Goal: Task Accomplishment & Management: Manage account settings

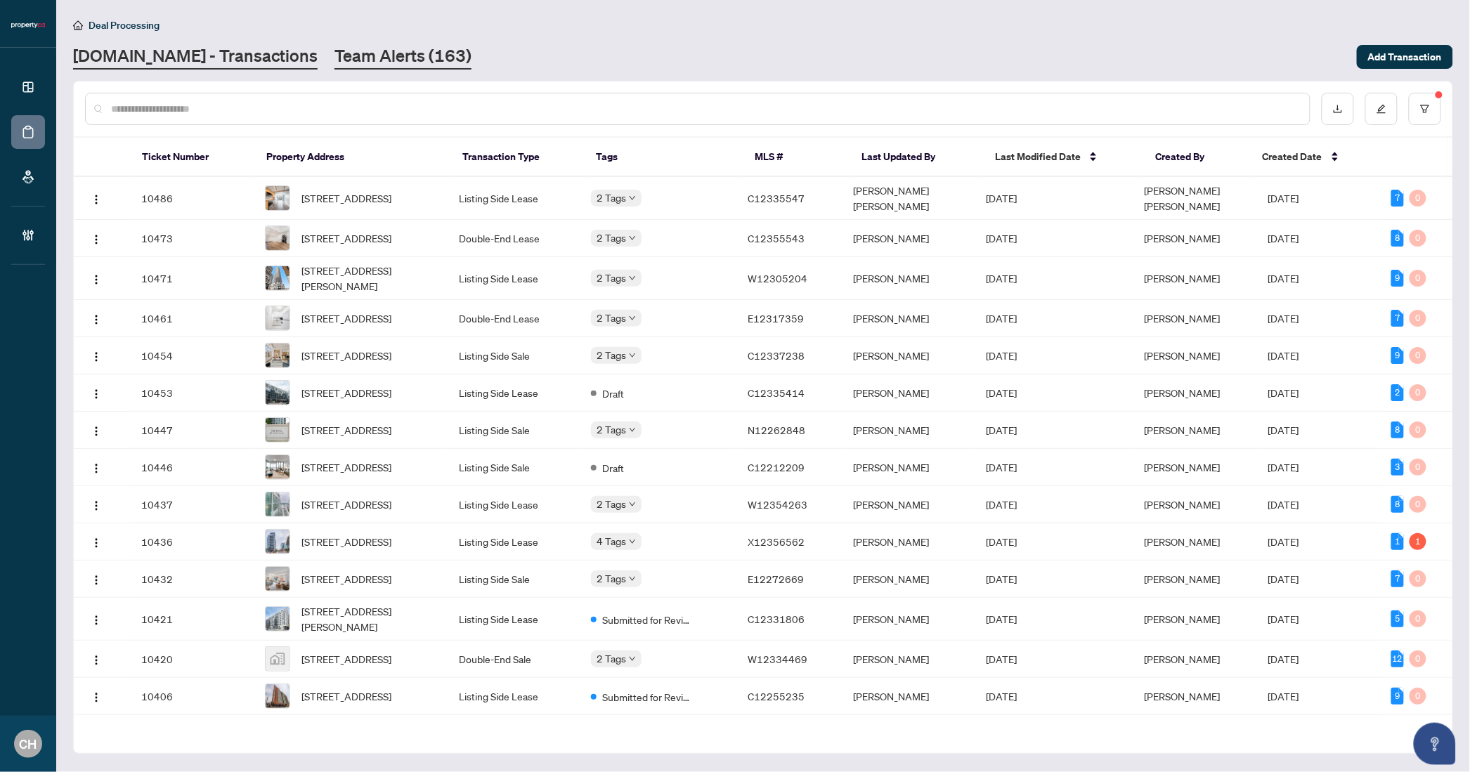
click at [386, 59] on link "Team Alerts (163)" at bounding box center [403, 56] width 137 height 25
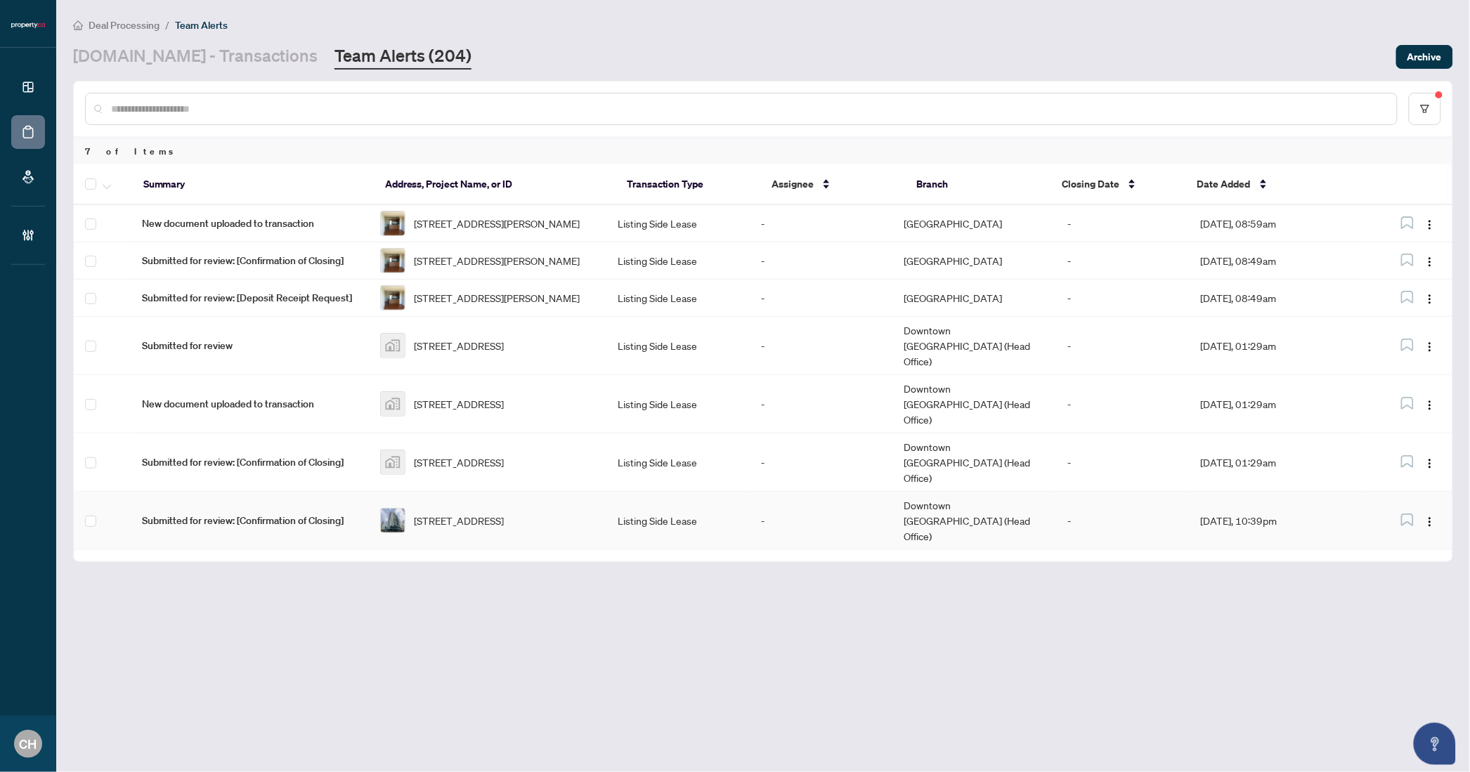
click at [1023, 502] on td "Downtown [GEOGRAPHIC_DATA] (Head Office)" at bounding box center [974, 521] width 164 height 58
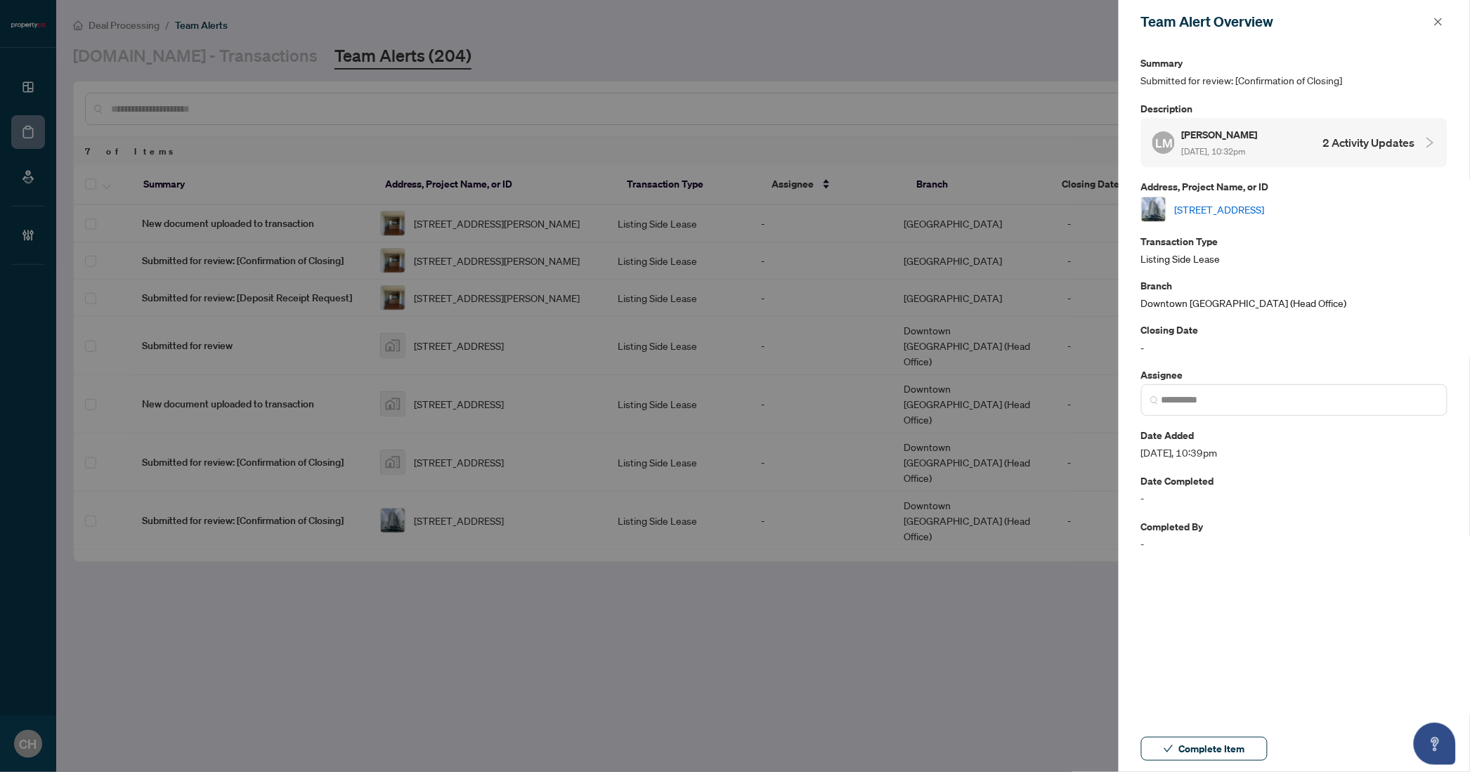
click at [1348, 140] on h4 "2 Activity Updates" at bounding box center [1369, 142] width 92 height 17
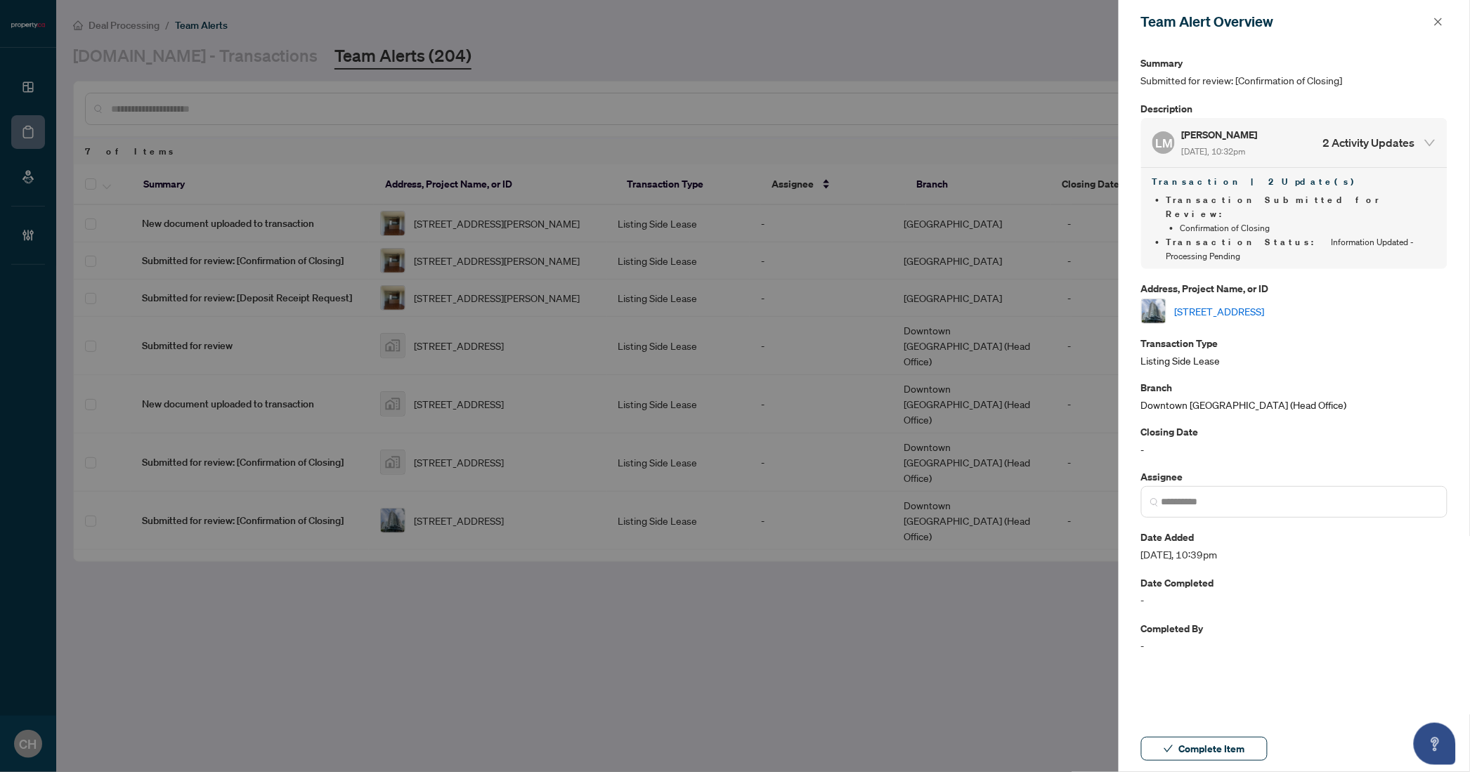
click at [1265, 304] on link "[STREET_ADDRESS]" at bounding box center [1220, 311] width 90 height 15
click at [1223, 756] on span "Complete Item" at bounding box center [1212, 749] width 66 height 22
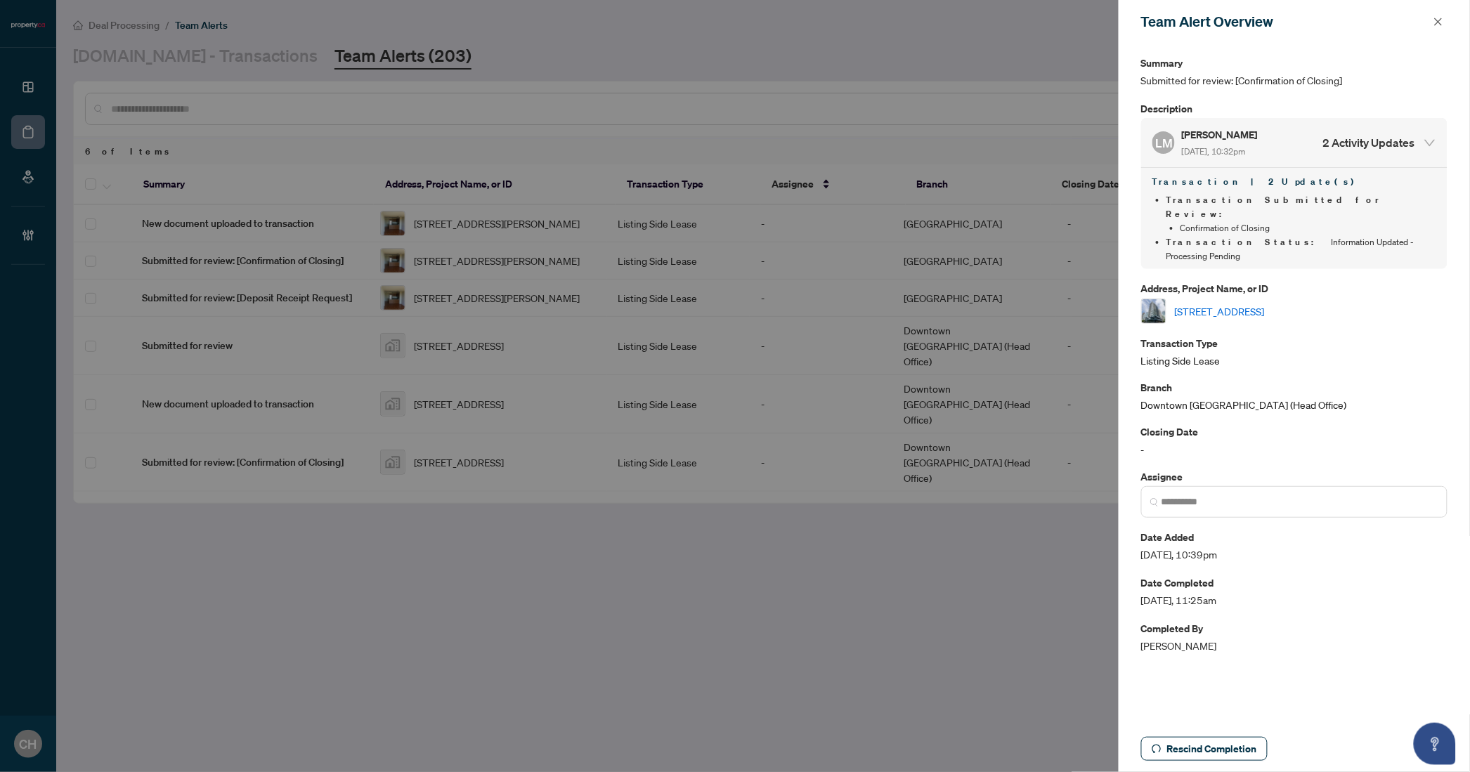
click at [1451, 22] on div "Team Alert Overview" at bounding box center [1294, 22] width 351 height 44
click at [1441, 21] on icon "close" at bounding box center [1439, 22] width 10 height 10
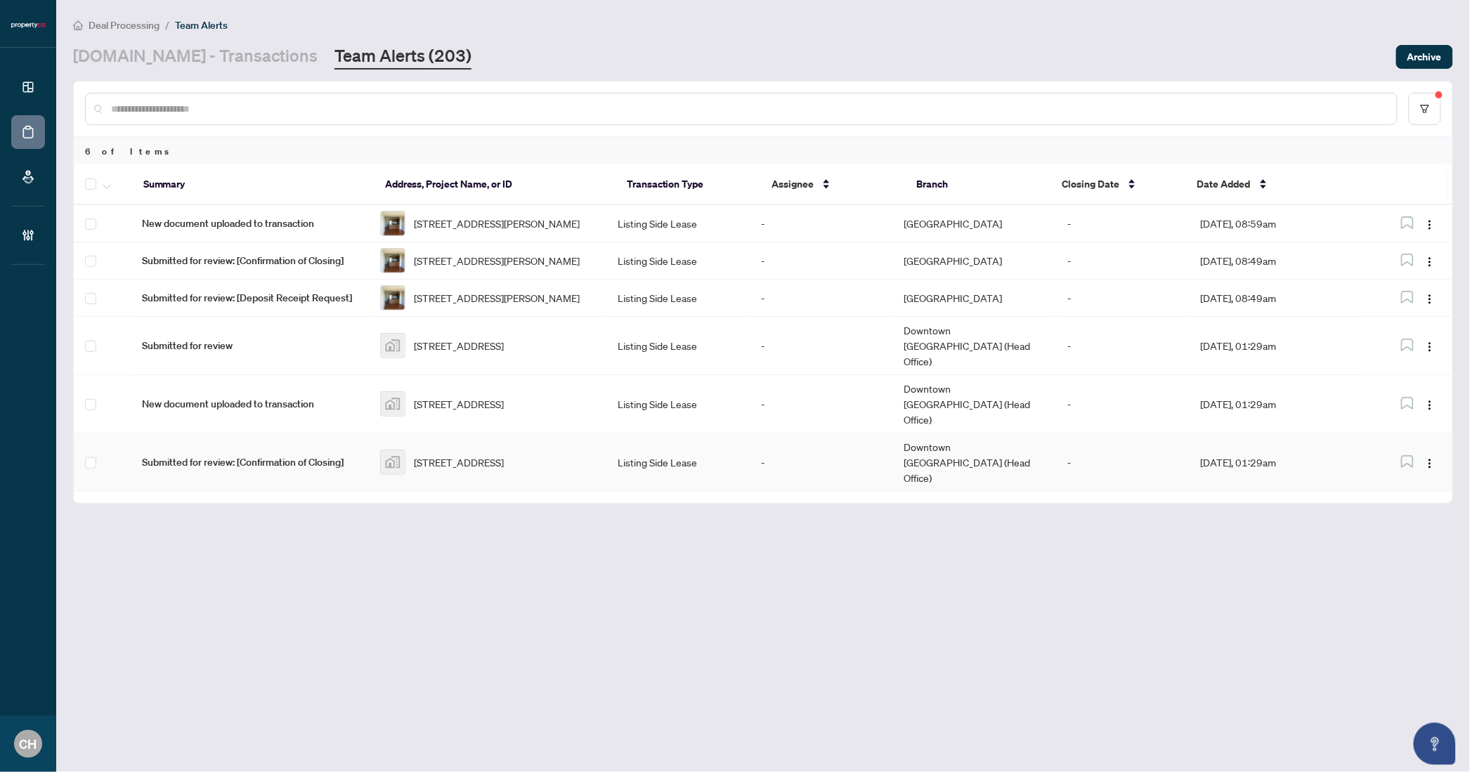
click at [770, 443] on td "-" at bounding box center [821, 463] width 143 height 58
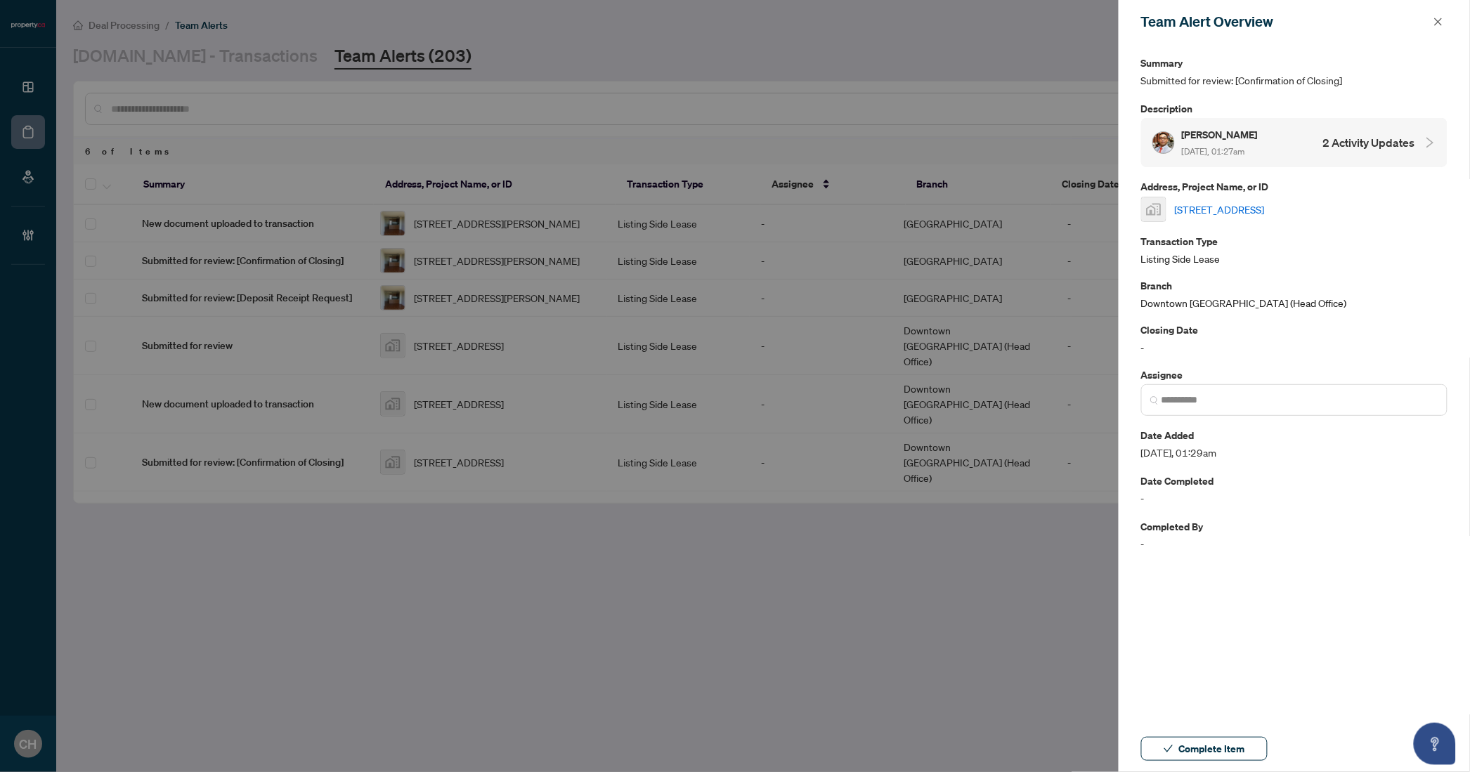
click at [1342, 147] on h4 "2 Activity Updates" at bounding box center [1369, 142] width 92 height 17
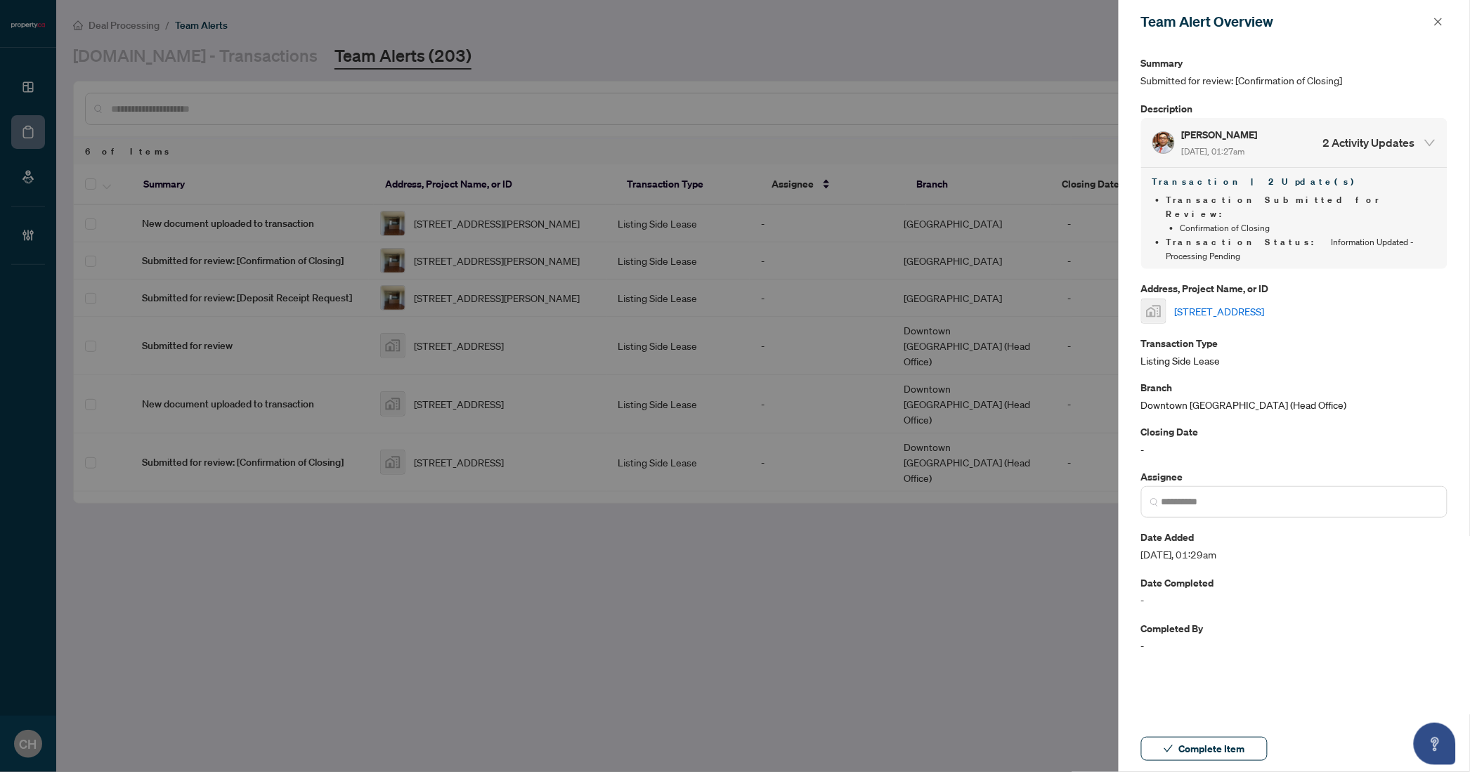
click at [1384, 141] on h4 "2 Activity Updates" at bounding box center [1369, 142] width 92 height 17
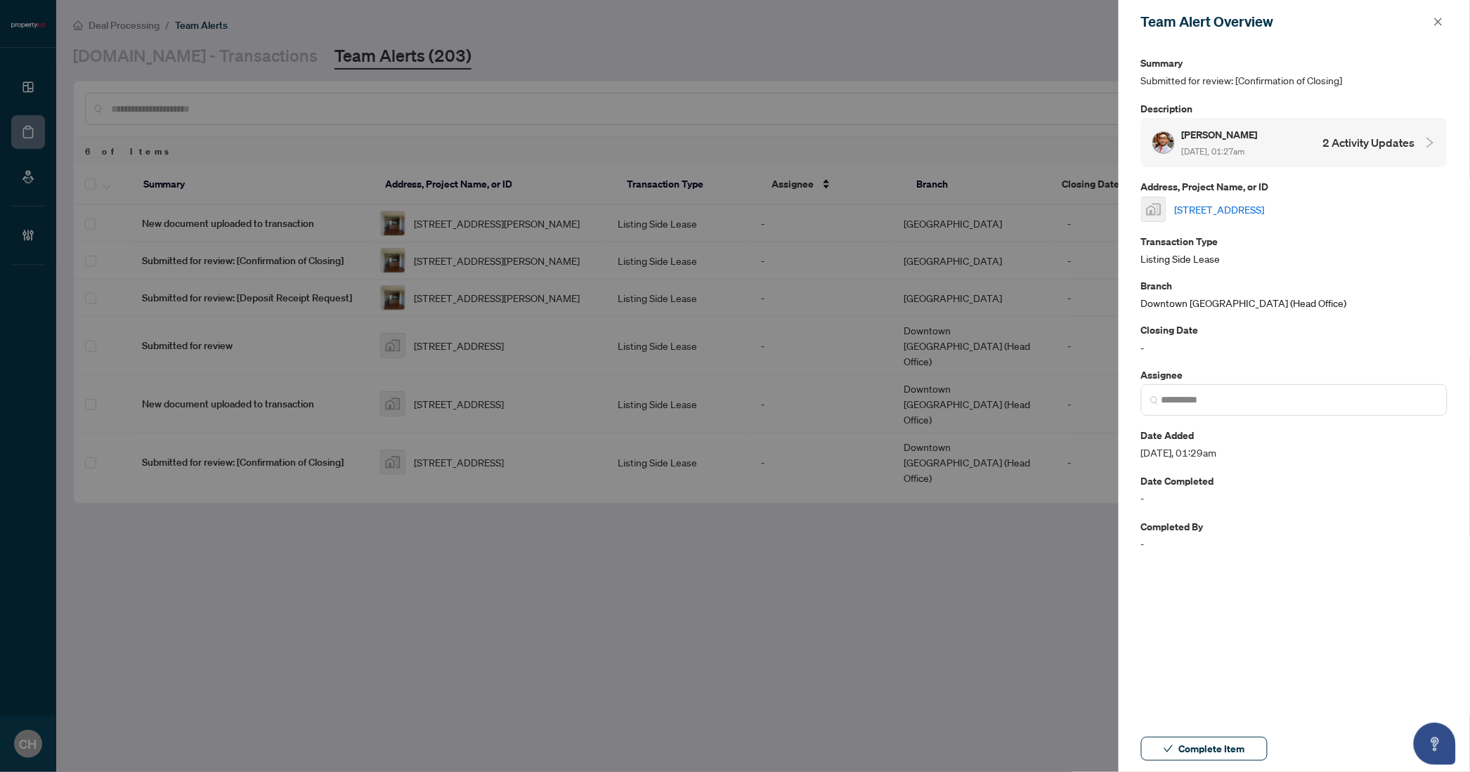
click at [1384, 141] on h4 "2 Activity Updates" at bounding box center [1369, 142] width 92 height 17
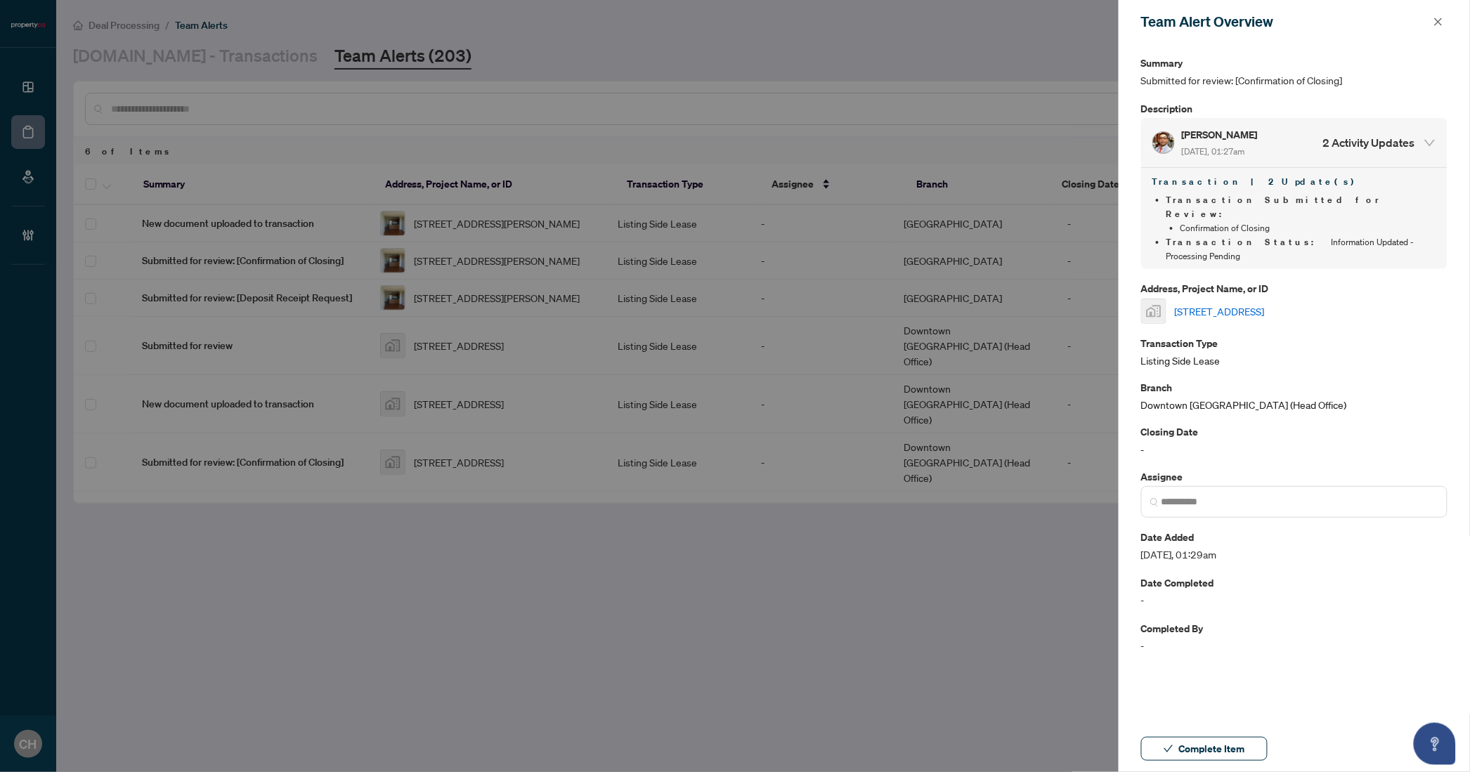
click at [1265, 304] on link "102-6 Greenbriar Road, North York, ON, Canada" at bounding box center [1220, 311] width 90 height 15
click at [1238, 734] on div "Complete Item" at bounding box center [1294, 749] width 351 height 46
drag, startPoint x: 1238, startPoint y: 736, endPoint x: 1233, endPoint y: 753, distance: 18.2
click at [1235, 751] on div "Complete Item" at bounding box center [1294, 749] width 351 height 46
click at [1233, 753] on span "Complete Item" at bounding box center [1212, 749] width 66 height 22
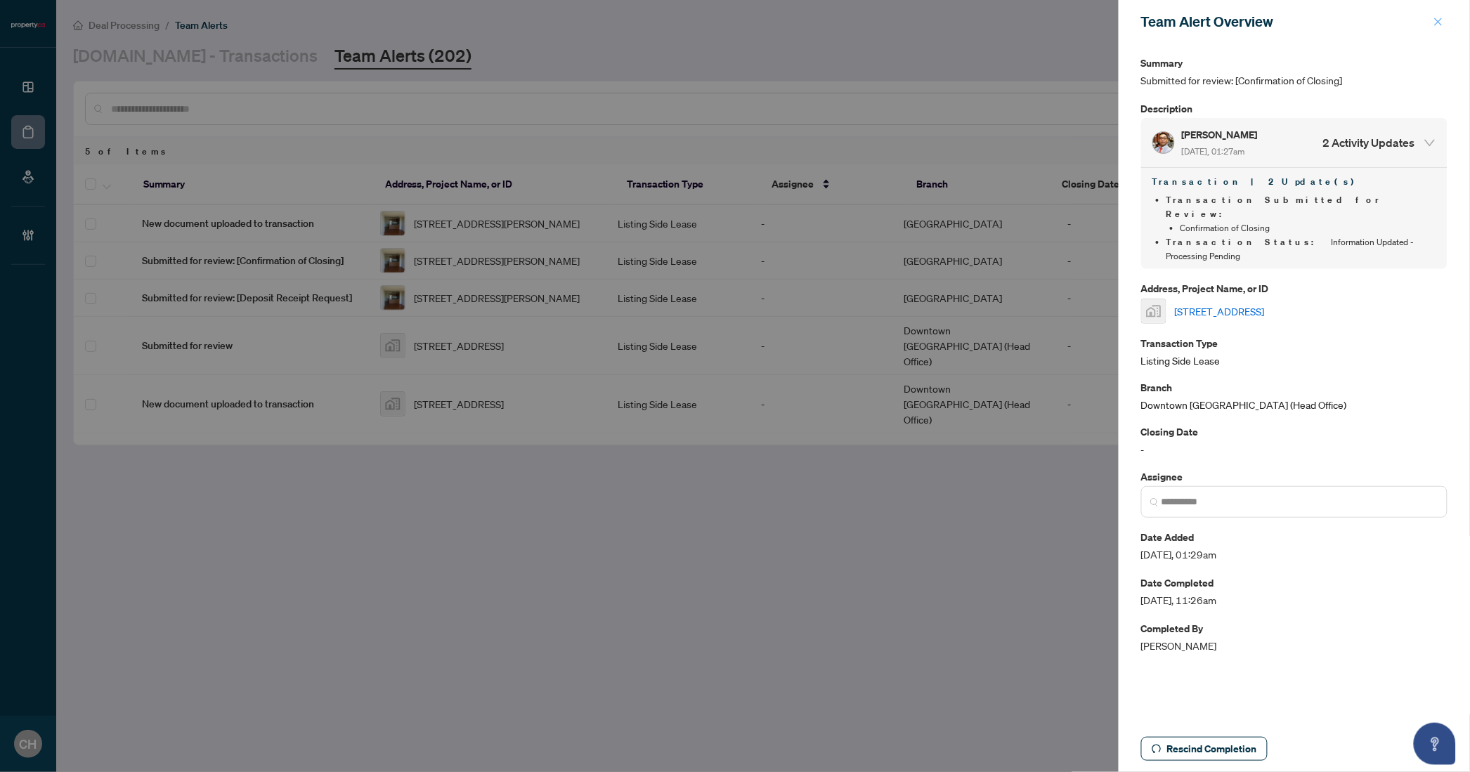
click at [1441, 15] on span "button" at bounding box center [1439, 22] width 10 height 22
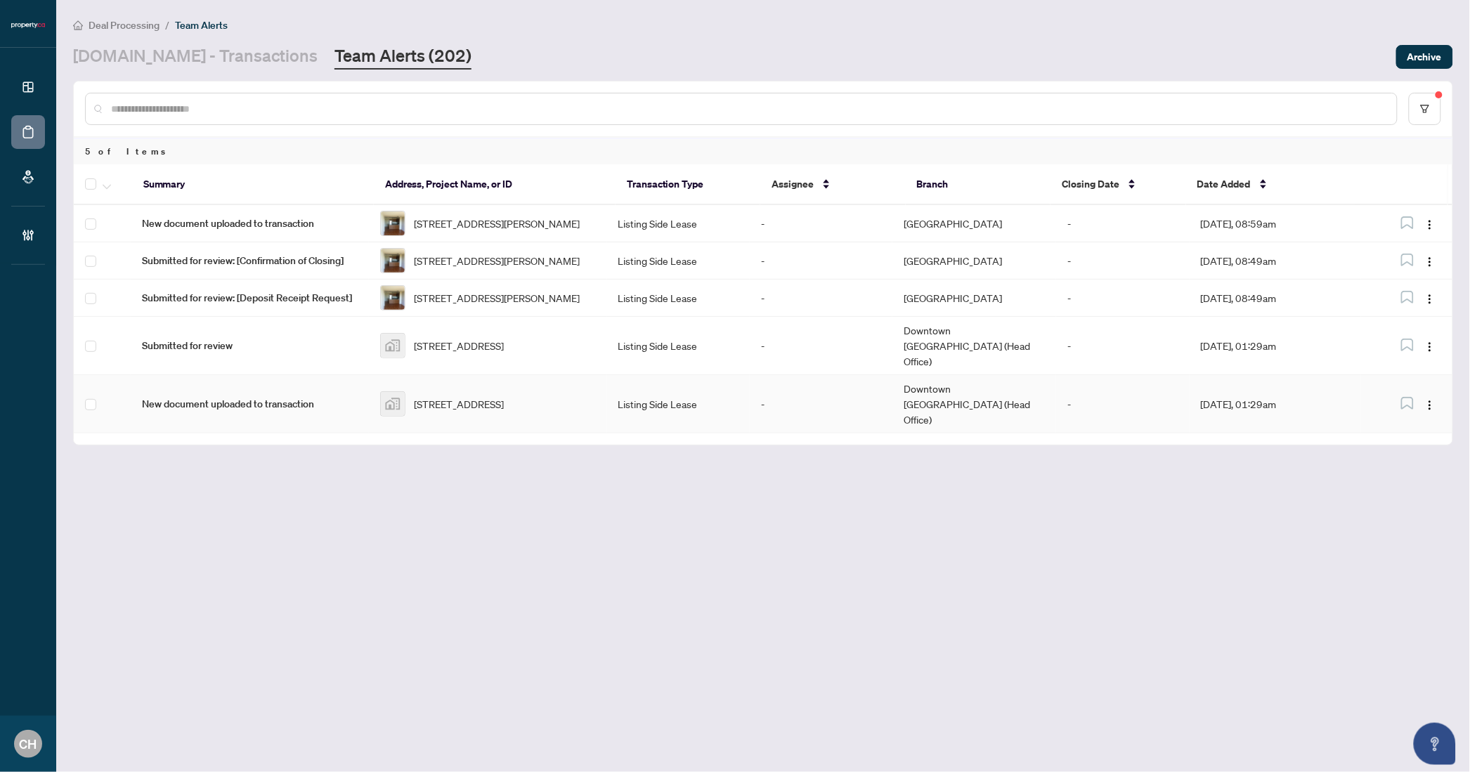
click at [981, 410] on td "Downtown Toronto (Head Office)" at bounding box center [974, 404] width 164 height 58
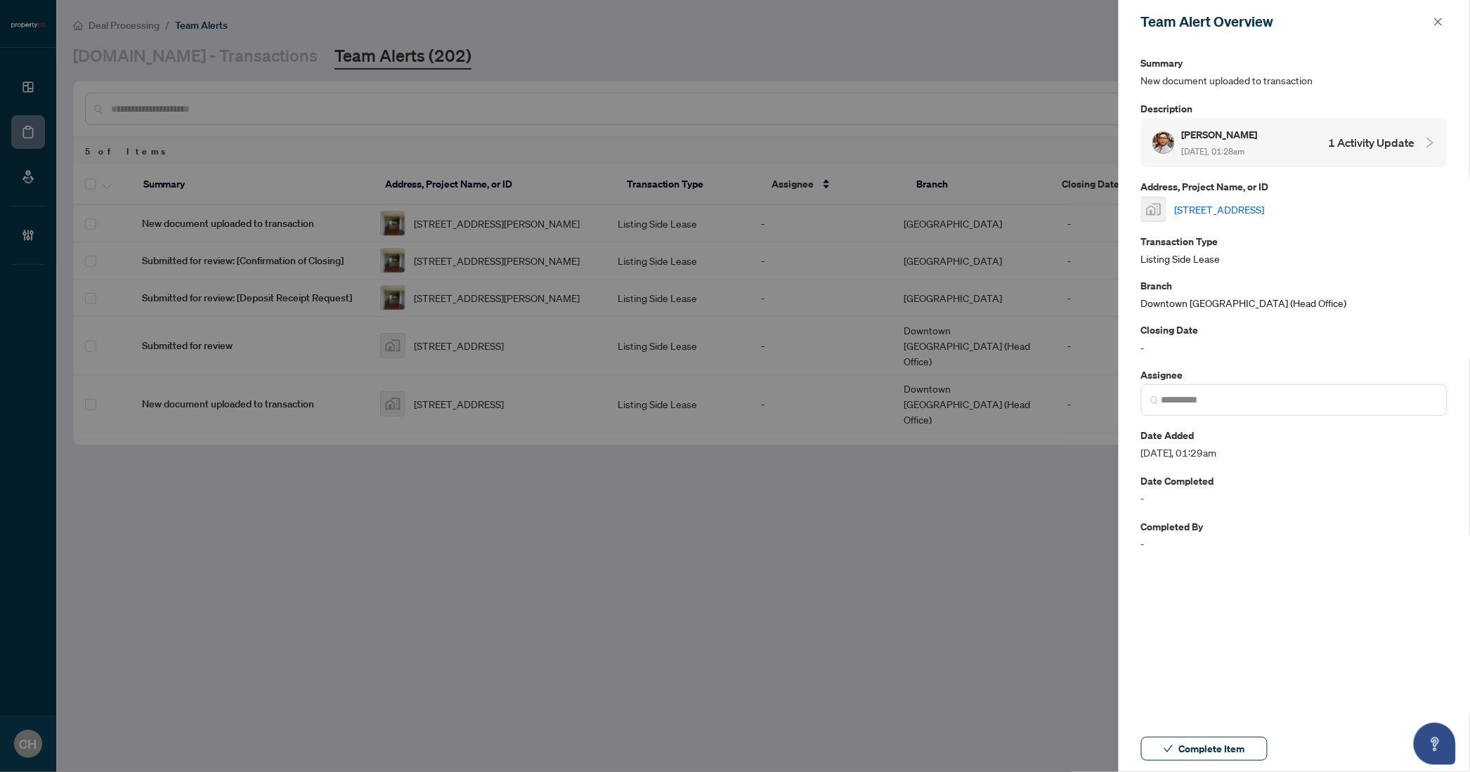
click at [1356, 150] on h4 "1 Activity Update" at bounding box center [1372, 142] width 86 height 17
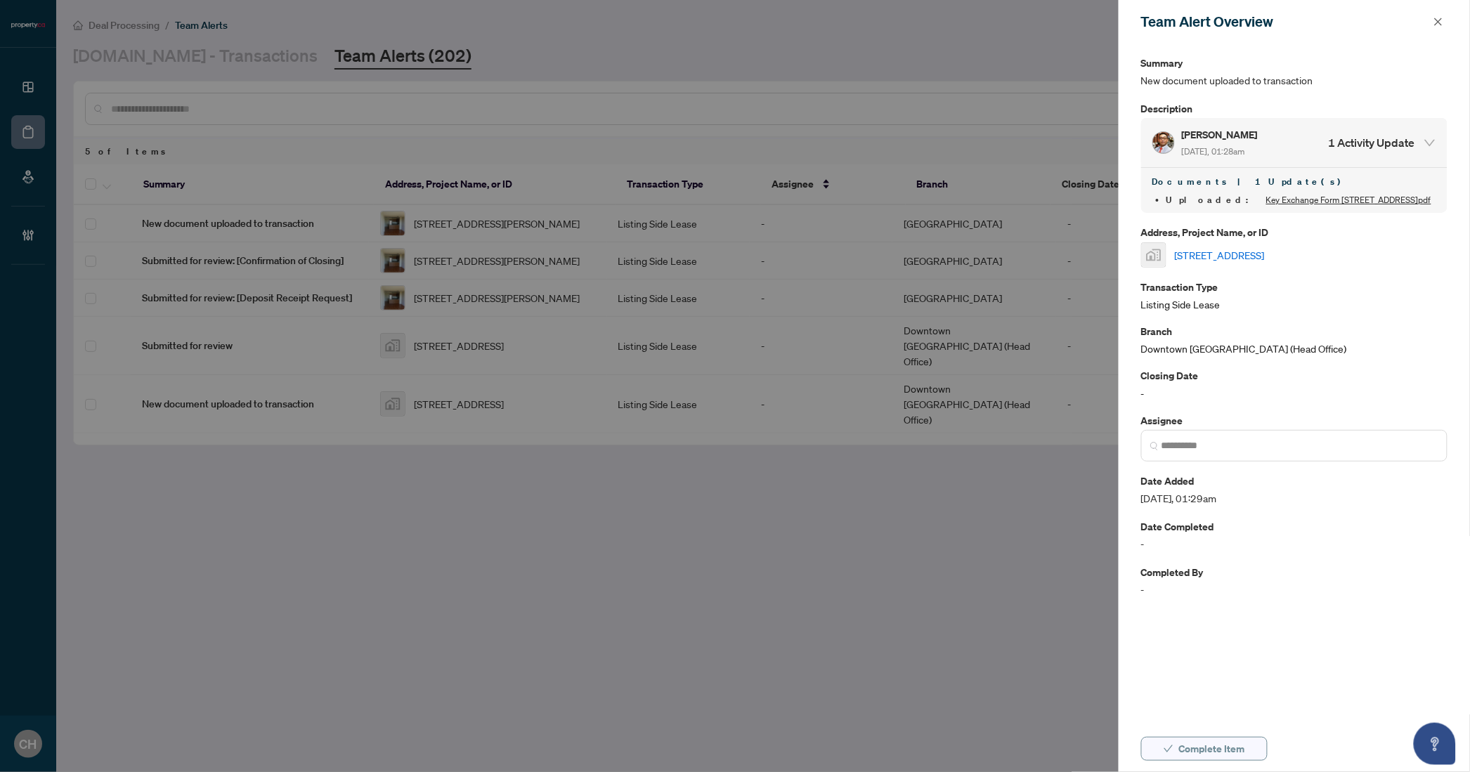
click at [1176, 757] on button "Complete Item" at bounding box center [1204, 749] width 126 height 24
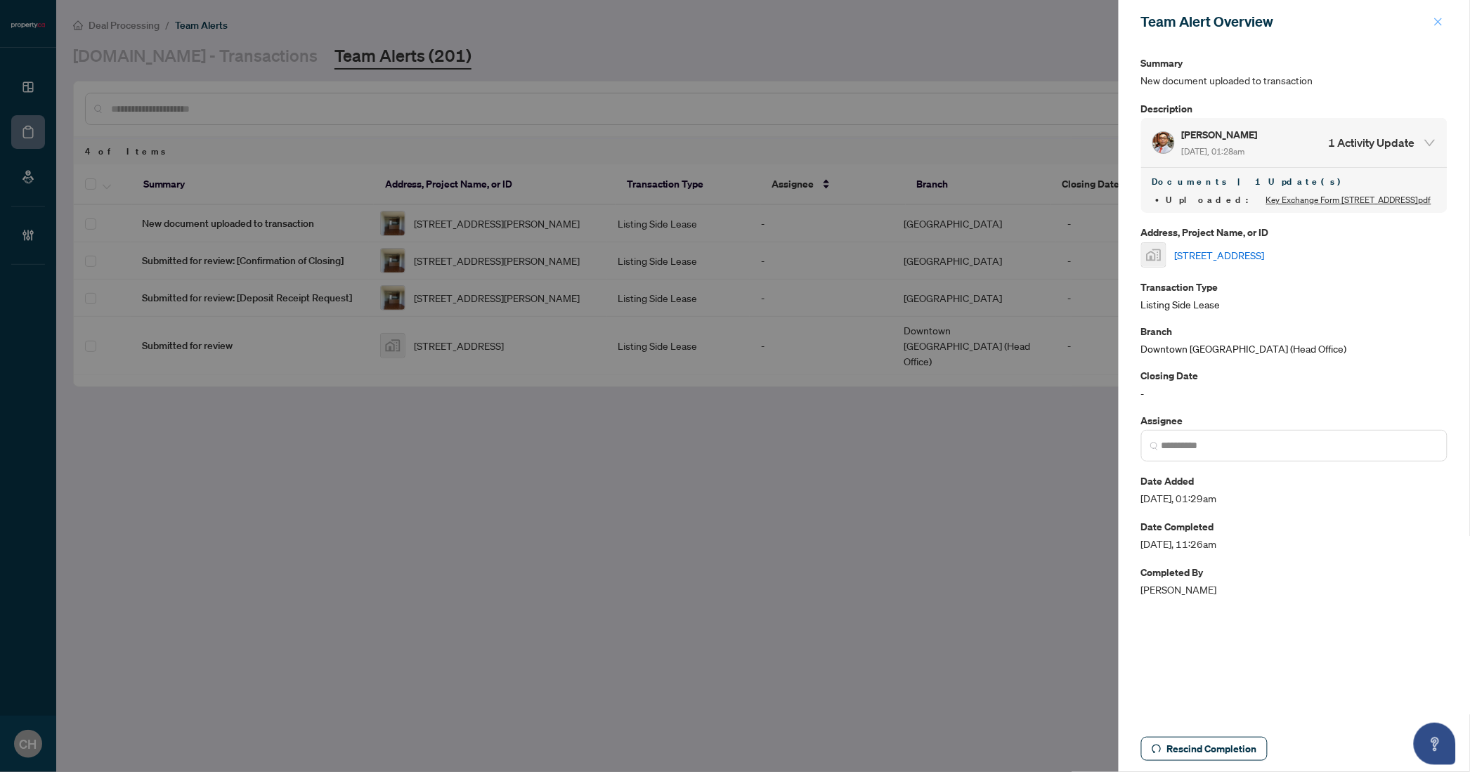
click at [1437, 19] on icon "close" at bounding box center [1439, 22] width 8 height 8
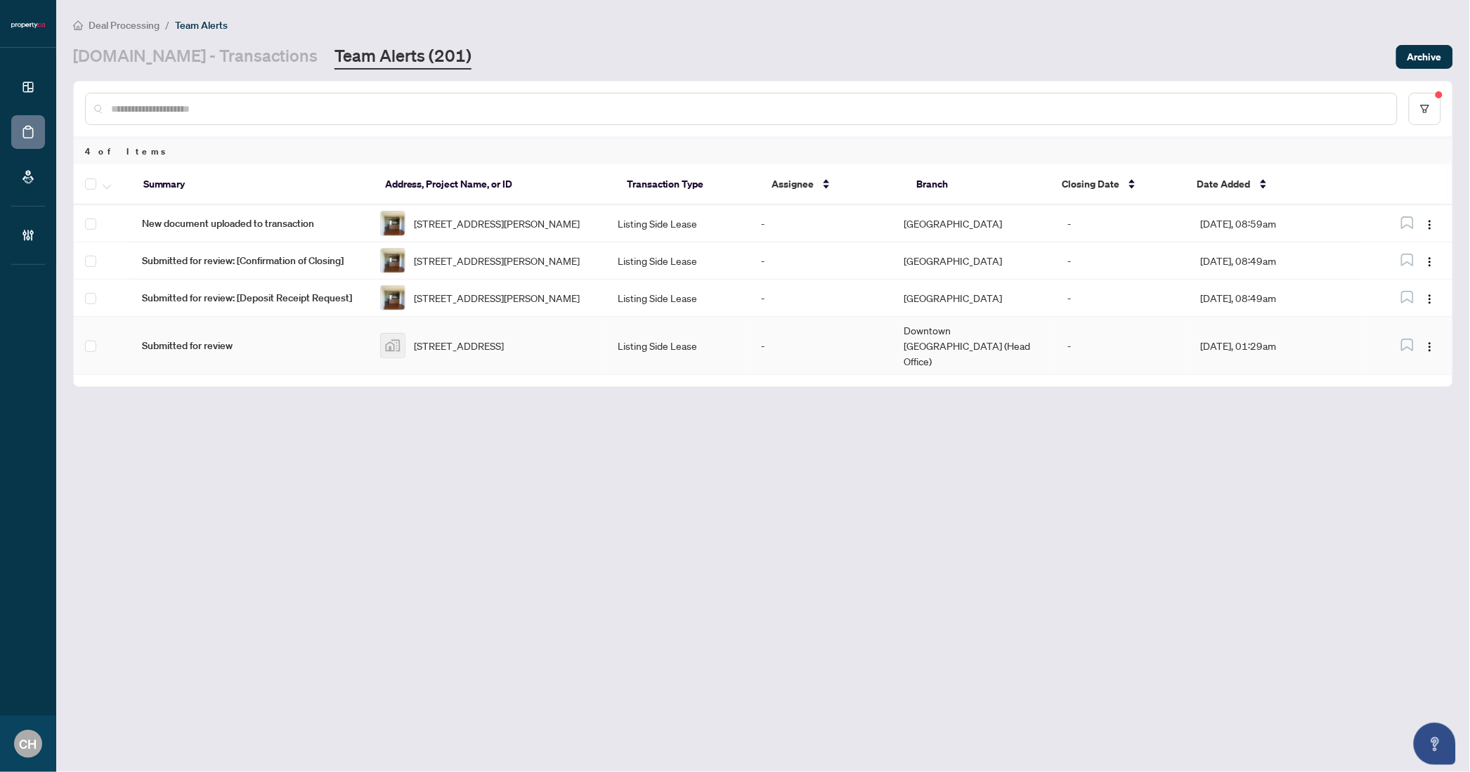
click at [952, 346] on td "Downtown Toronto (Head Office)" at bounding box center [974, 346] width 164 height 58
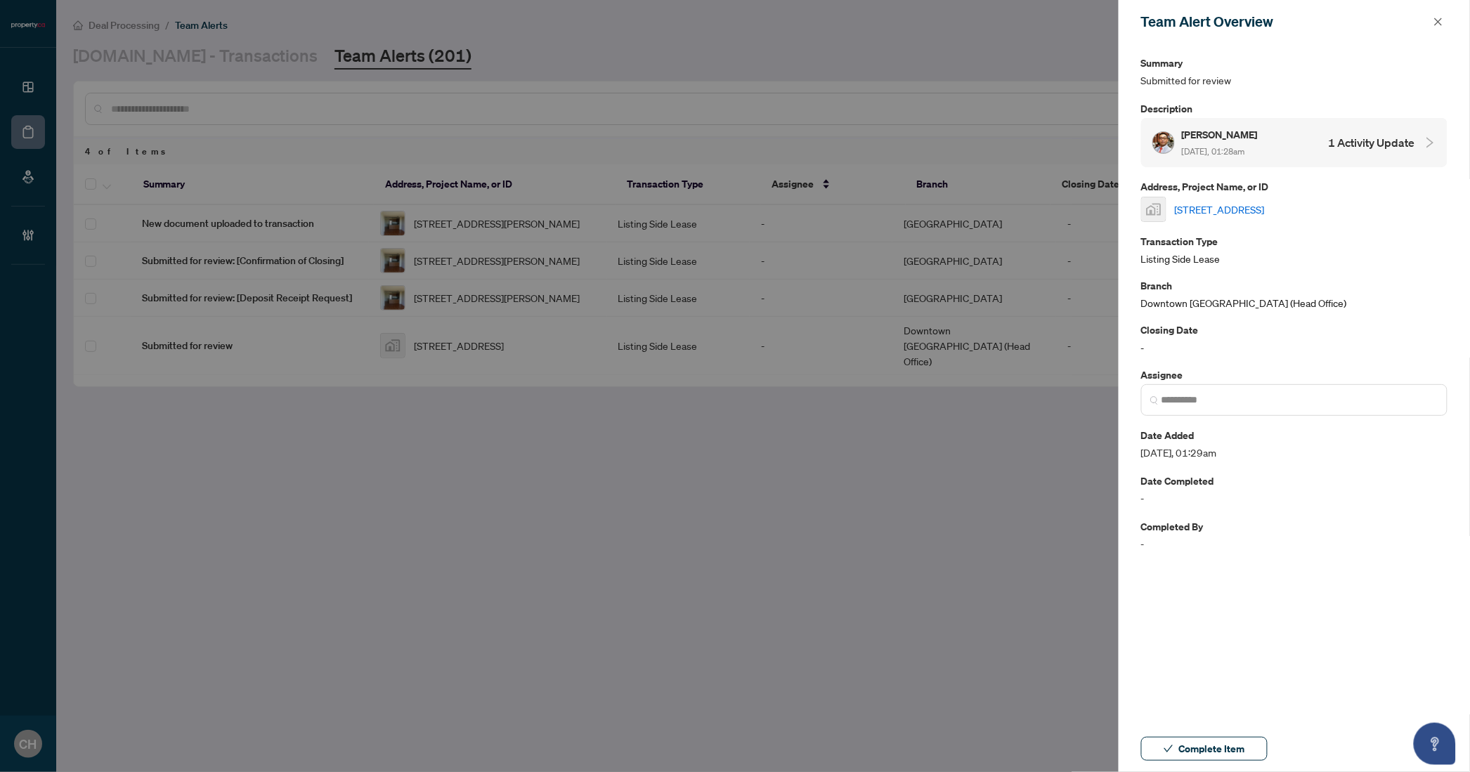
click at [1395, 135] on h4 "1 Activity Update" at bounding box center [1372, 142] width 86 height 17
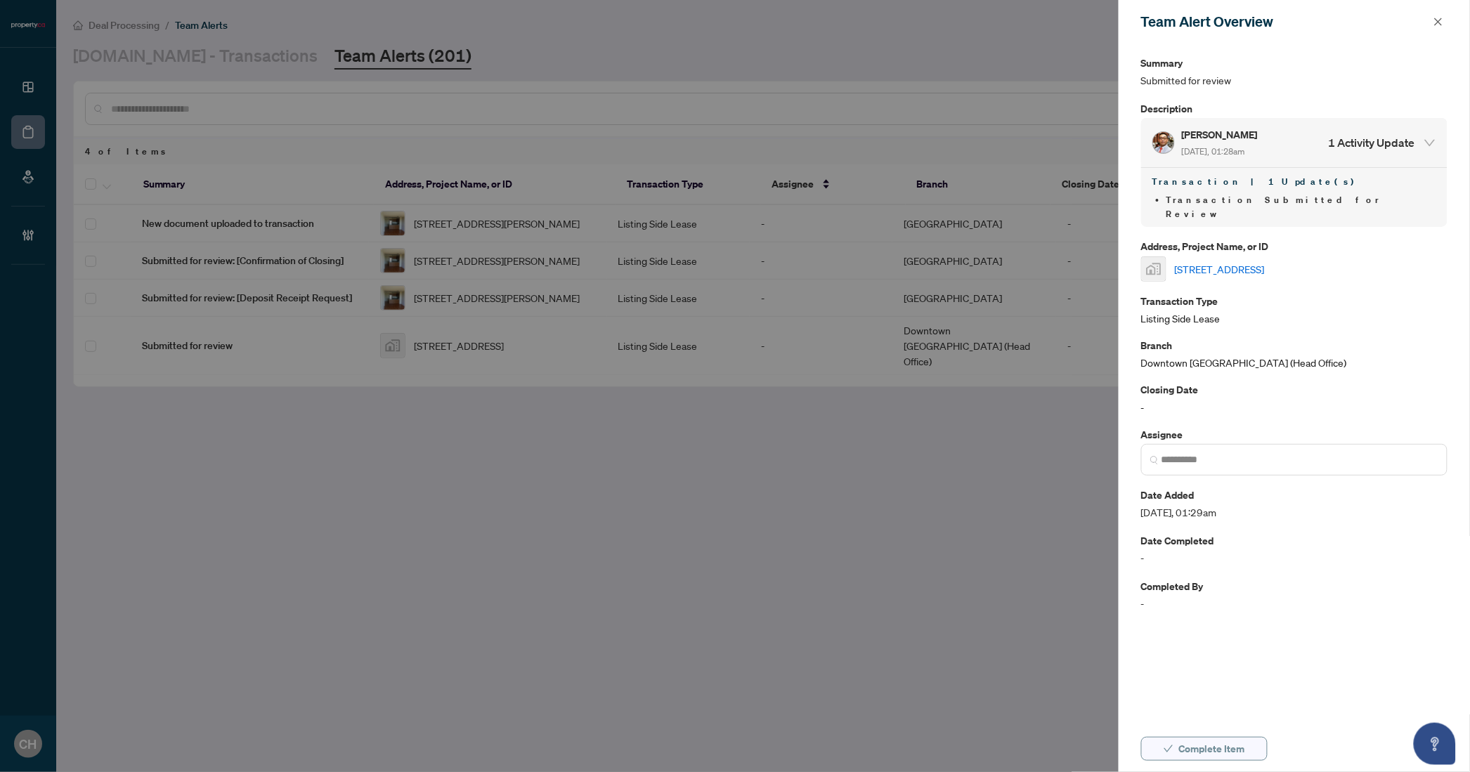
click at [1186, 743] on span "Complete Item" at bounding box center [1212, 749] width 66 height 22
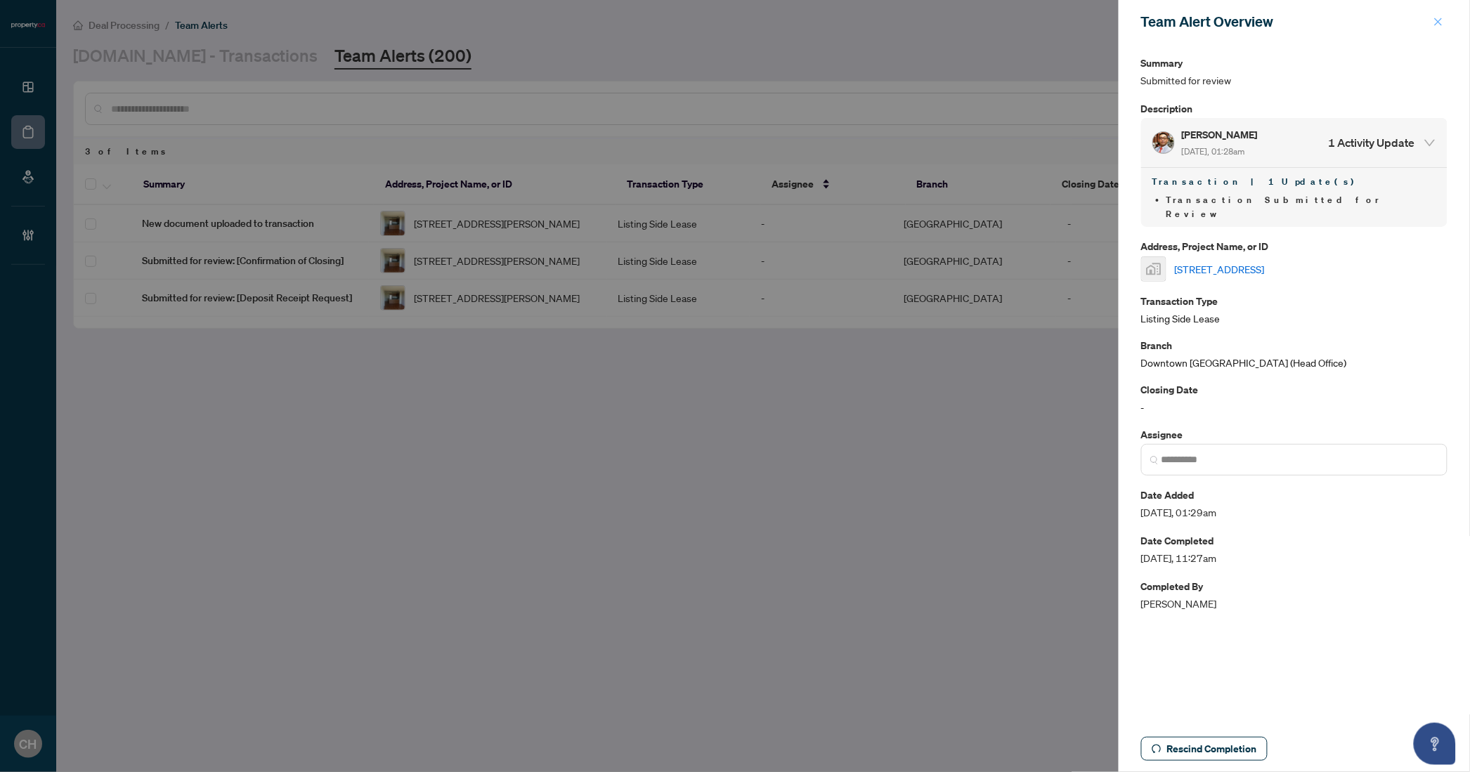
click at [1447, 22] on button "button" at bounding box center [1438, 21] width 18 height 17
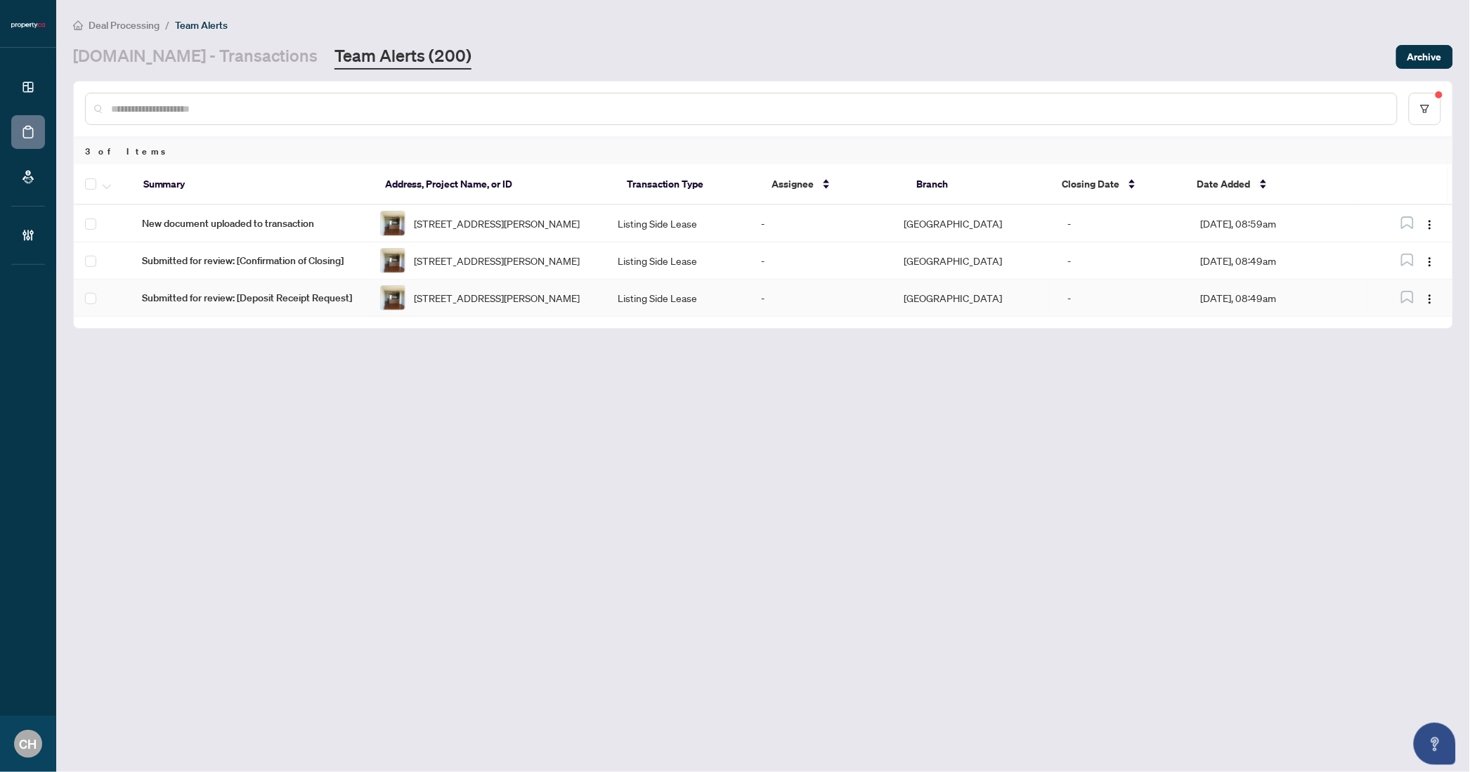
click at [918, 307] on td "North York" at bounding box center [974, 298] width 164 height 37
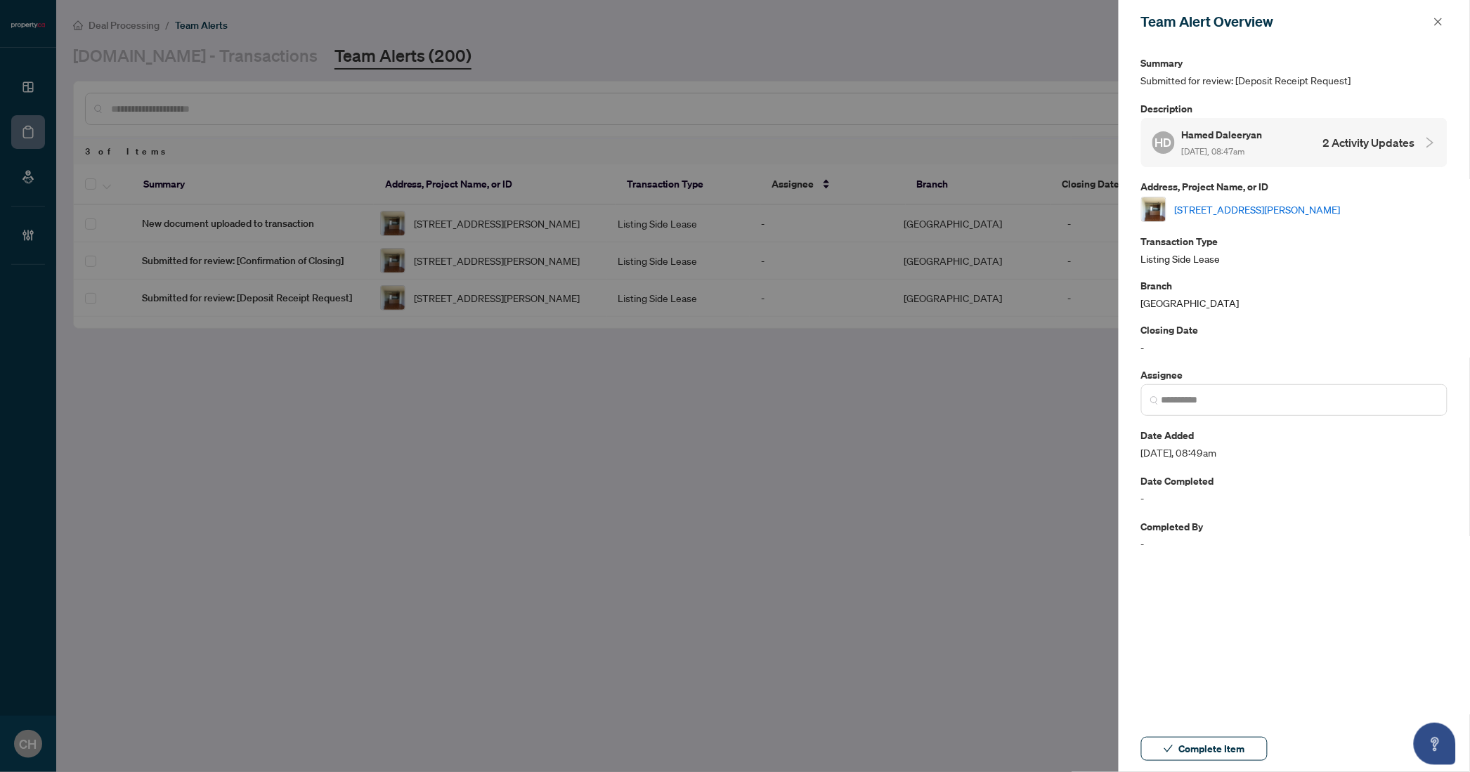
click at [1363, 148] on h4 "2 Activity Updates" at bounding box center [1369, 142] width 92 height 17
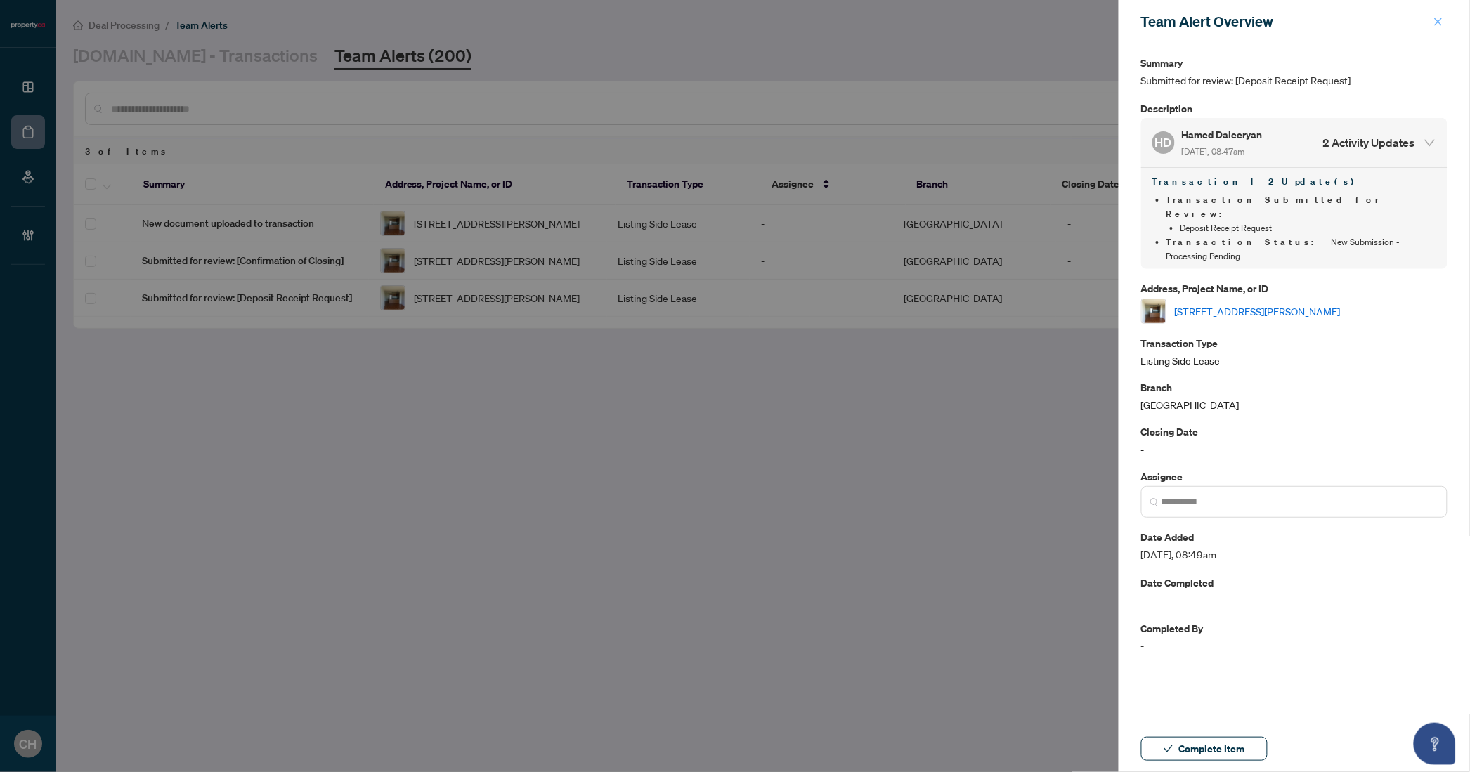
click at [1434, 25] on icon "close" at bounding box center [1439, 22] width 10 height 10
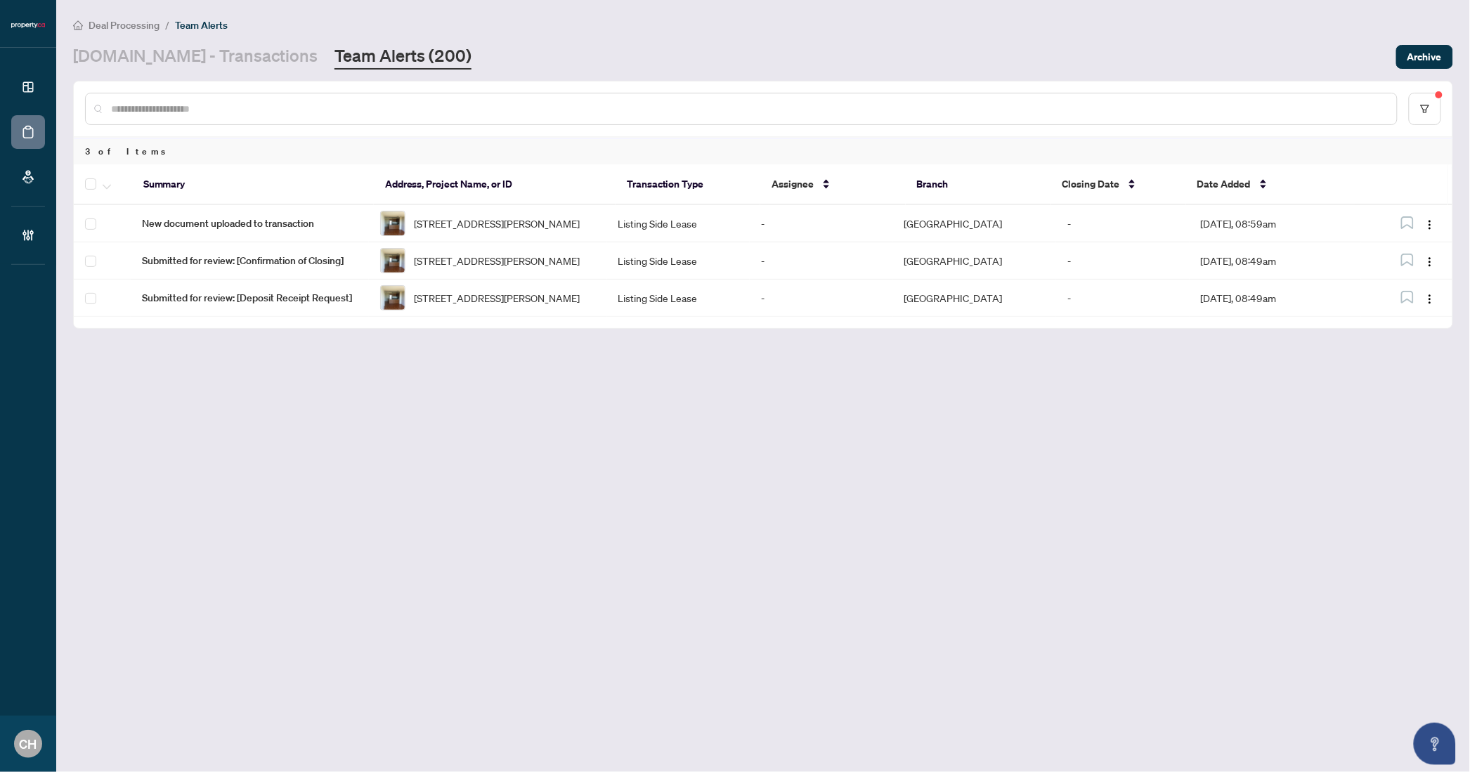
click at [468, 328] on div "Summary Address, Project Name, or ID Transaction Type Assignee Branch Closing D…" at bounding box center [763, 246] width 1379 height 164
click at [469, 328] on div "Summary Address, Project Name, or ID Transaction Type Assignee Branch Closing D…" at bounding box center [763, 246] width 1379 height 164
click at [469, 317] on td "1104-18 Harding Blvd, Richmond Hill, Ontario L4C 0T3, Canada" at bounding box center [488, 298] width 238 height 37
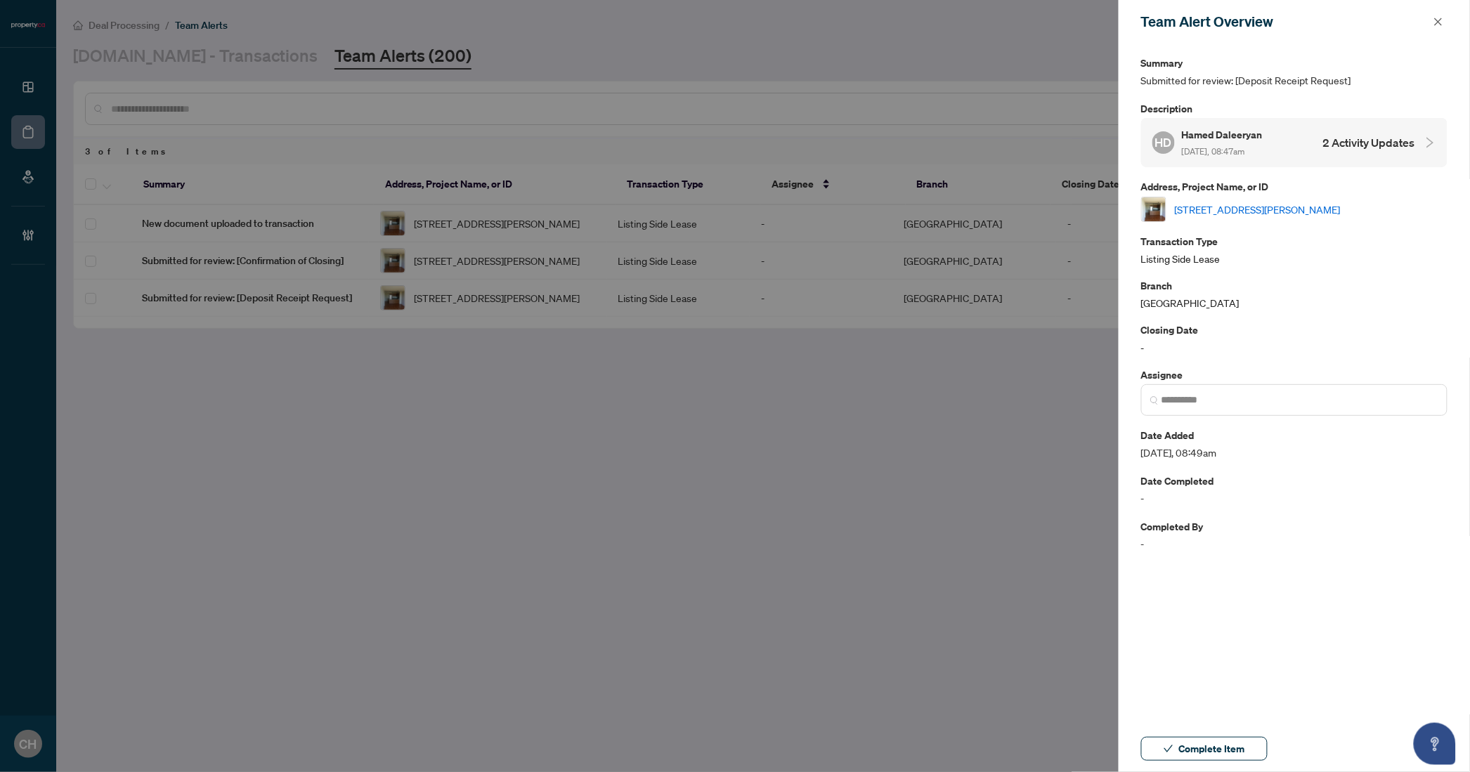
click at [1272, 202] on link "1104-18 Harding Blvd, Richmond Hill, Ontario L4C 0T3, Canada" at bounding box center [1258, 209] width 166 height 15
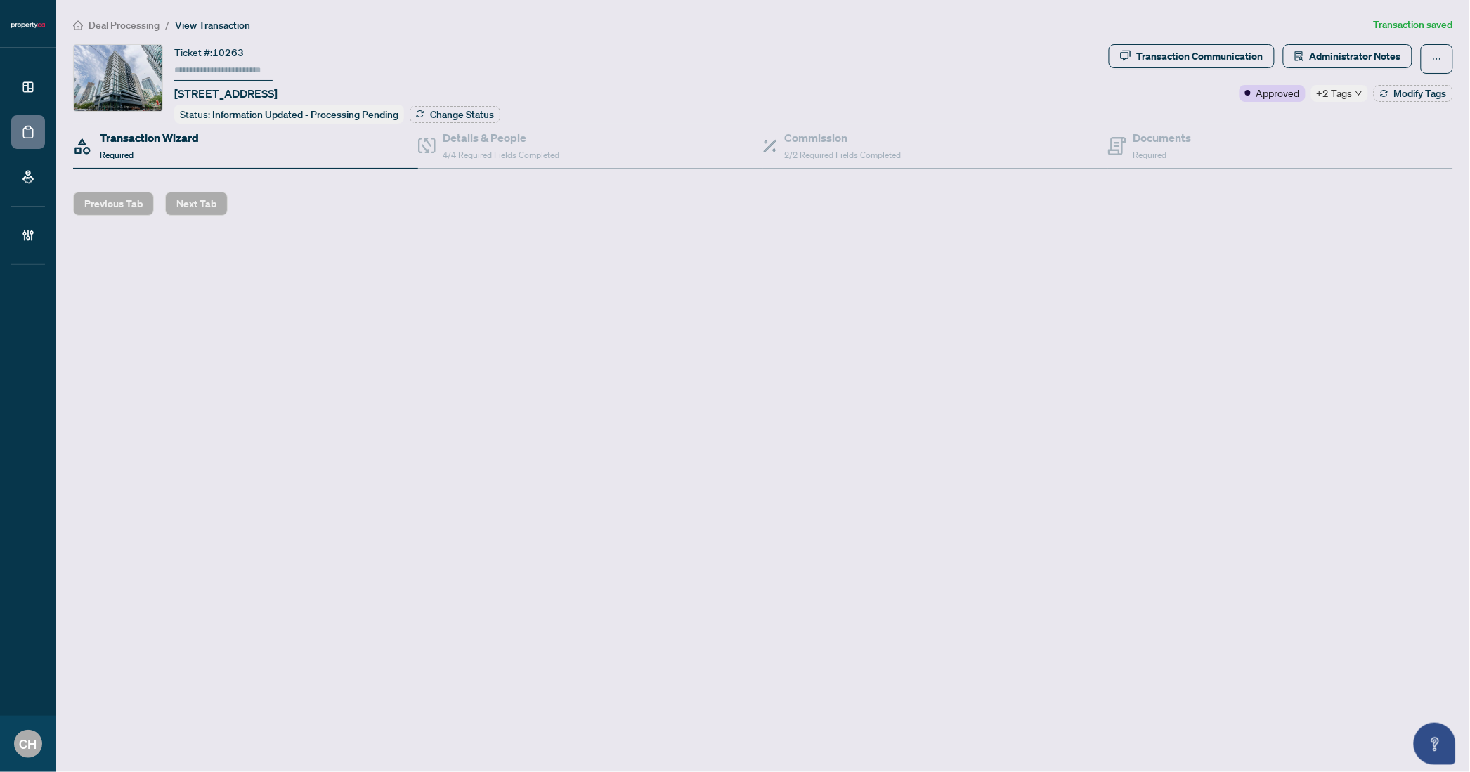
type input "******"
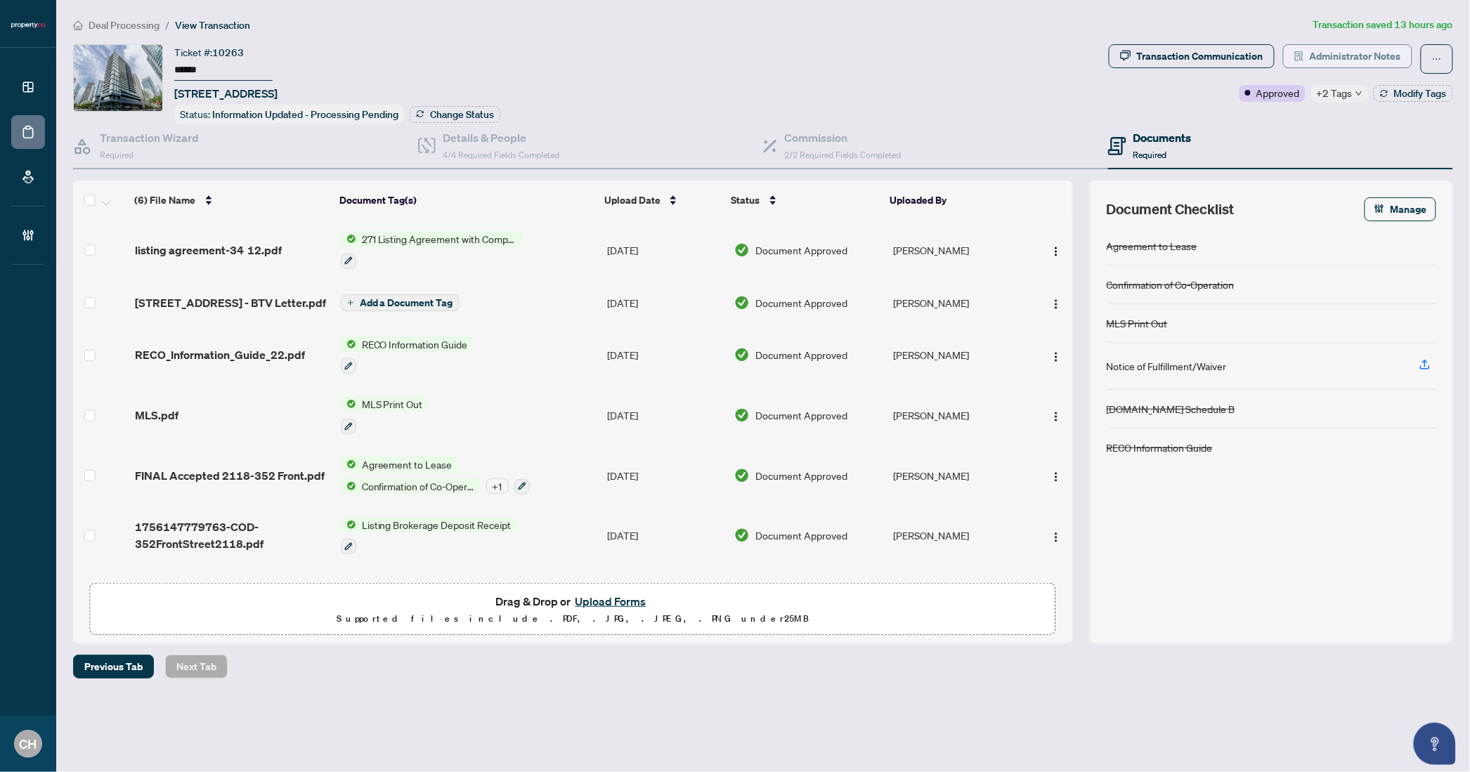
click at [1375, 60] on span "Administrator Notes" at bounding box center [1355, 56] width 91 height 22
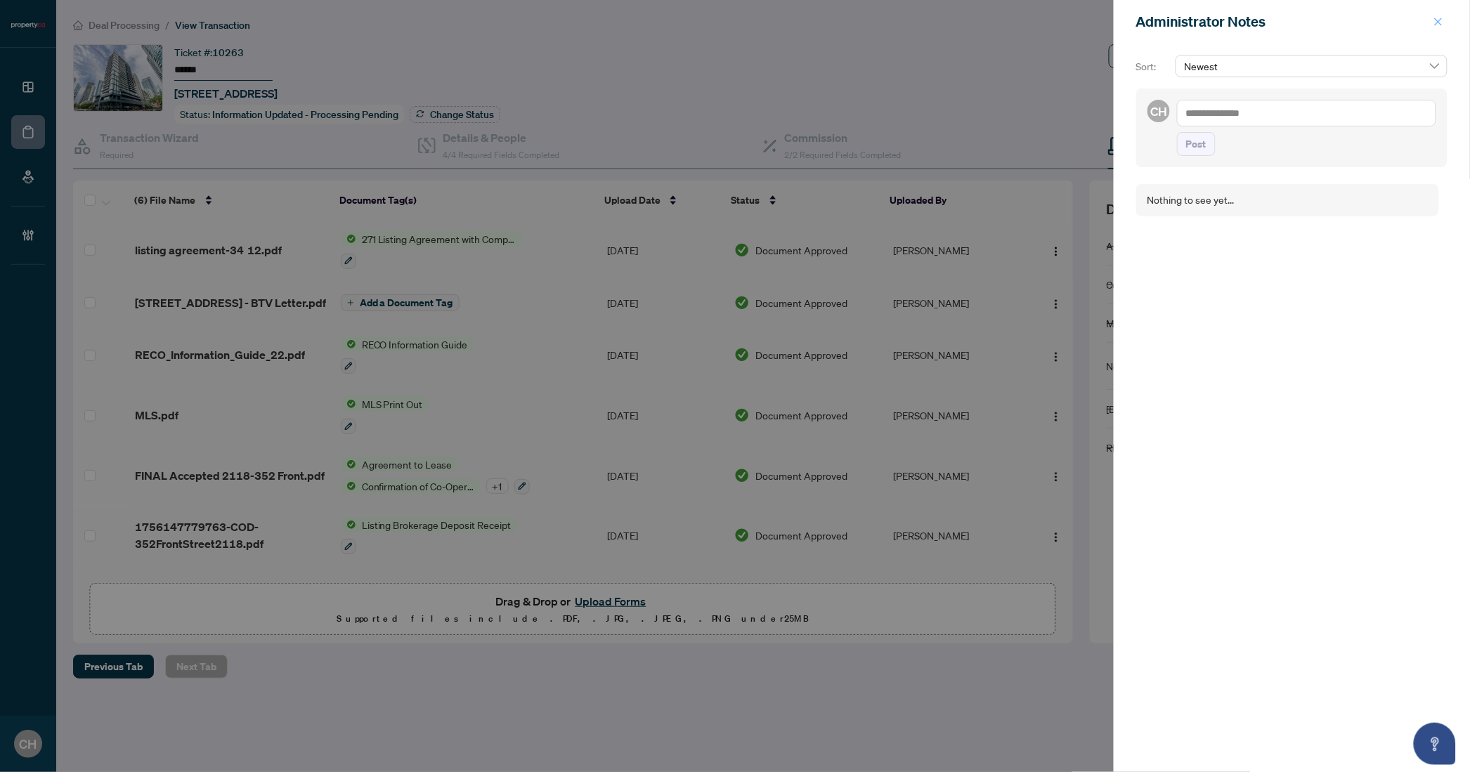
click at [1443, 20] on icon "close" at bounding box center [1439, 22] width 10 height 10
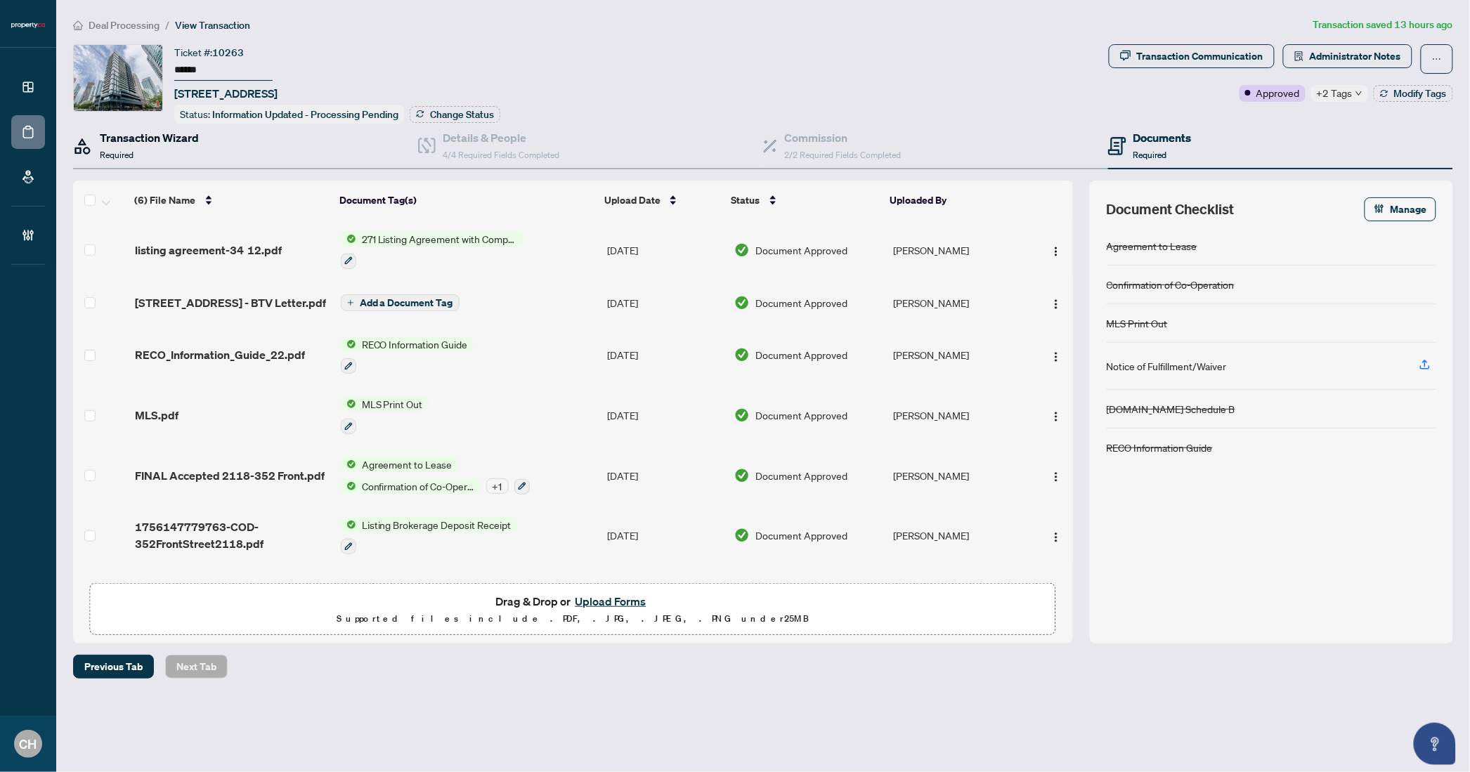
click at [125, 139] on h4 "Transaction Wizard" at bounding box center [149, 137] width 99 height 17
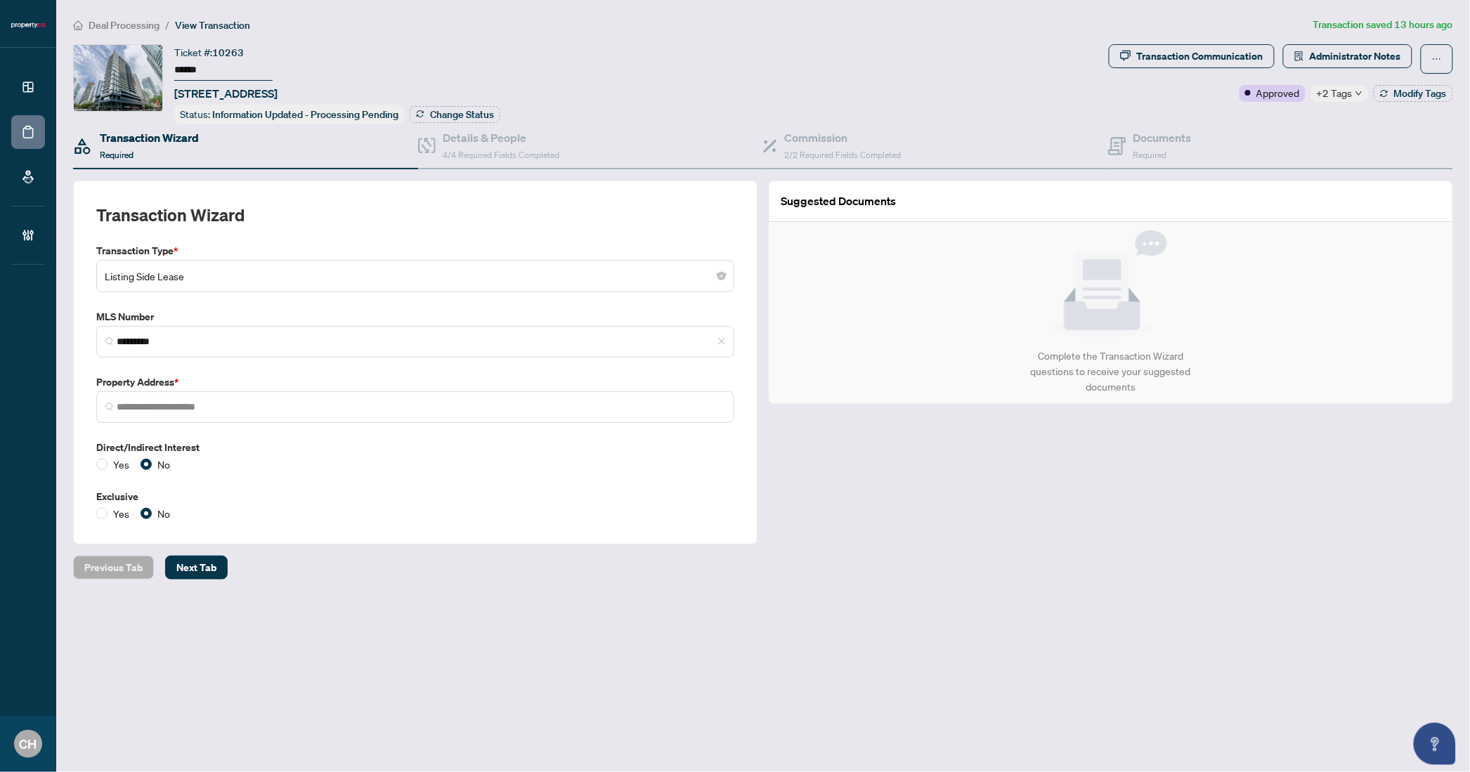
type input "**********"
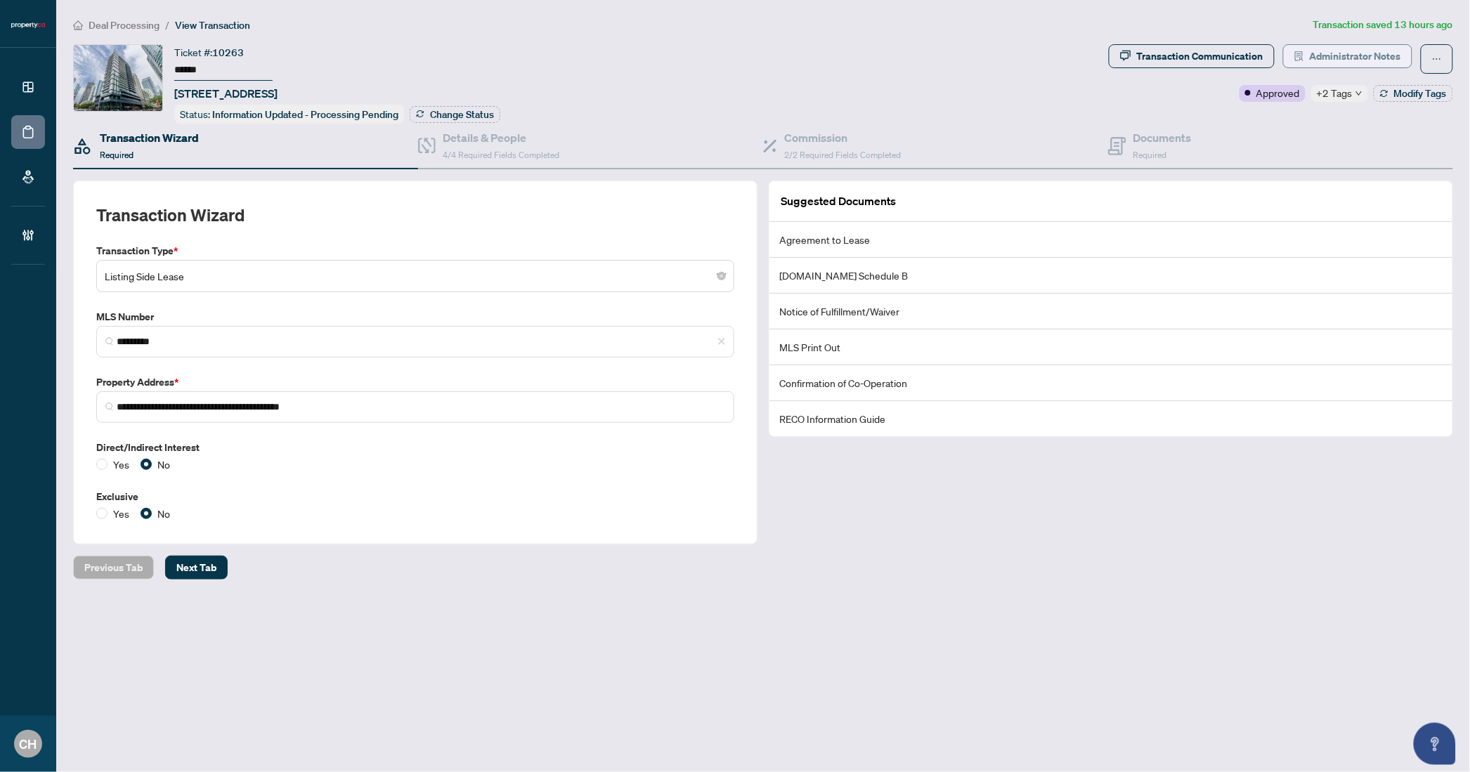
click at [1384, 60] on span "Administrator Notes" at bounding box center [1355, 56] width 91 height 22
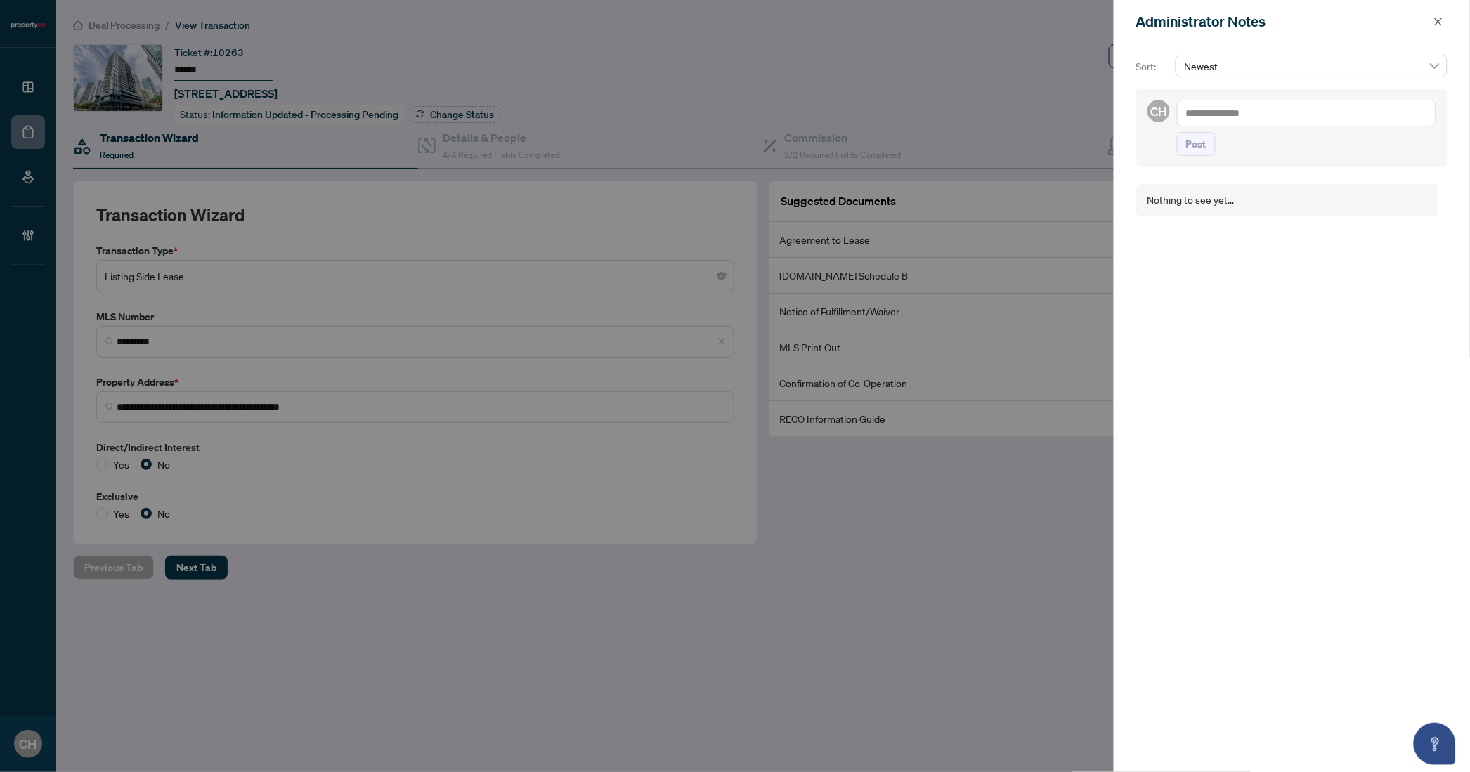
click at [1209, 118] on textarea at bounding box center [1306, 113] width 259 height 27
type textarea "*"
type textarea "**********"
click at [1202, 150] on span "Post" at bounding box center [1196, 158] width 20 height 22
click at [1439, 20] on icon "close" at bounding box center [1439, 22] width 10 height 10
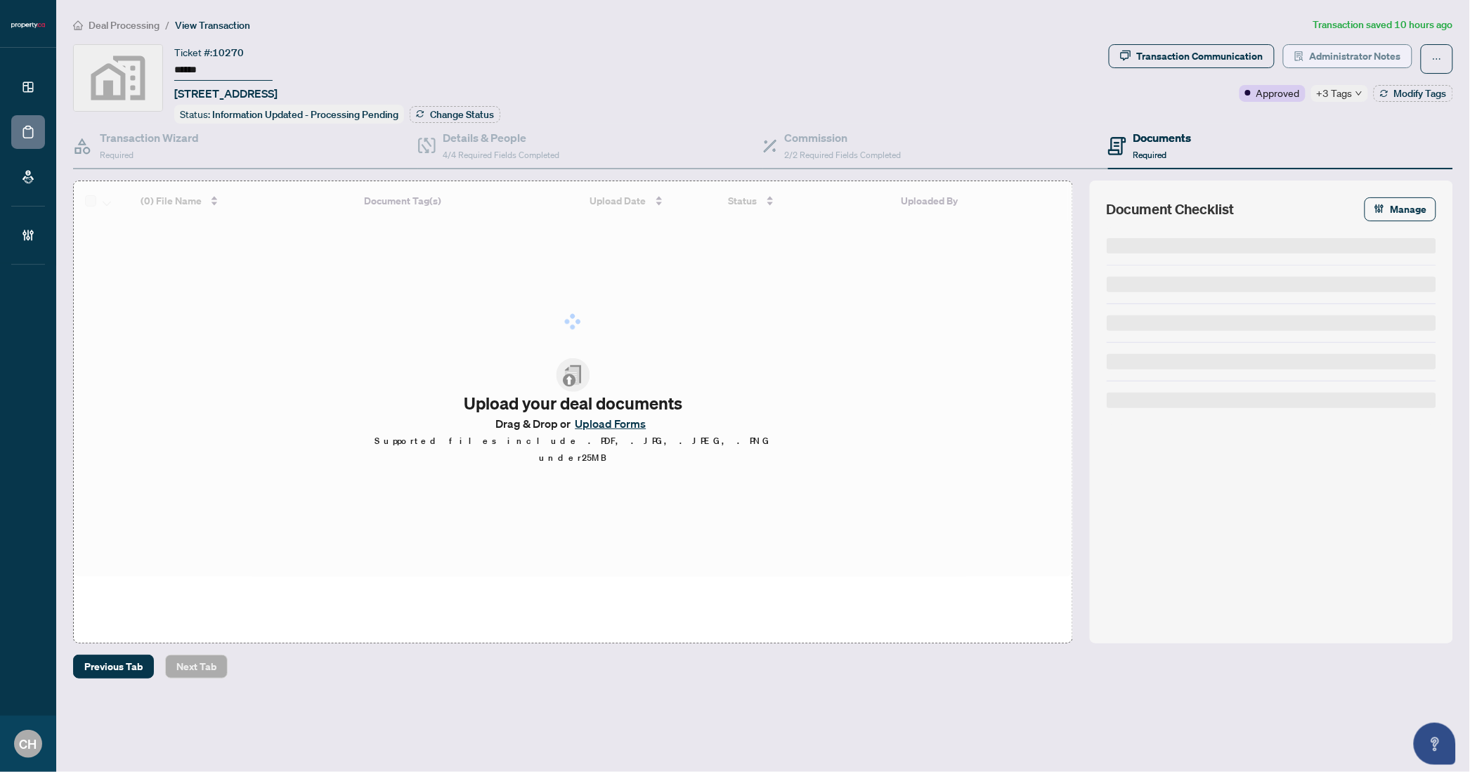
click at [1312, 55] on span "Administrator Notes" at bounding box center [1355, 56] width 91 height 22
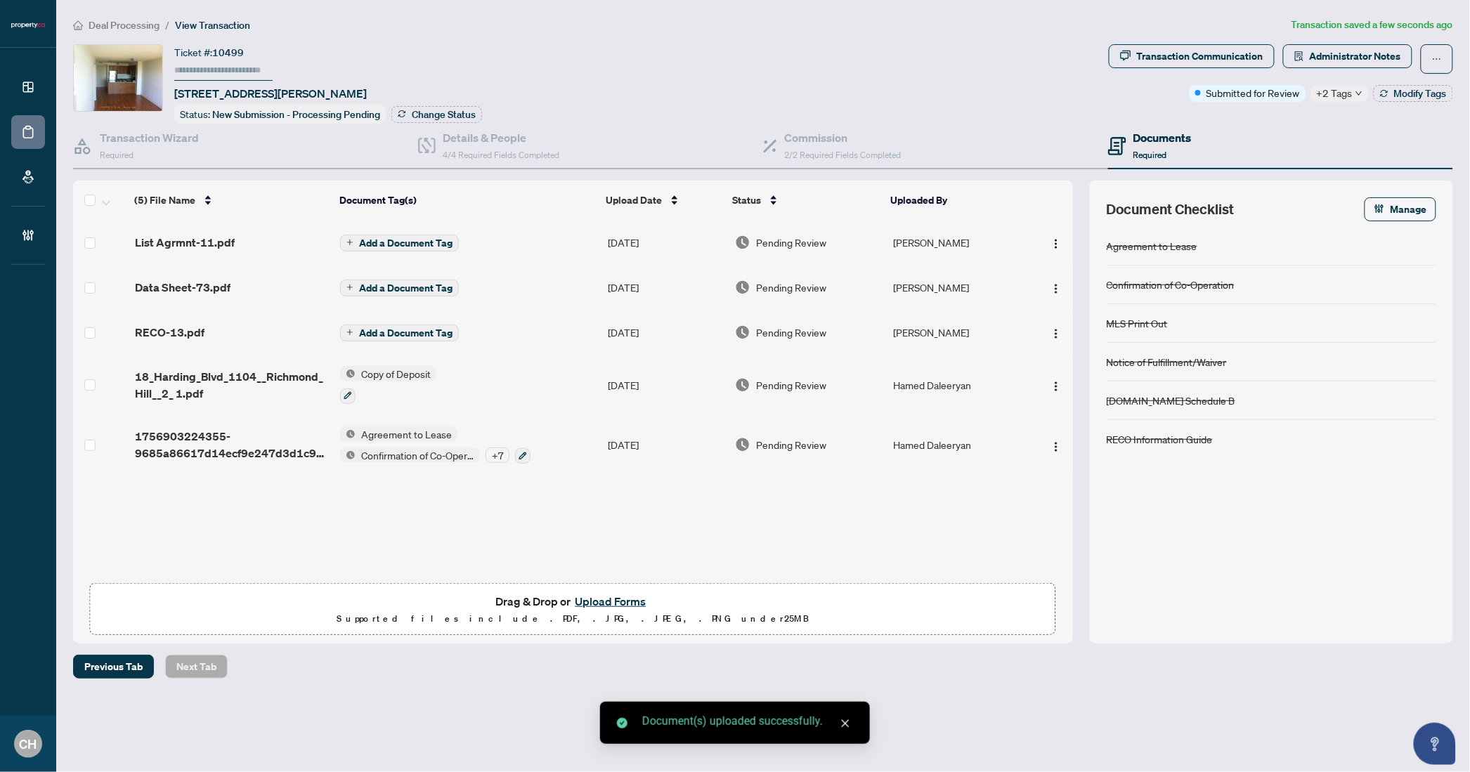
click at [489, 244] on td "Add a Document Tag" at bounding box center [469, 242] width 268 height 45
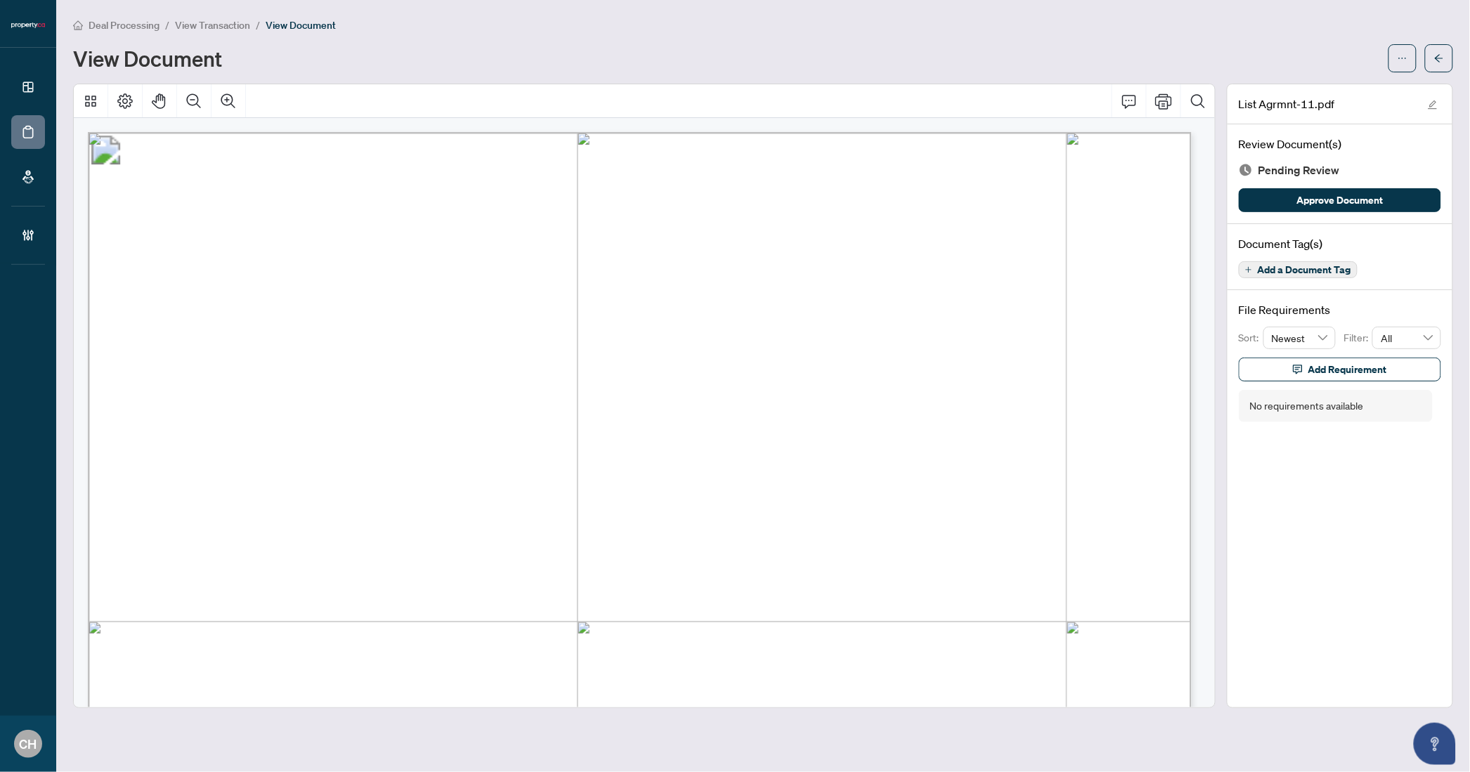
click at [1305, 276] on div "Document Tag(s) Add a Document Tag" at bounding box center [1340, 257] width 225 height 67
click at [1306, 272] on span "Add a Document Tag" at bounding box center [1304, 270] width 93 height 10
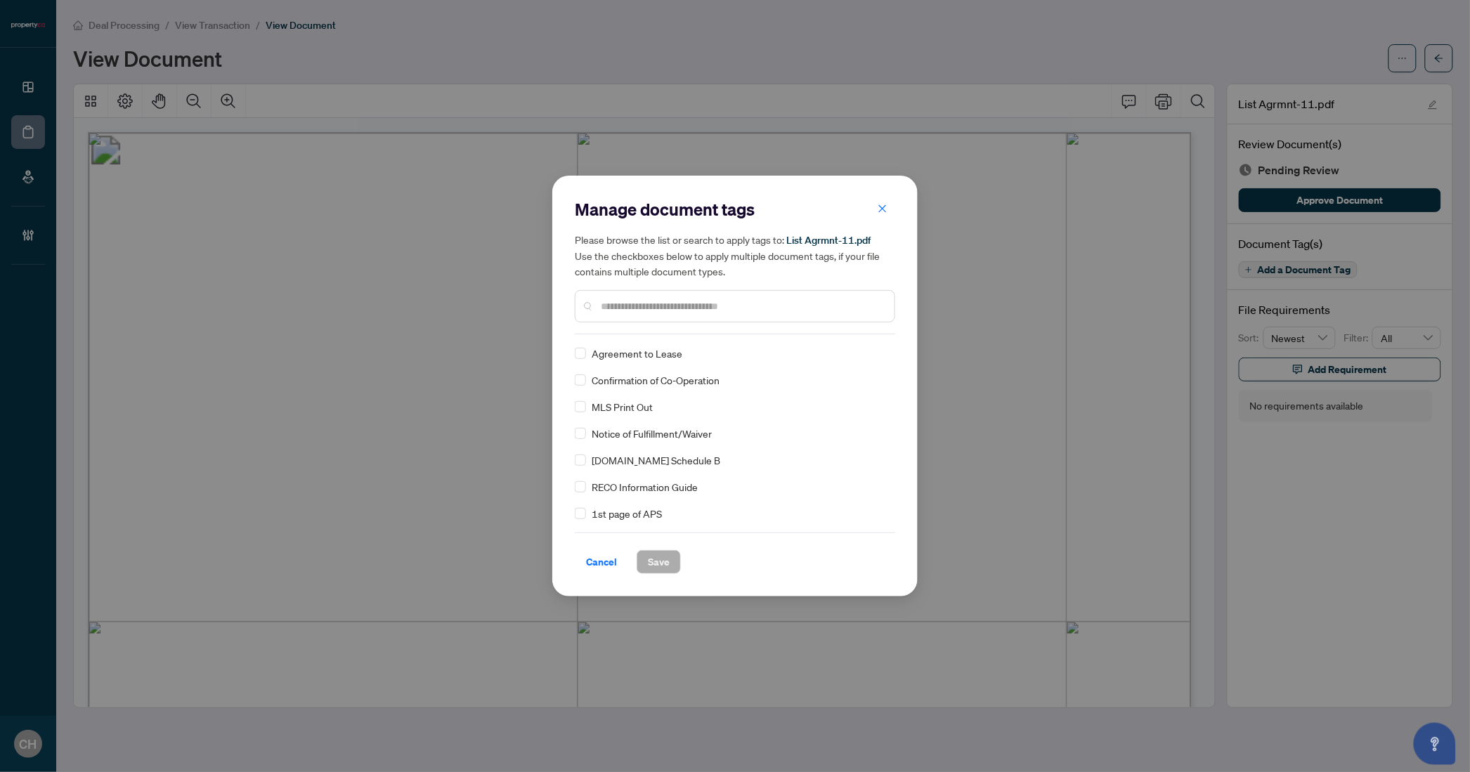
click at [686, 306] on input "text" at bounding box center [742, 306] width 283 height 15
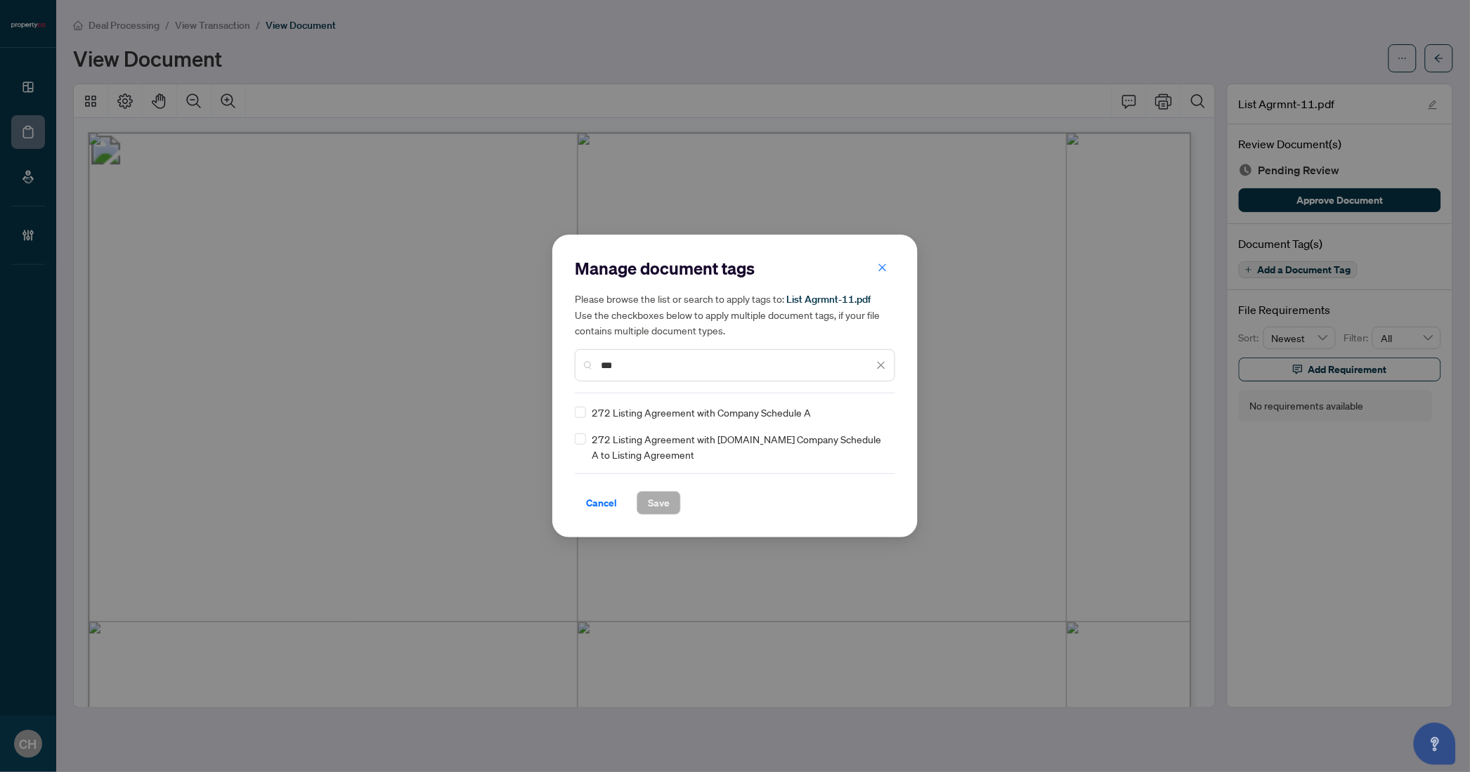
type input "***"
click at [589, 412] on div "272 Listing Agreement with Company Schedule A" at bounding box center [731, 412] width 312 height 15
click at [588, 413] on div "272 Listing Agreement with Company Schedule A" at bounding box center [731, 412] width 312 height 15
click at [651, 495] on span "Save" at bounding box center [659, 503] width 22 height 22
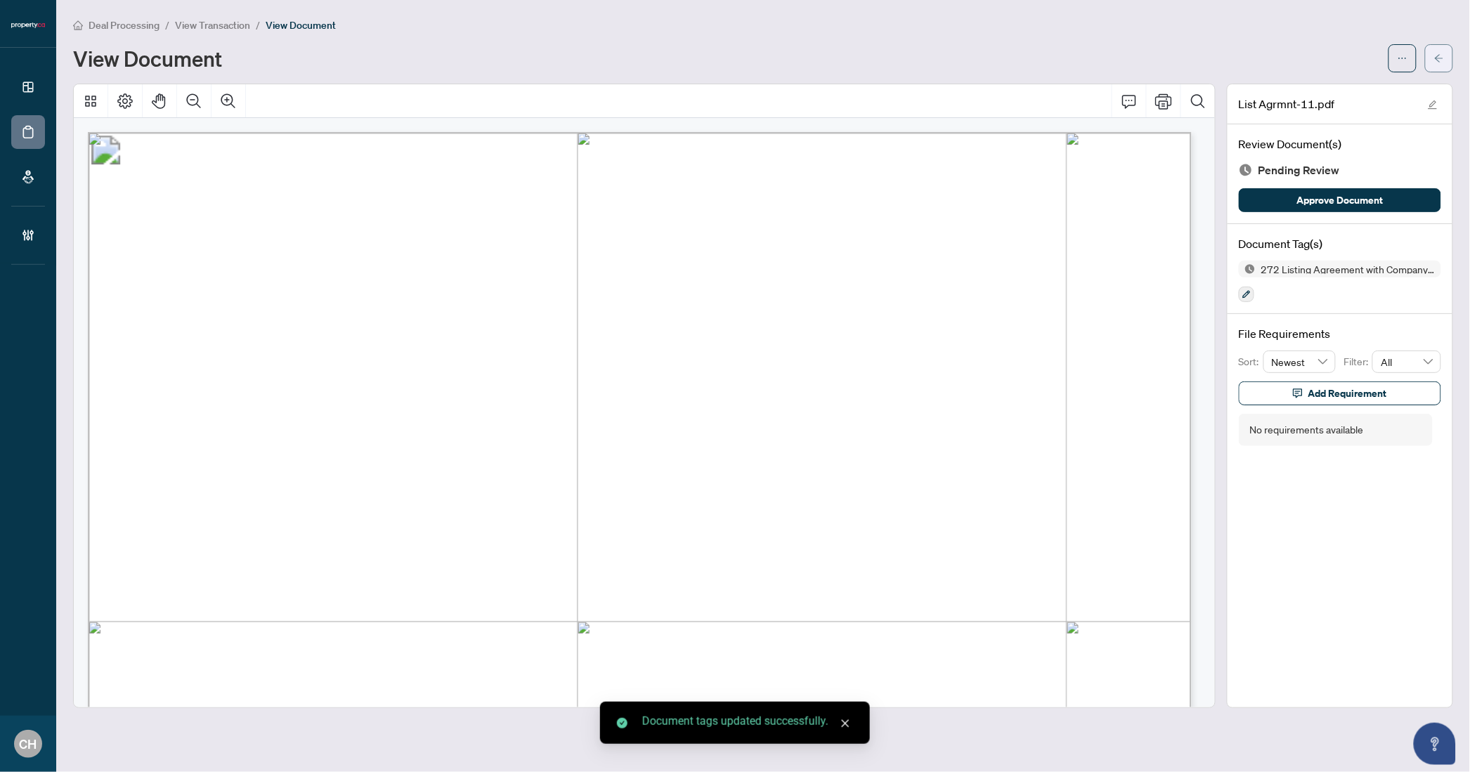
click at [1444, 49] on span "button" at bounding box center [1439, 58] width 10 height 22
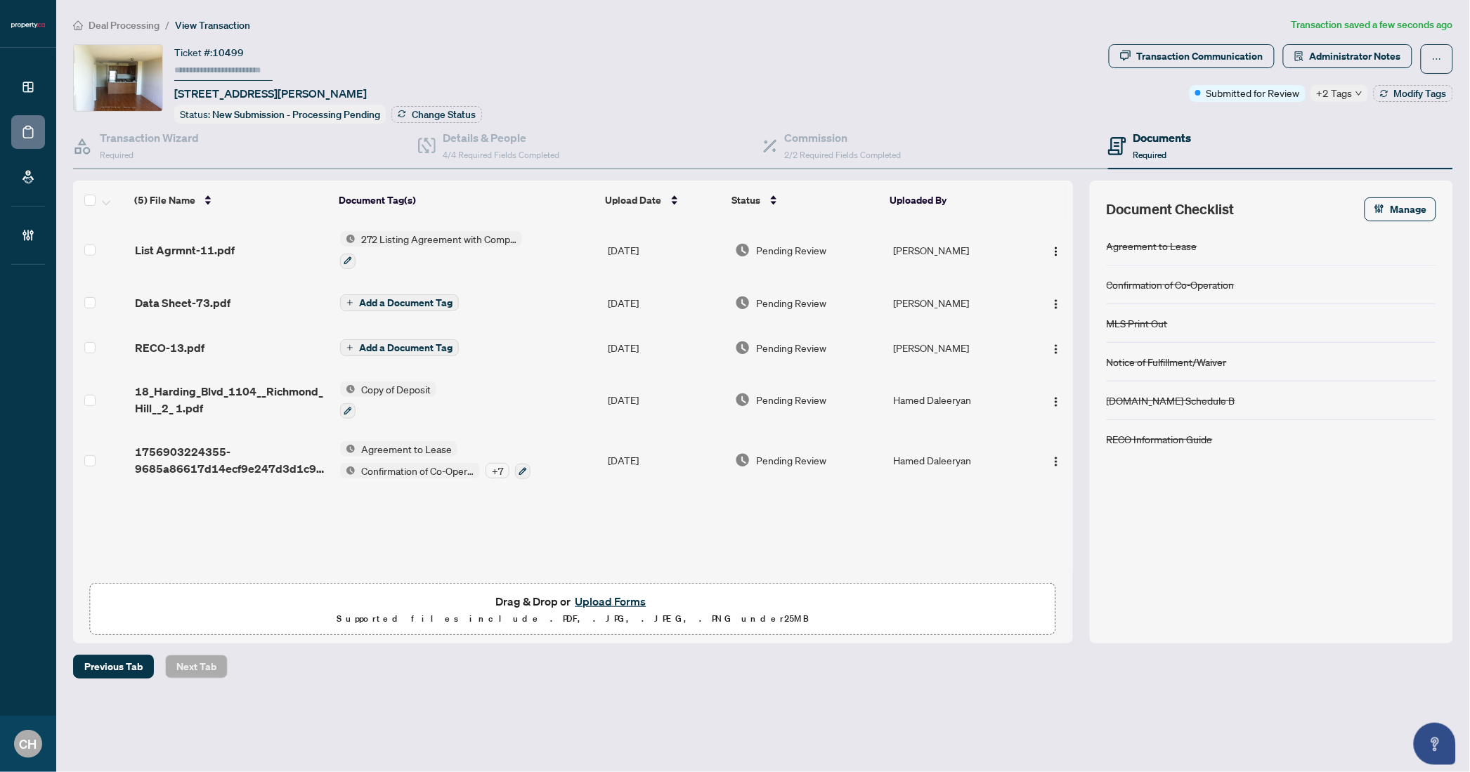
click at [410, 299] on span "Add a Document Tag" at bounding box center [405, 303] width 93 height 10
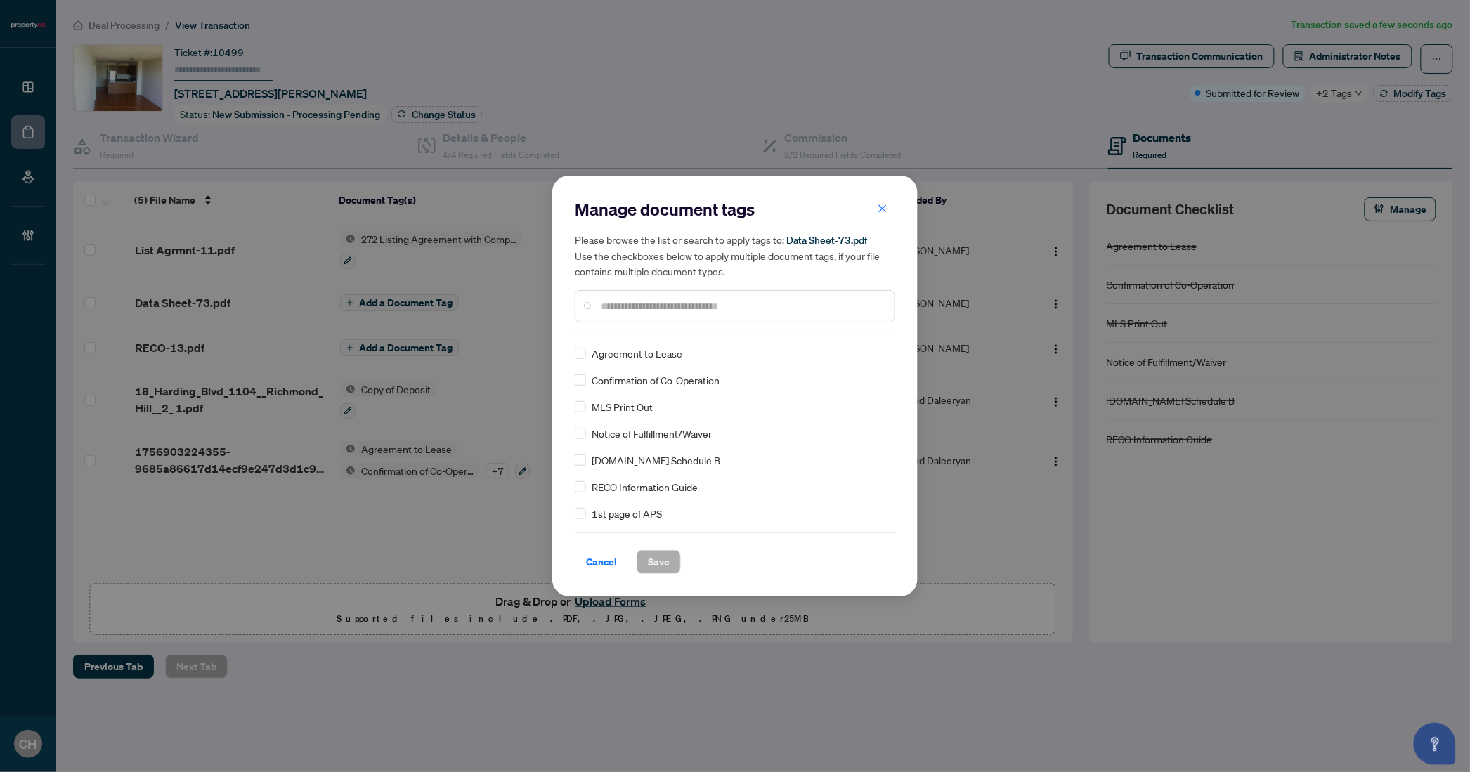
click at [640, 317] on div at bounding box center [735, 306] width 320 height 32
click at [642, 307] on input "text" at bounding box center [742, 306] width 283 height 15
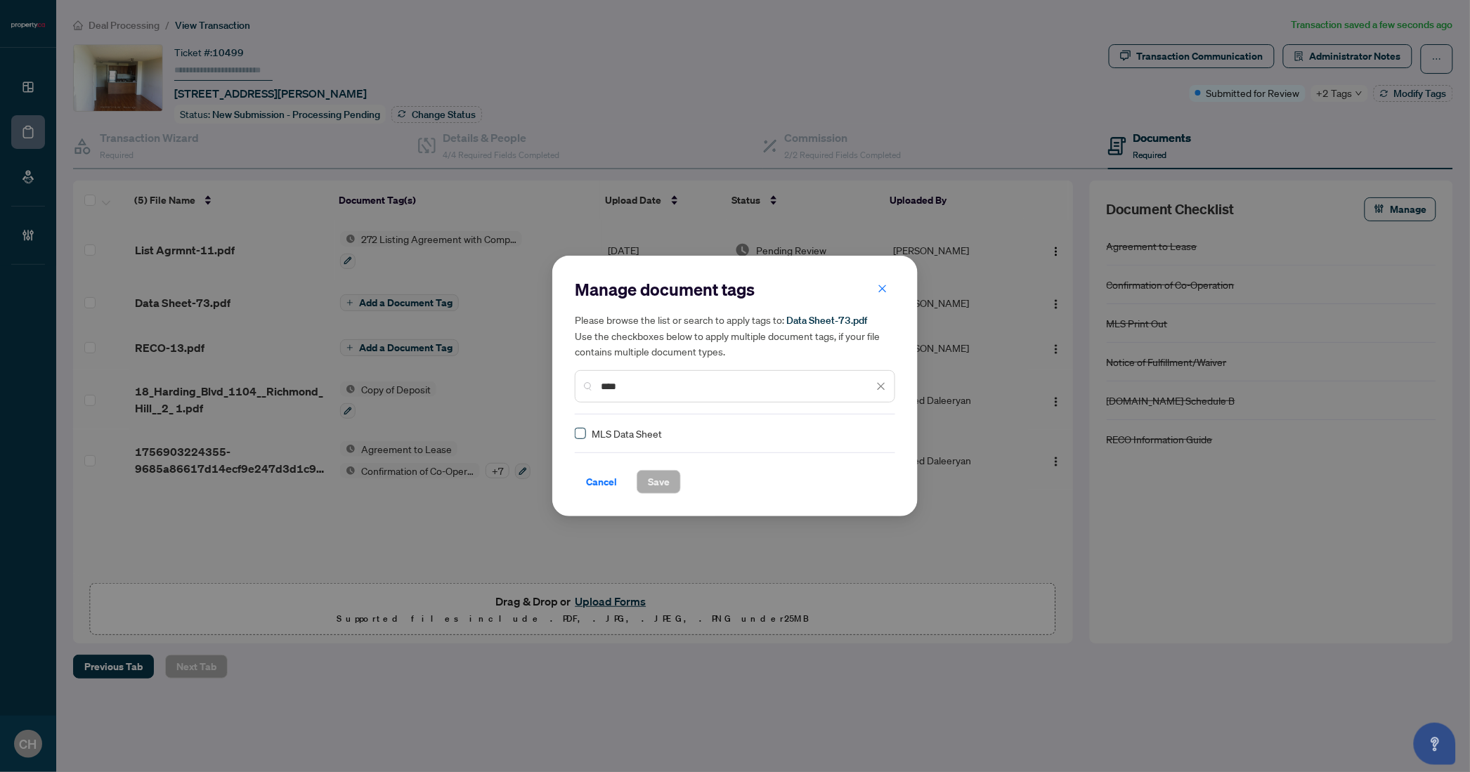
type input "****"
click at [576, 441] on label at bounding box center [580, 433] width 11 height 15
click at [676, 483] on button "Save" at bounding box center [659, 482] width 44 height 24
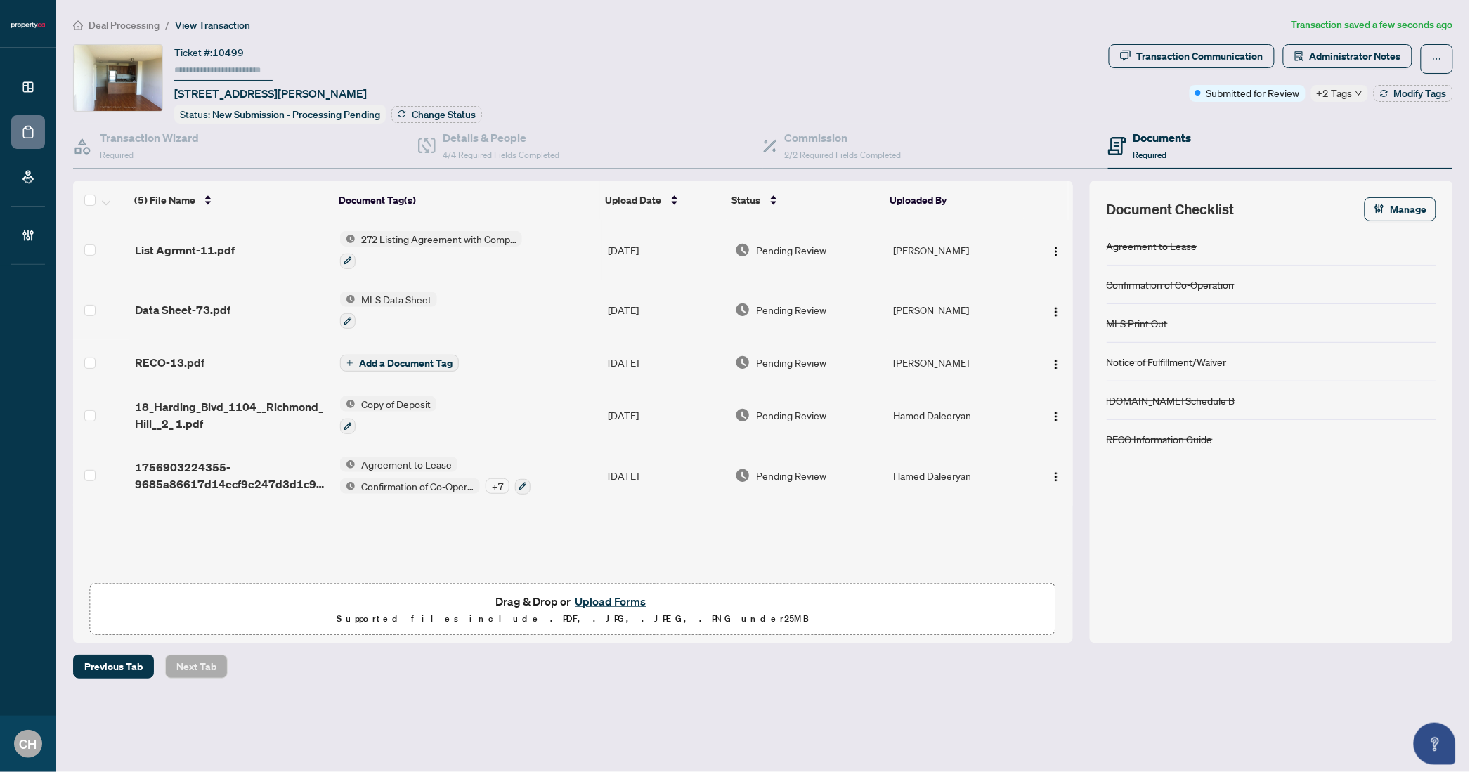
click at [427, 363] on span "Add a Document Tag" at bounding box center [405, 363] width 93 height 10
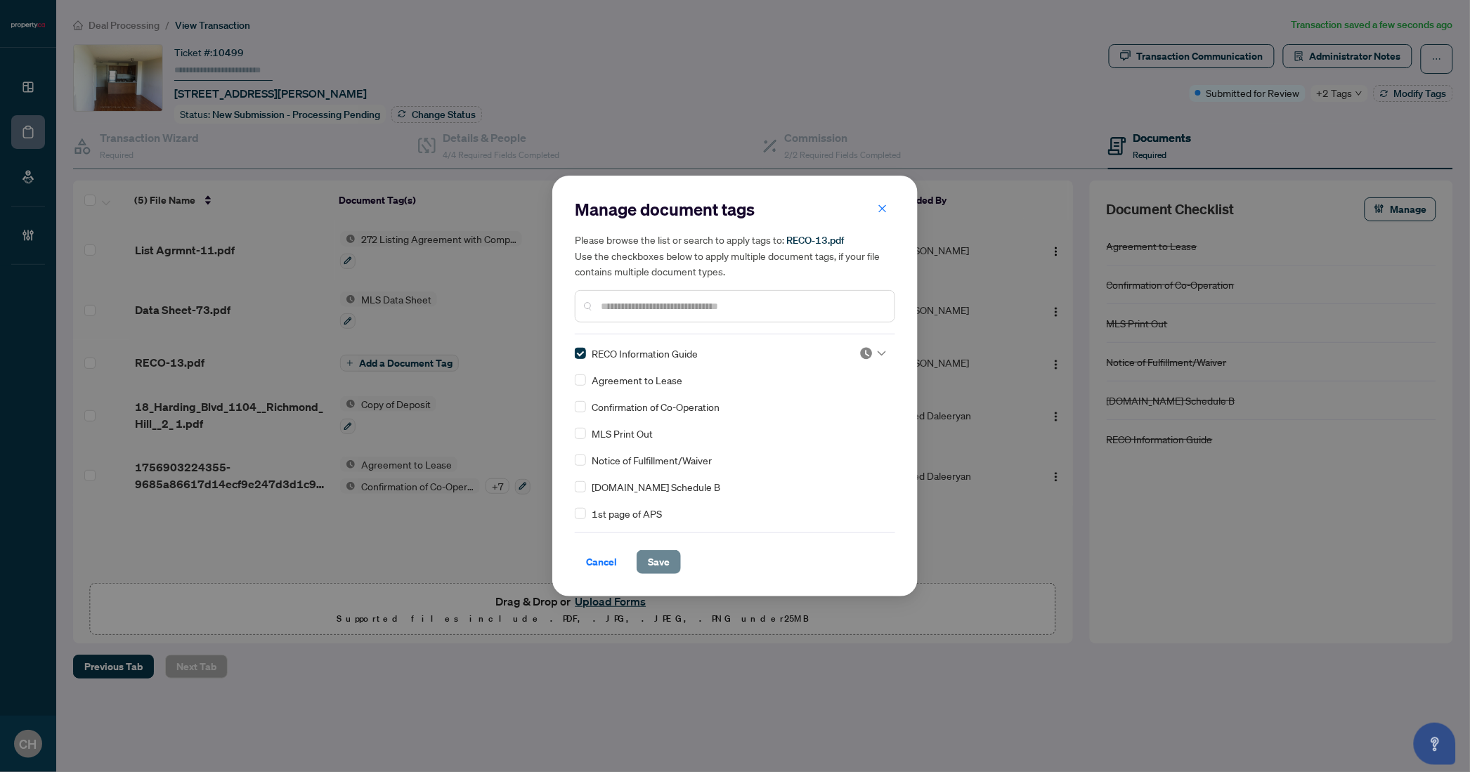
click at [646, 555] on button "Save" at bounding box center [659, 562] width 44 height 24
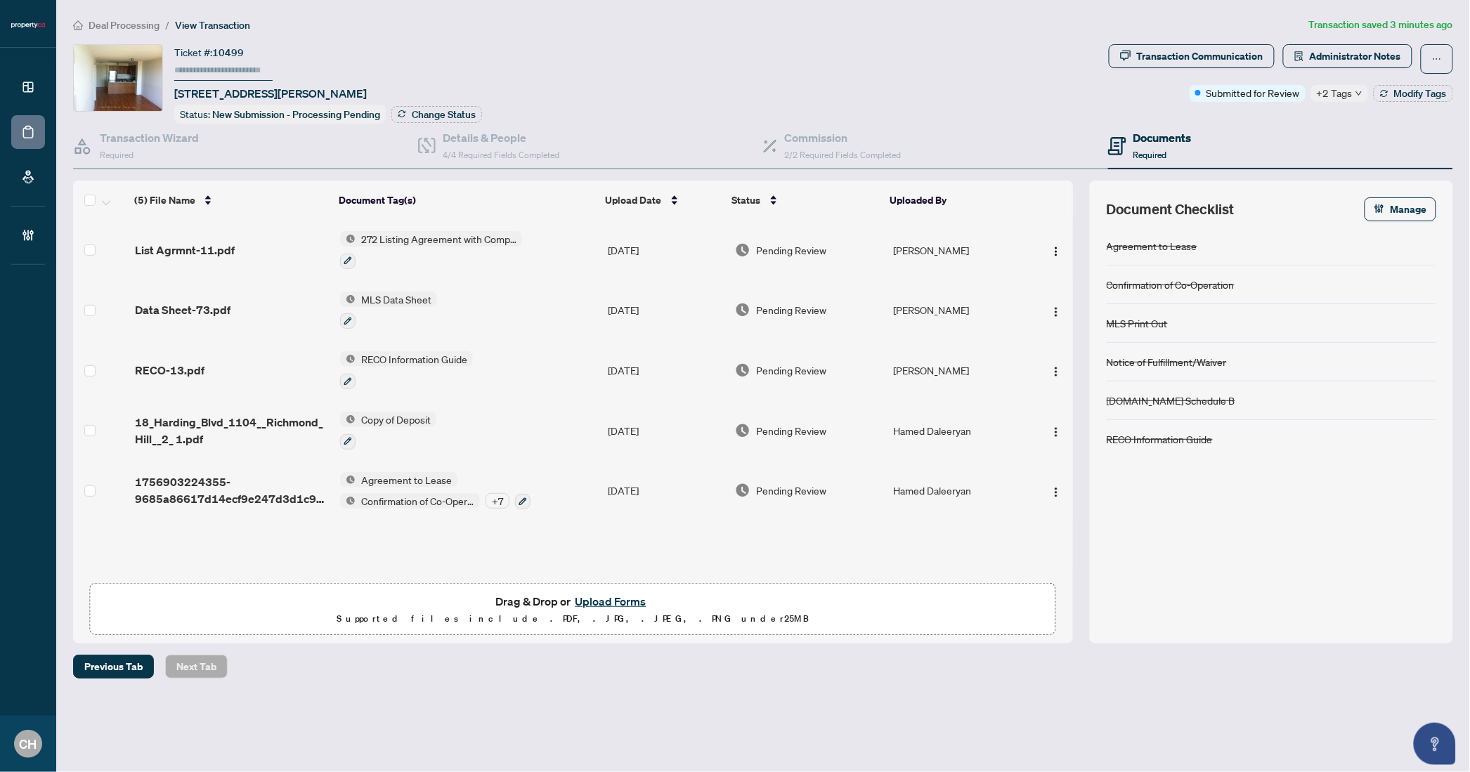
click at [486, 421] on td "Copy of Deposit" at bounding box center [469, 431] width 268 height 60
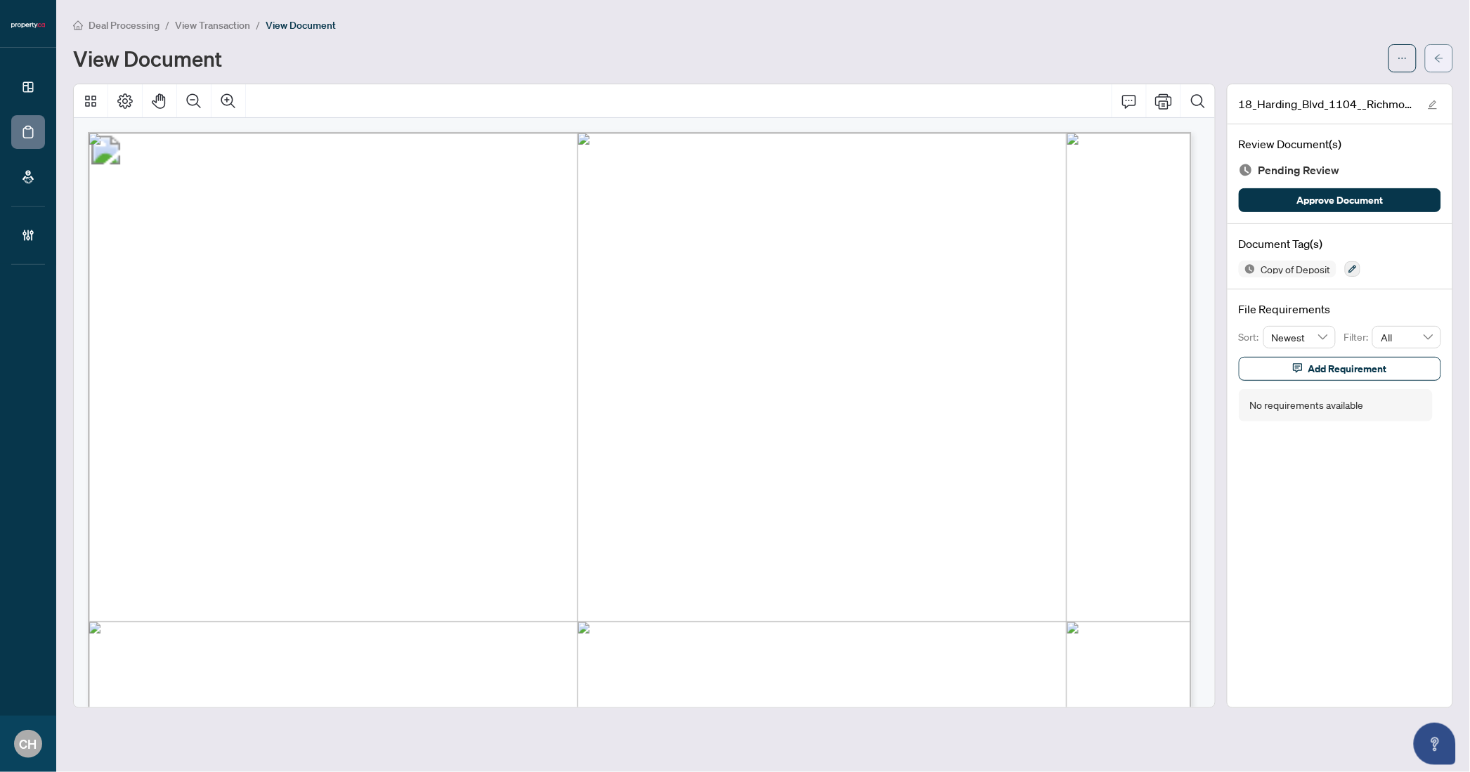
click at [1441, 57] on icon "arrow-left" at bounding box center [1439, 58] width 10 height 10
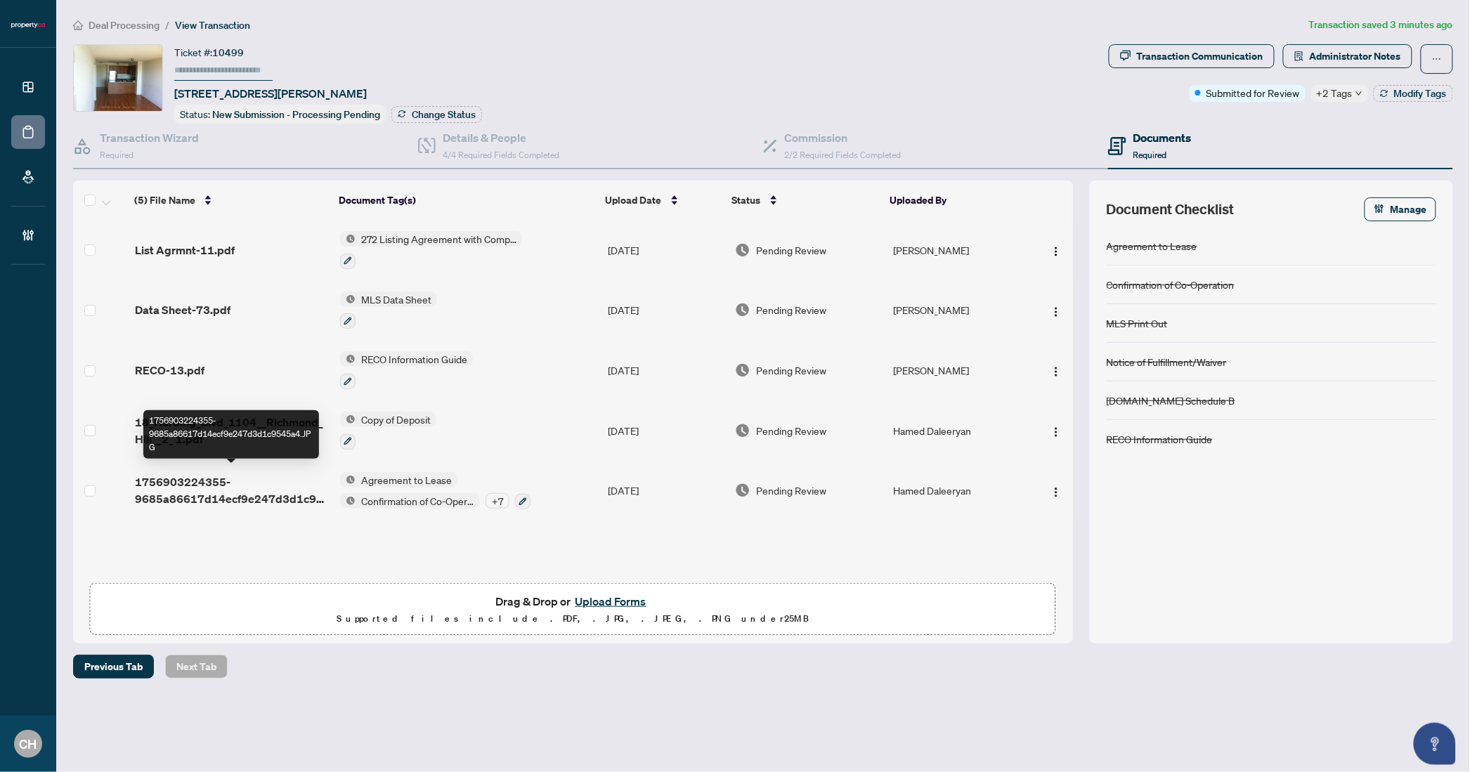
click at [222, 496] on span "1756903224355-9685a86617d14ecf9e247d3d1c9545a4.JPG" at bounding box center [232, 491] width 194 height 34
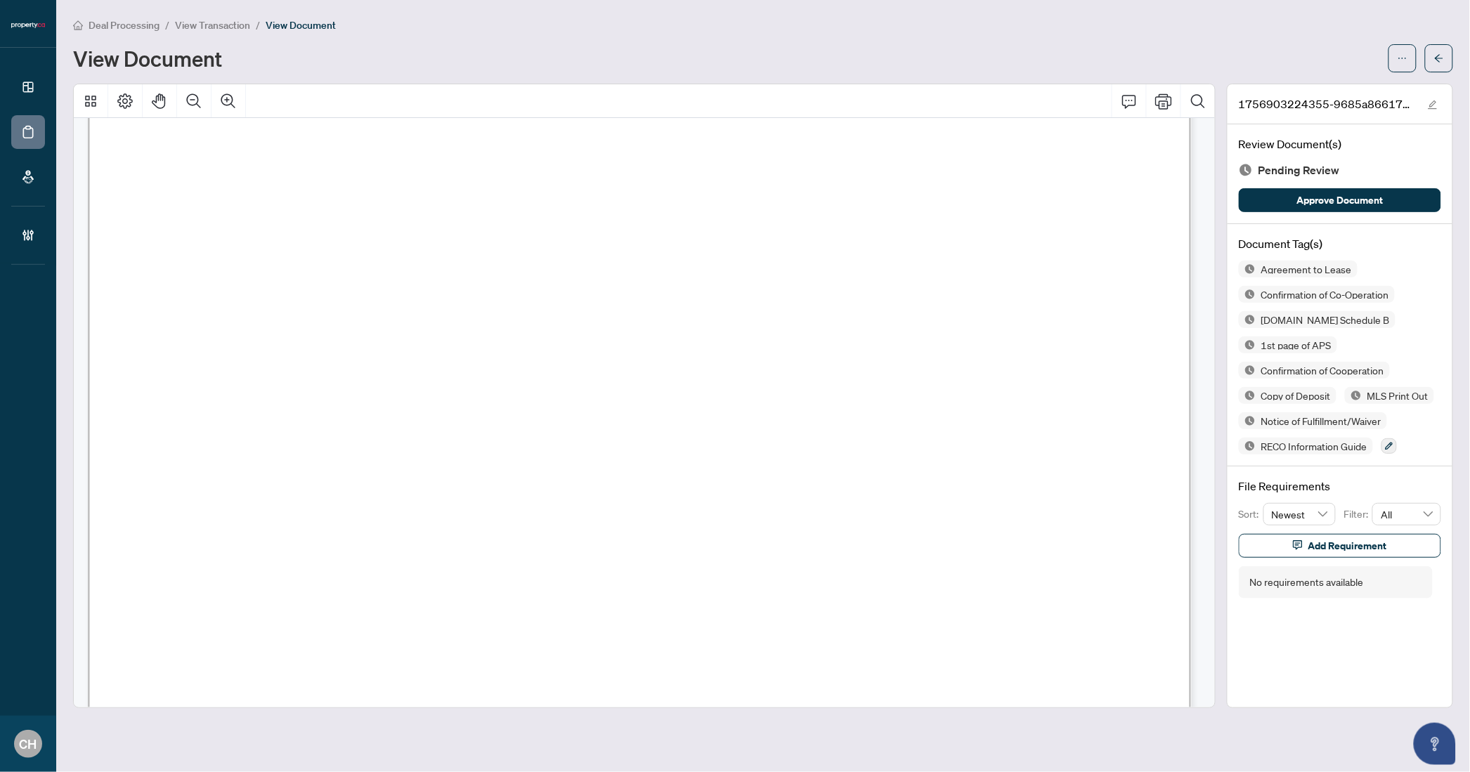
scroll to position [999, 0]
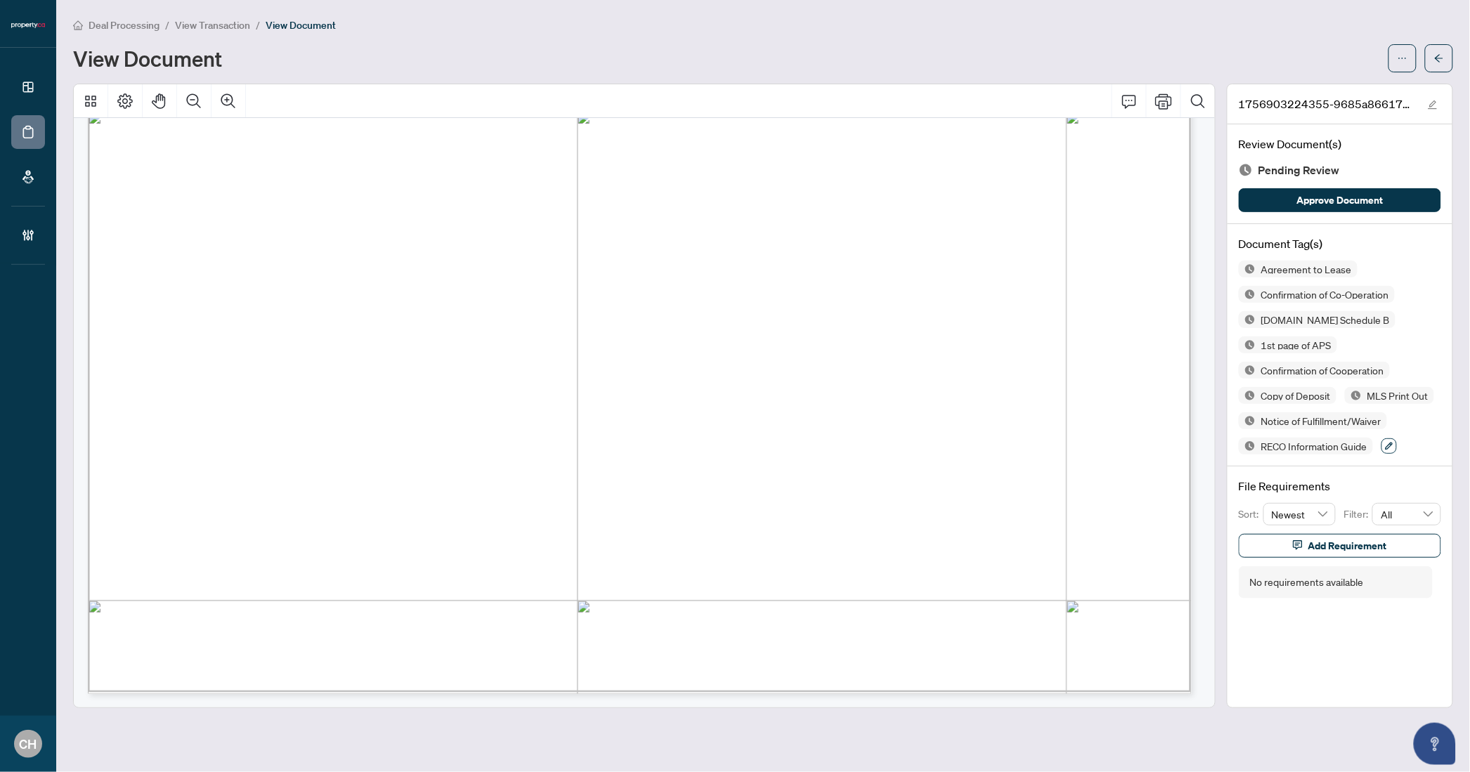
click at [1394, 445] on icon "button" at bounding box center [1389, 446] width 8 height 8
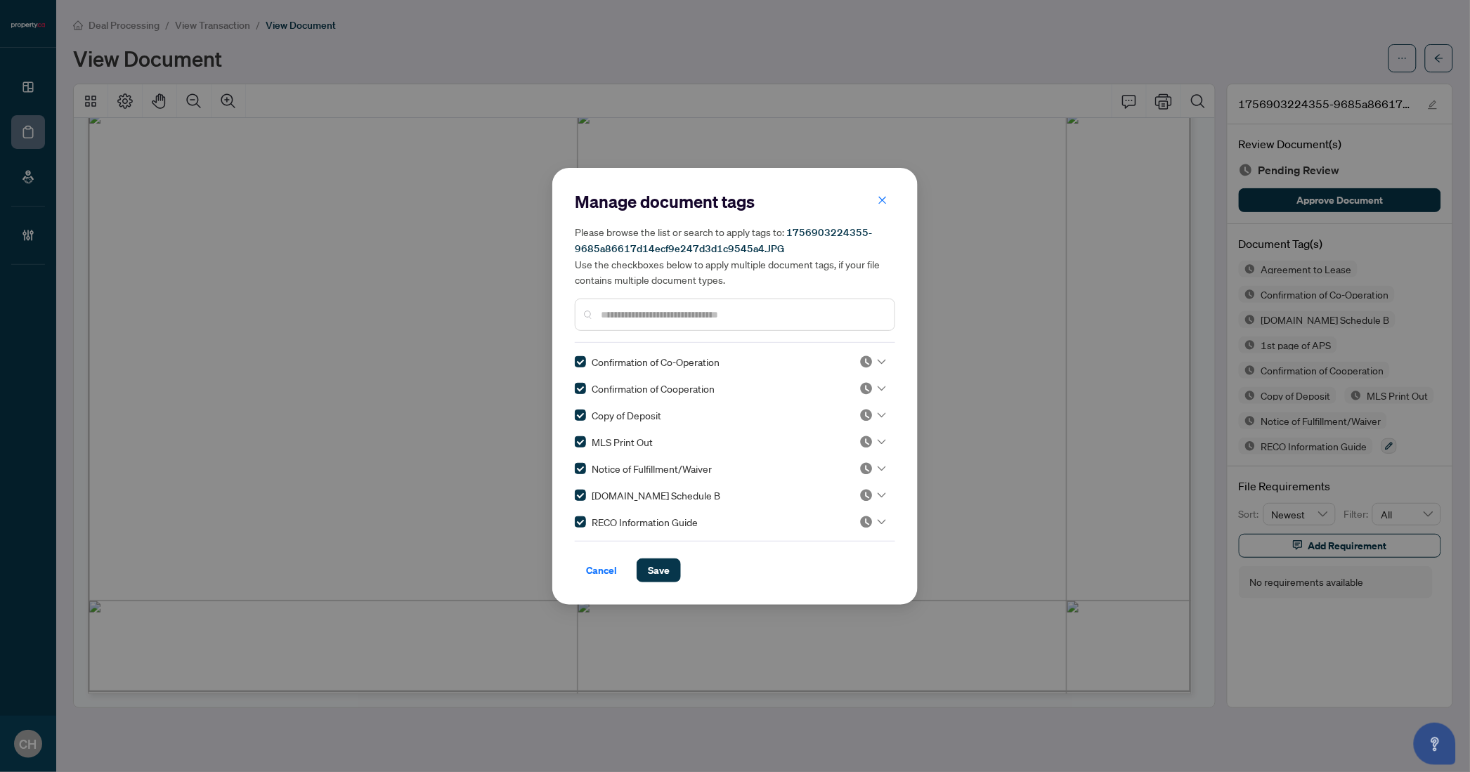
scroll to position [0, 0]
click at [617, 316] on input "text" at bounding box center [742, 314] width 283 height 15
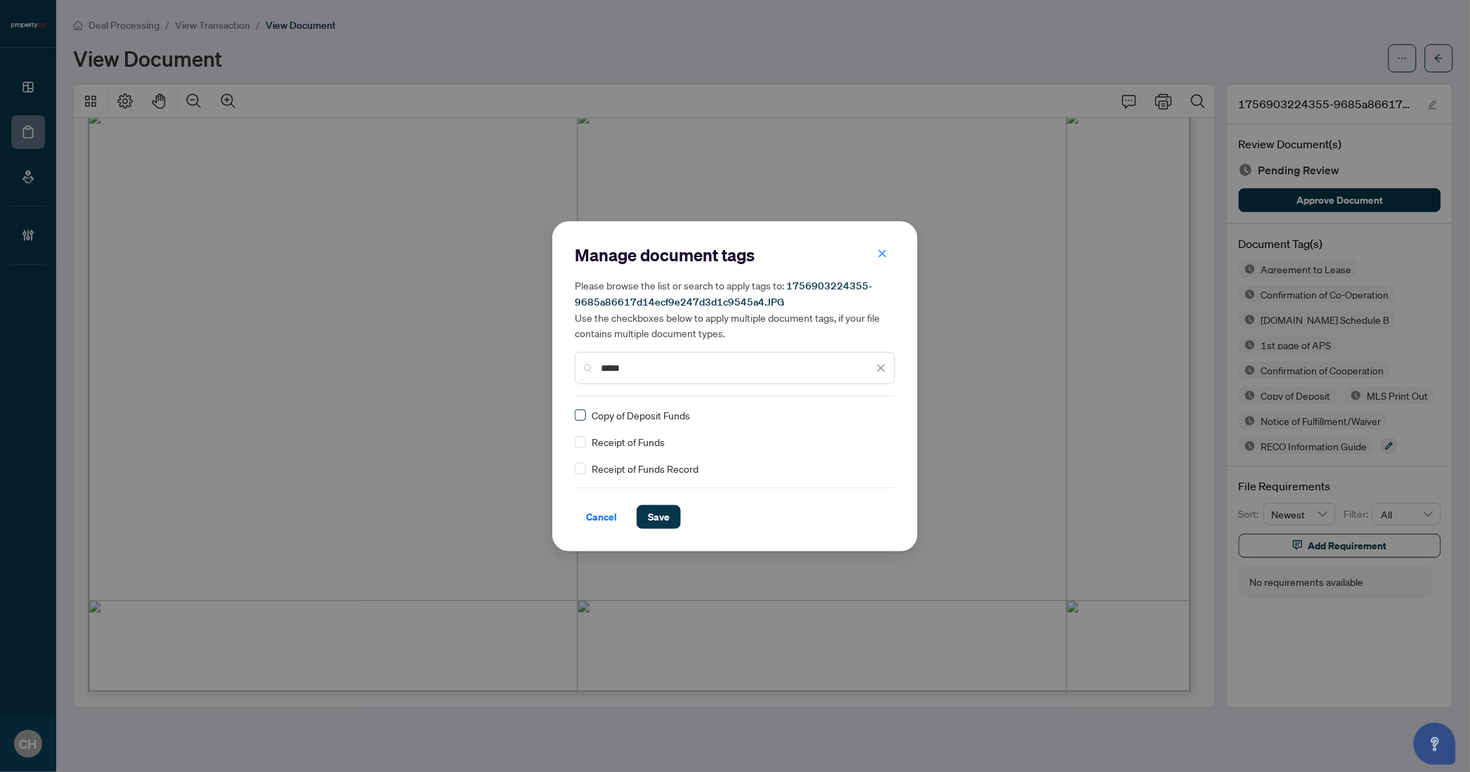
type input "*****"
click at [663, 512] on span "Save" at bounding box center [659, 517] width 22 height 22
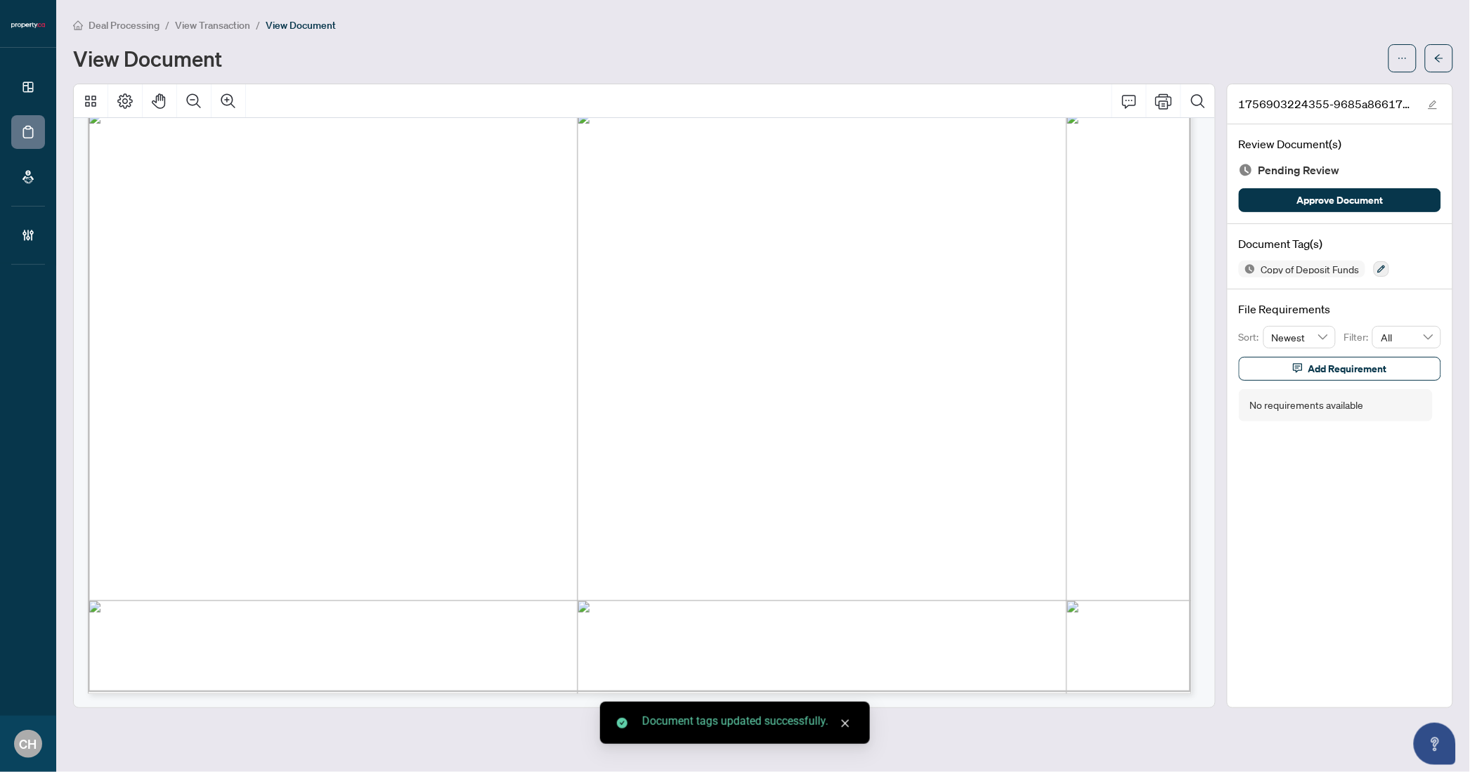
click at [1444, 61] on button "button" at bounding box center [1439, 58] width 28 height 28
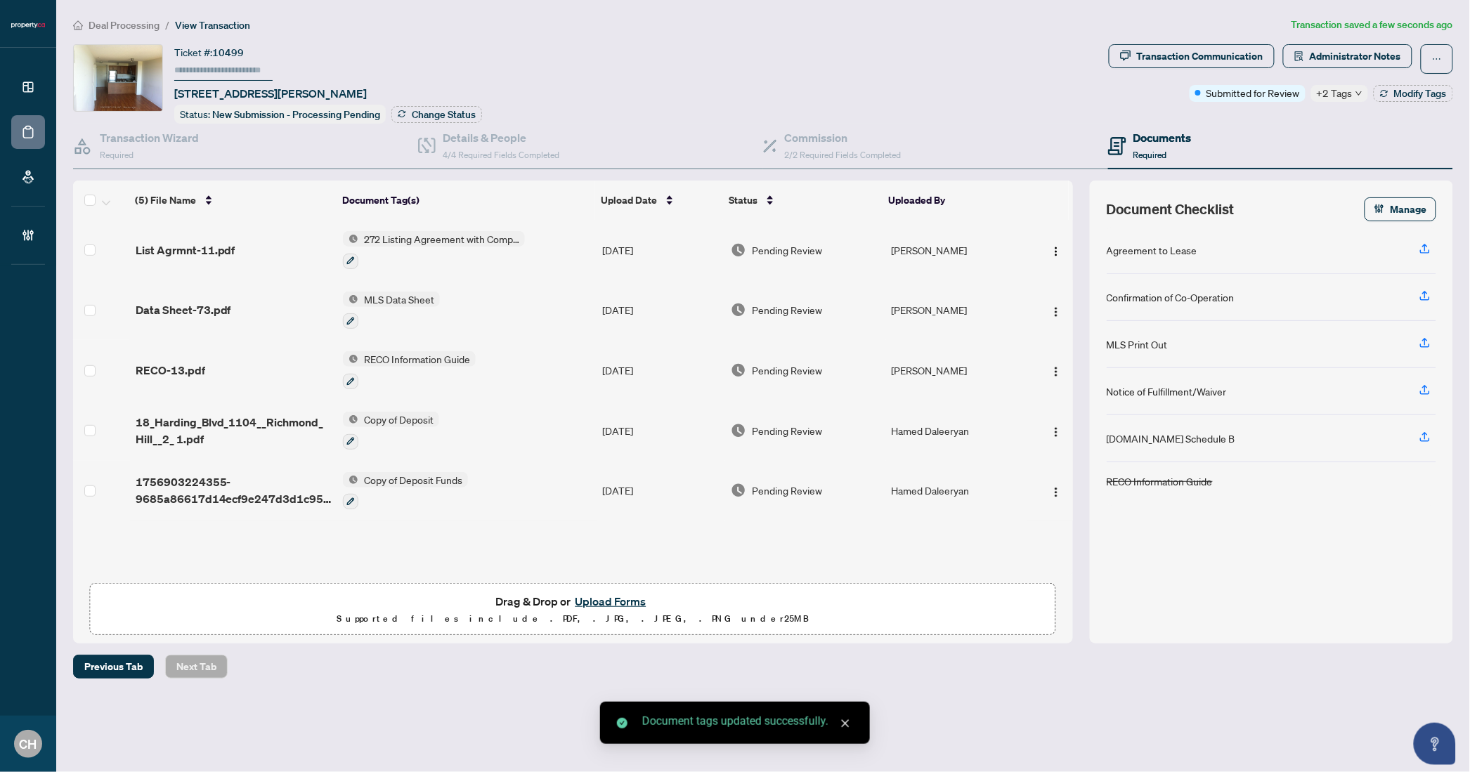
click at [465, 419] on td "Copy of Deposit" at bounding box center [467, 431] width 260 height 60
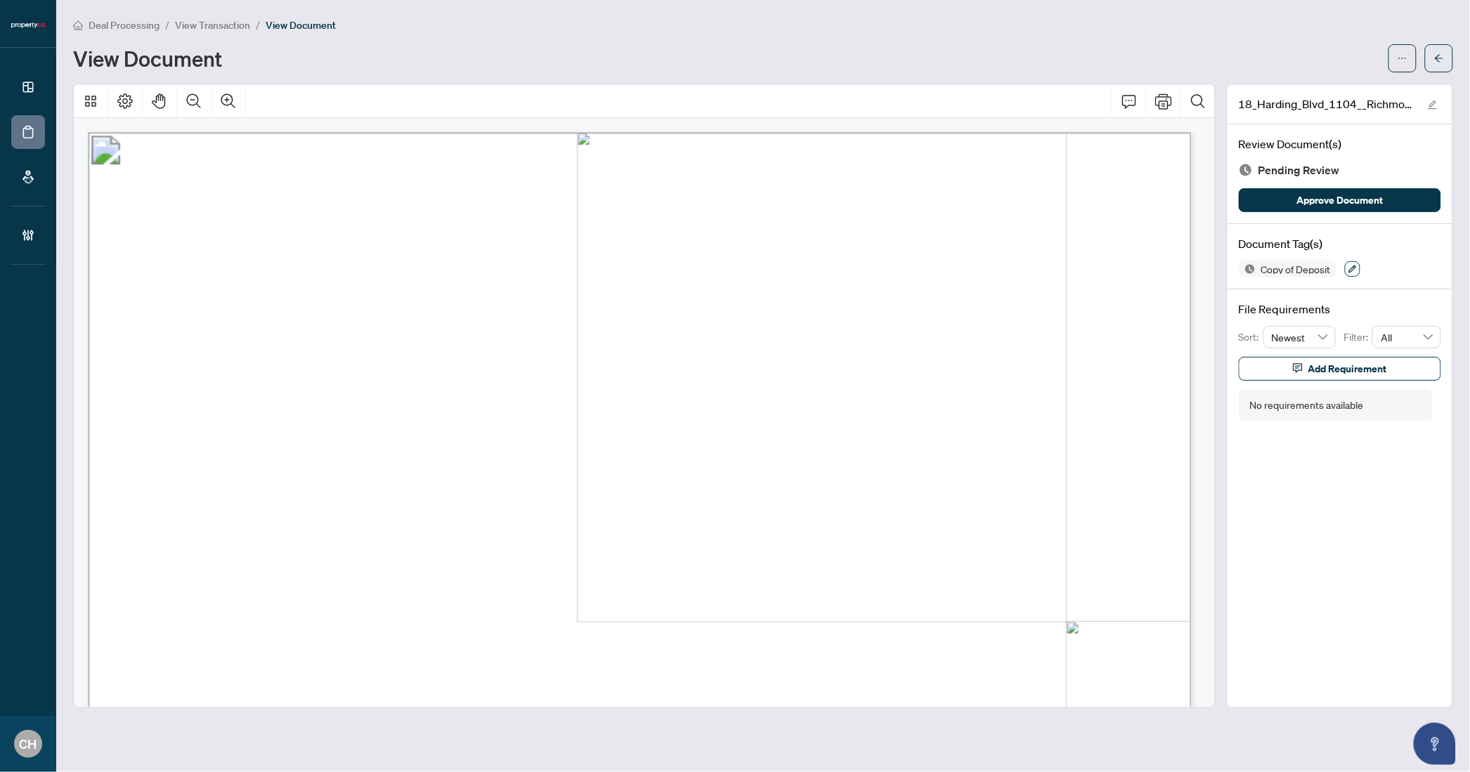
click at [1349, 265] on icon "button" at bounding box center [1353, 269] width 8 height 8
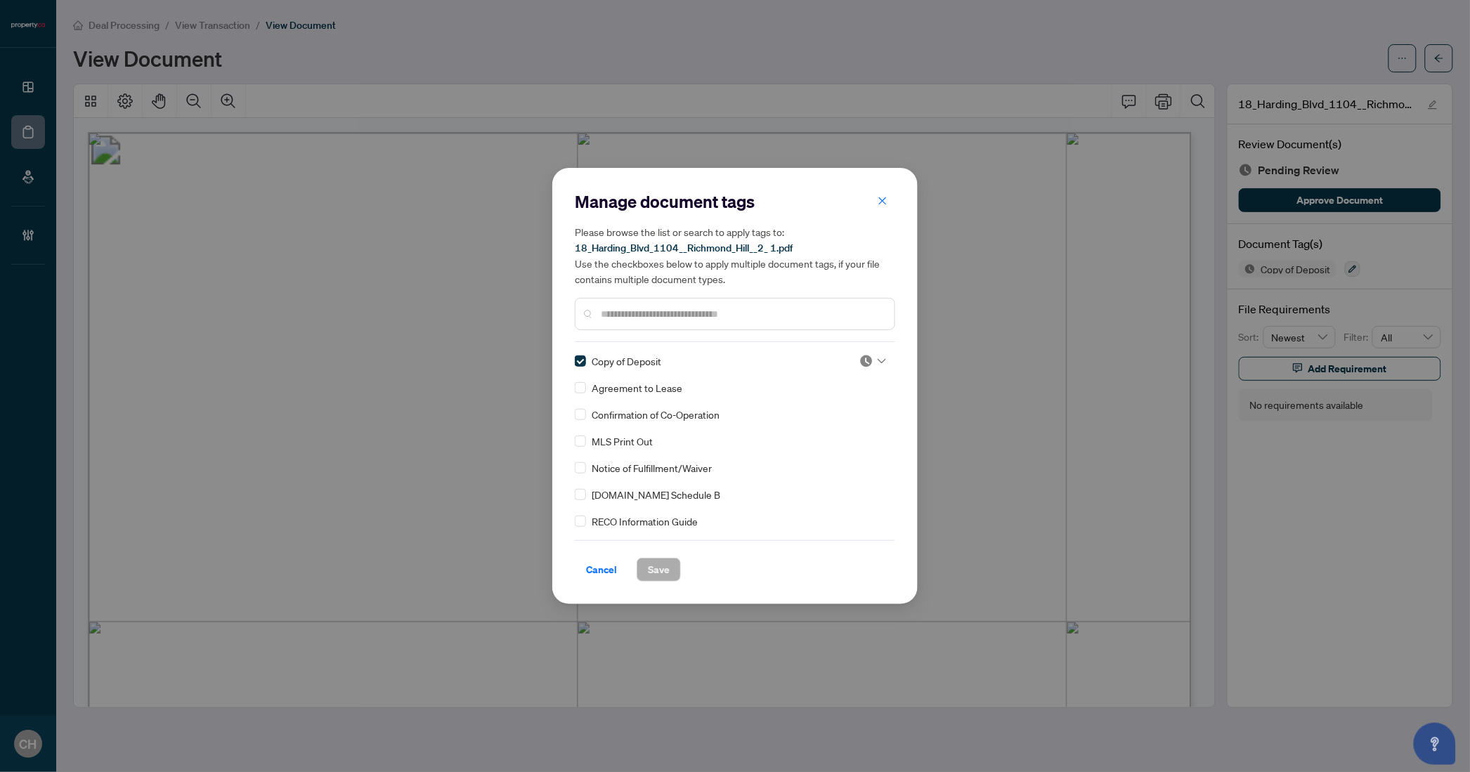
click at [878, 202] on icon "close" at bounding box center [883, 201] width 10 height 10
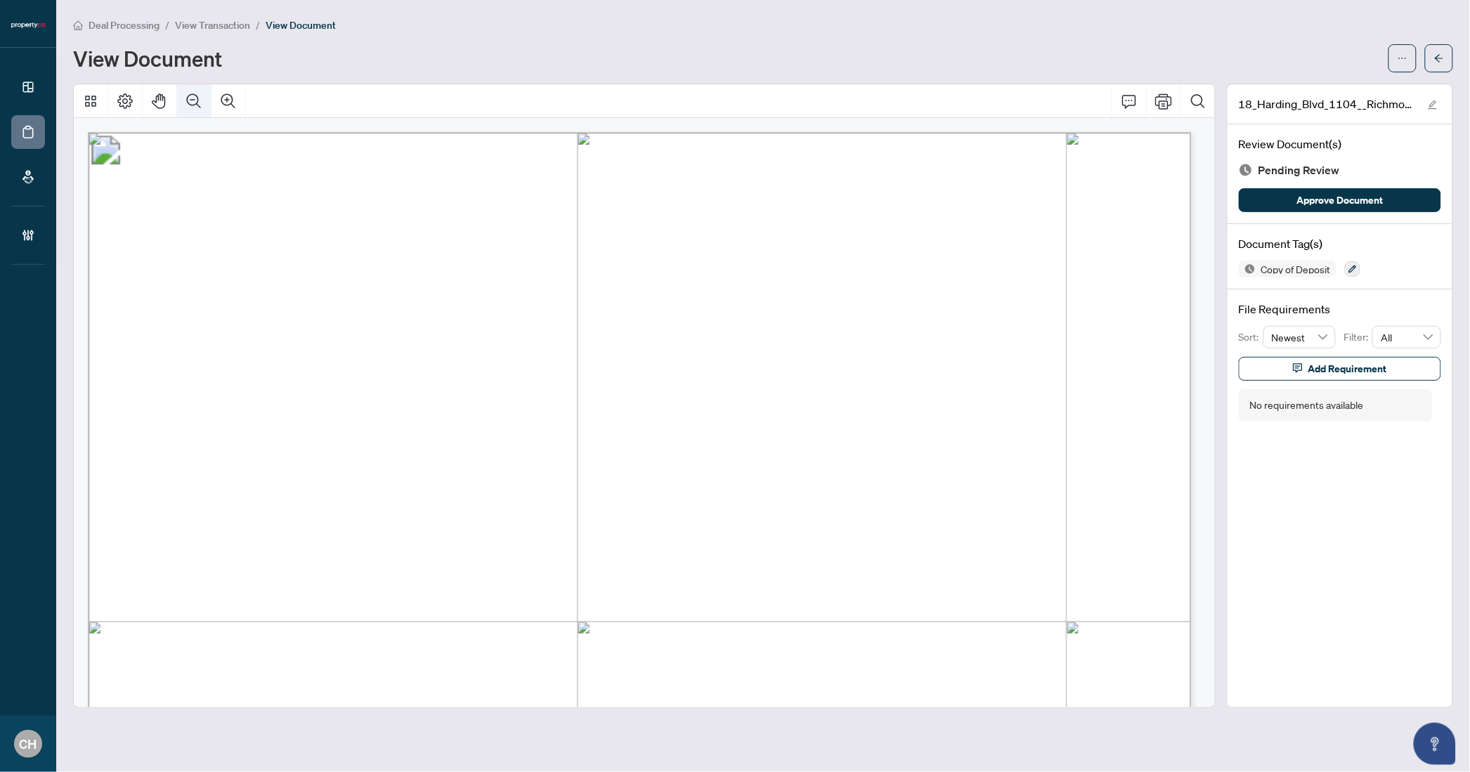
click at [178, 90] on button "Zoom Out" at bounding box center [194, 101] width 34 height 34
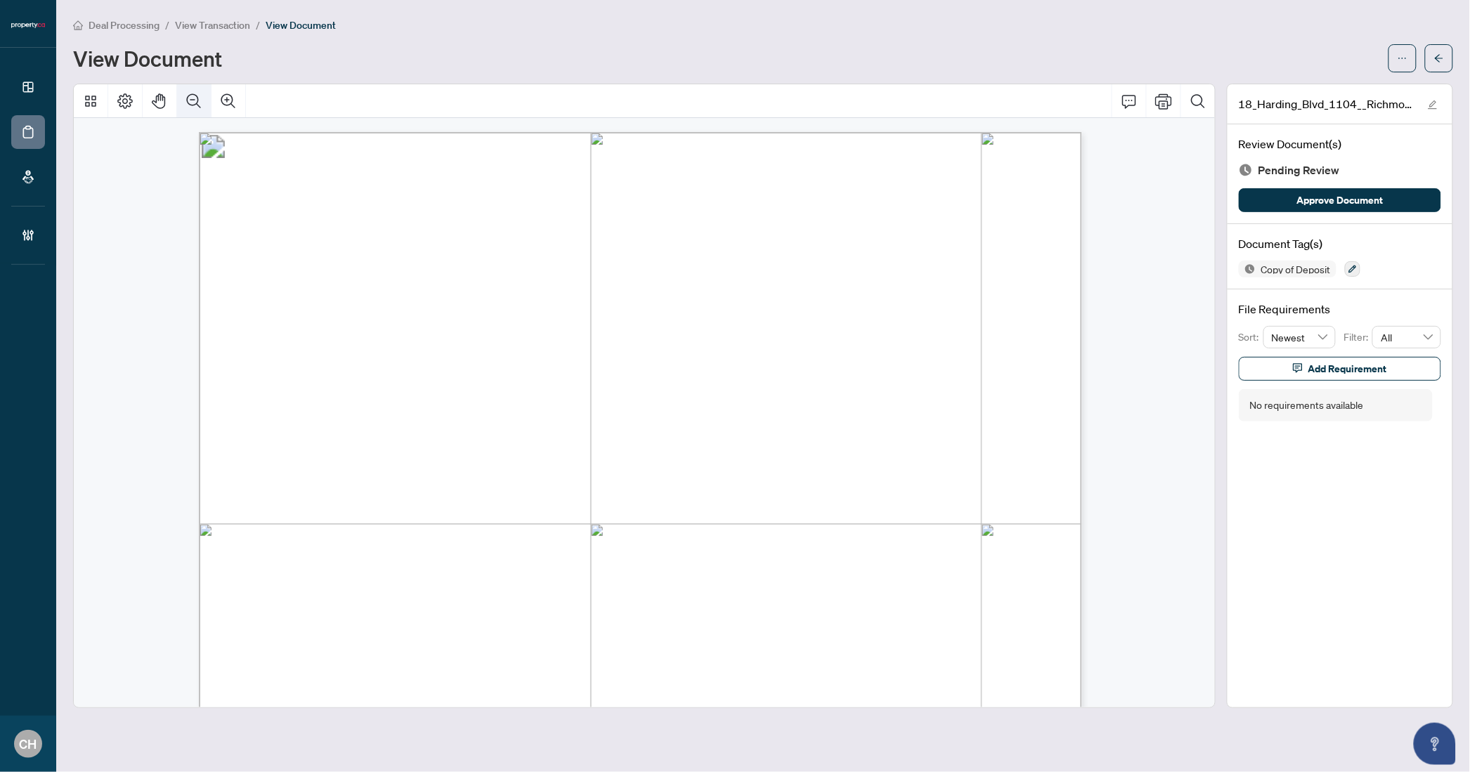
click at [178, 90] on button "Zoom Out" at bounding box center [194, 101] width 34 height 34
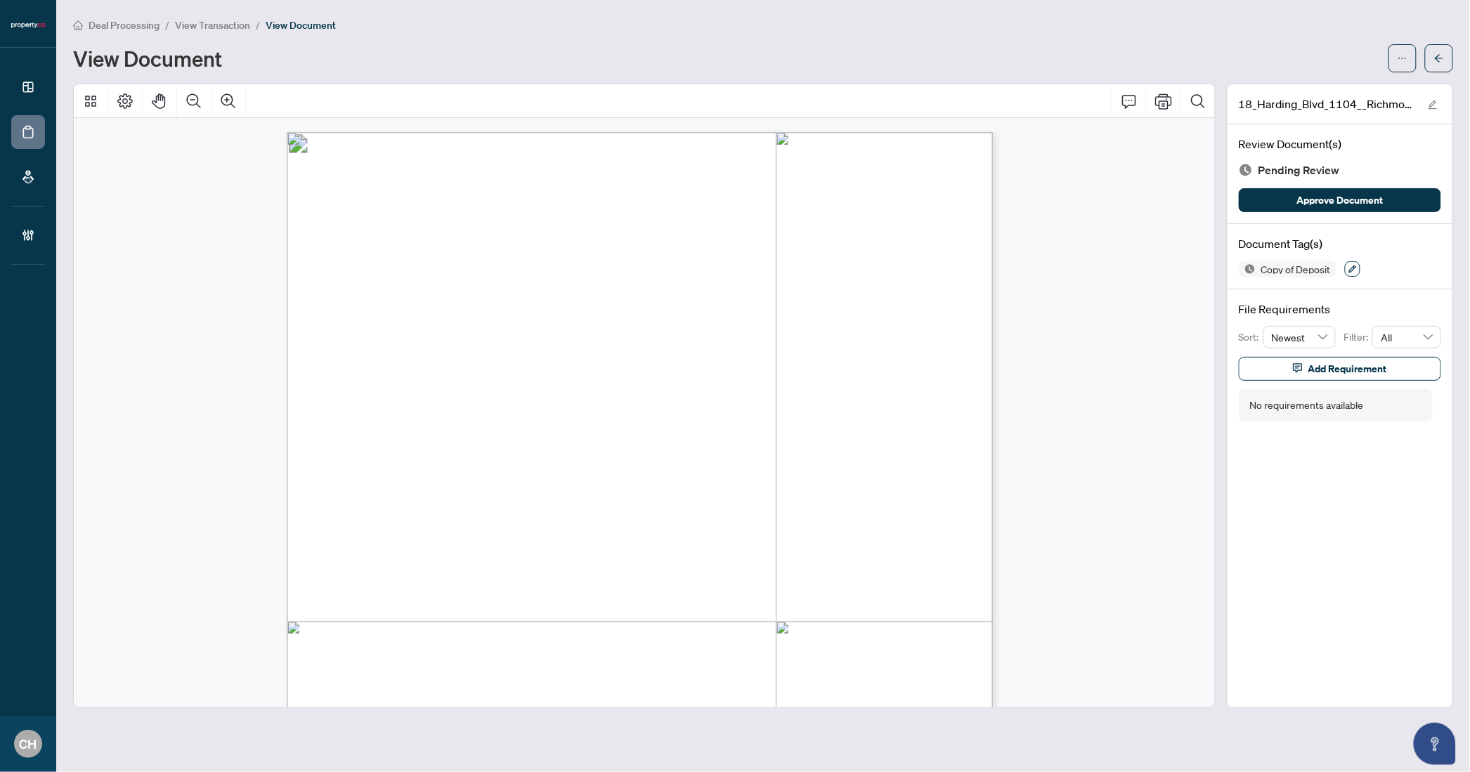
click at [1357, 274] on button "button" at bounding box center [1352, 268] width 15 height 15
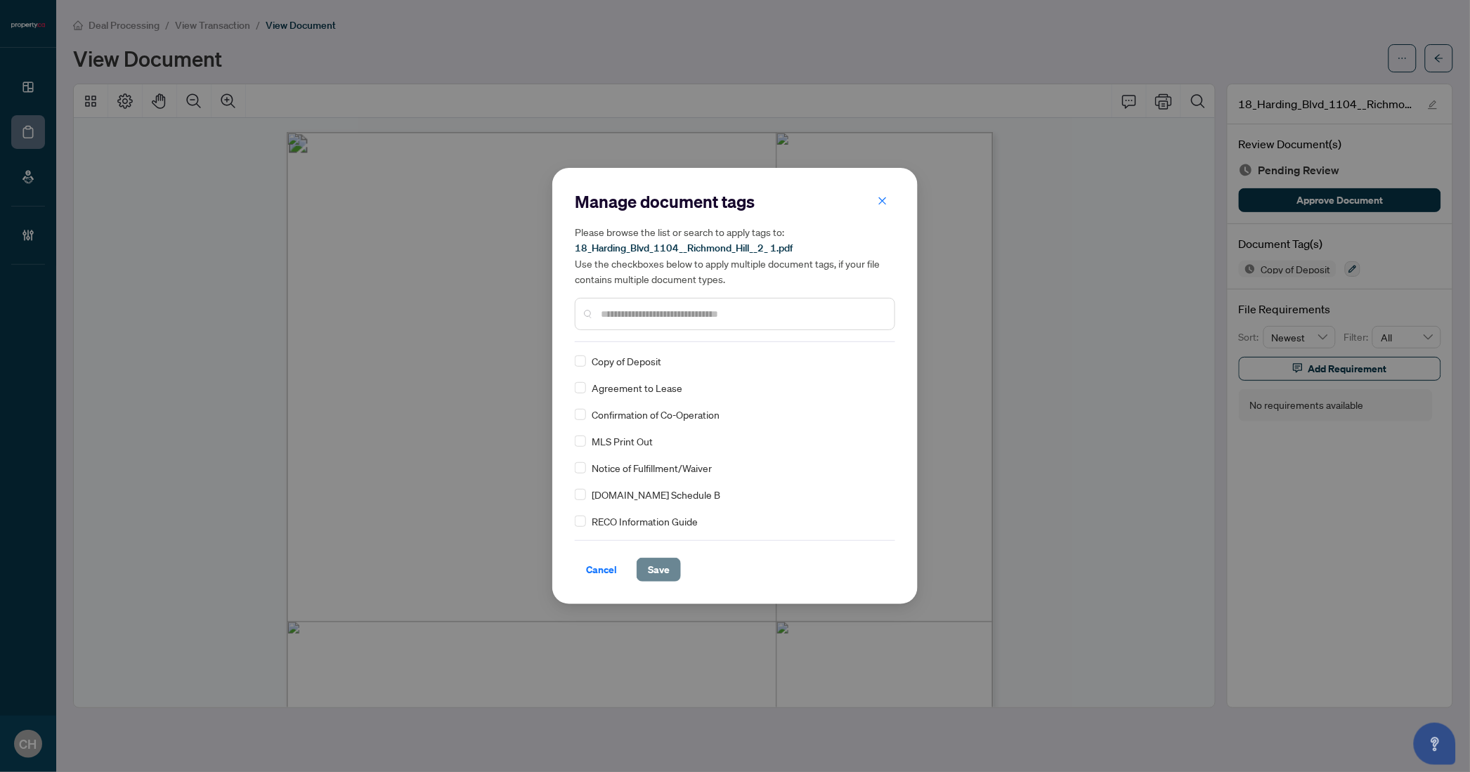
click at [658, 567] on span "Save" at bounding box center [659, 570] width 22 height 22
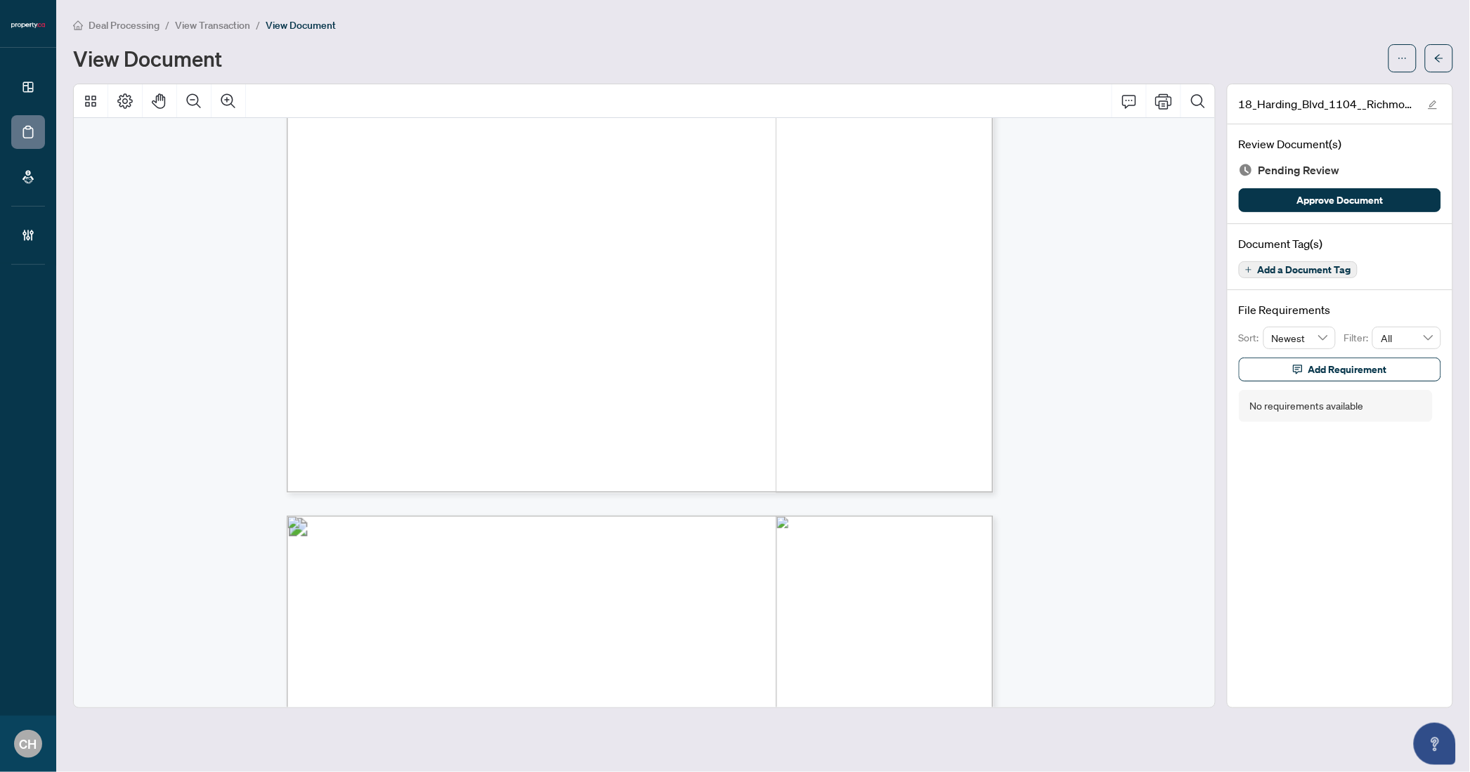
scroll to position [3358, 0]
click at [1330, 266] on span "Add a Document Tag" at bounding box center [1304, 270] width 93 height 10
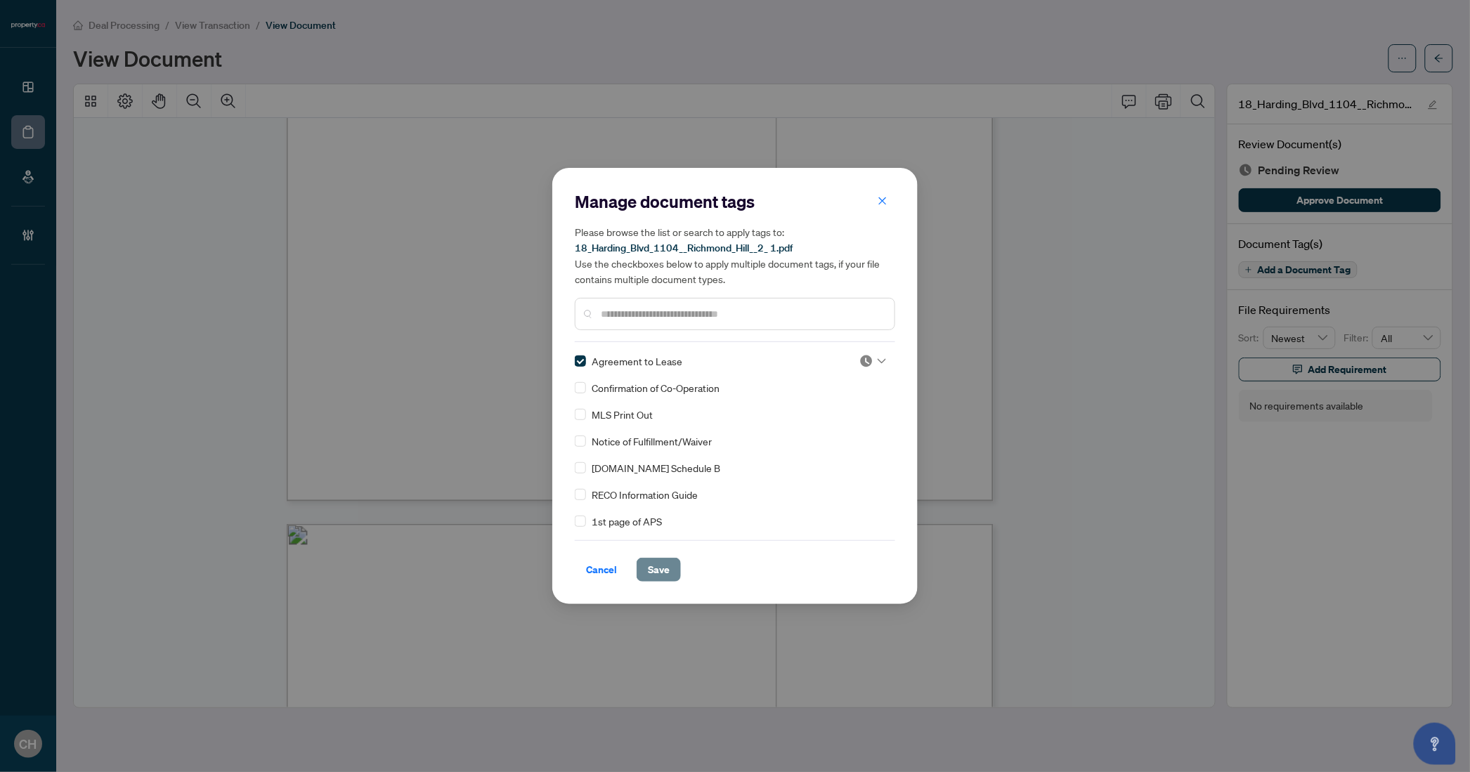
click at [667, 559] on span "Save" at bounding box center [659, 570] width 22 height 22
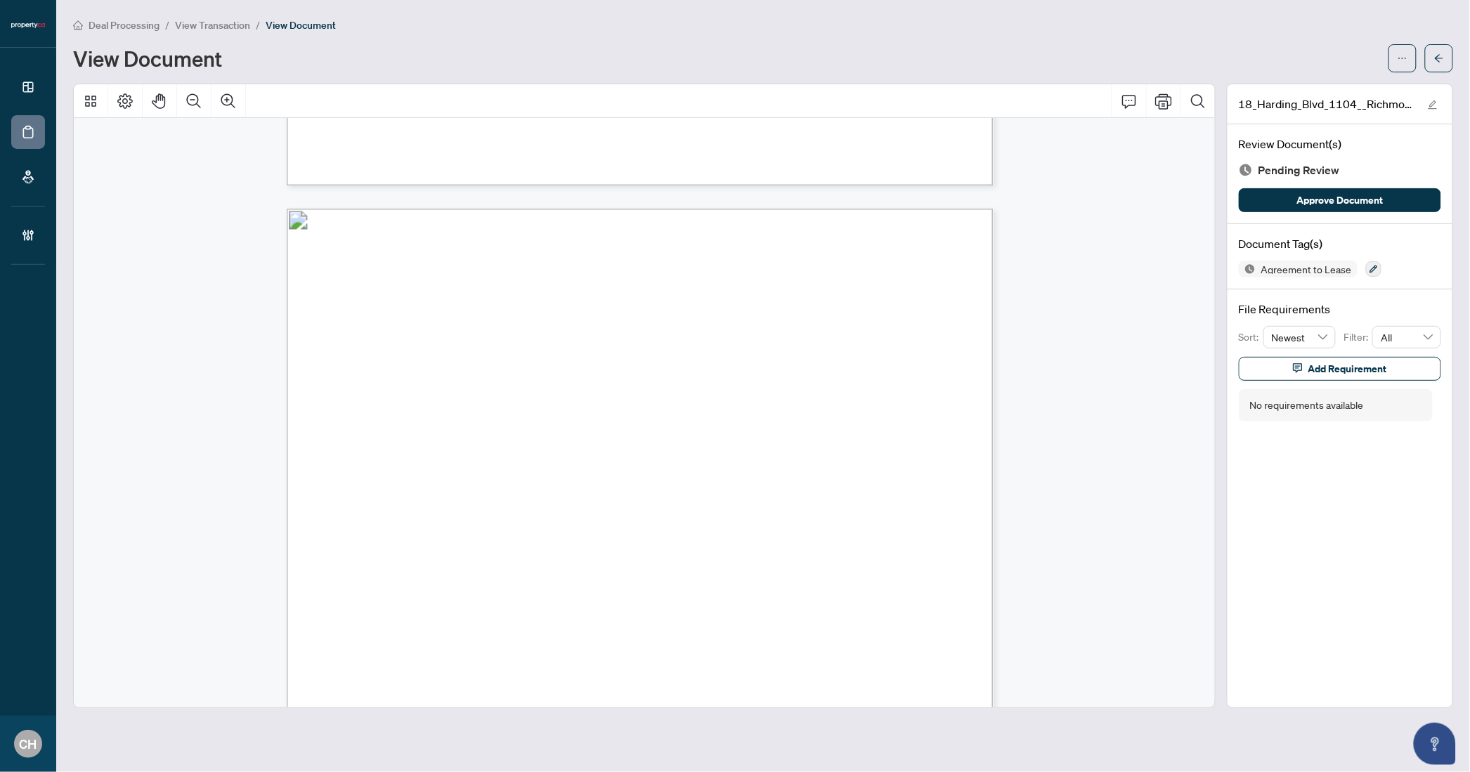
scroll to position [16938, 0]
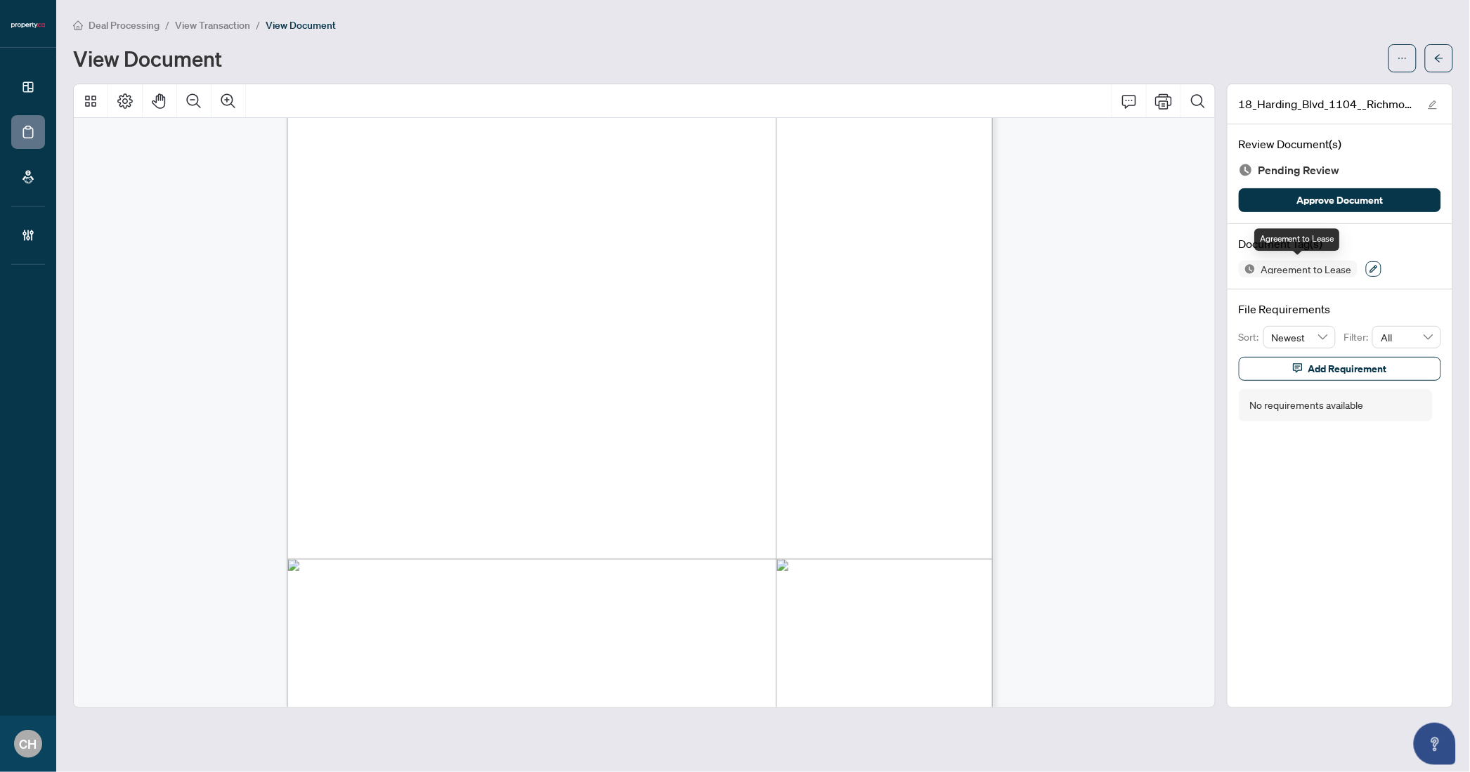
click at [1369, 262] on button "button" at bounding box center [1373, 268] width 15 height 15
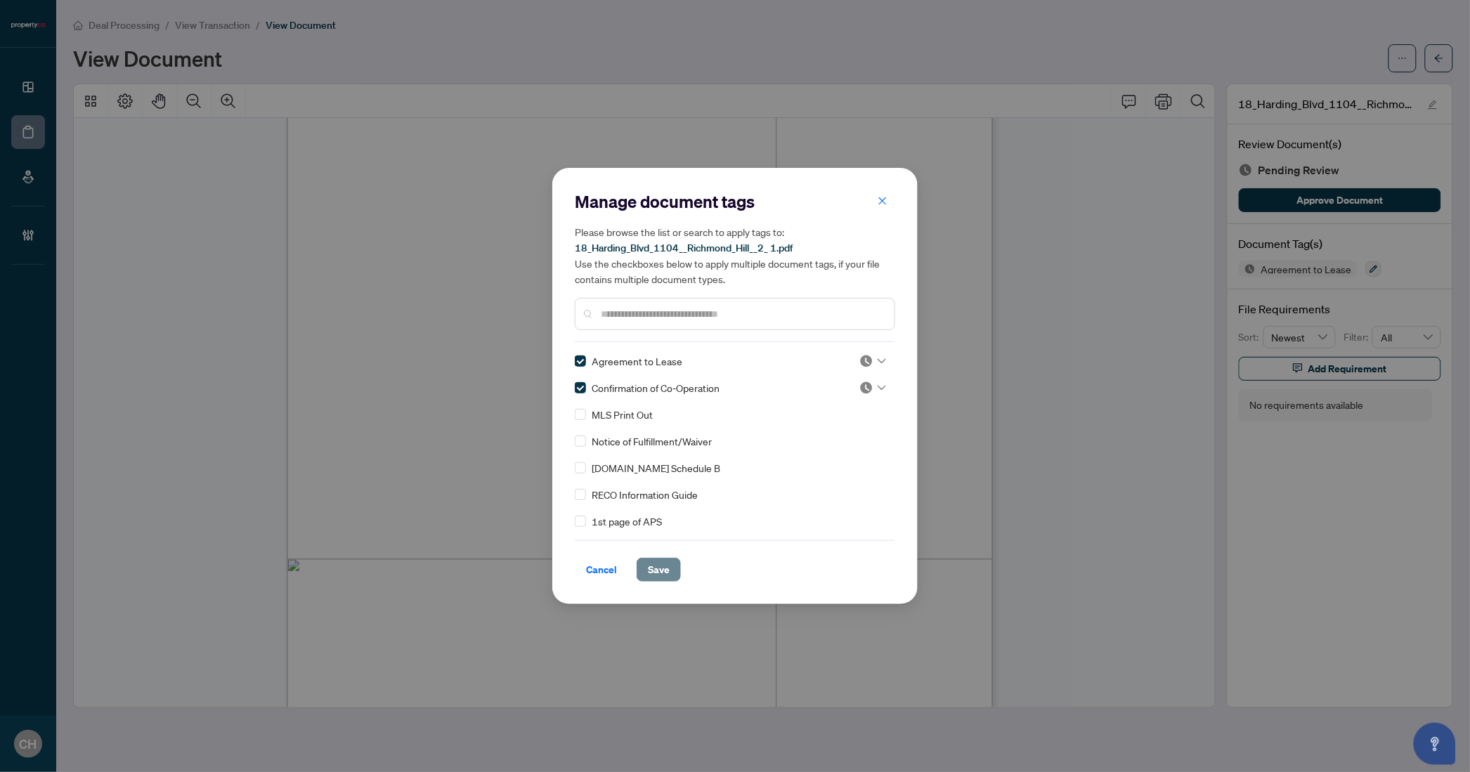
click at [660, 562] on span "Save" at bounding box center [659, 570] width 22 height 22
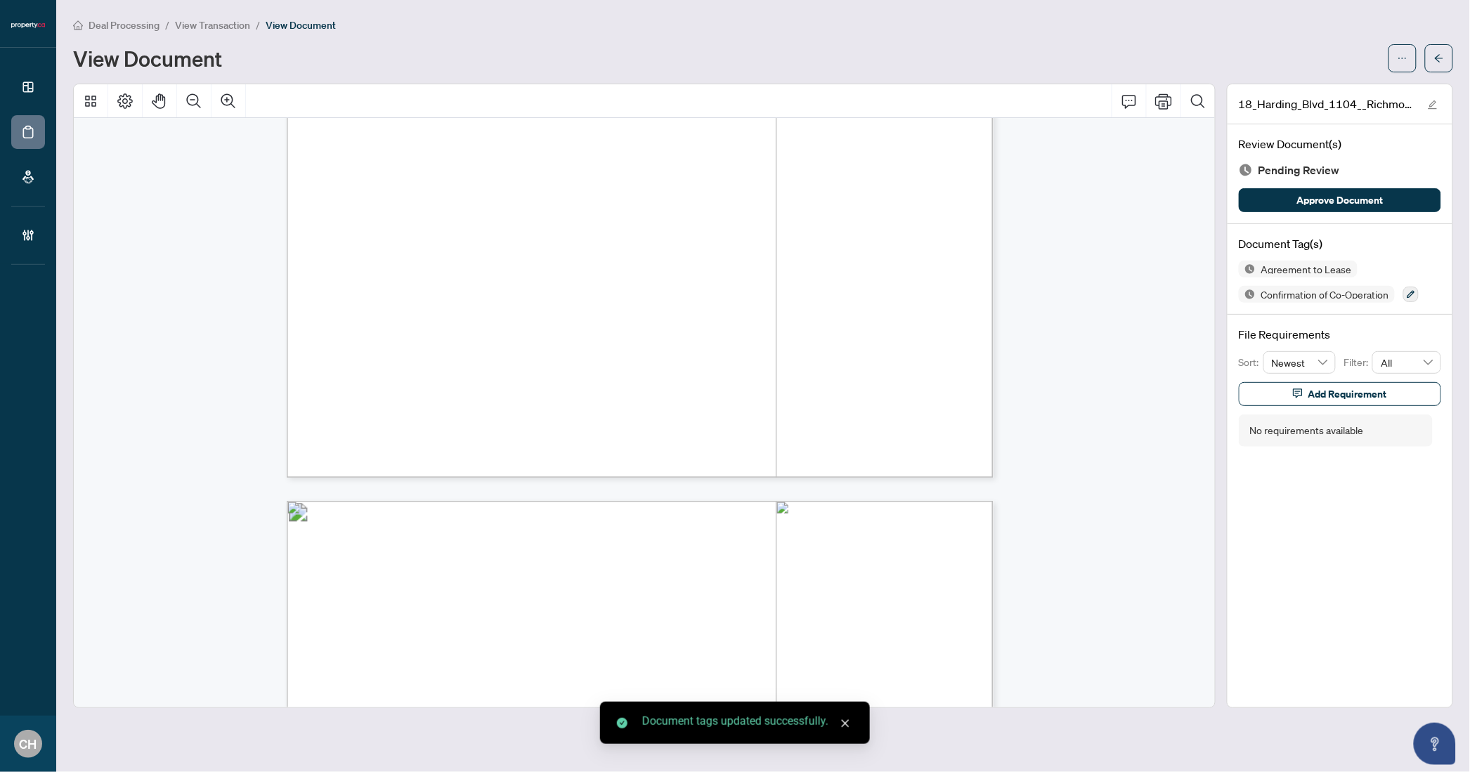
scroll to position [18807, 0]
click at [1411, 284] on div "Agreement to Lease Confirmation of Co-Operation" at bounding box center [1340, 282] width 202 height 42
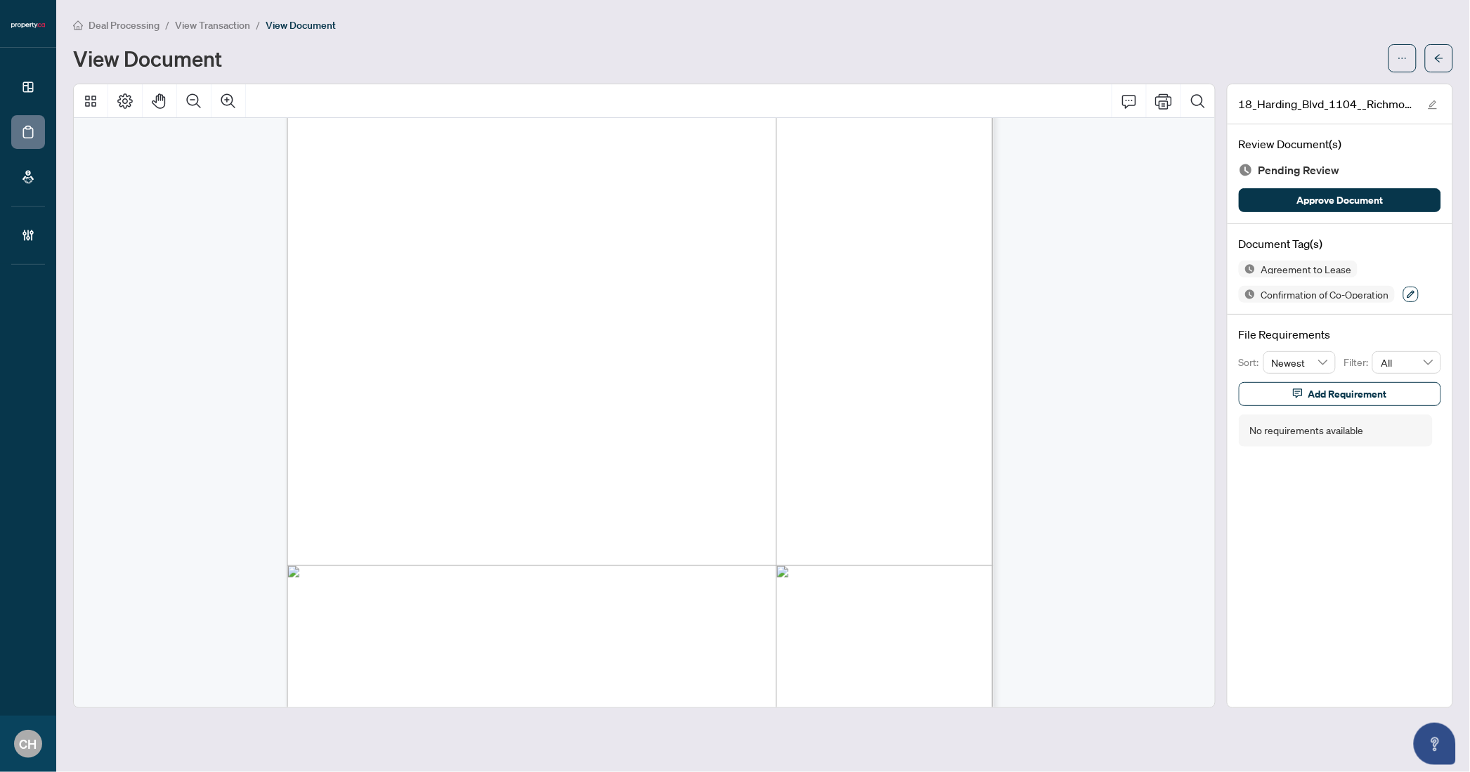
click at [1417, 297] on button "button" at bounding box center [1410, 294] width 15 height 15
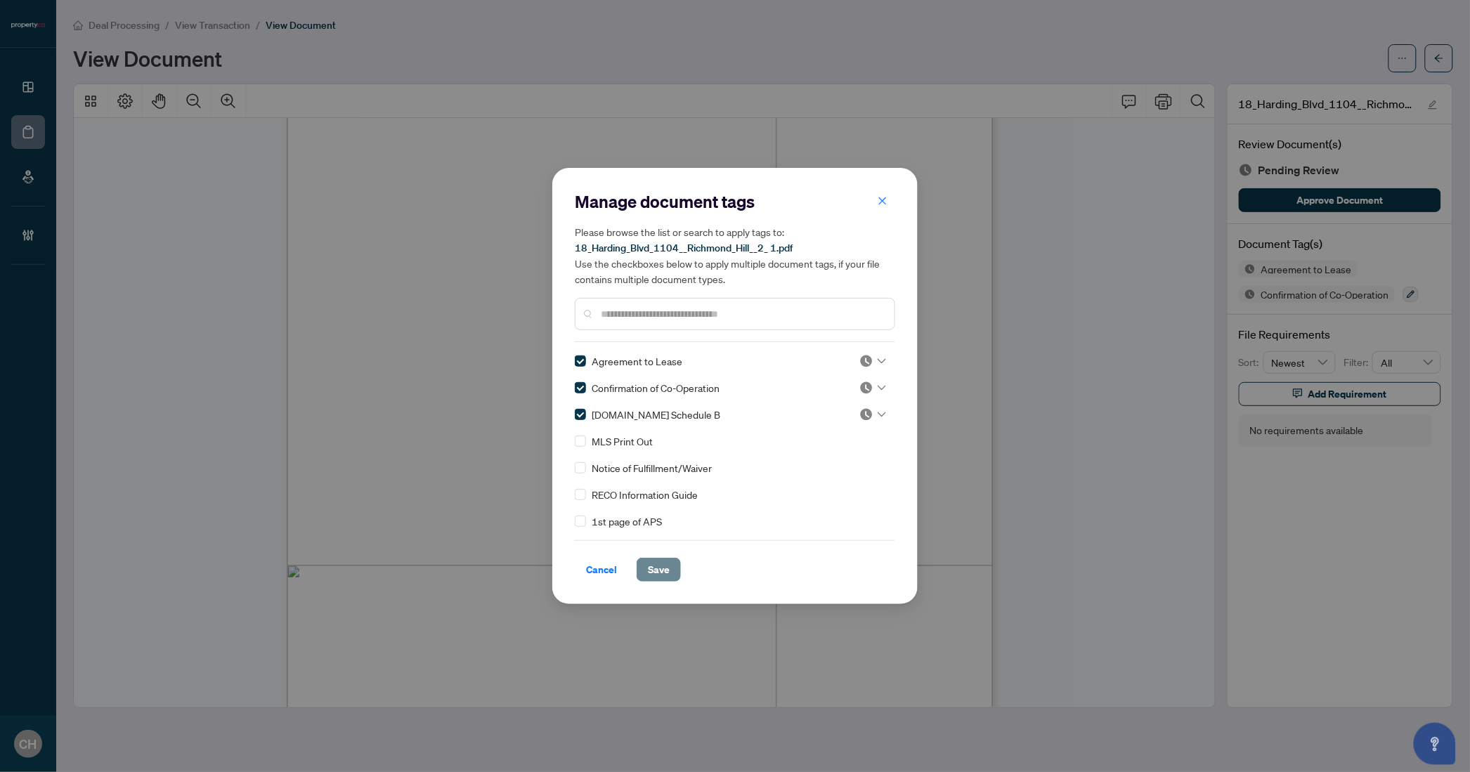
click at [662, 576] on span "Save" at bounding box center [659, 570] width 22 height 22
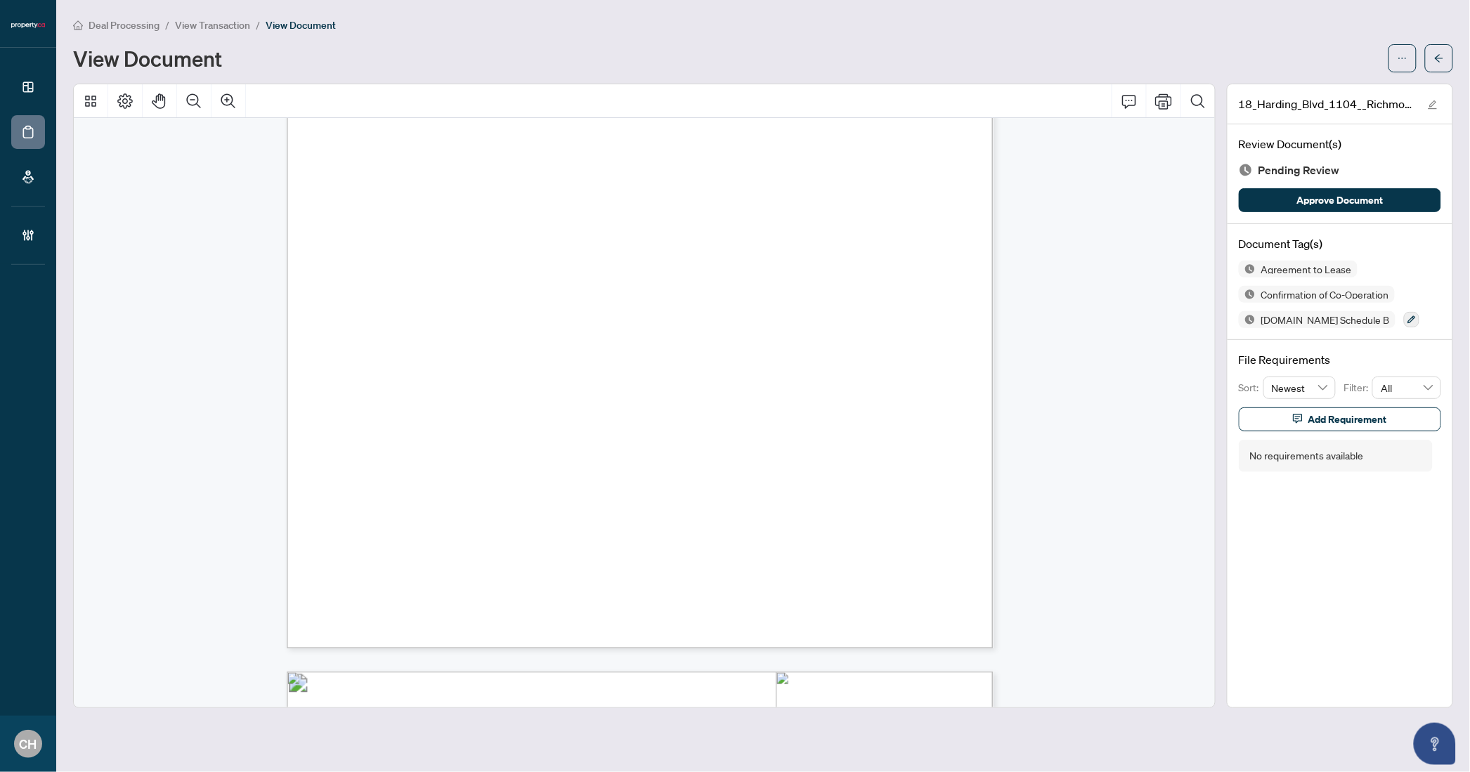
scroll to position [17142, 0]
click at [1447, 65] on button "button" at bounding box center [1439, 58] width 28 height 28
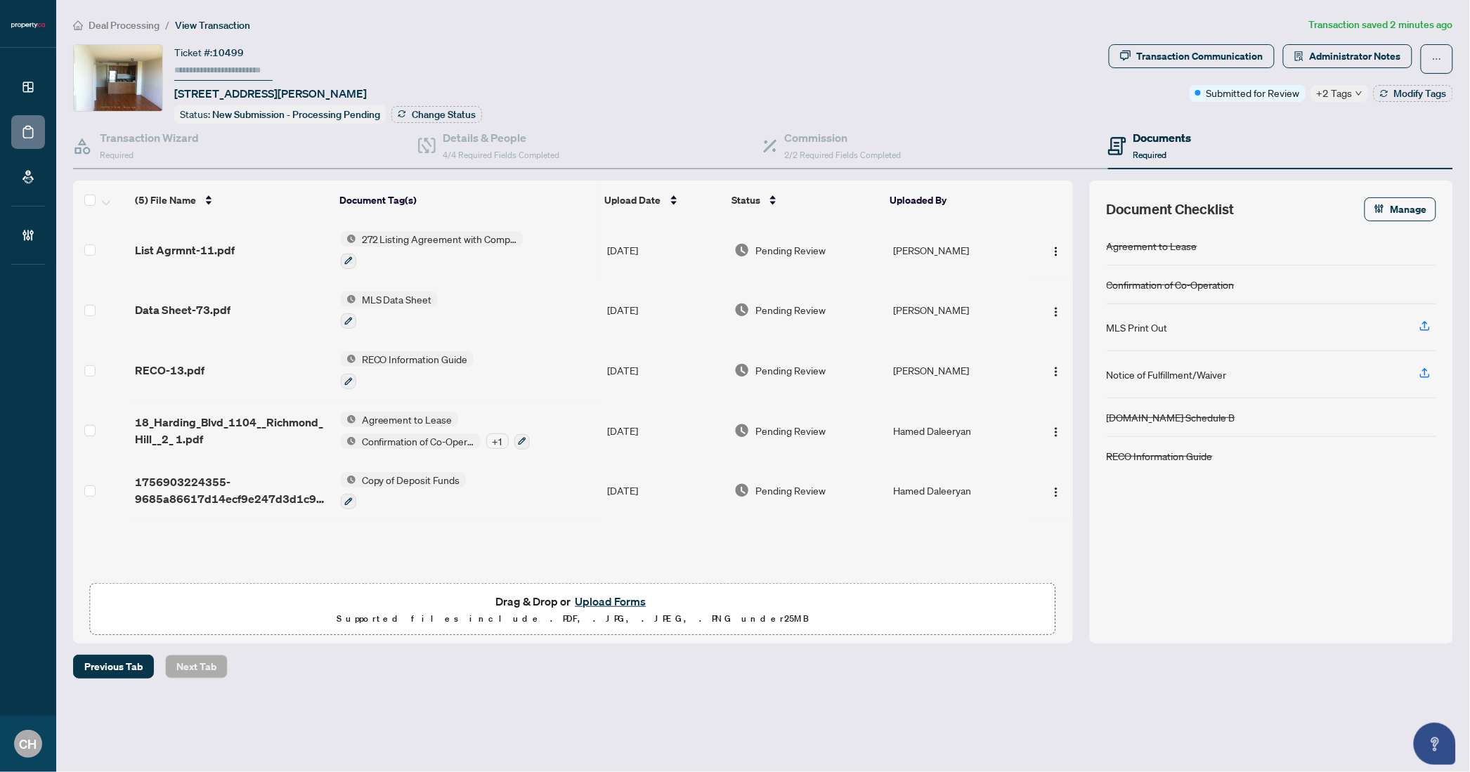
click at [514, 488] on td "Copy of Deposit Funds" at bounding box center [468, 491] width 266 height 60
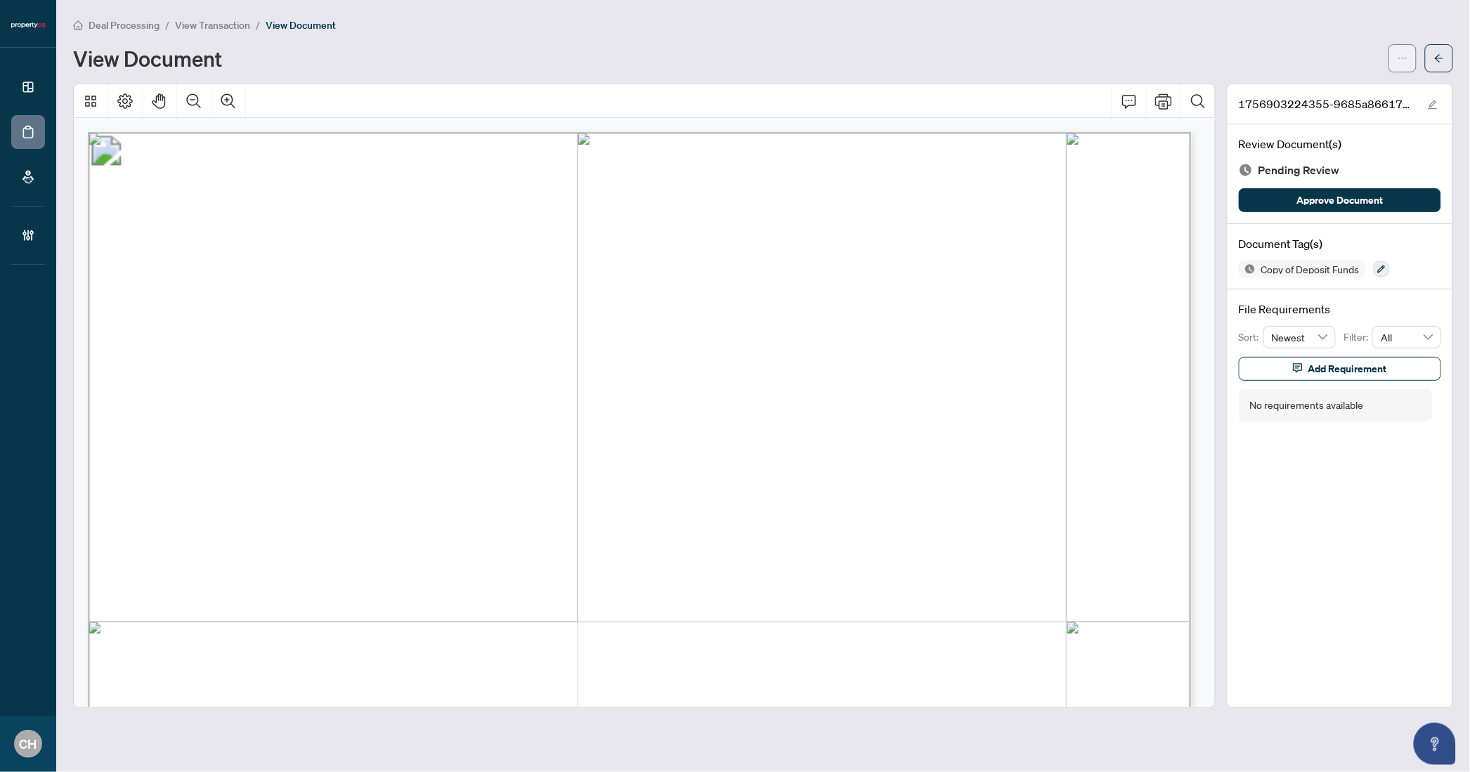
click at [1400, 61] on icon "ellipsis" at bounding box center [1403, 58] width 10 height 10
click at [1318, 95] on span "Download" at bounding box center [1352, 88] width 107 height 15
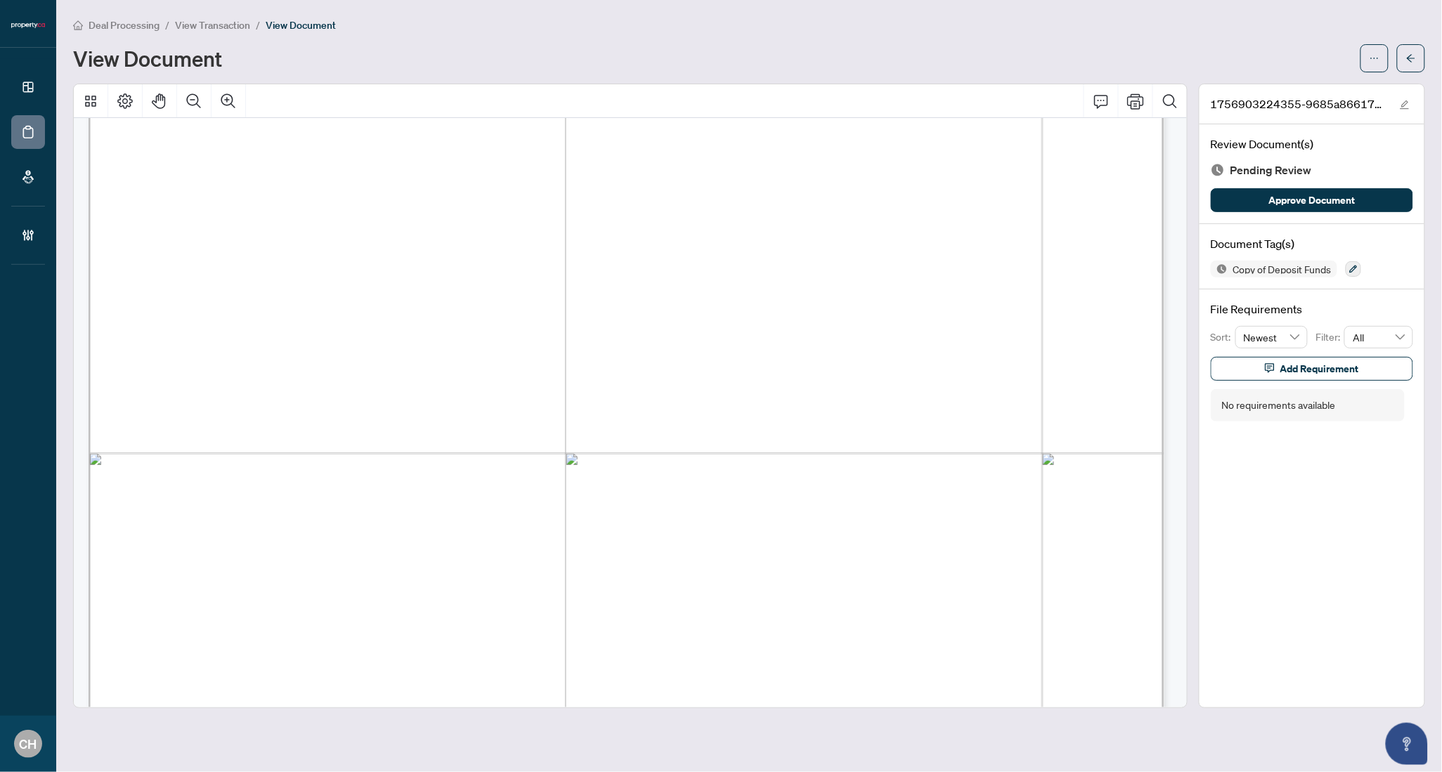
scroll to position [616, 0]
click at [1401, 55] on button "button" at bounding box center [1411, 58] width 28 height 28
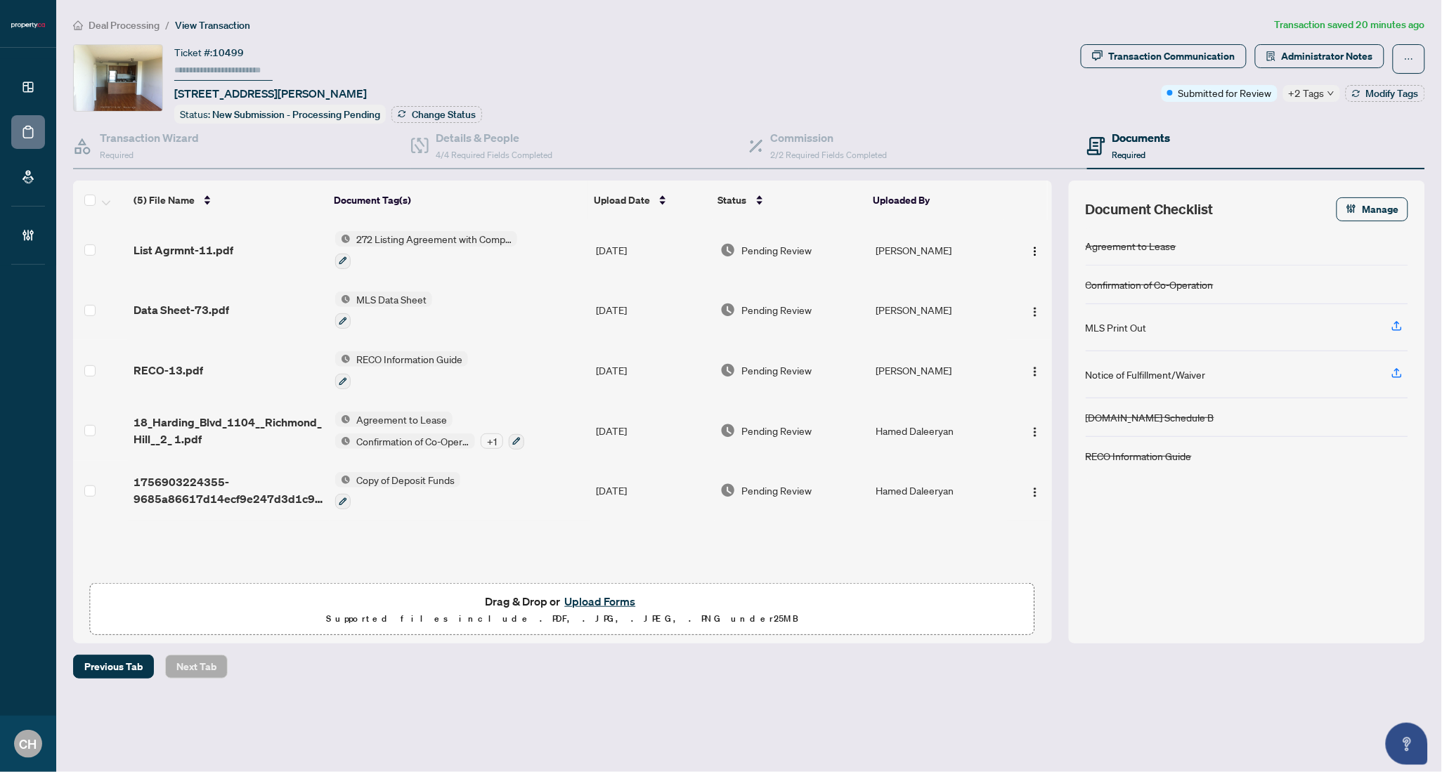
click at [586, 431] on td "Agreement to Lease Confirmation of Co-Operation + 1" at bounding box center [460, 431] width 261 height 60
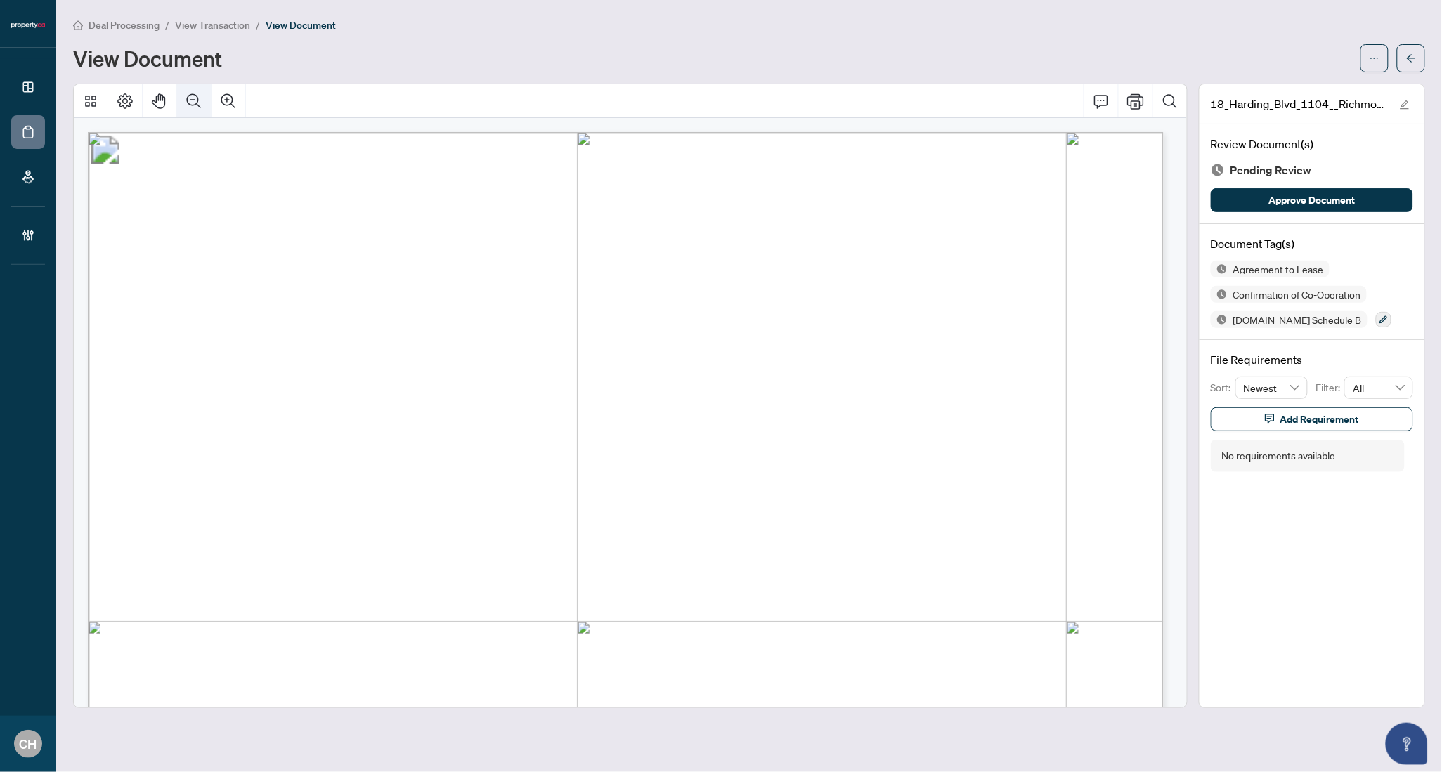
click at [183, 95] on button "Zoom Out" at bounding box center [194, 101] width 34 height 34
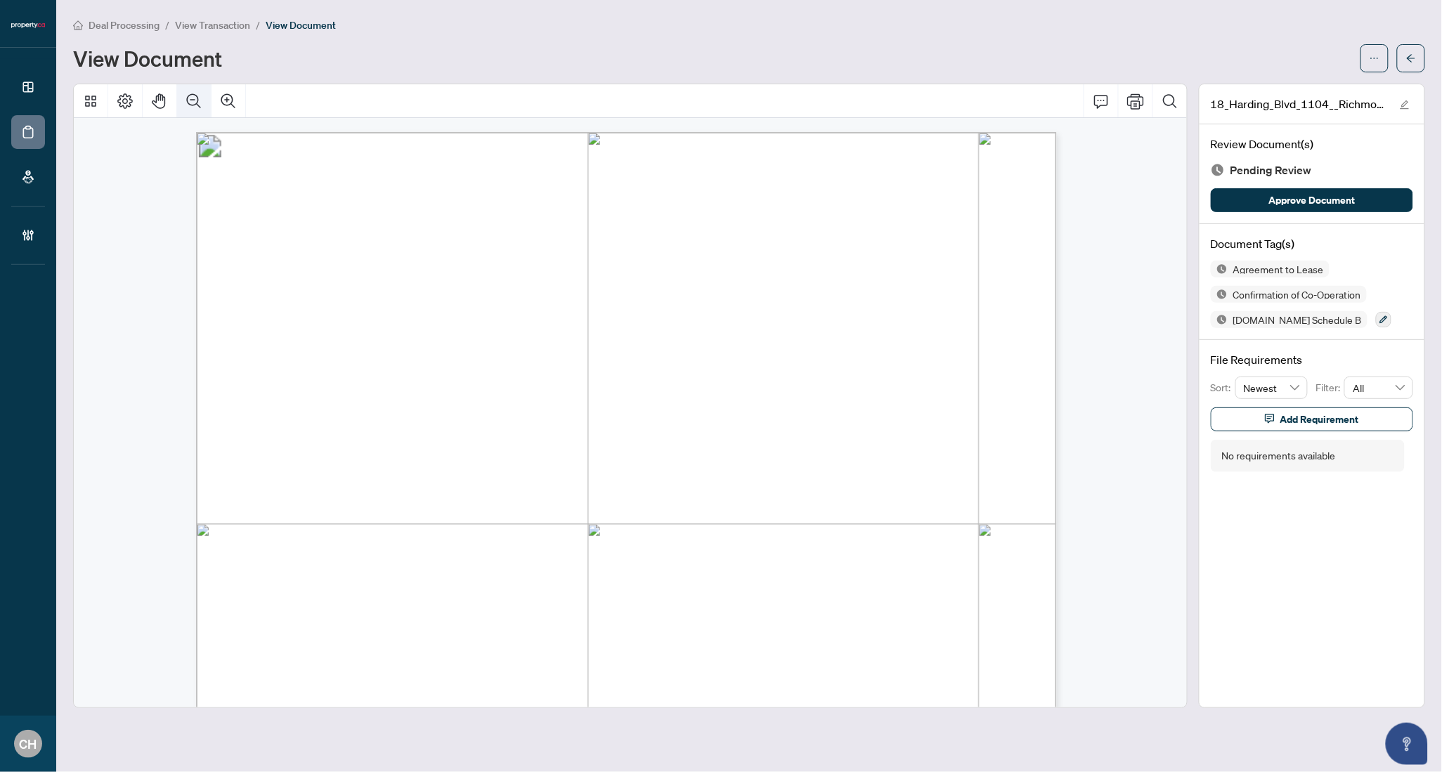
click at [183, 95] on button "Zoom Out" at bounding box center [194, 101] width 34 height 34
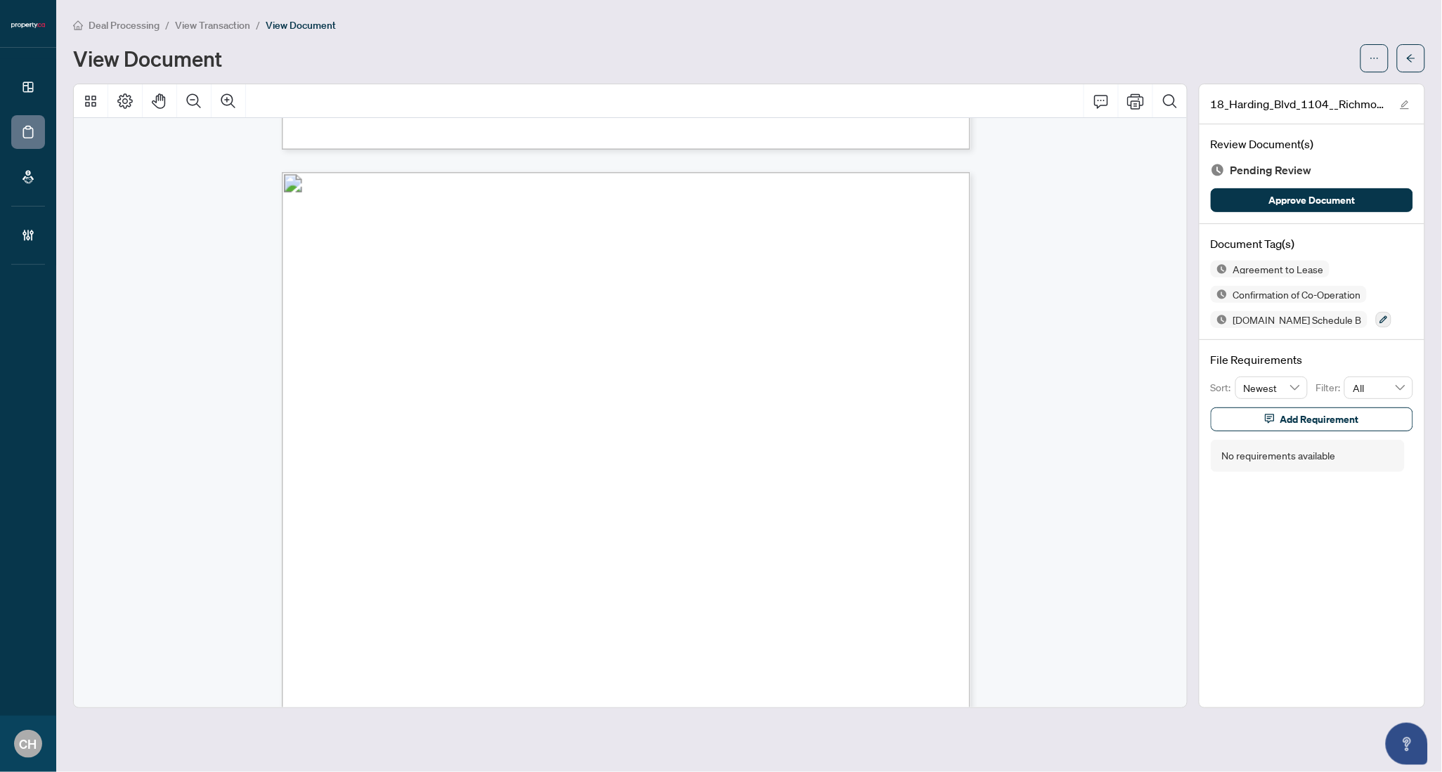
scroll to position [2198, 0]
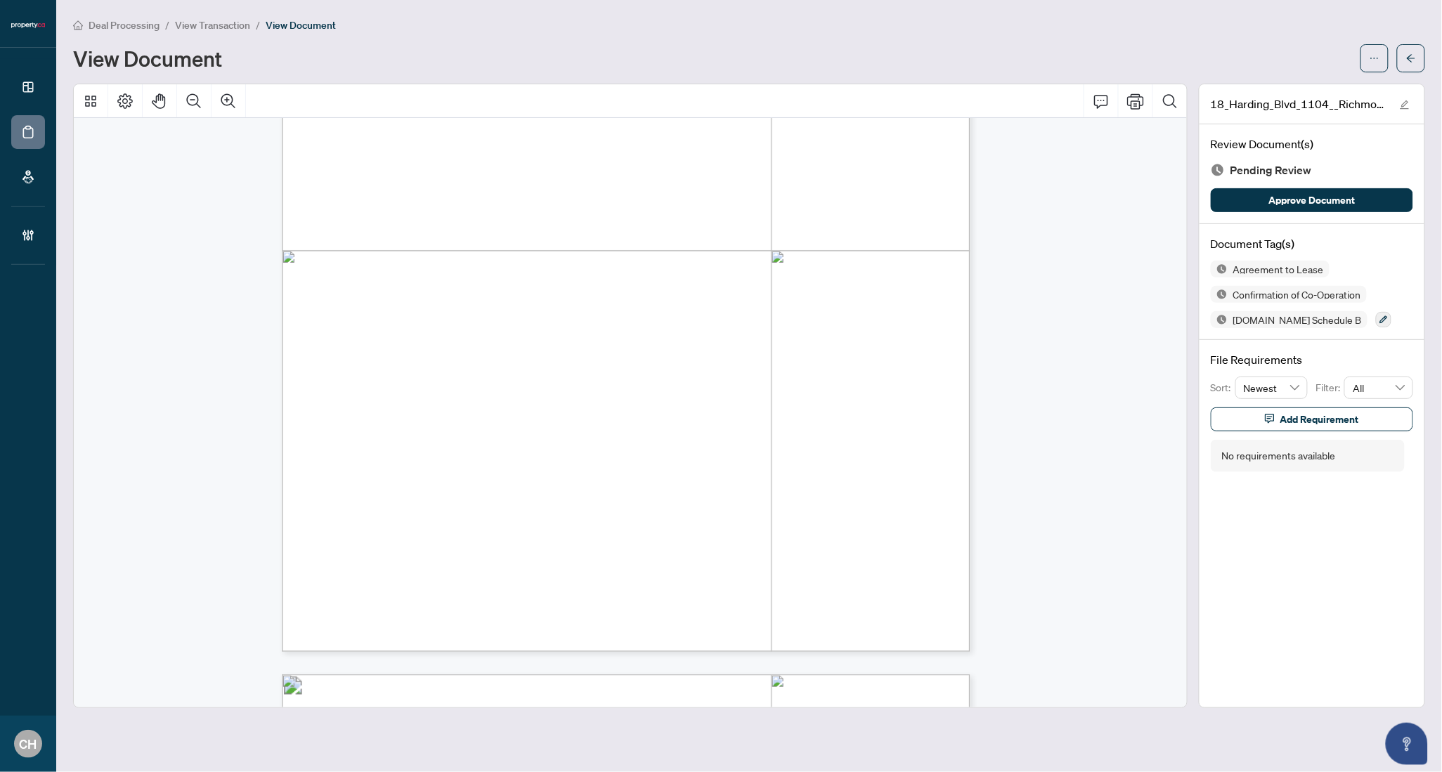
drag, startPoint x: 346, startPoint y: 230, endPoint x: 417, endPoint y: 234, distance: 71.1
click at [417, 234] on span "Elnaz Pakzad" at bounding box center [383, 231] width 79 height 11
click at [1411, 60] on icon "arrow-left" at bounding box center [1411, 58] width 10 height 10
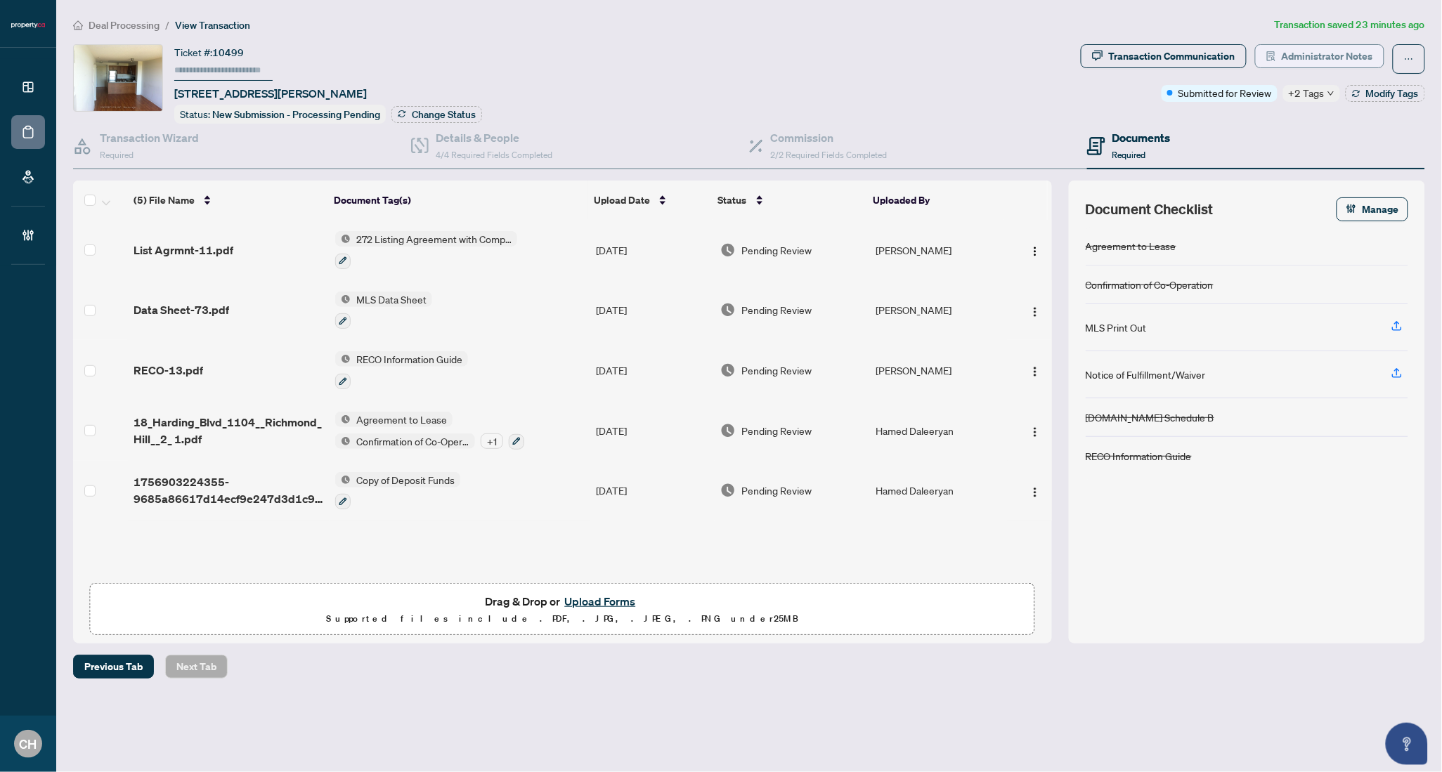
click at [1306, 53] on span "Administrator Notes" at bounding box center [1327, 56] width 91 height 22
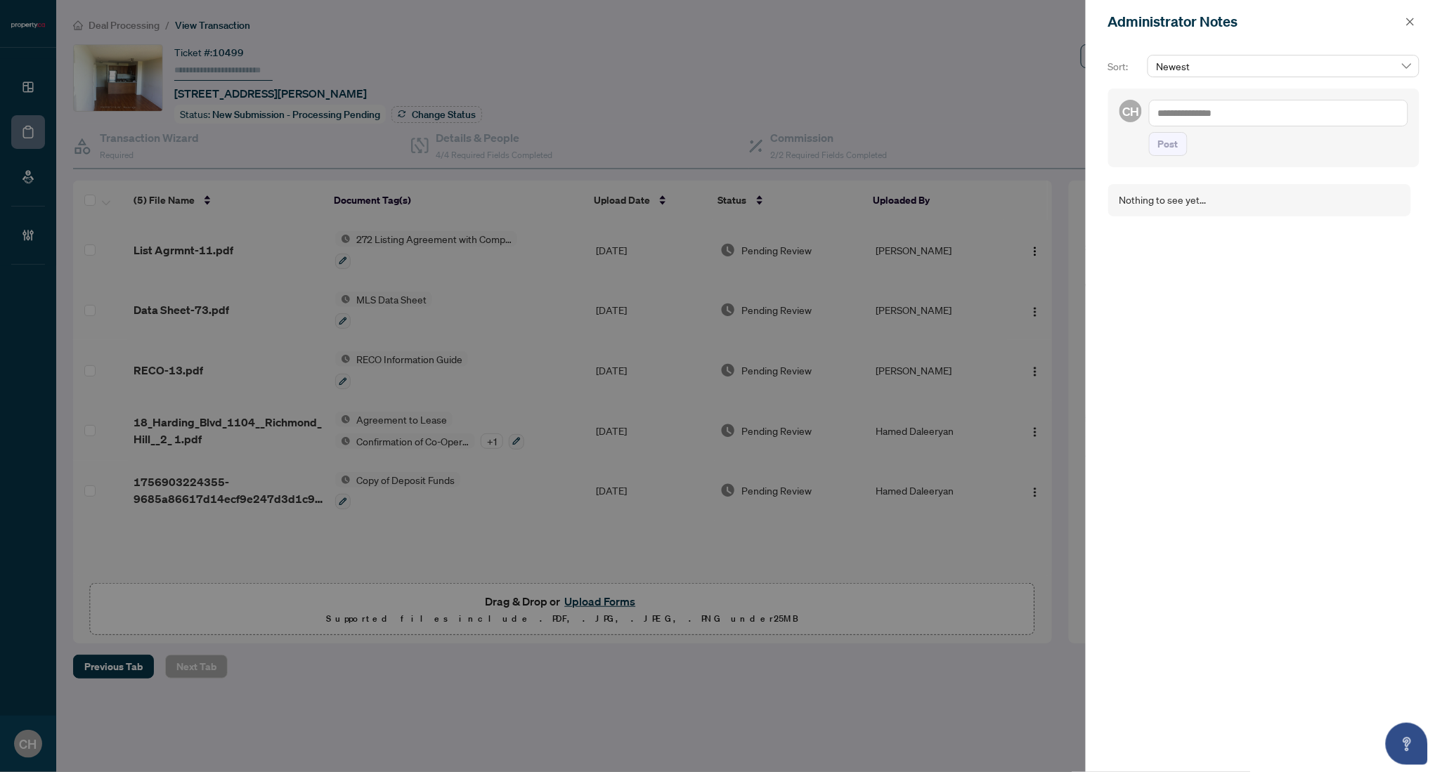
click at [1231, 120] on textarea at bounding box center [1278, 113] width 259 height 27
type textarea "**********"
click at [1164, 157] on span "Post" at bounding box center [1168, 158] width 20 height 22
click at [1403, 30] on div "Administrator Notes" at bounding box center [1264, 22] width 356 height 44
click at [1405, 28] on button "button" at bounding box center [1410, 21] width 18 height 17
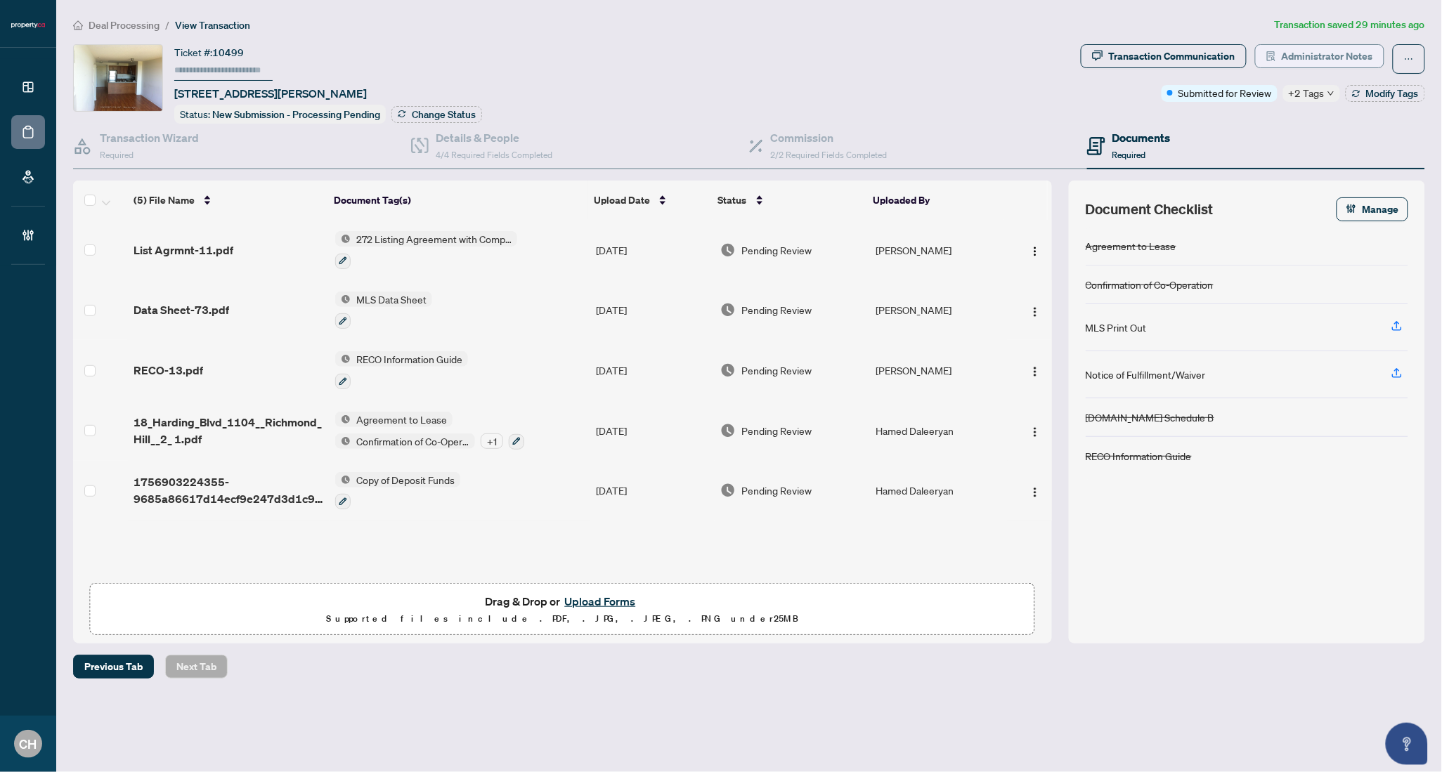
click at [1335, 64] on span "Administrator Notes" at bounding box center [1327, 56] width 91 height 22
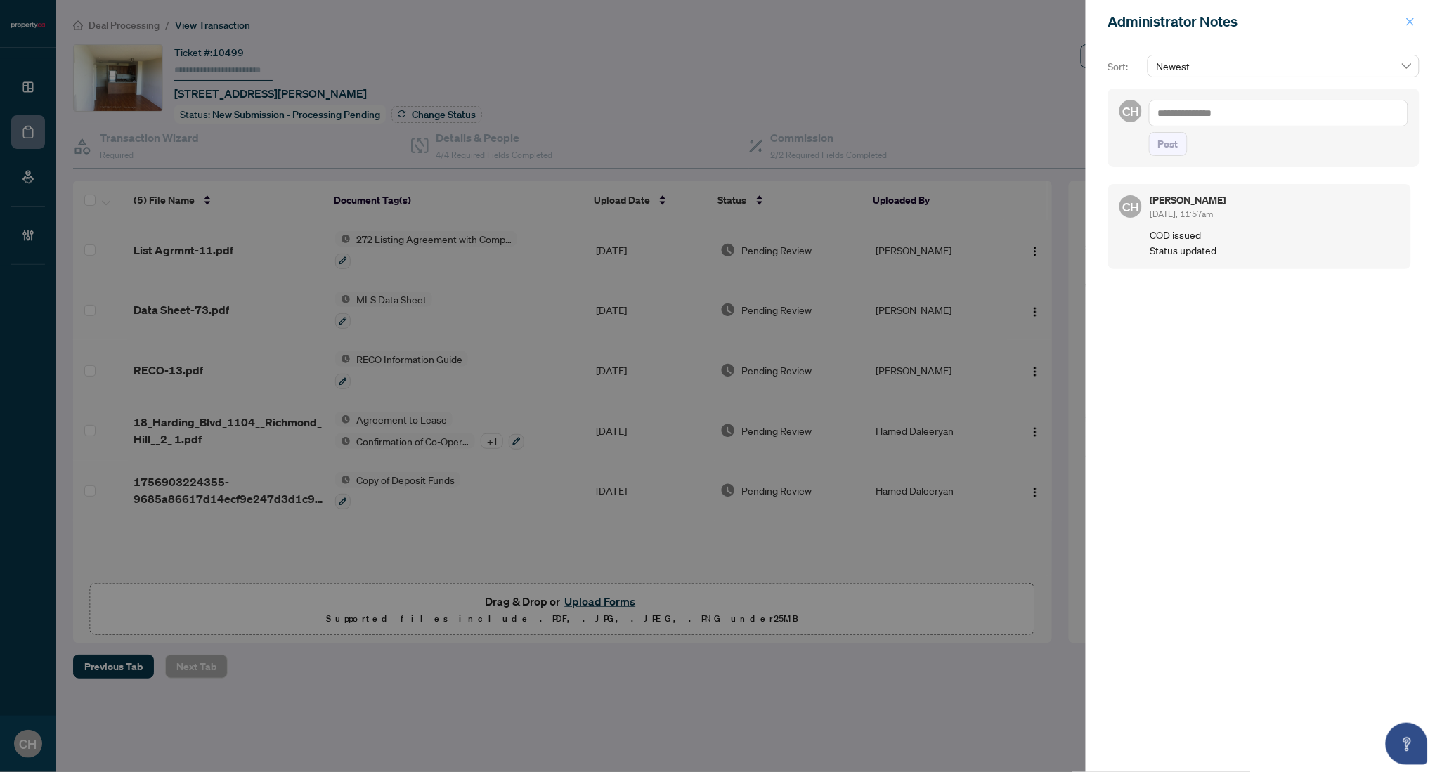
click at [1413, 20] on icon "close" at bounding box center [1411, 22] width 8 height 8
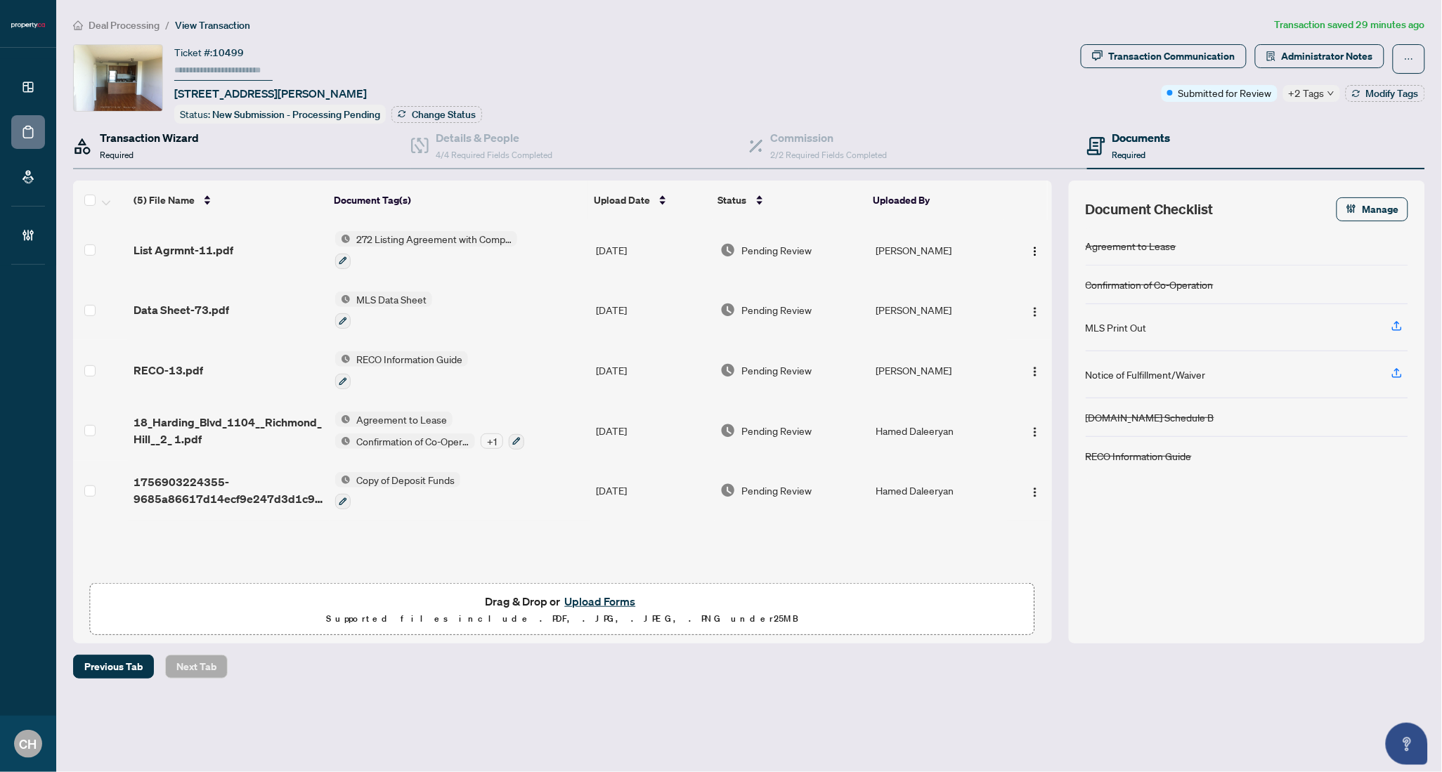
drag, startPoint x: 142, startPoint y: 152, endPoint x: 167, endPoint y: 169, distance: 30.0
click at [142, 152] on div "Transaction Wizard Required" at bounding box center [149, 145] width 99 height 33
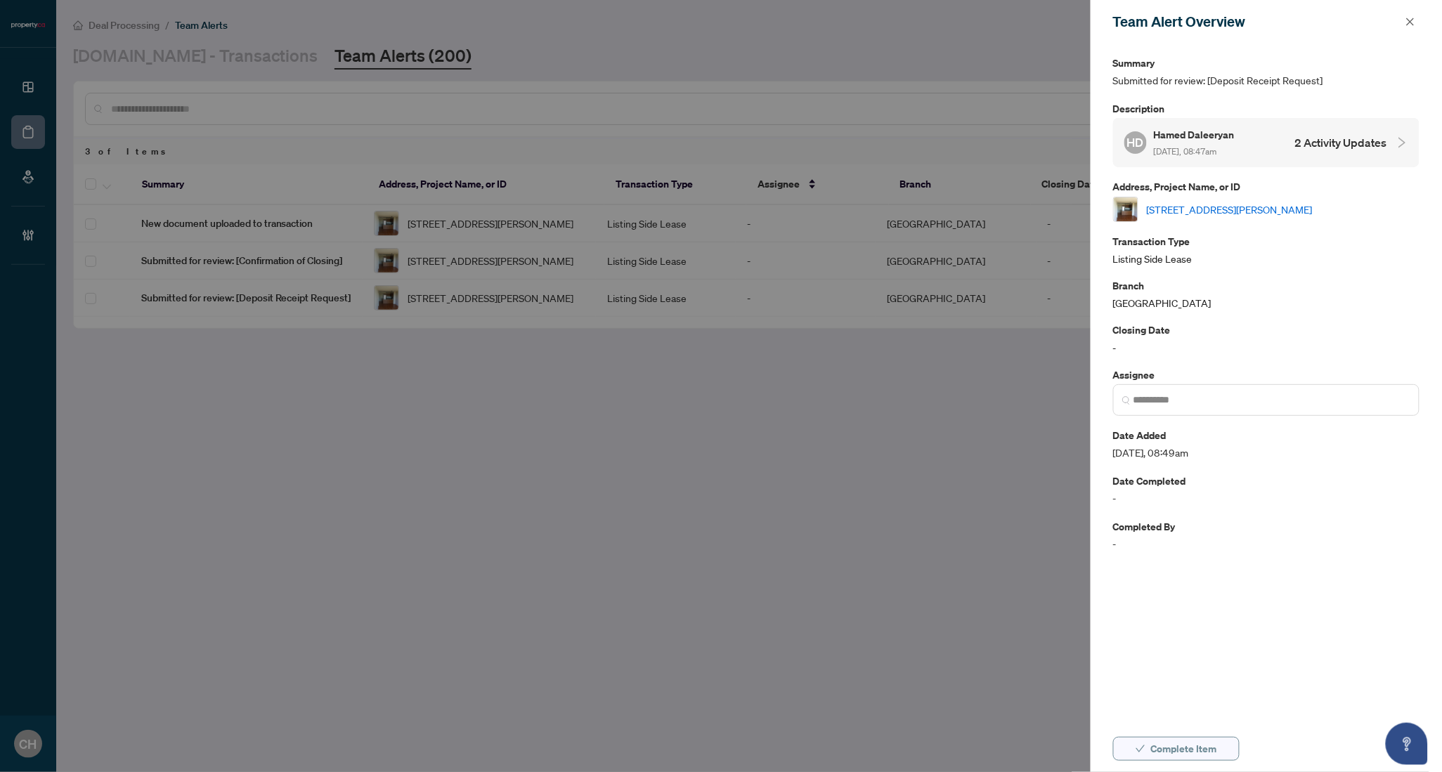
click at [1200, 745] on span "Complete Item" at bounding box center [1184, 749] width 66 height 22
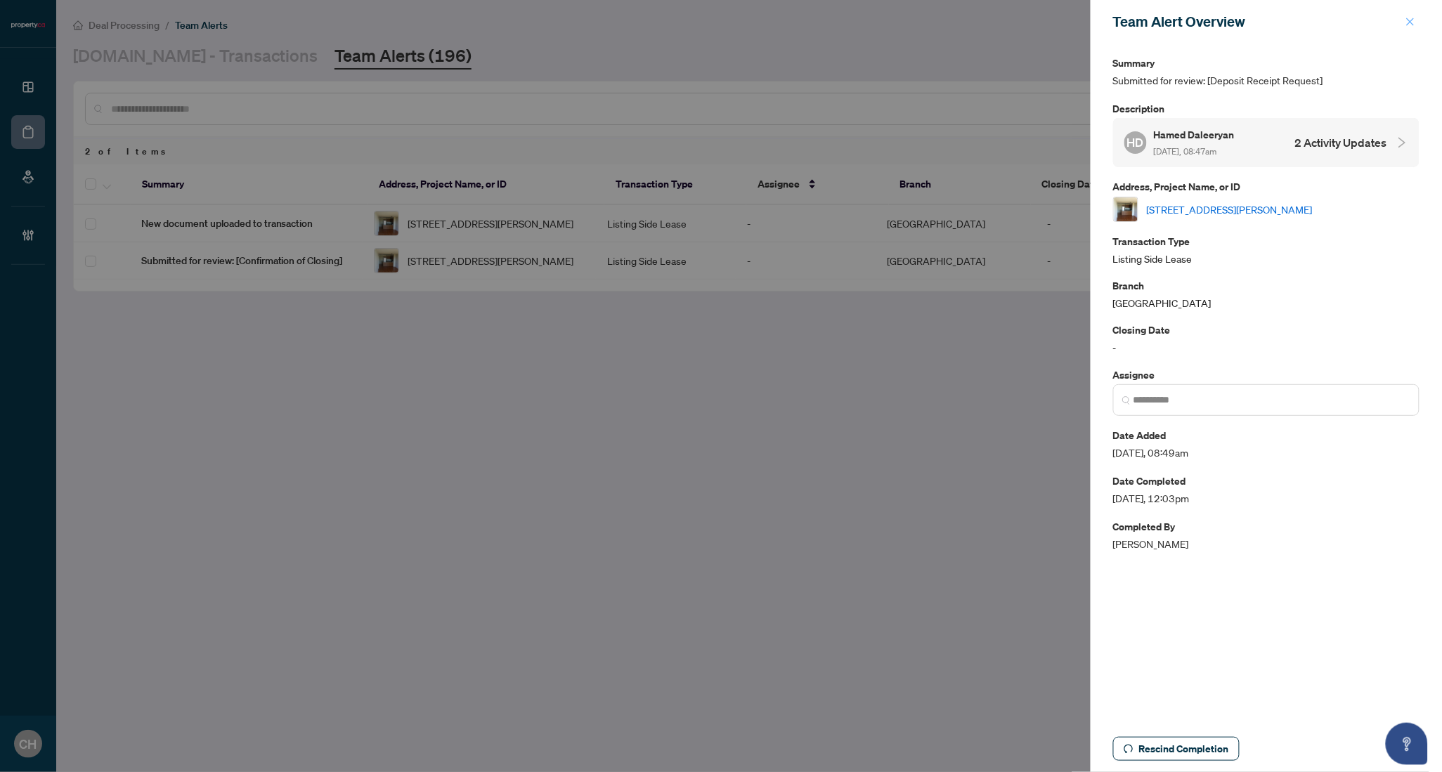
click at [1403, 20] on button "button" at bounding box center [1410, 21] width 18 height 17
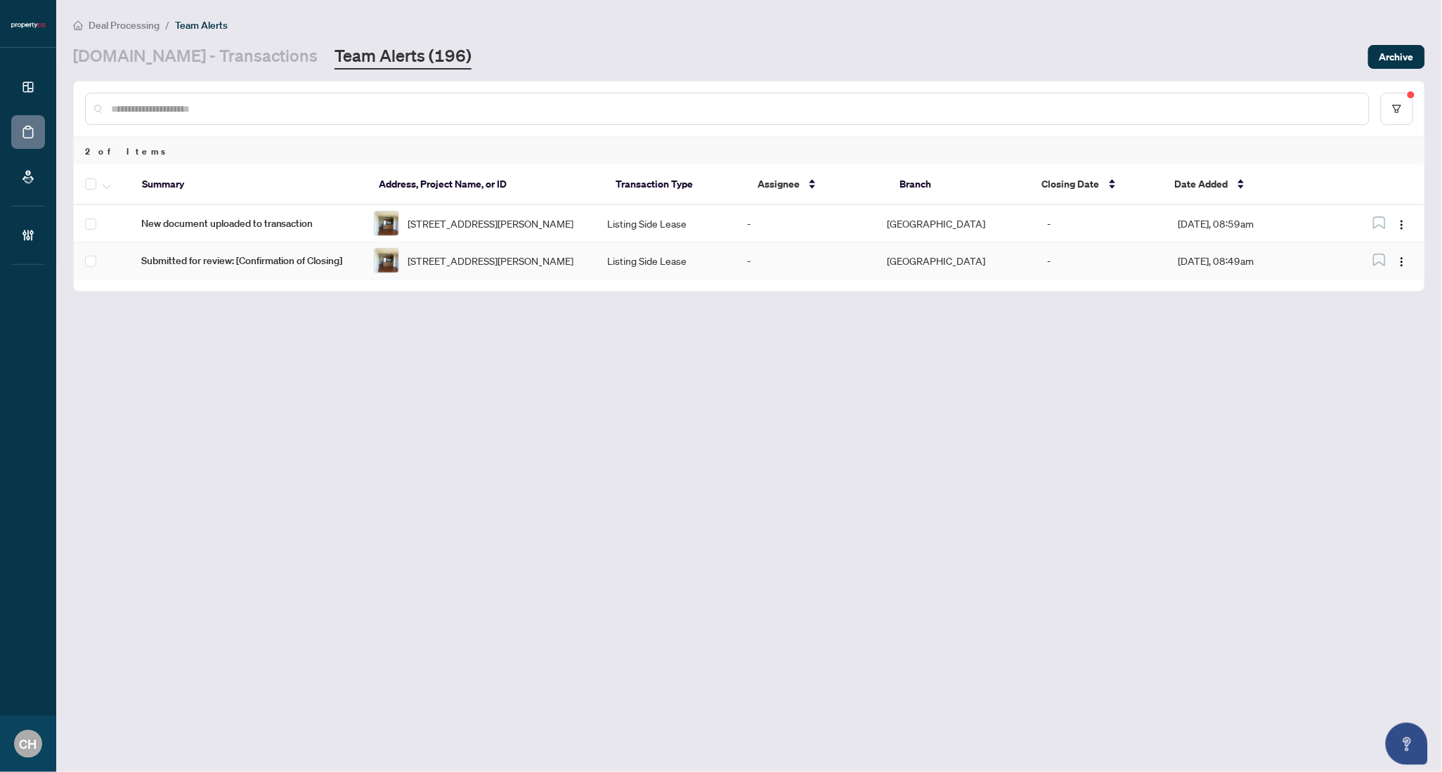
click at [779, 273] on td "-" at bounding box center [806, 260] width 140 height 37
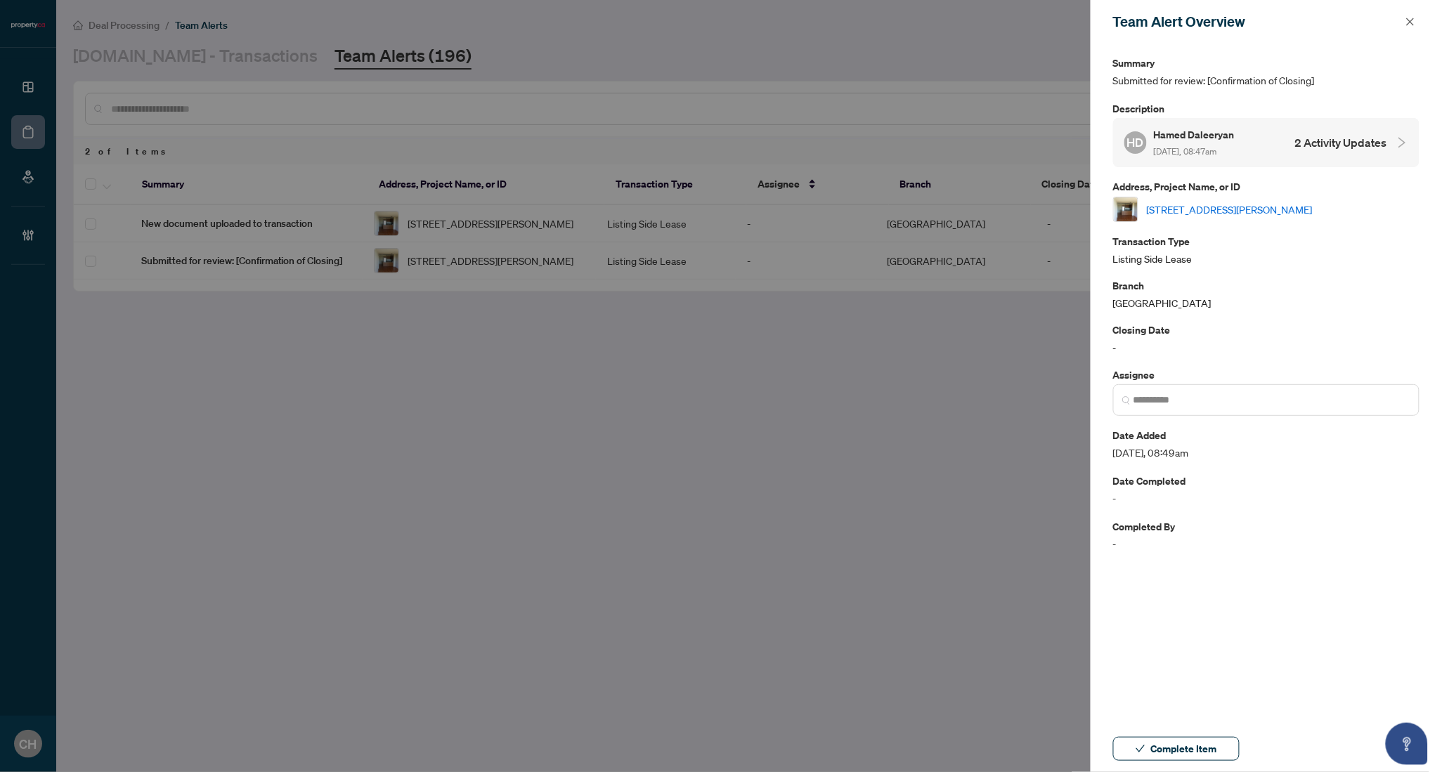
click at [1314, 148] on h4 "2 Activity Updates" at bounding box center [1341, 142] width 92 height 17
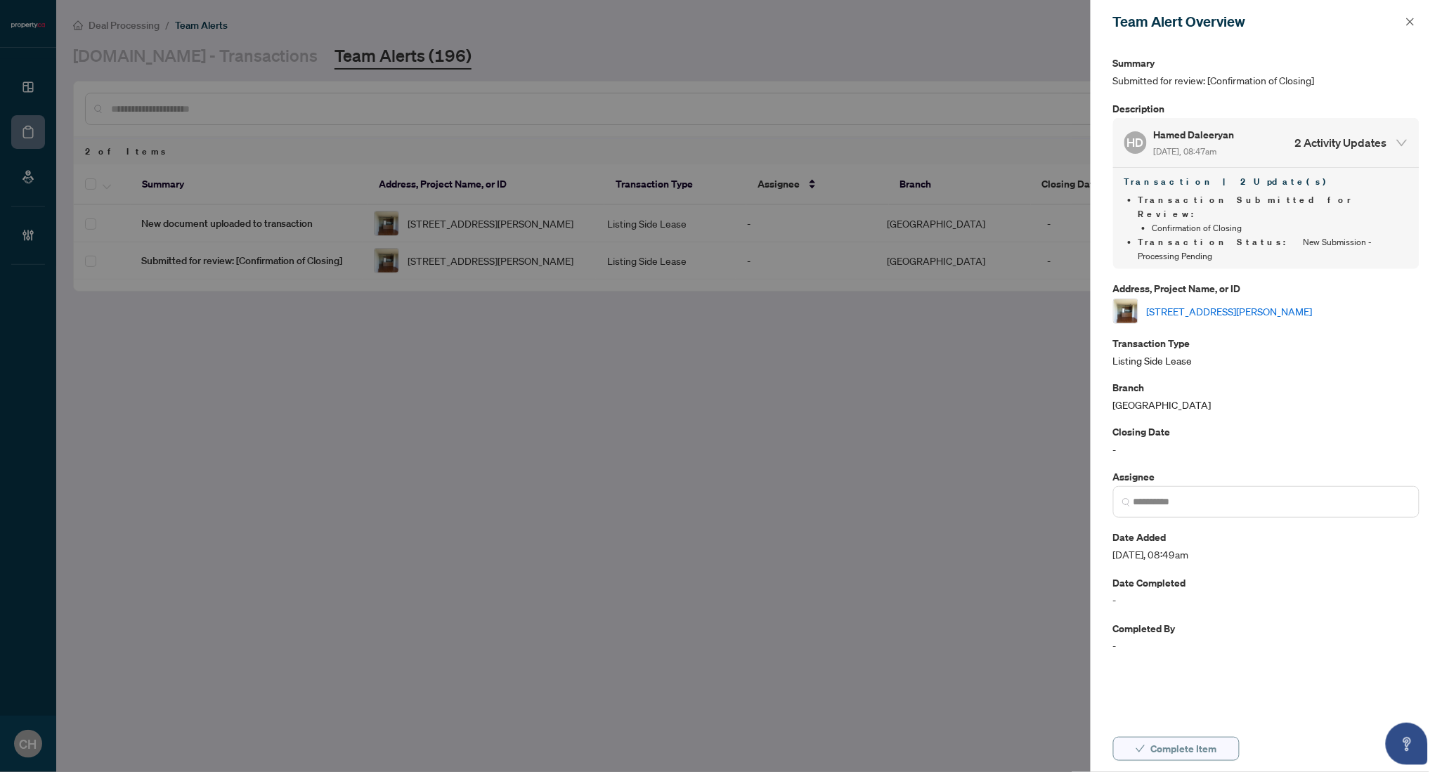
click at [1208, 741] on span "Complete Item" at bounding box center [1184, 749] width 66 height 22
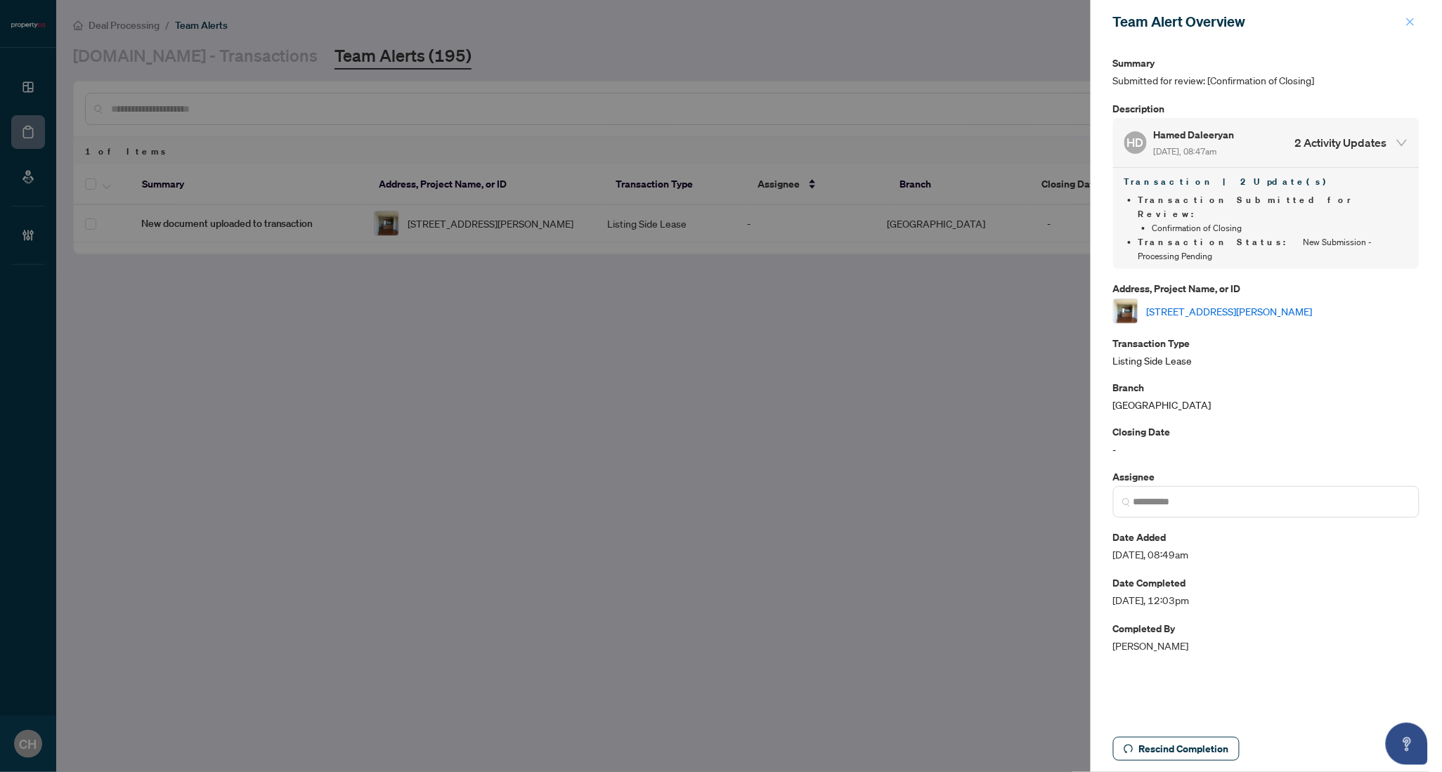
click at [1417, 18] on button "button" at bounding box center [1410, 21] width 18 height 17
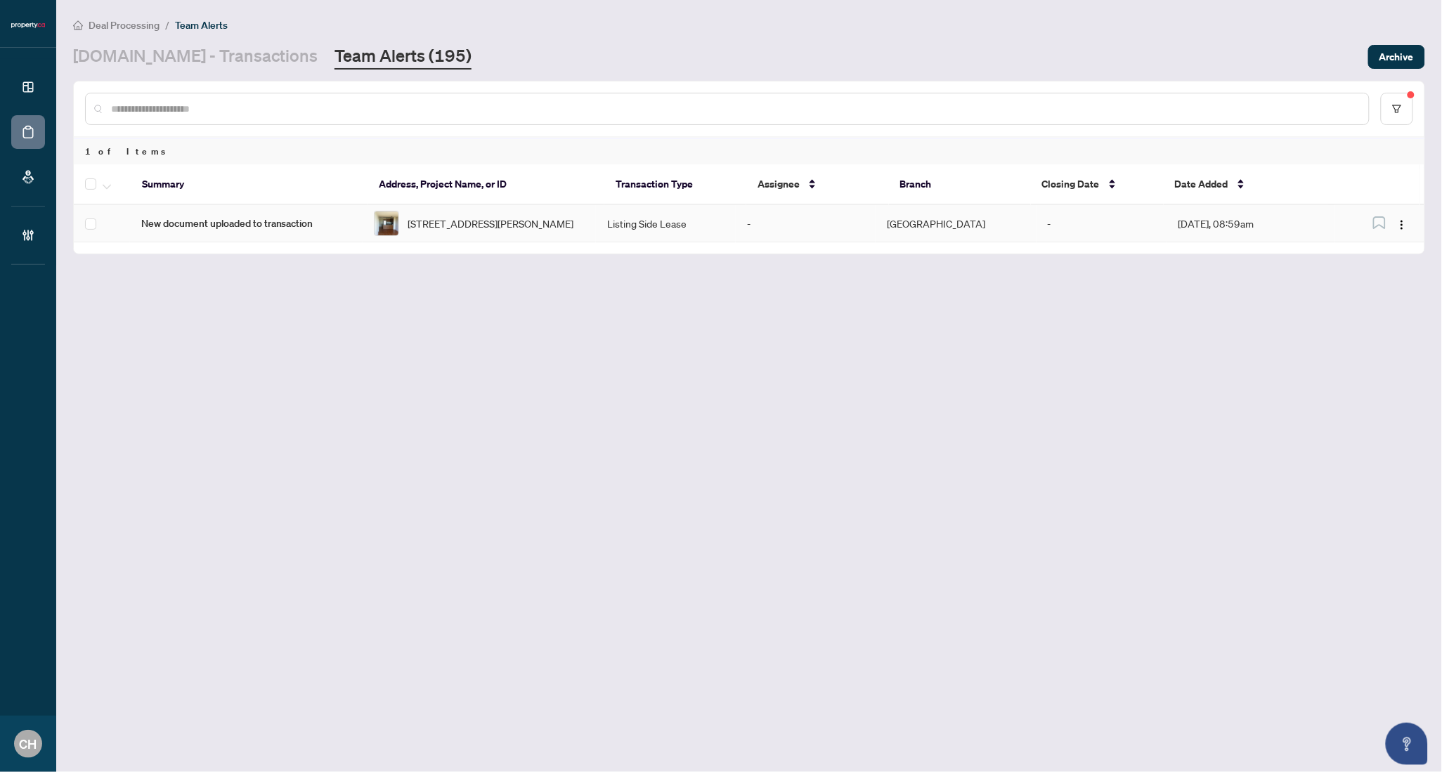
click at [798, 232] on td "-" at bounding box center [806, 223] width 140 height 37
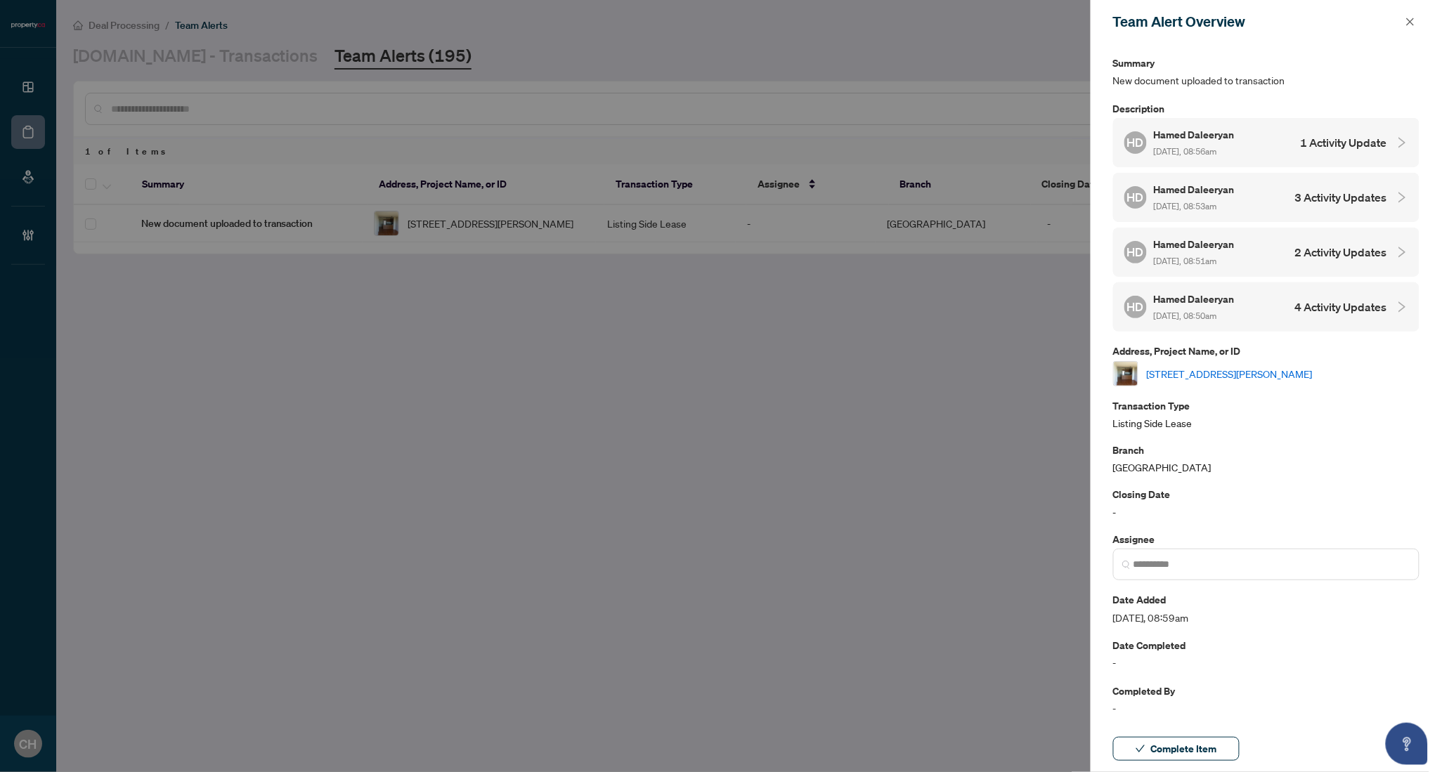
click at [1323, 291] on div "HD Hamed Daleeryan [DATE], 08:50am 4 Activity Updates" at bounding box center [1255, 307] width 263 height 32
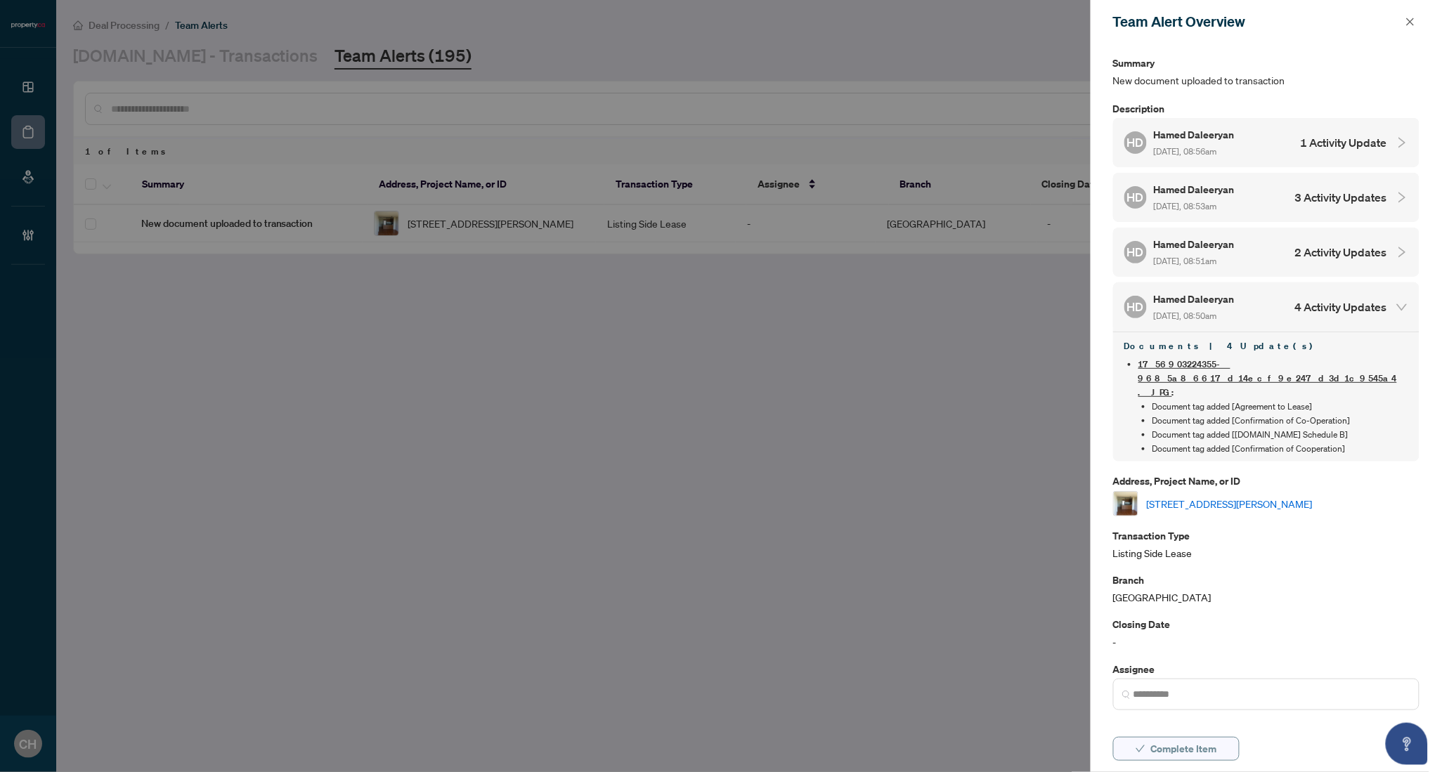
click at [1172, 741] on span "Complete Item" at bounding box center [1184, 749] width 66 height 22
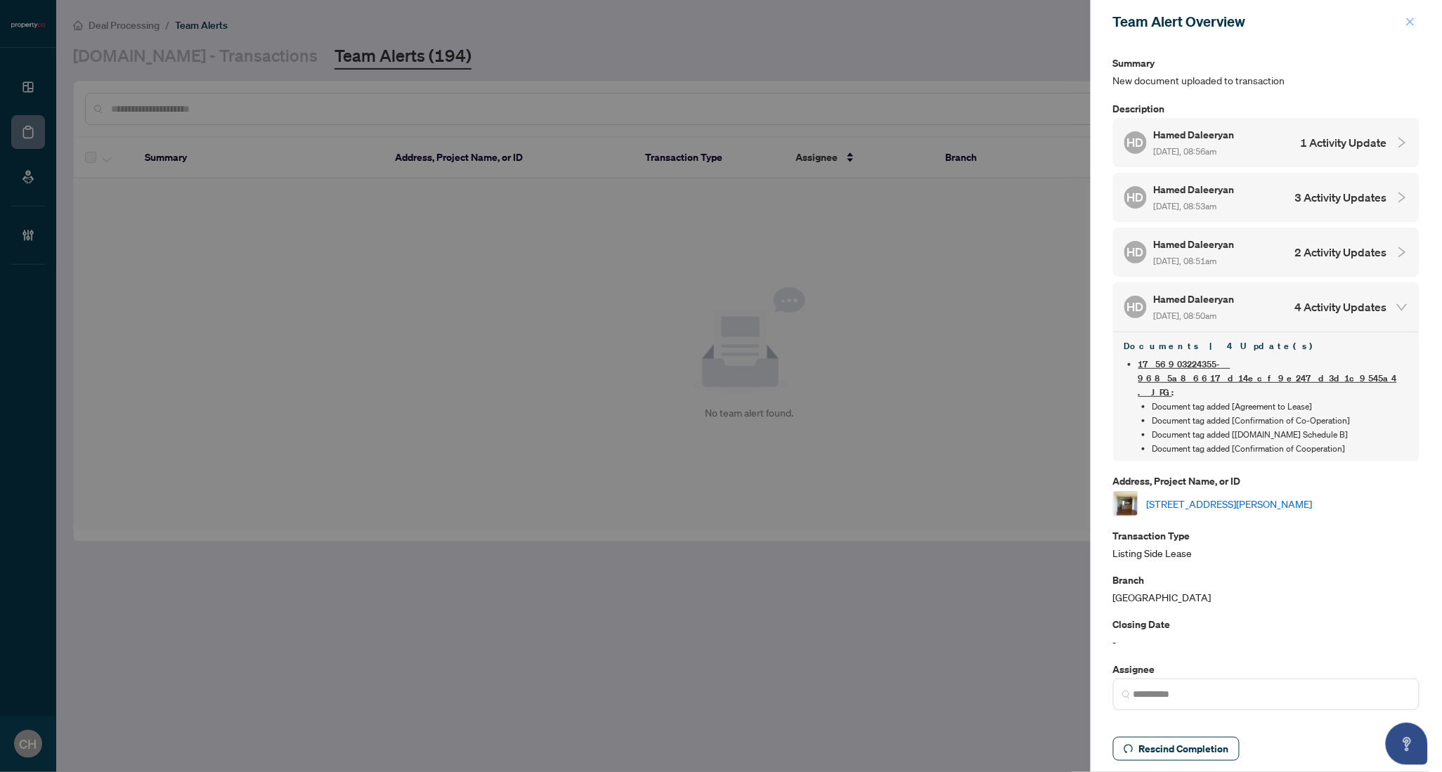
click at [1419, 26] on button "button" at bounding box center [1410, 21] width 18 height 17
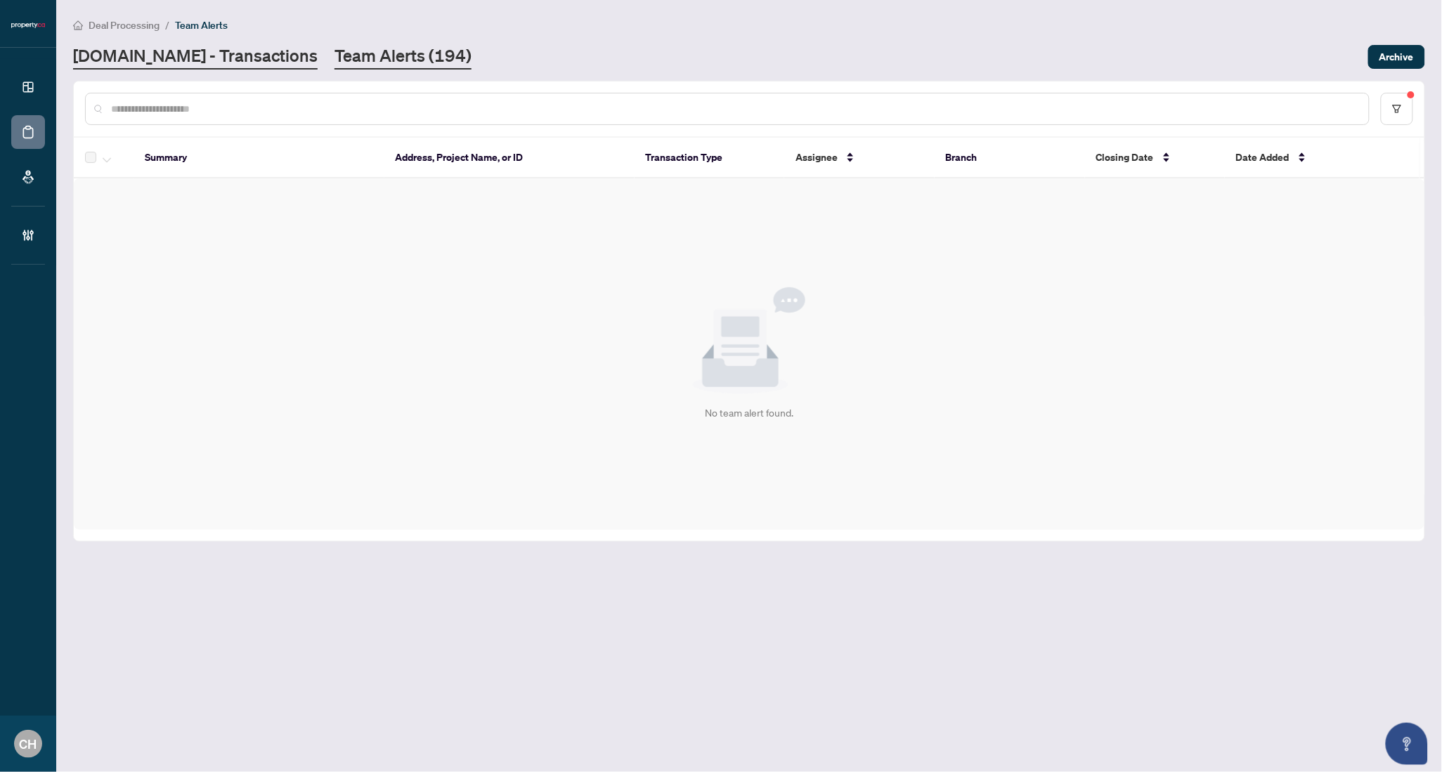
click at [199, 64] on link "Property.ca - Transactions" at bounding box center [195, 56] width 245 height 25
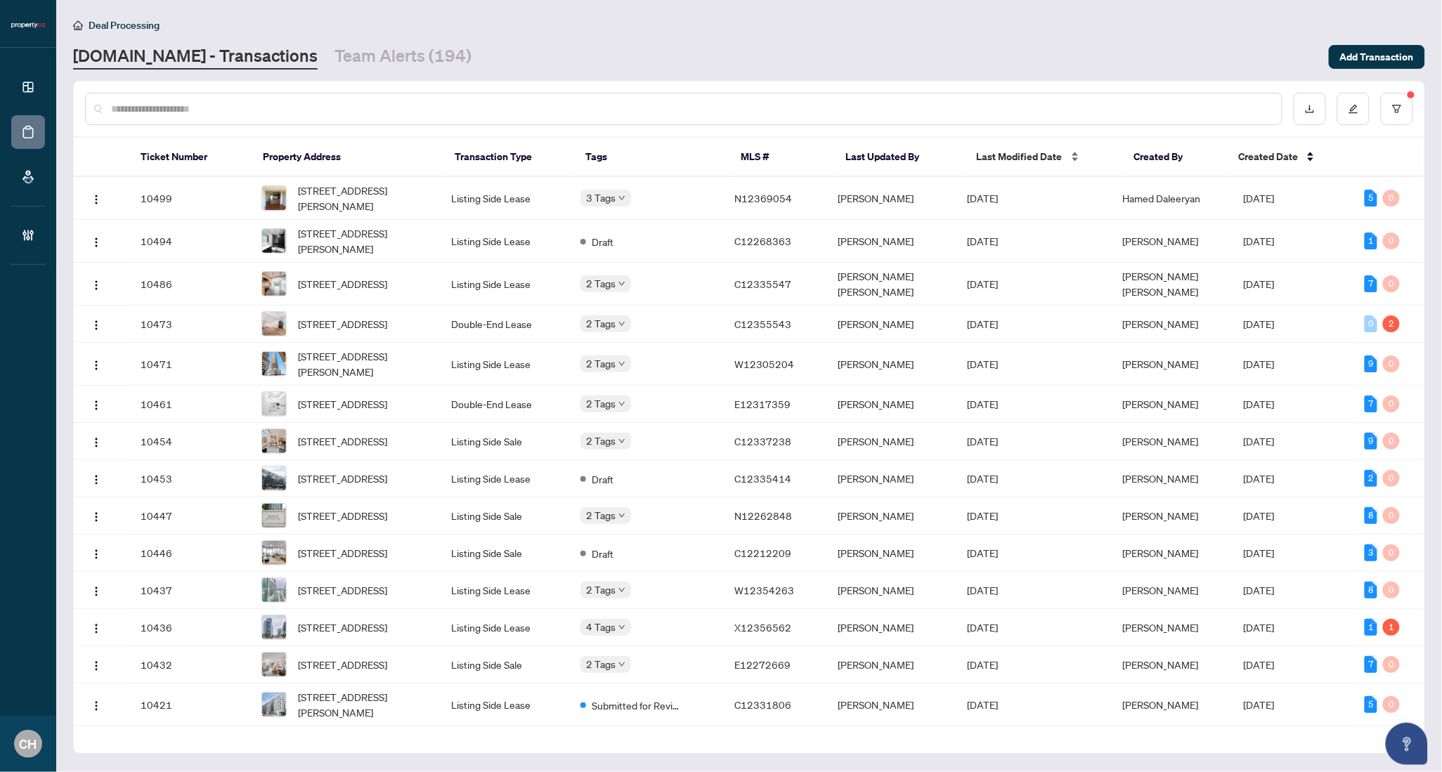
click at [1050, 161] on span "Last Modified Date" at bounding box center [1020, 156] width 86 height 15
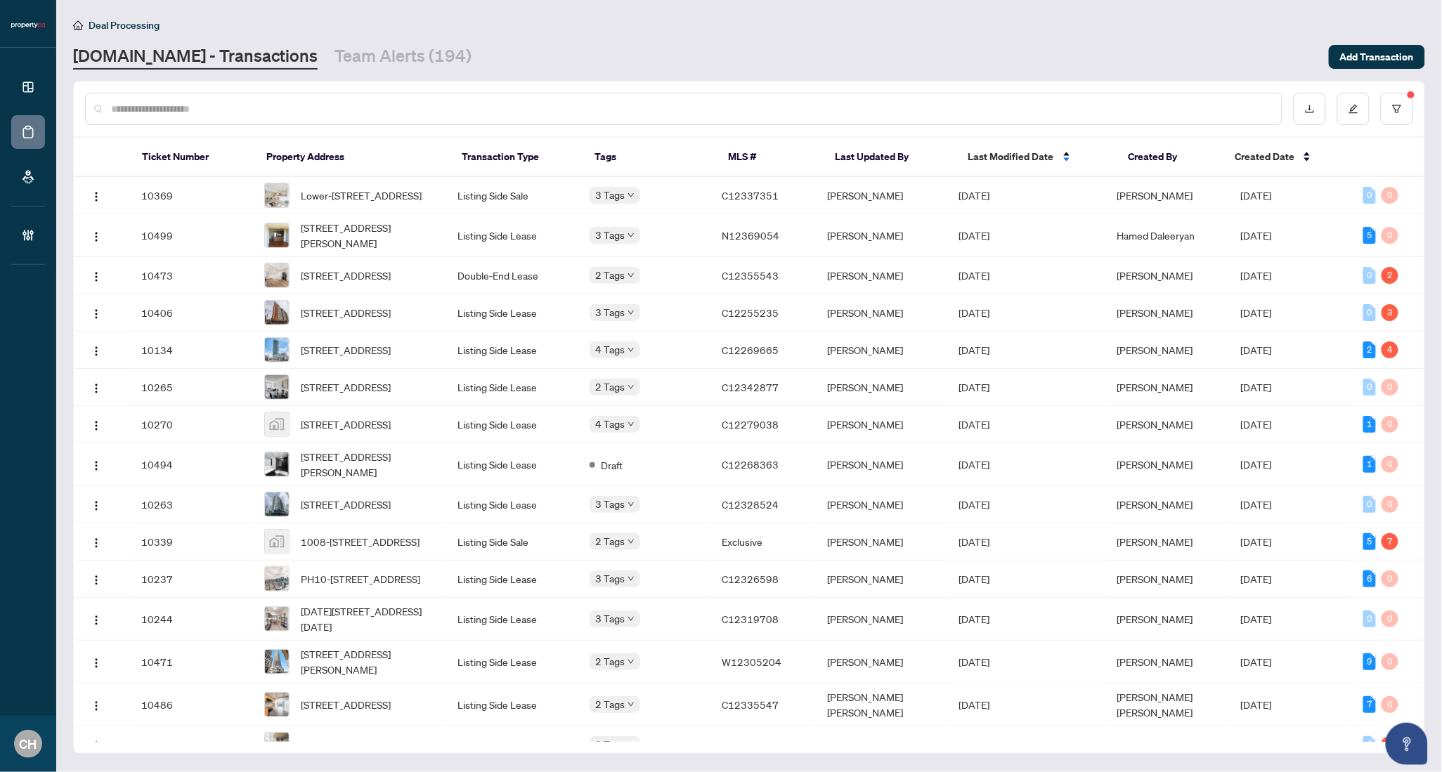
click at [398, 82] on div at bounding box center [749, 109] width 1351 height 55
click at [395, 65] on link "Team Alerts (194)" at bounding box center [403, 56] width 137 height 25
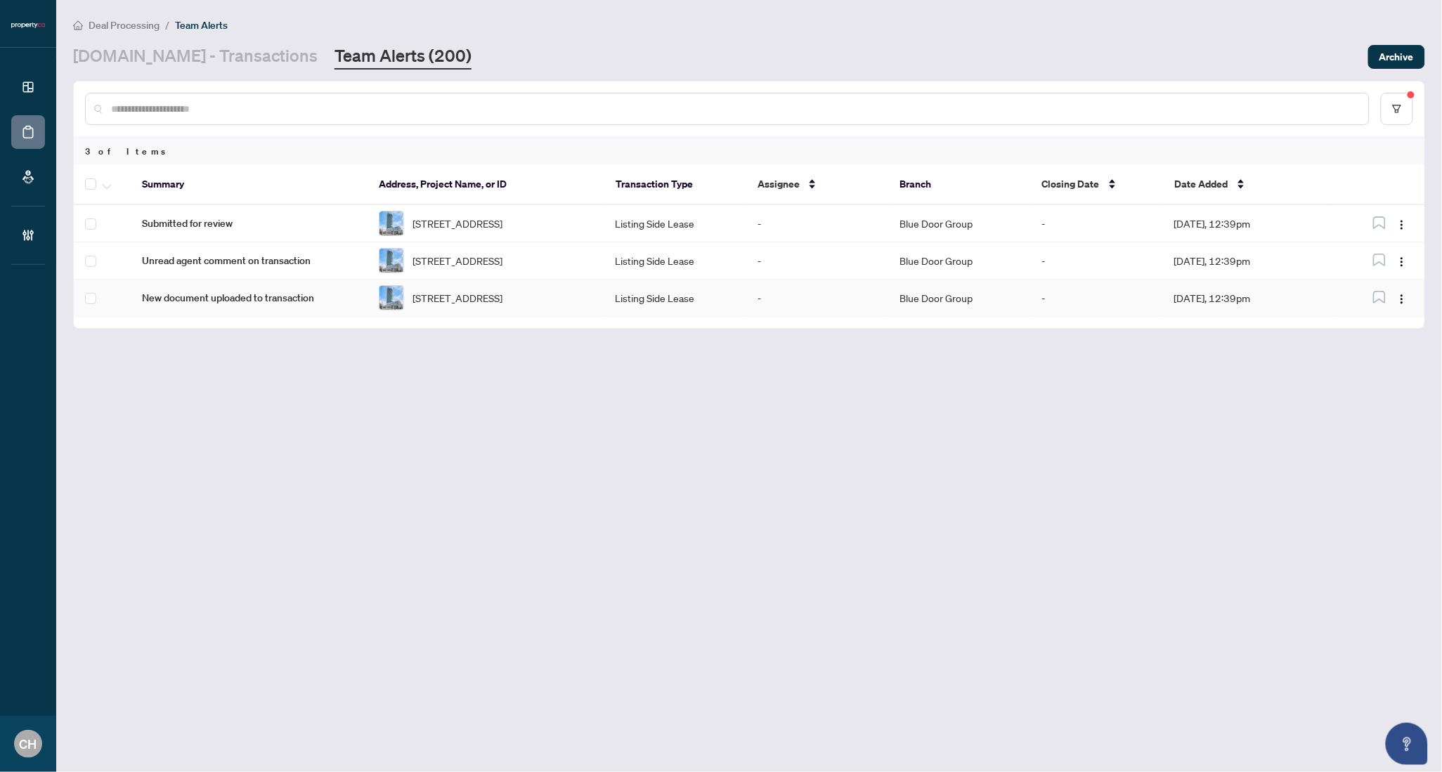
click at [1271, 314] on td "Sep/03/2025, 12:39pm" at bounding box center [1248, 298] width 171 height 37
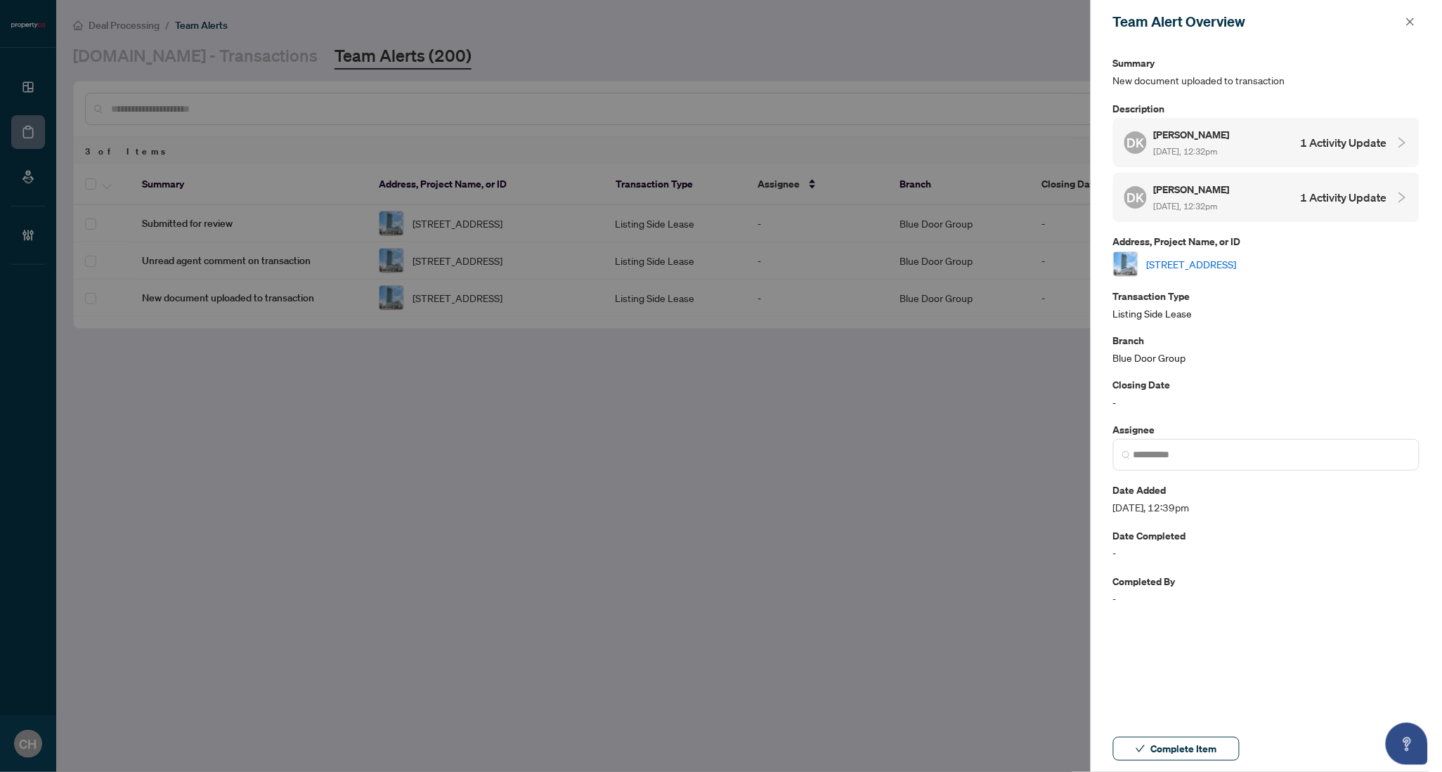
click at [1325, 134] on h4 "1 Activity Update" at bounding box center [1344, 142] width 86 height 17
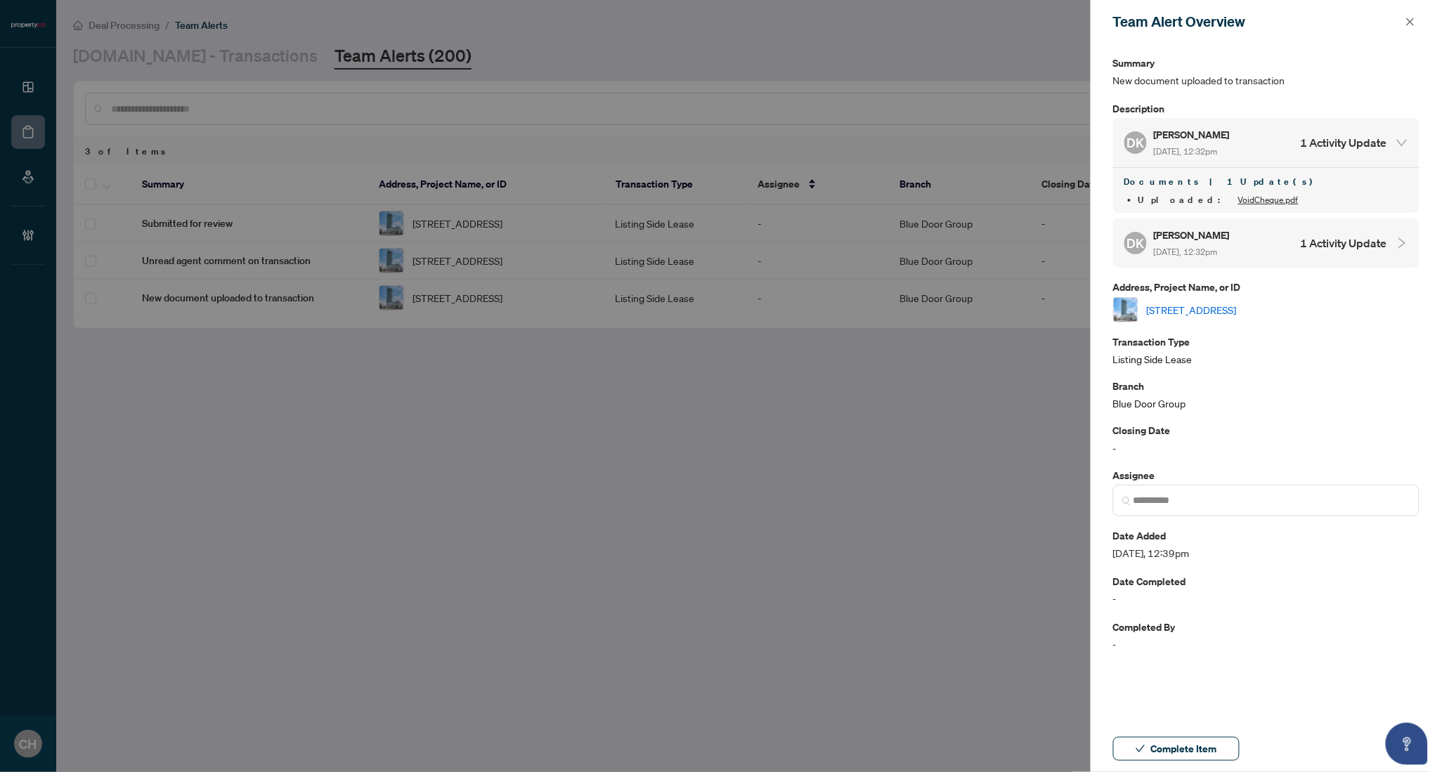
click at [1334, 235] on h4 "1 Activity Update" at bounding box center [1344, 243] width 86 height 17
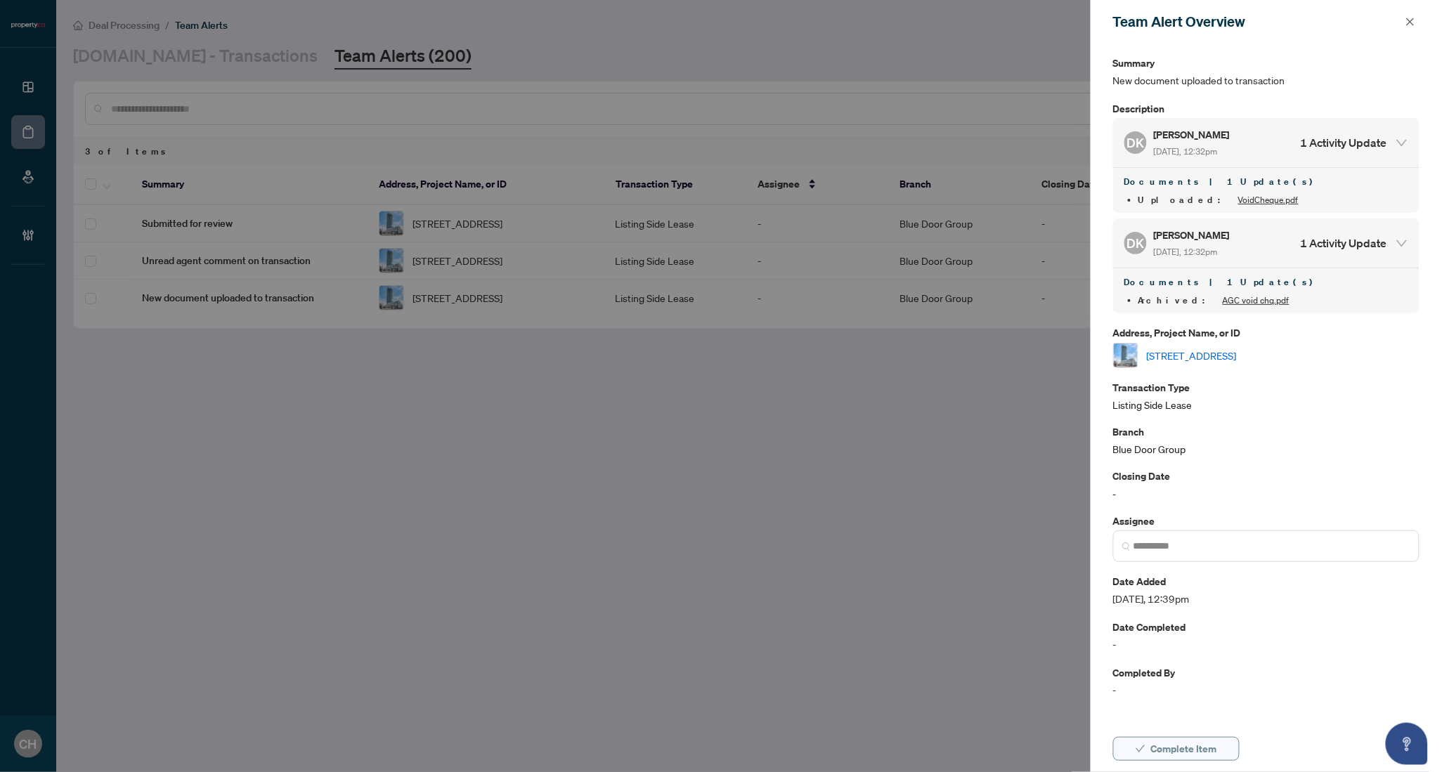
click at [1184, 743] on span "Complete Item" at bounding box center [1184, 749] width 66 height 22
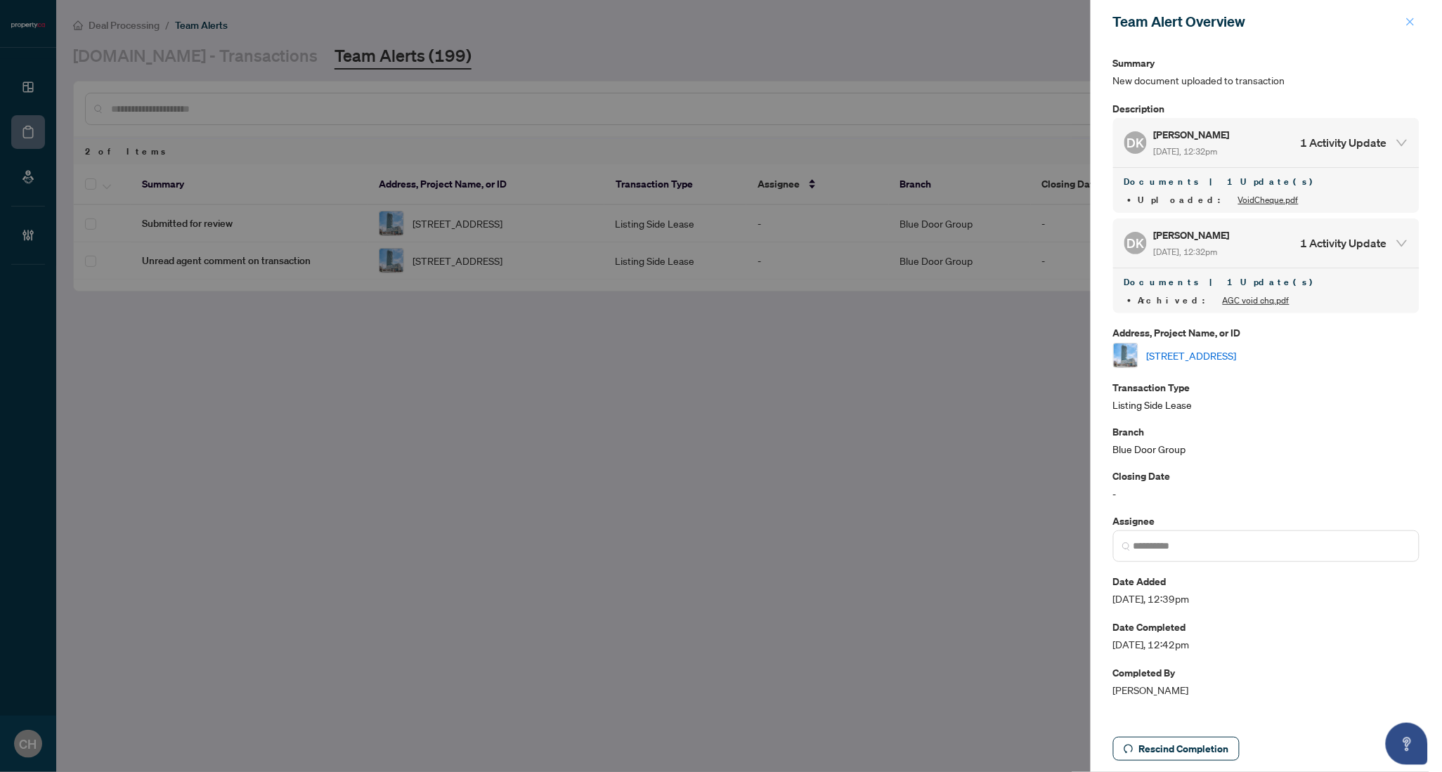
click at [1415, 11] on span "button" at bounding box center [1410, 22] width 10 height 22
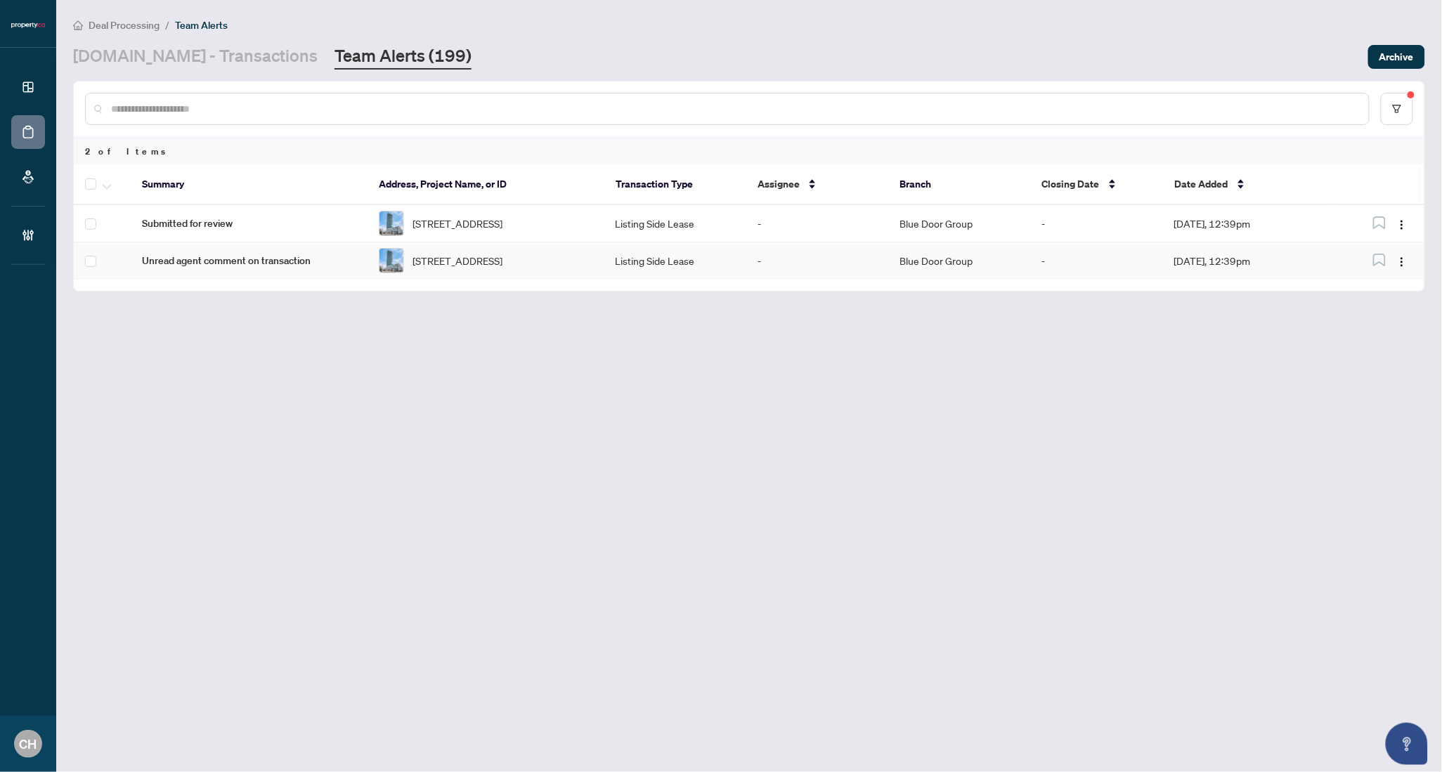
click at [1104, 251] on td "-" at bounding box center [1096, 260] width 133 height 37
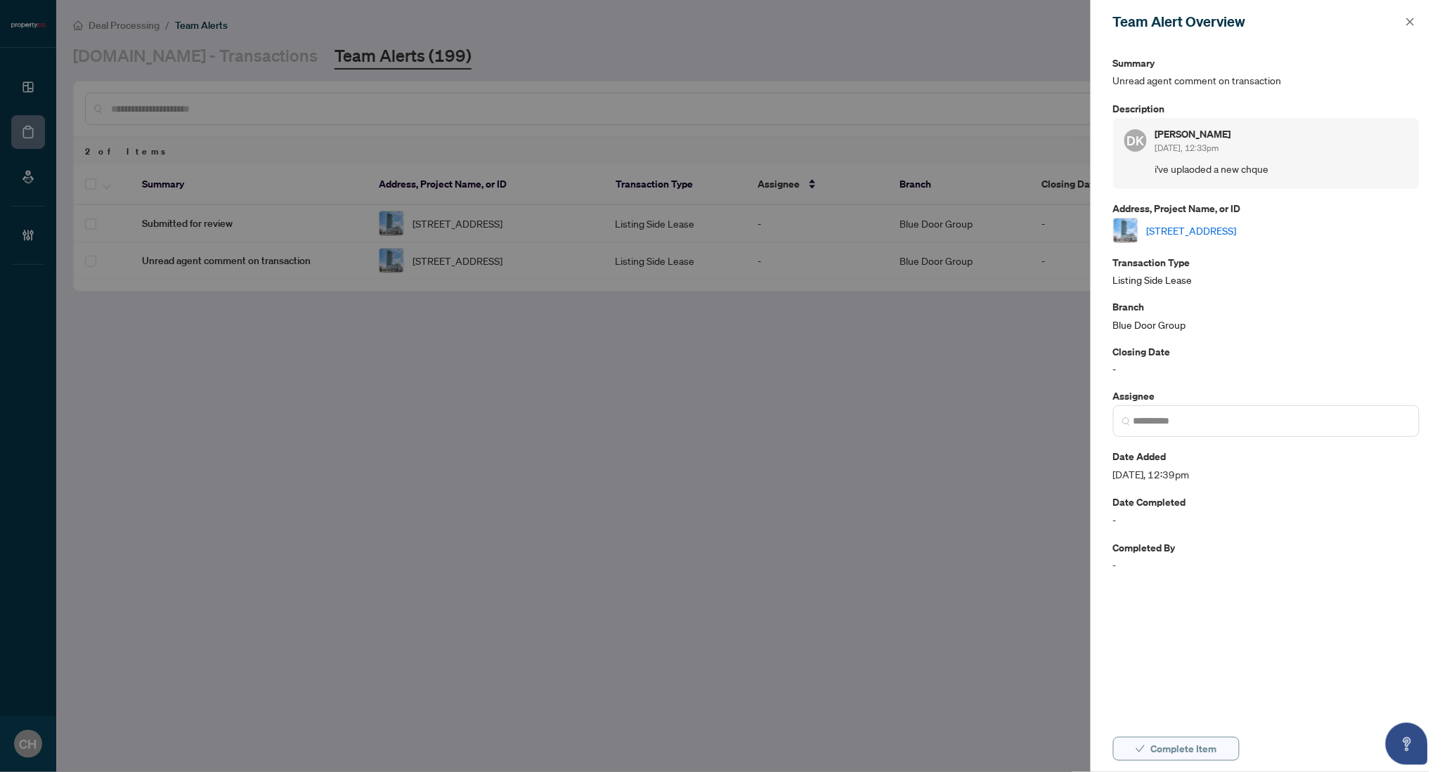
click at [1201, 748] on span "Complete Item" at bounding box center [1184, 749] width 66 height 22
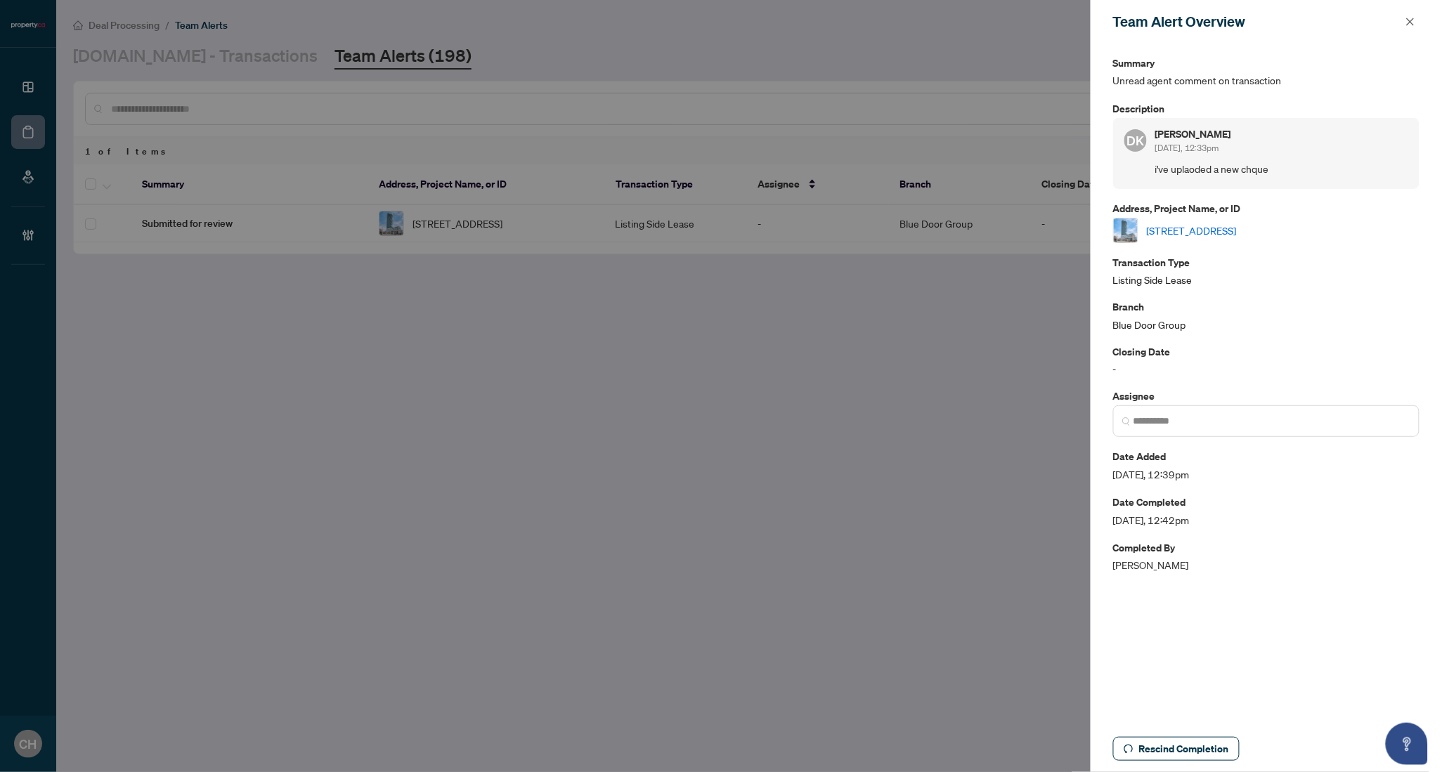
click at [1396, 13] on div "Team Alert Overview" at bounding box center [1257, 21] width 288 height 21
click at [1415, 20] on icon "close" at bounding box center [1410, 22] width 10 height 10
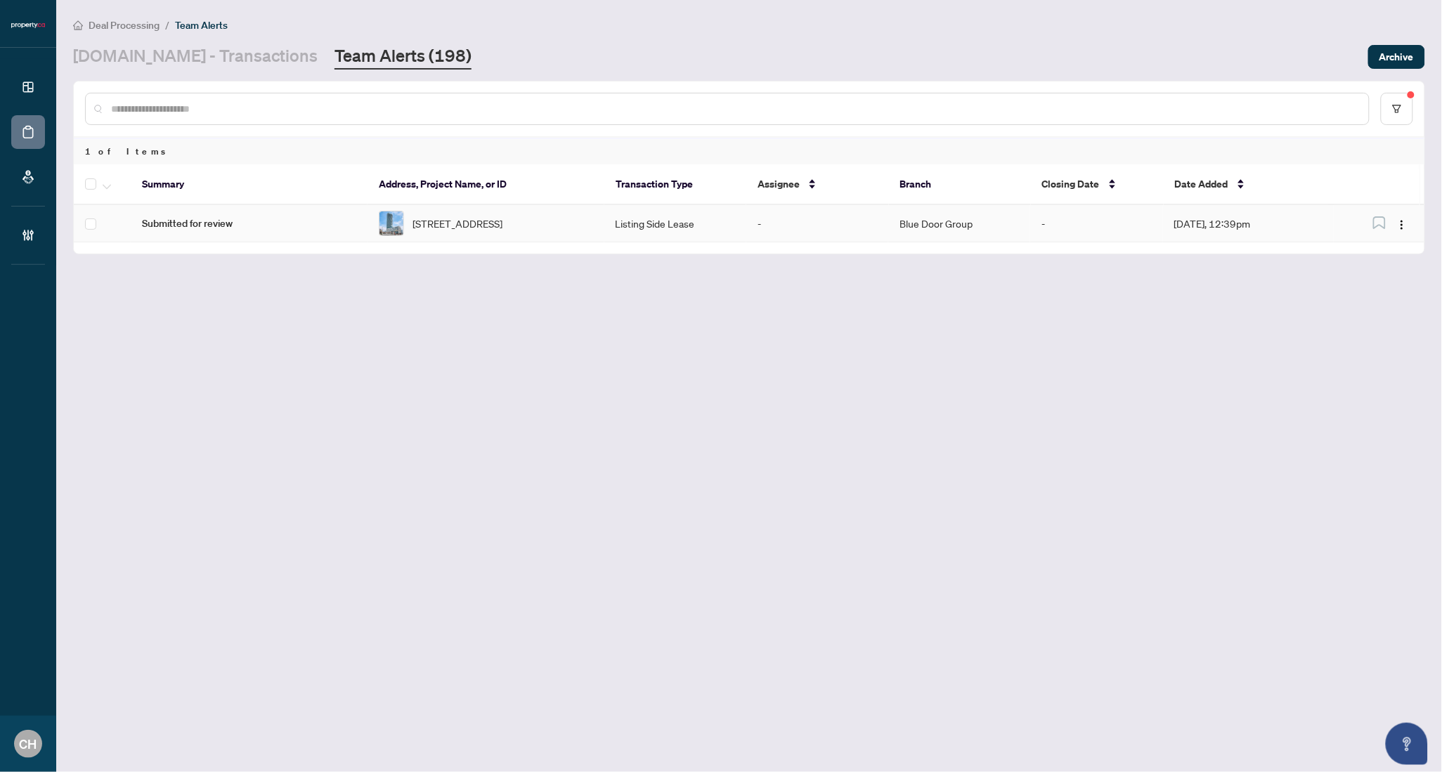
click at [925, 226] on td "Blue Door Group" at bounding box center [959, 223] width 142 height 37
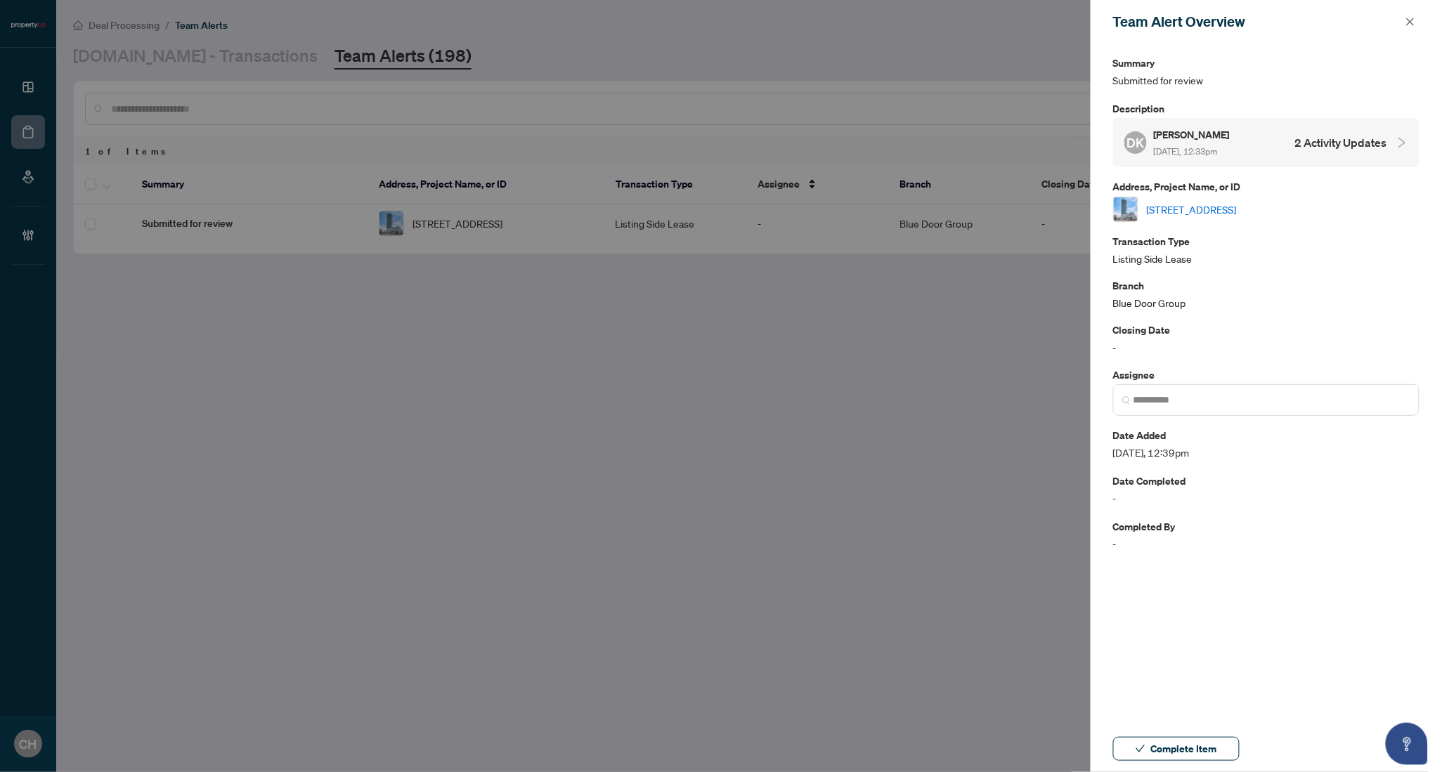
click at [1348, 153] on div "DK Dimitri Kalkounis Sep/03/2025, 12:33pm 2 Activity Updates" at bounding box center [1255, 142] width 263 height 32
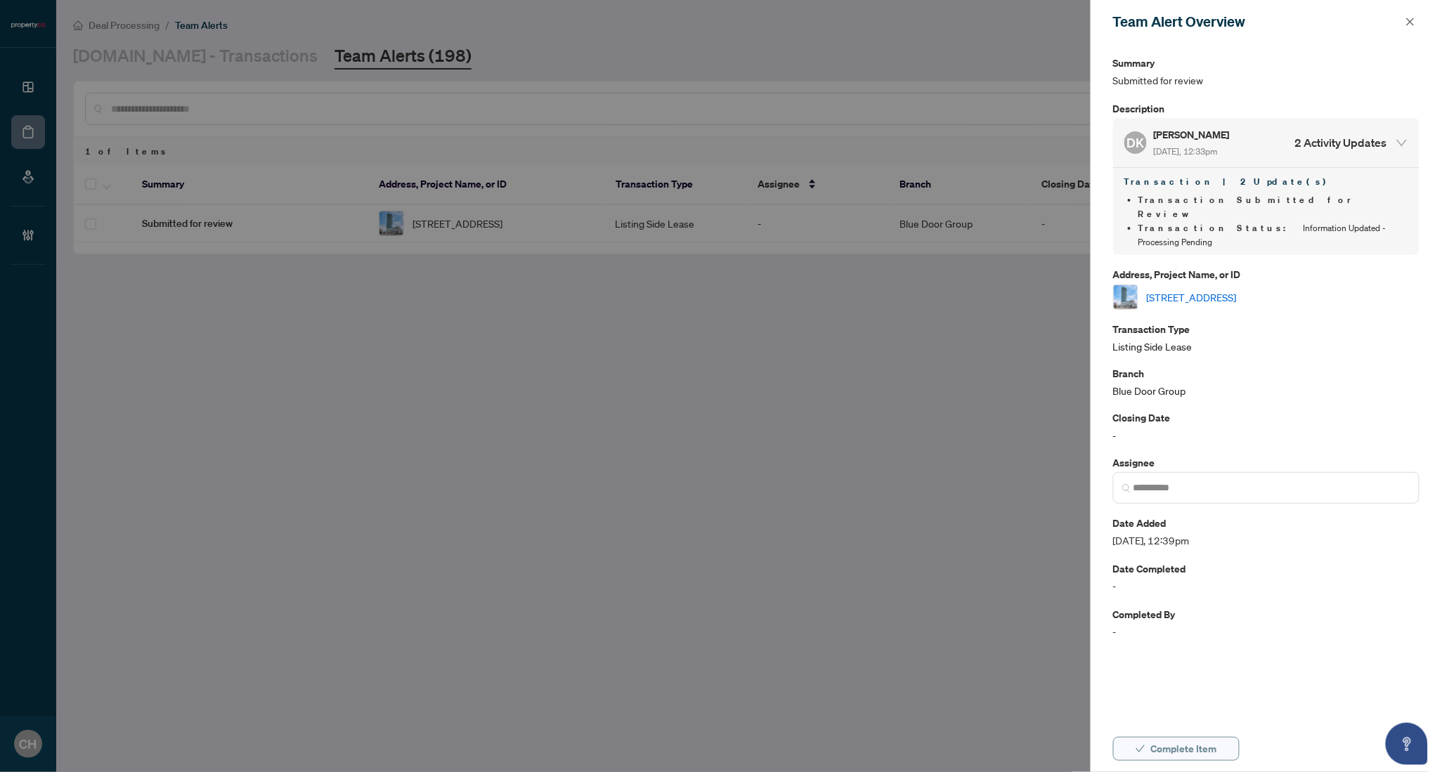
click at [1181, 753] on span "Complete Item" at bounding box center [1184, 749] width 66 height 22
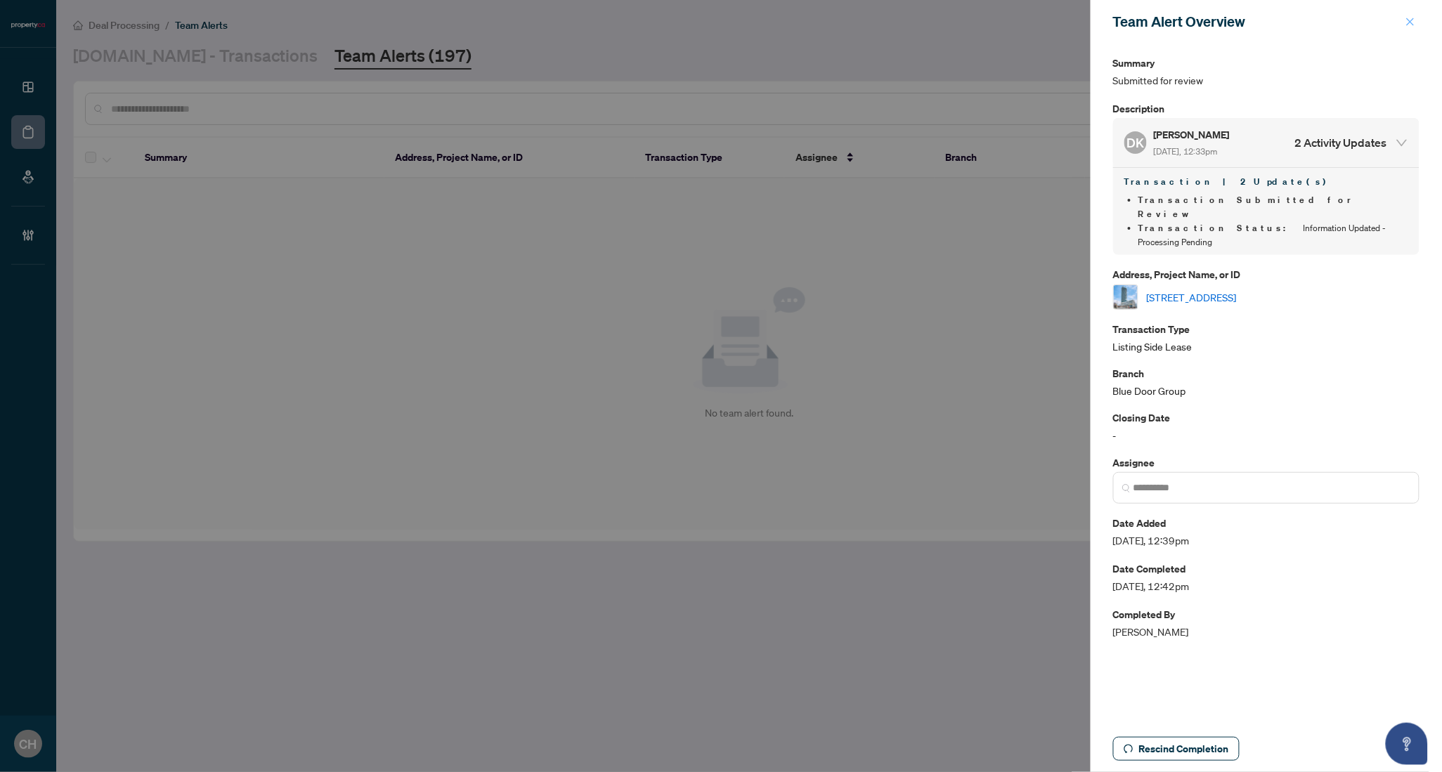
click at [1406, 27] on span "button" at bounding box center [1410, 22] width 10 height 22
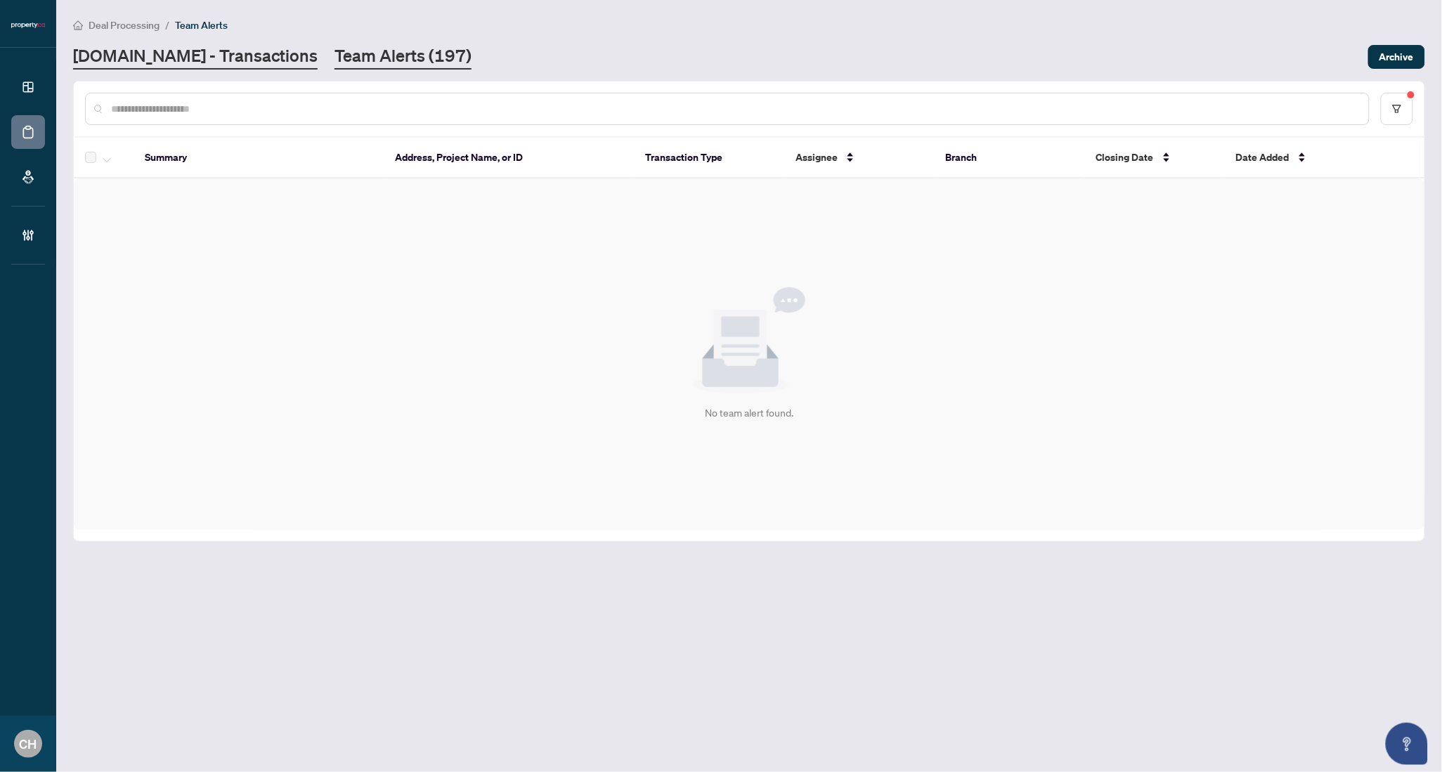
click at [136, 65] on link "Property.ca - Transactions" at bounding box center [195, 56] width 245 height 25
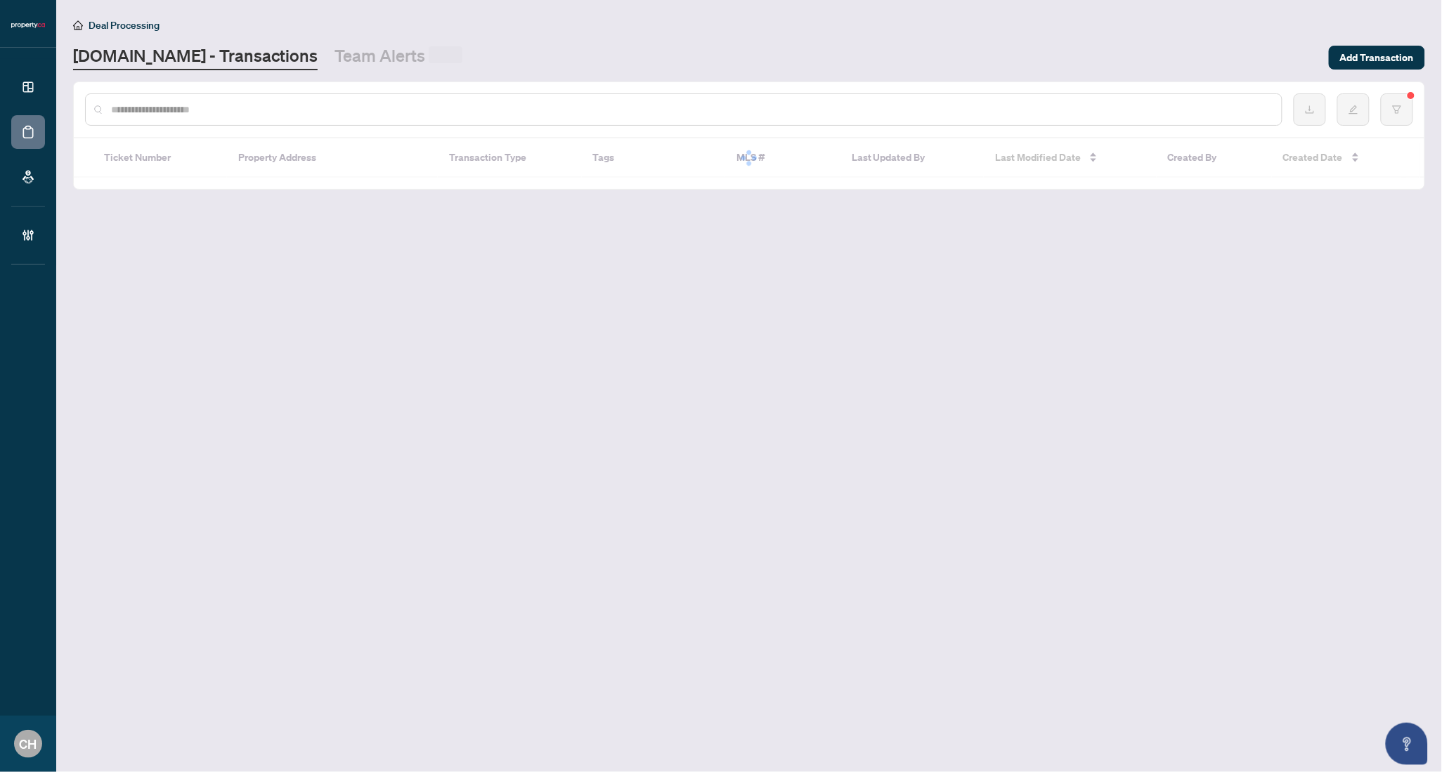
click at [147, 104] on input "text" at bounding box center [691, 109] width 1160 height 15
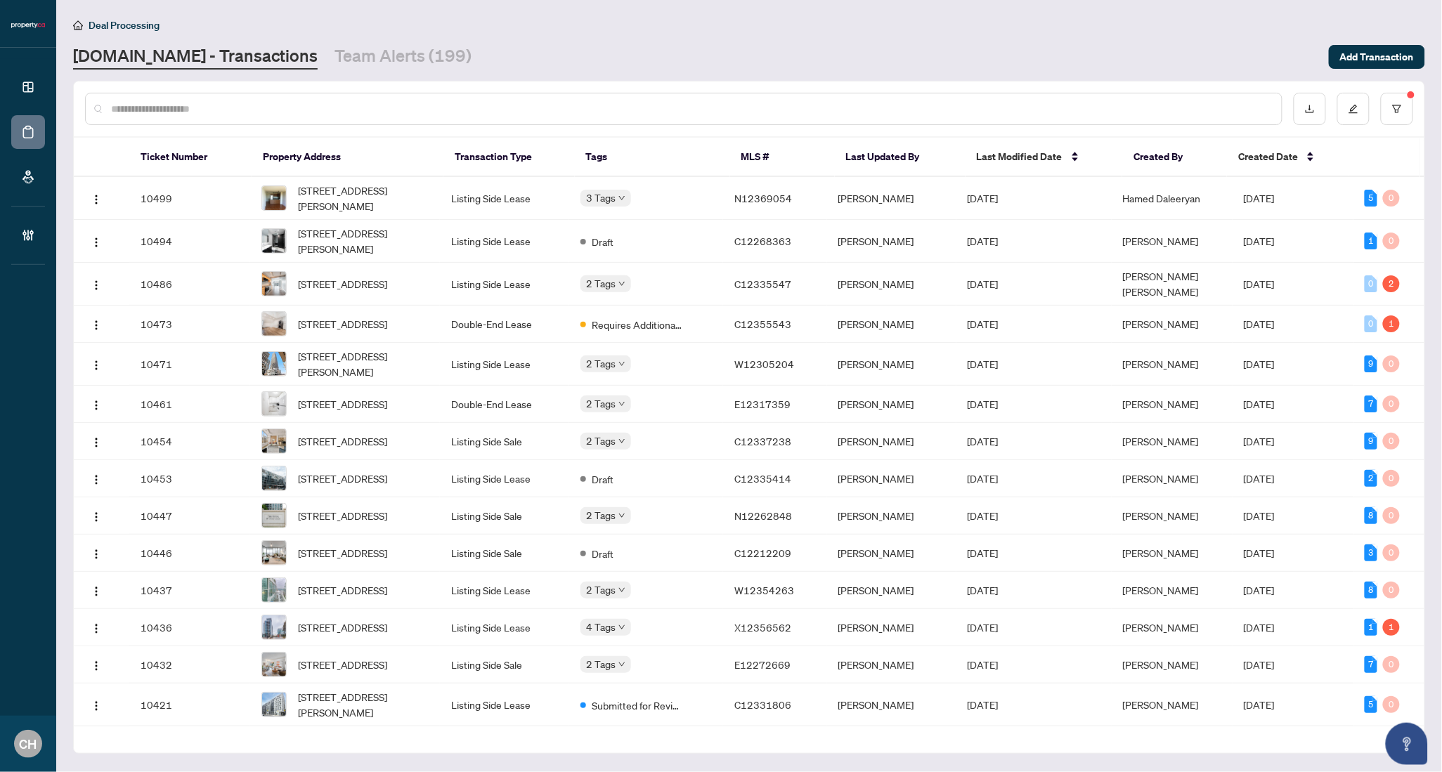
paste input "*********"
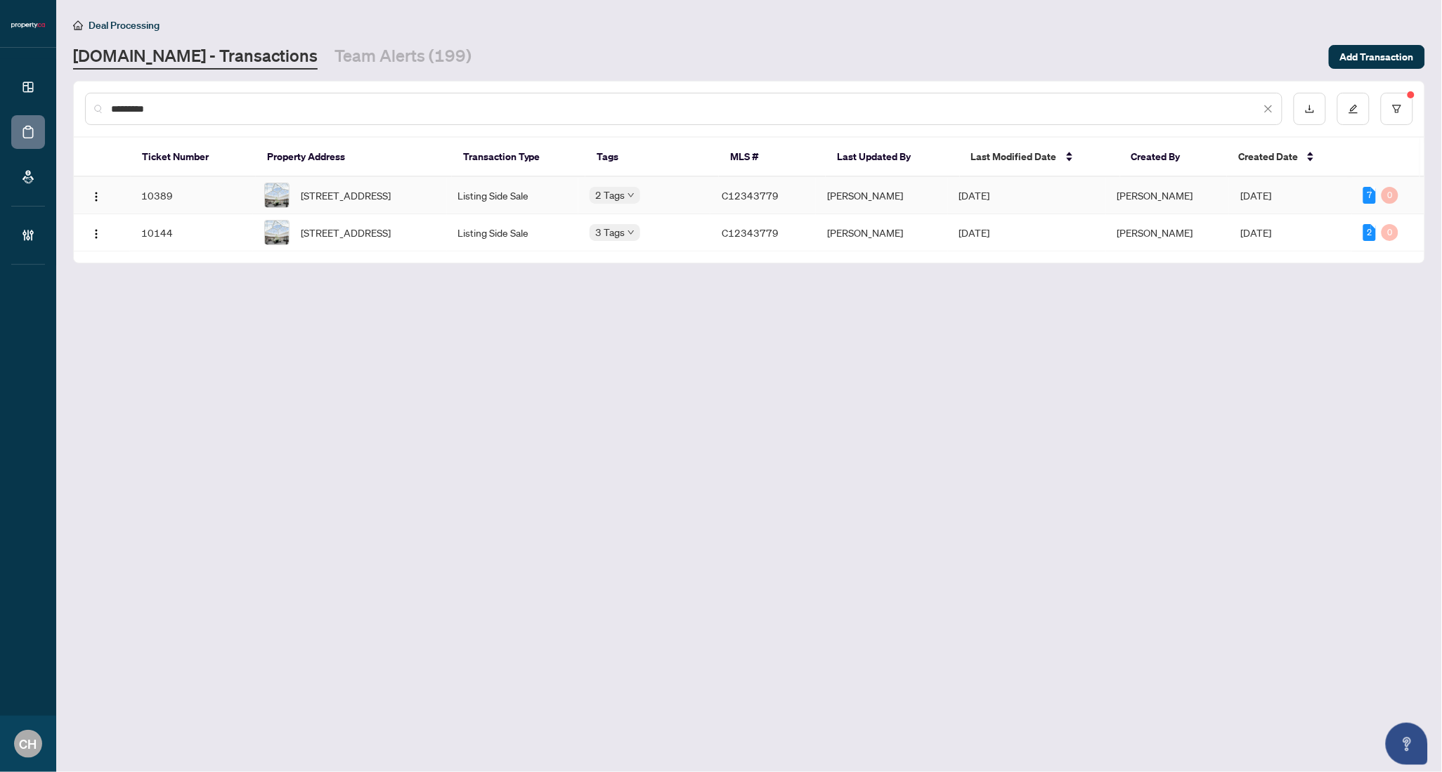
type input "*********"
click at [1178, 182] on td "Claudine Zeller" at bounding box center [1167, 195] width 123 height 37
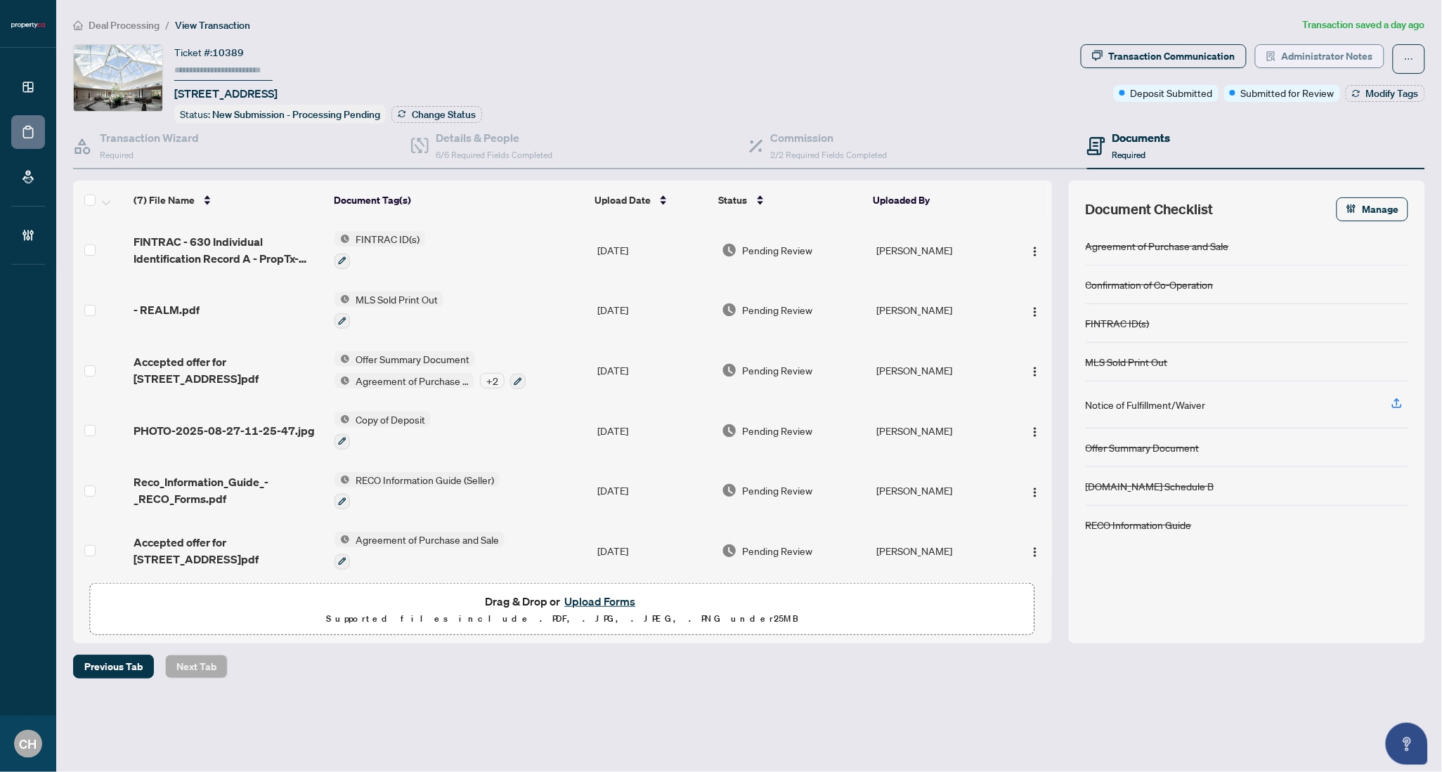
click at [1323, 53] on span "Administrator Notes" at bounding box center [1327, 56] width 91 height 22
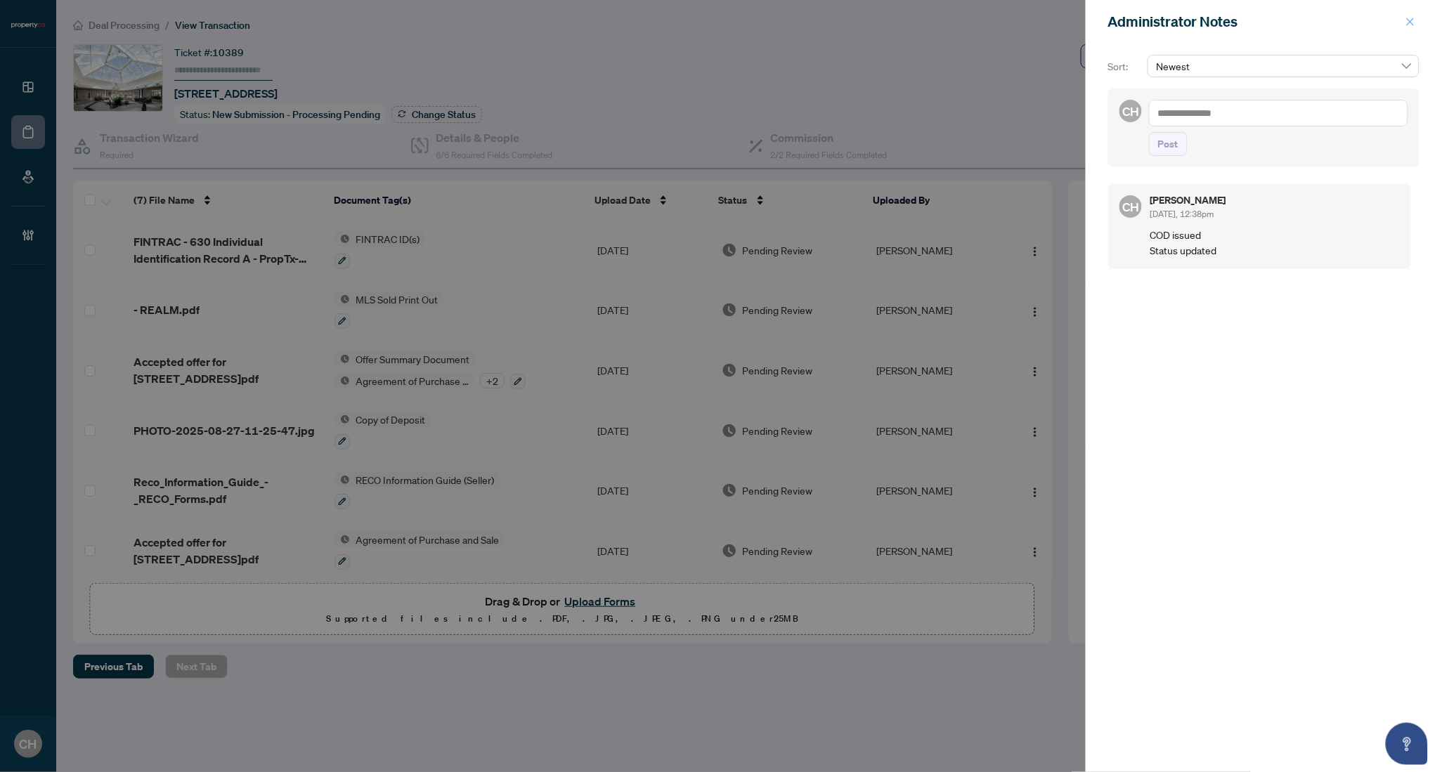
click at [1411, 26] on icon "close" at bounding box center [1410, 22] width 10 height 10
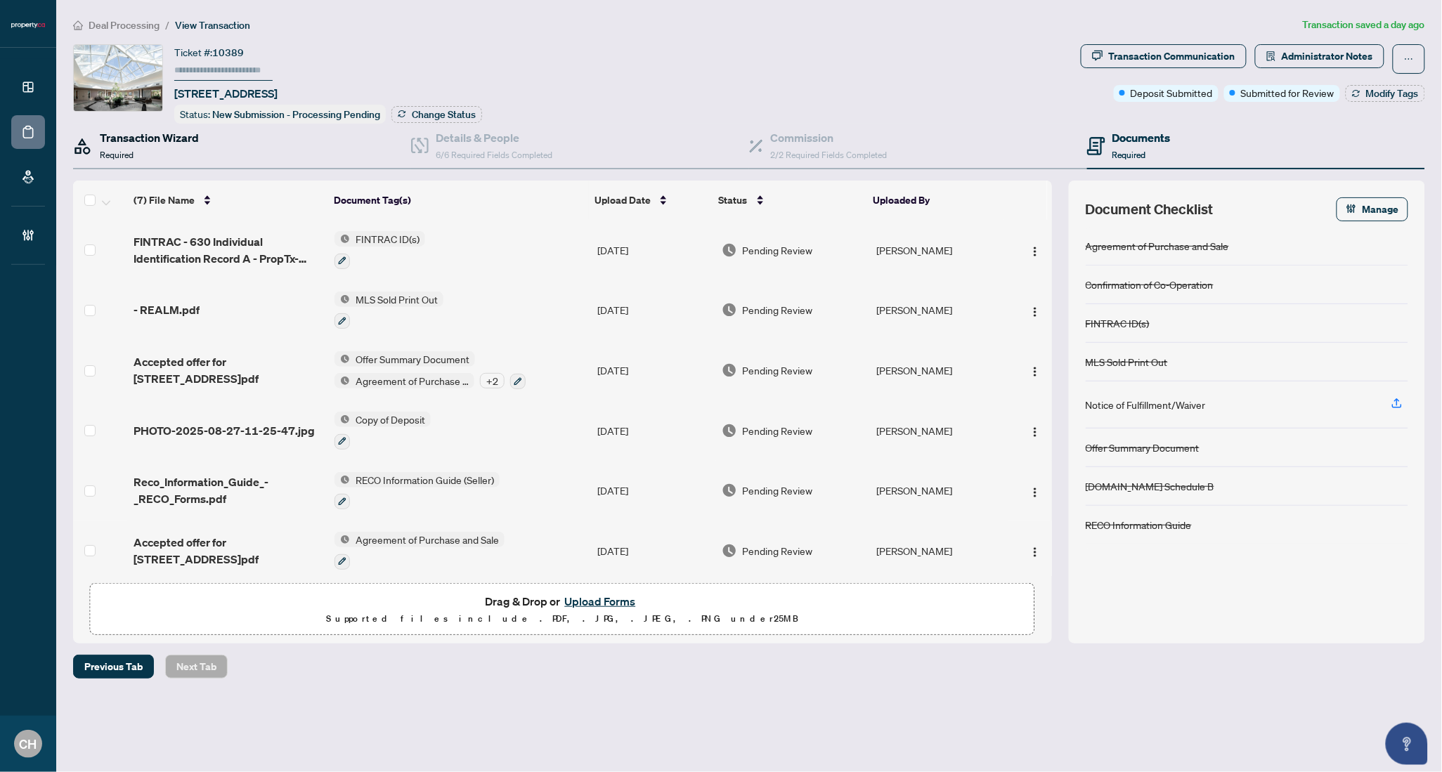
click at [171, 154] on div "Transaction Wizard Required" at bounding box center [149, 145] width 99 height 33
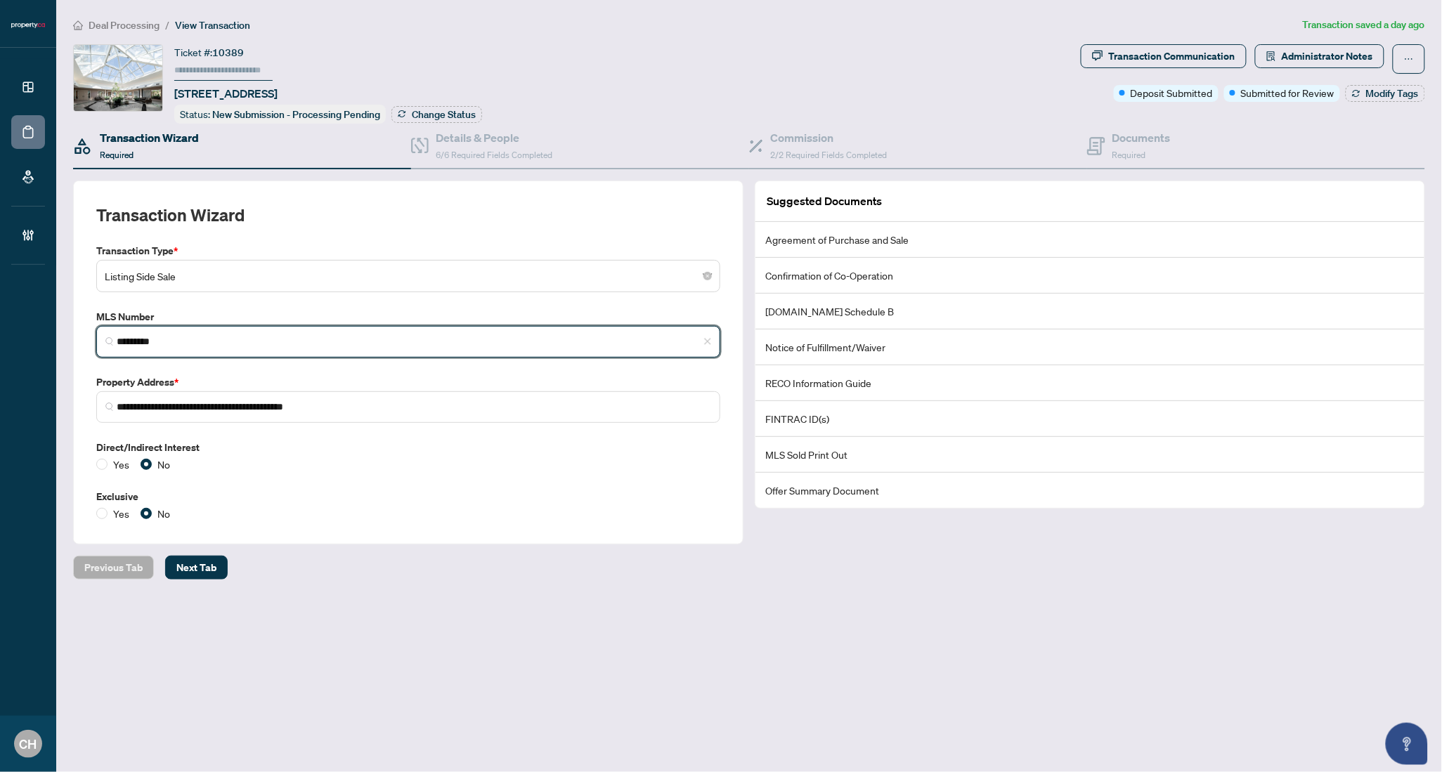
click at [146, 342] on input "*********" at bounding box center [414, 342] width 595 height 15
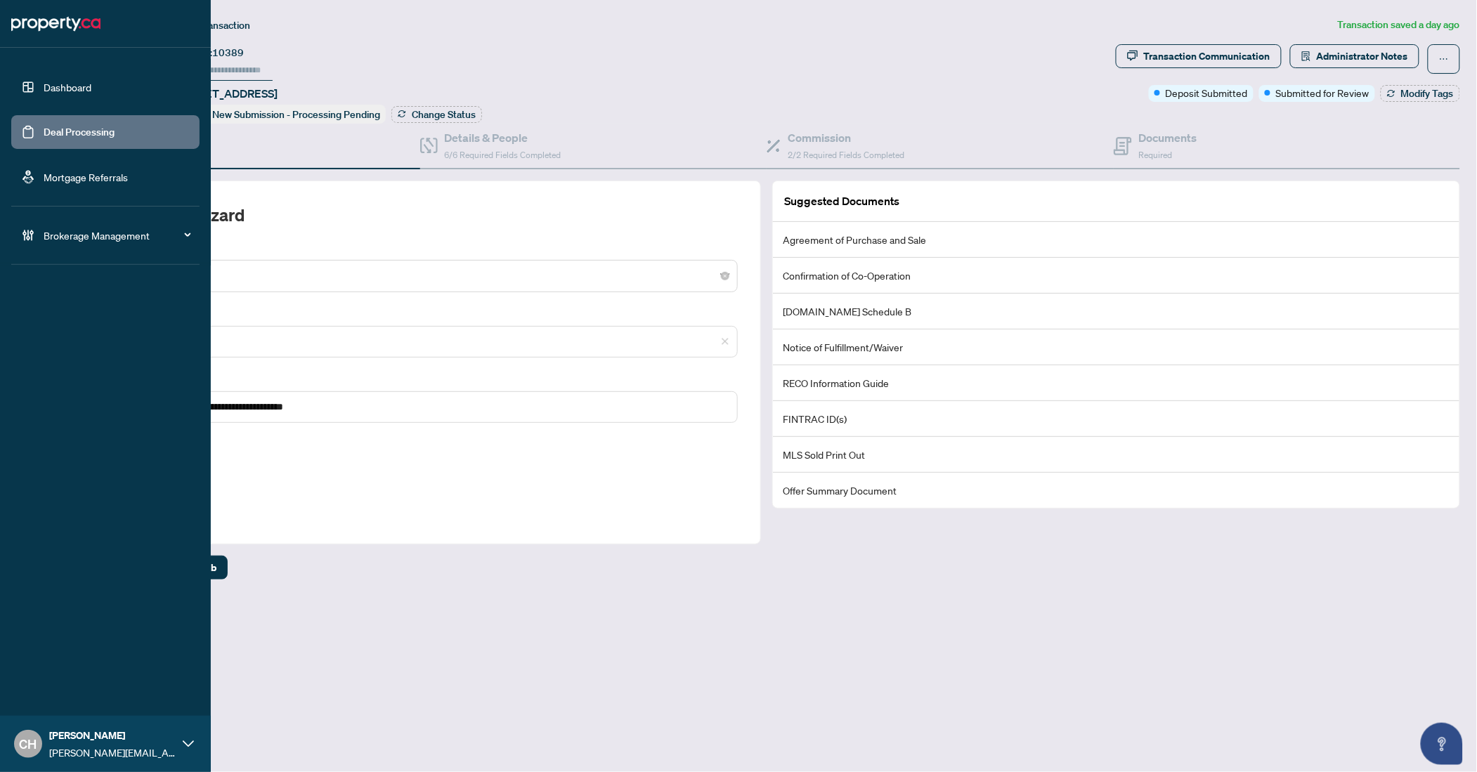
click at [44, 126] on link "Deal Processing" at bounding box center [79, 132] width 71 height 13
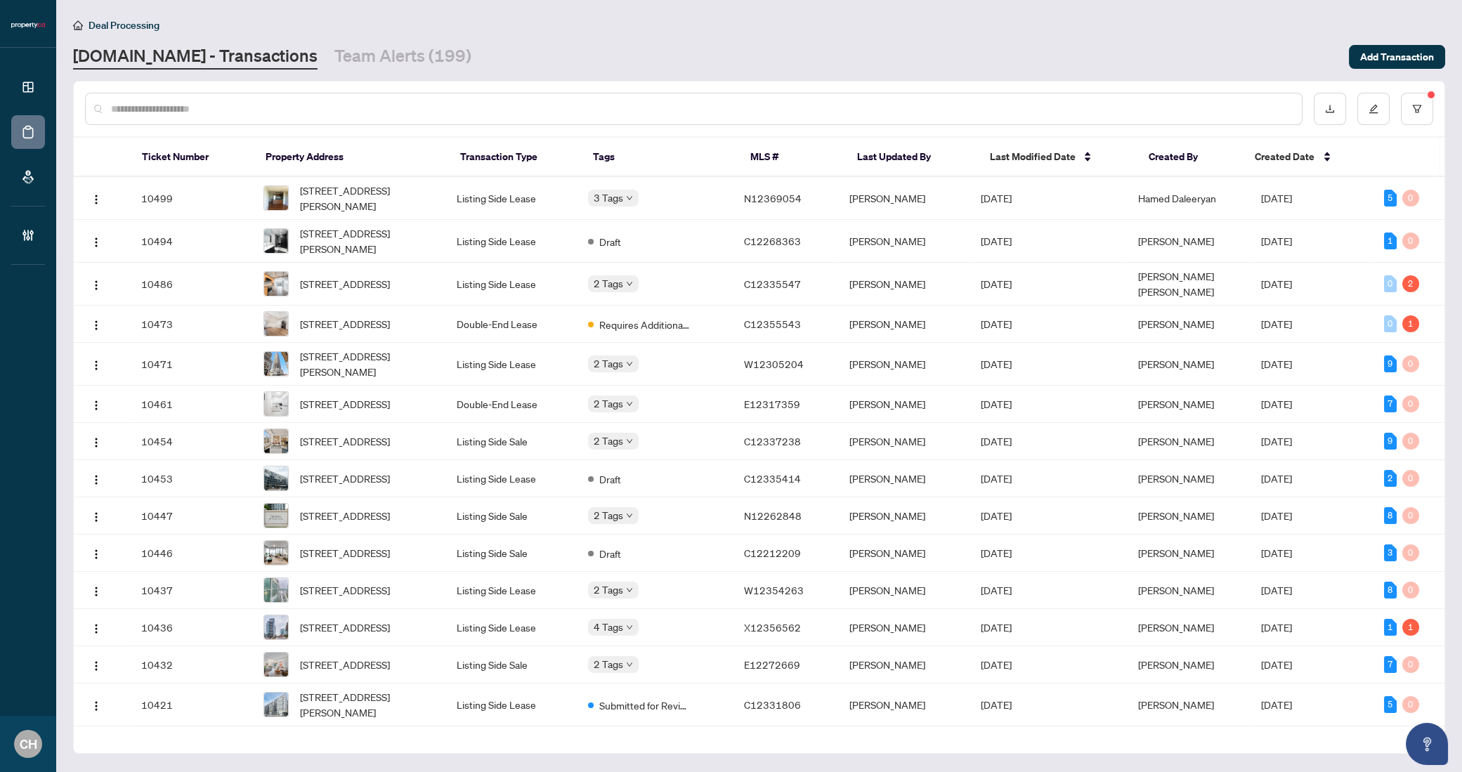
click at [222, 96] on div at bounding box center [694, 109] width 1218 height 32
click at [221, 98] on div at bounding box center [694, 109] width 1218 height 32
click at [212, 117] on div at bounding box center [694, 109] width 1218 height 32
click at [207, 112] on input "text" at bounding box center [701, 108] width 1180 height 15
paste input "*********"
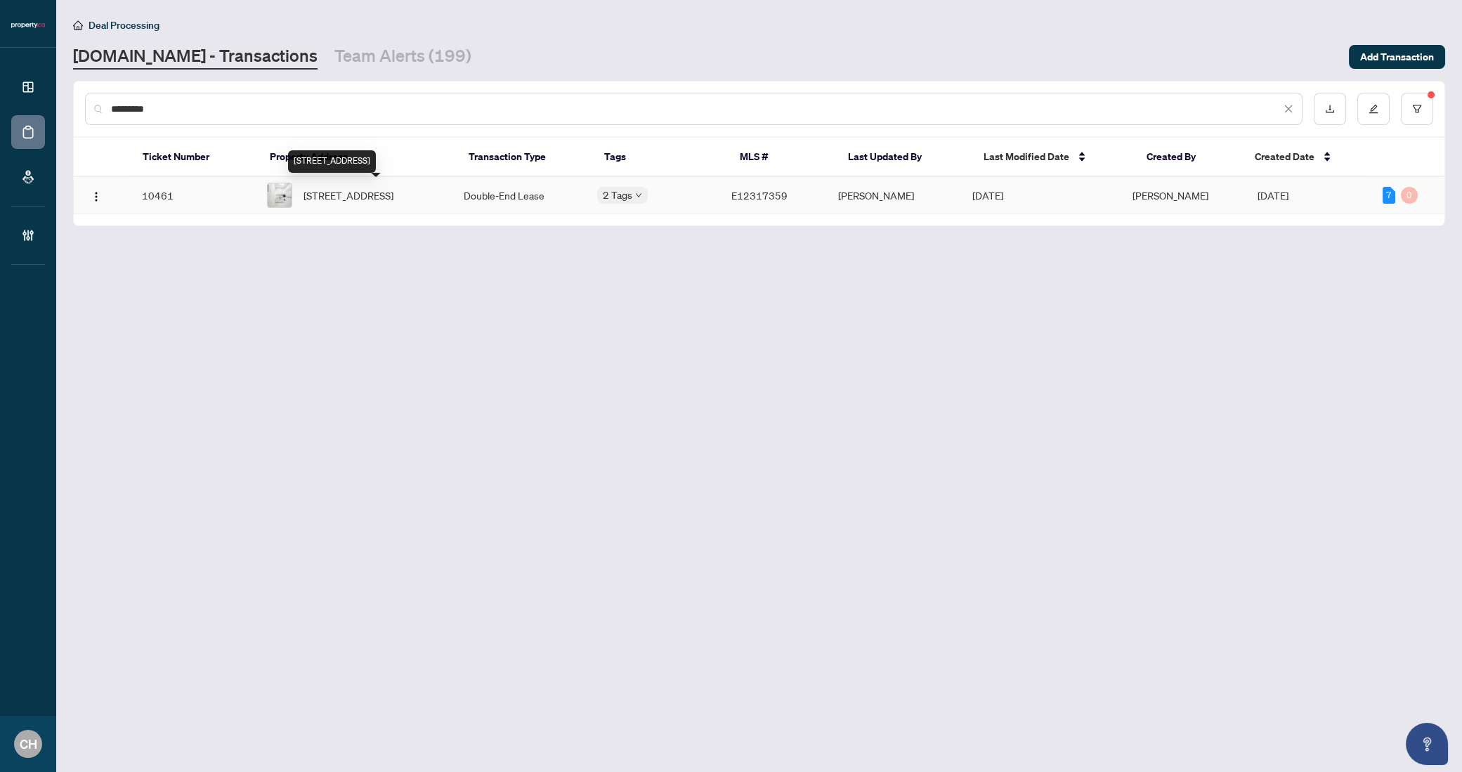
type input "*********"
click at [376, 188] on span "3-849 Broadview Ave, Toronto, Ontario M4K 2P9, Canada" at bounding box center [349, 195] width 90 height 15
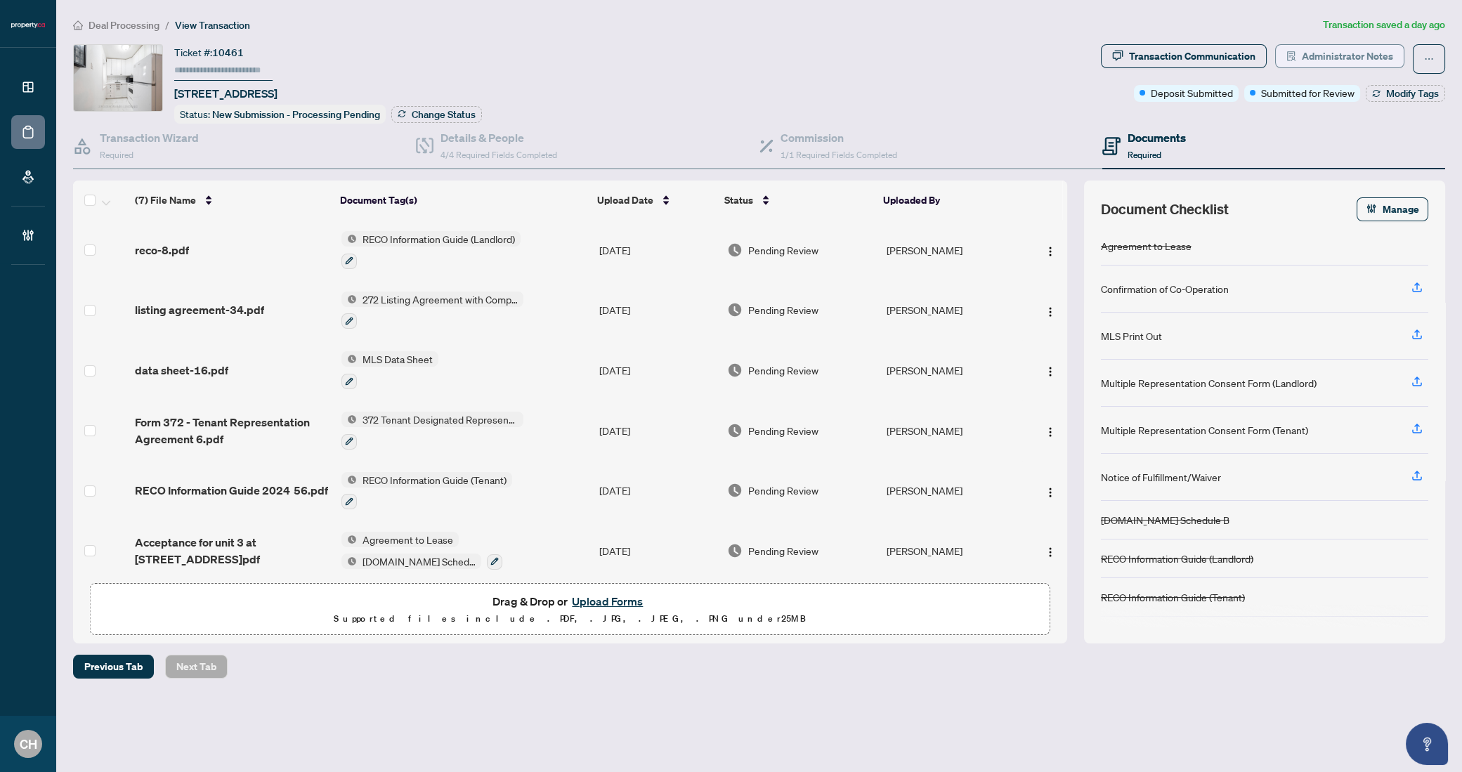
click at [1366, 61] on span "Administrator Notes" at bounding box center [1347, 56] width 91 height 22
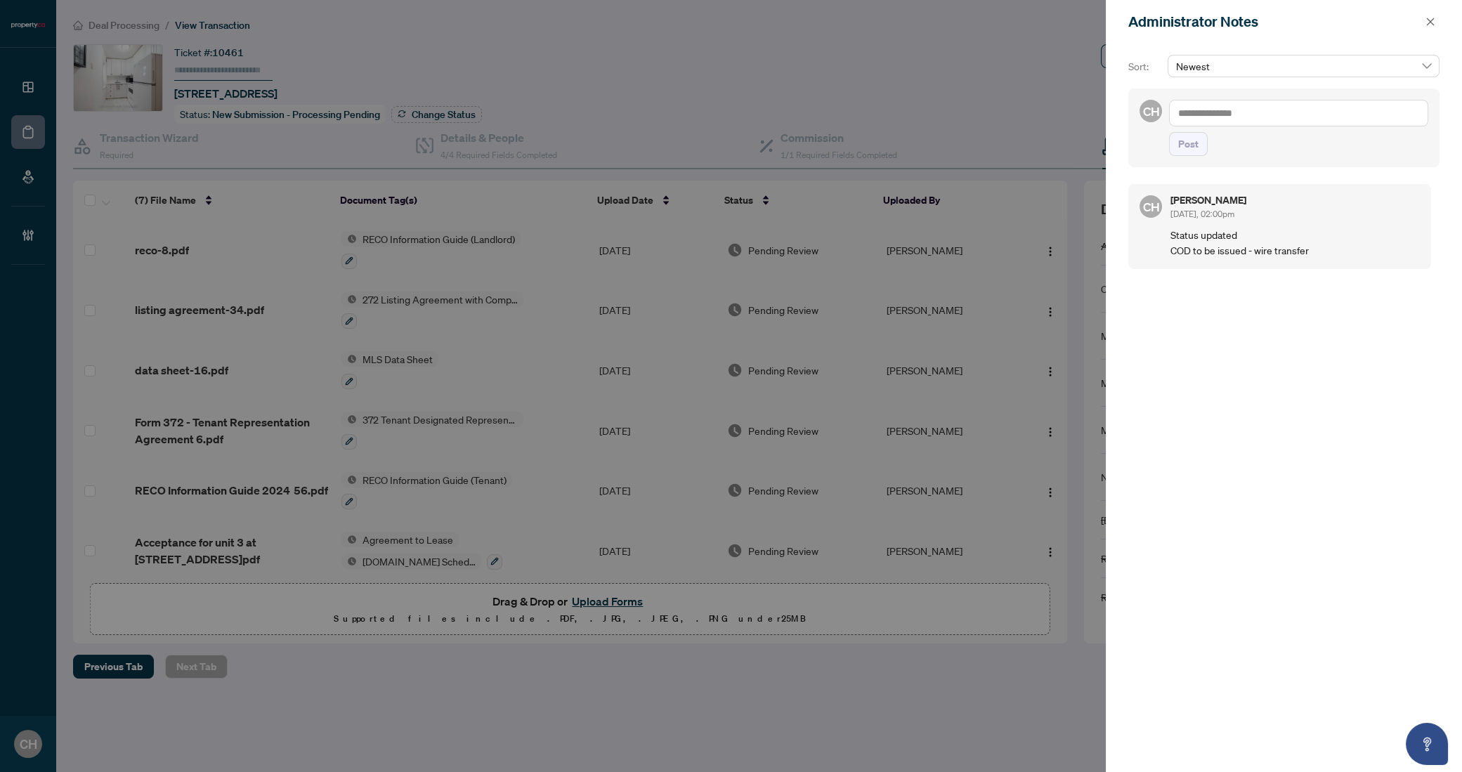
click at [1306, 100] on textarea at bounding box center [1298, 113] width 259 height 27
type textarea "**********"
click at [1199, 155] on button "Post" at bounding box center [1188, 158] width 39 height 24
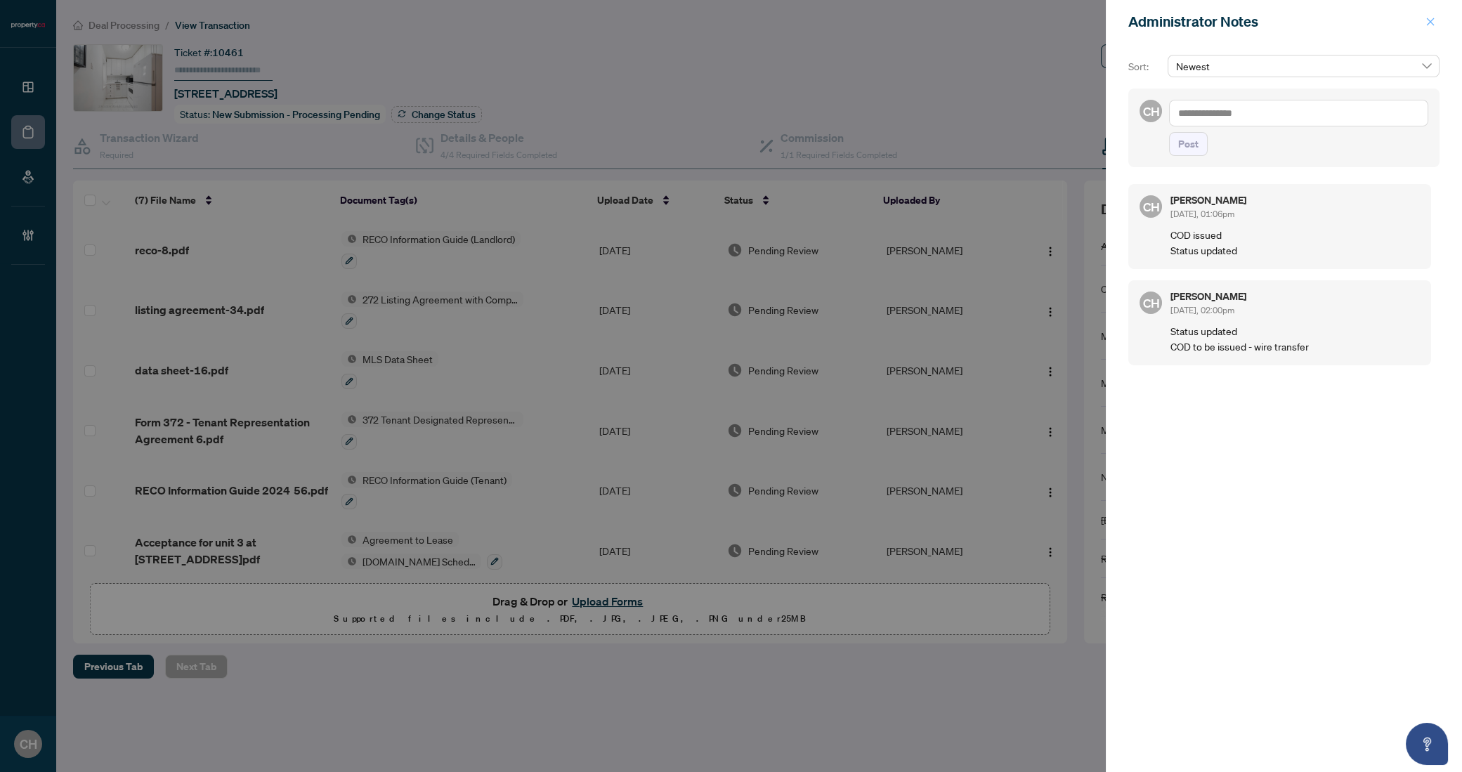
click at [1429, 23] on icon "close" at bounding box center [1431, 22] width 8 height 8
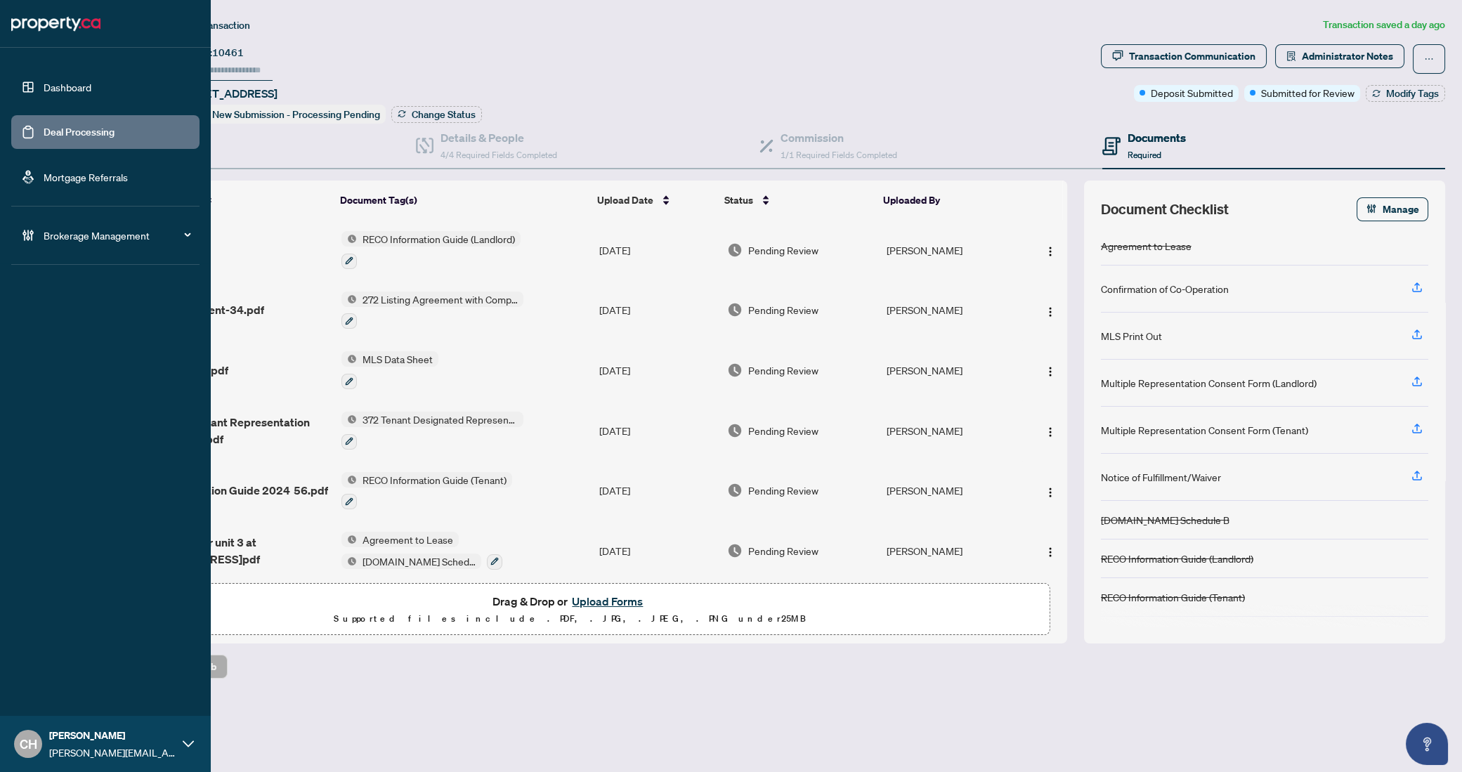
click at [44, 127] on link "Deal Processing" at bounding box center [79, 132] width 71 height 13
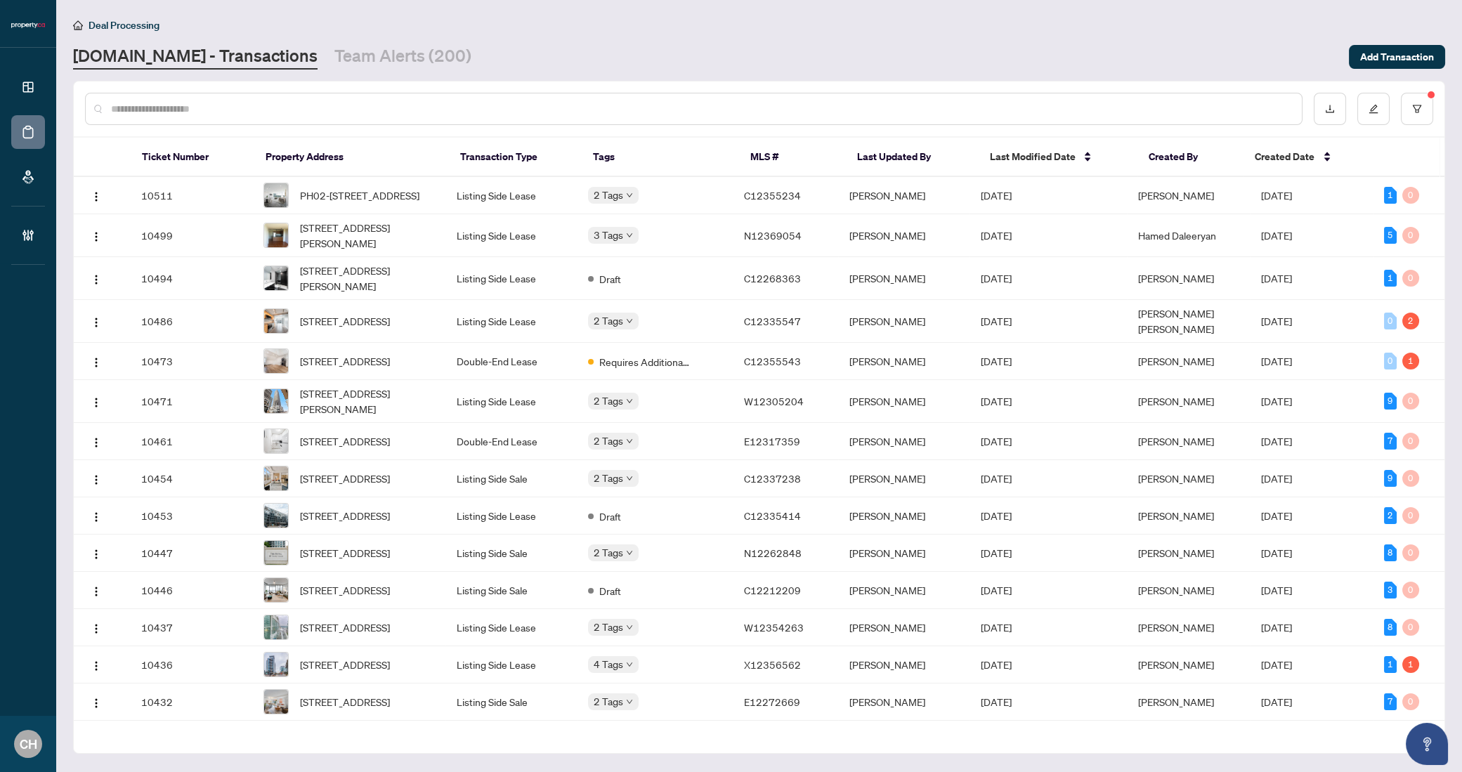
click at [202, 110] on input "text" at bounding box center [701, 108] width 1180 height 15
paste input "*********"
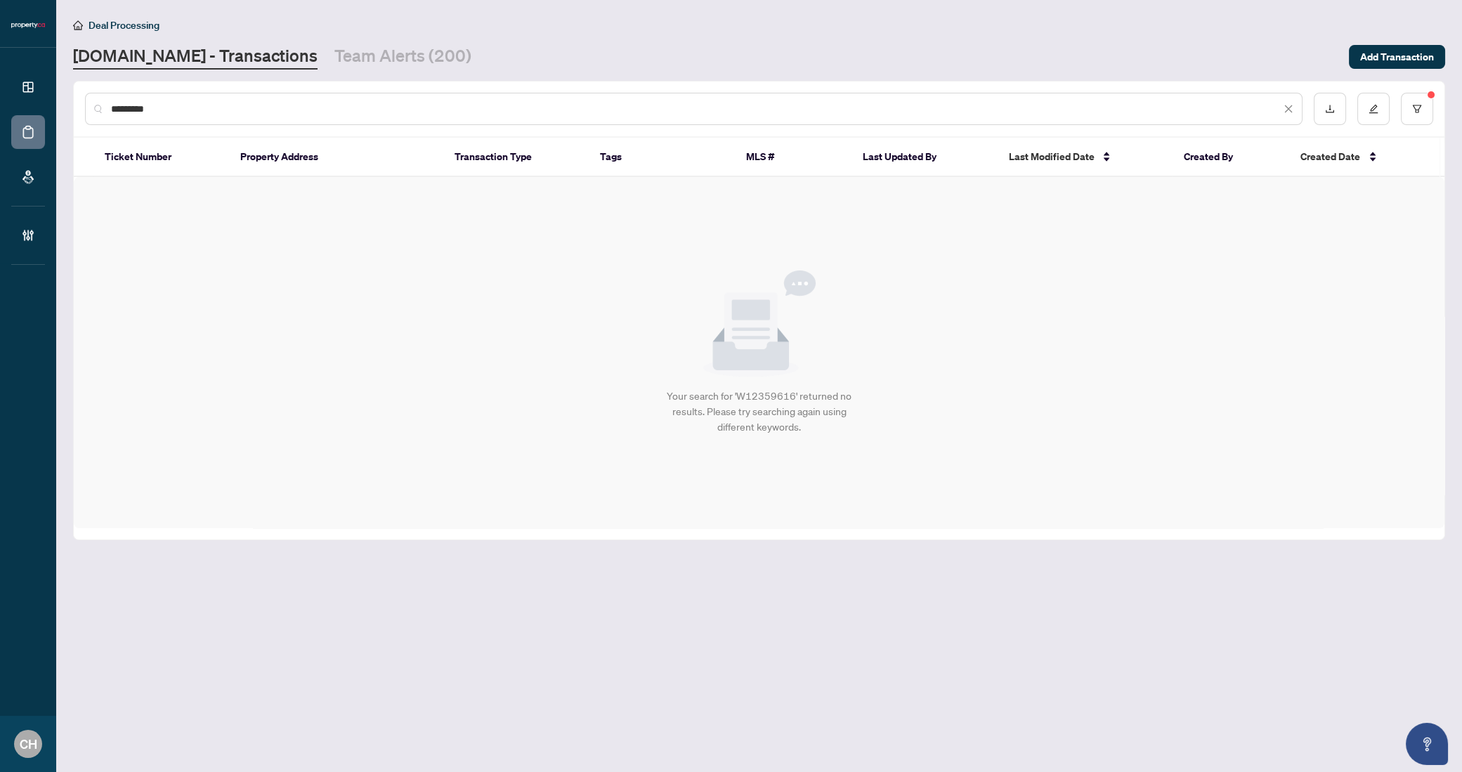
type input "*********"
click at [1290, 105] on icon "close" at bounding box center [1289, 109] width 10 height 10
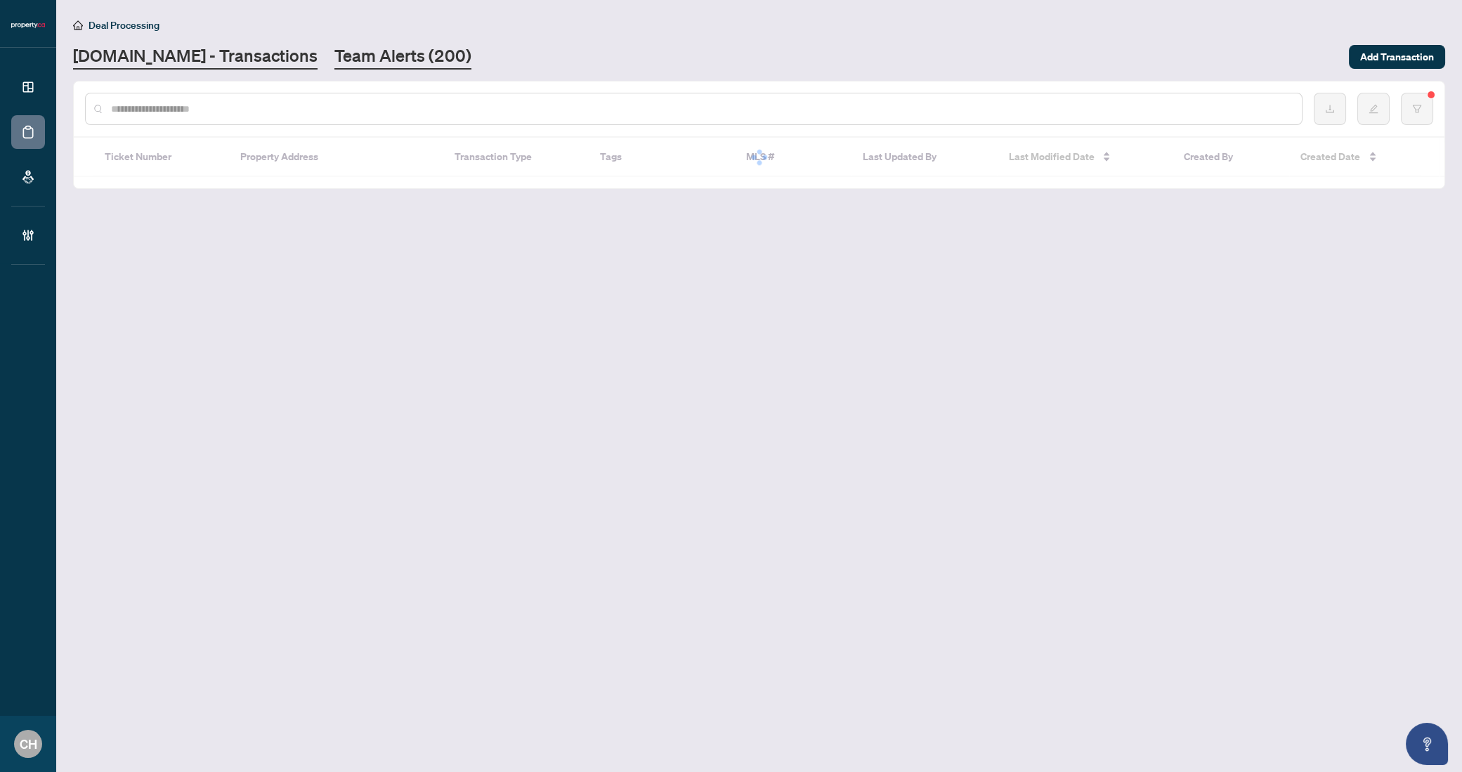
click at [346, 65] on link "Team Alerts (200)" at bounding box center [403, 56] width 137 height 25
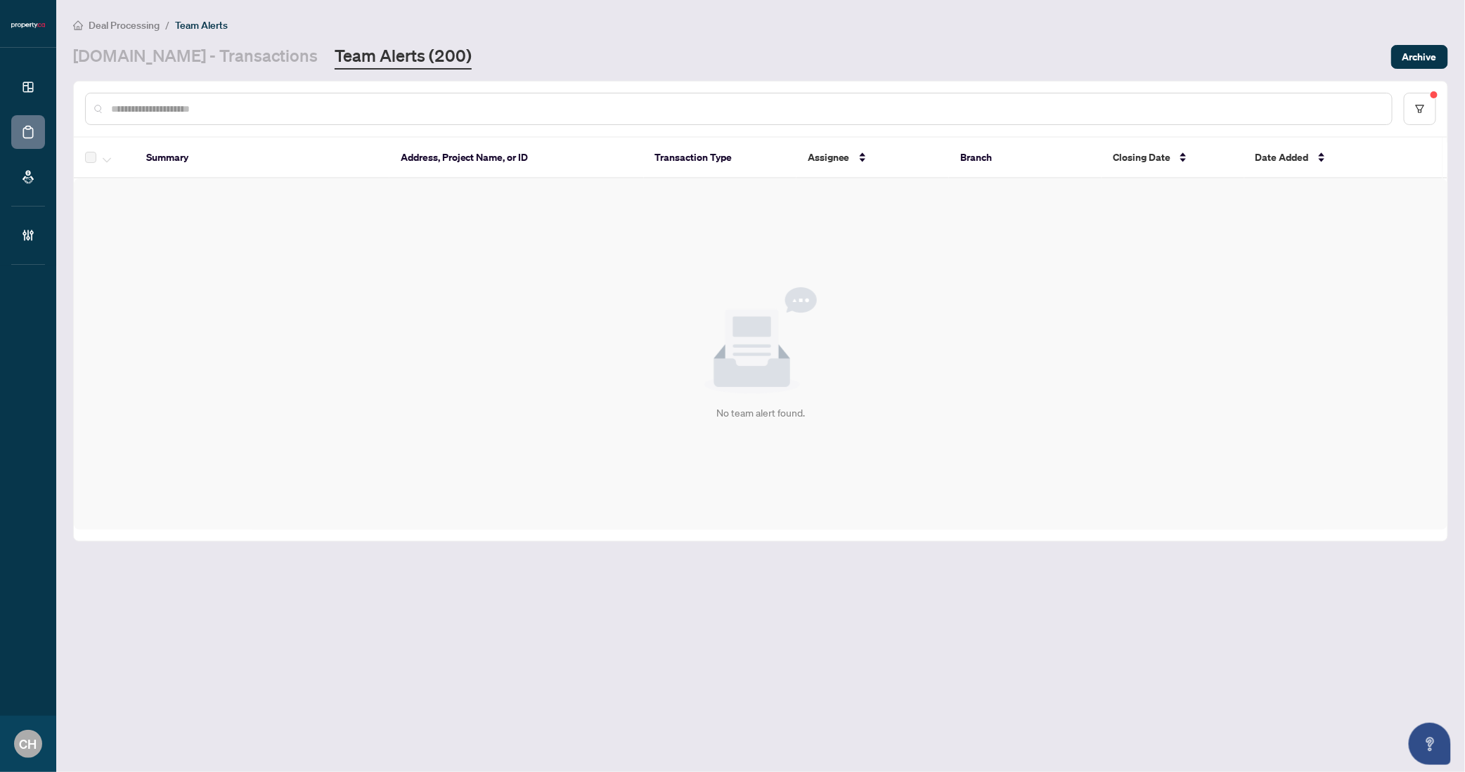
click at [240, 103] on input "text" at bounding box center [745, 108] width 1269 height 15
paste input "*********"
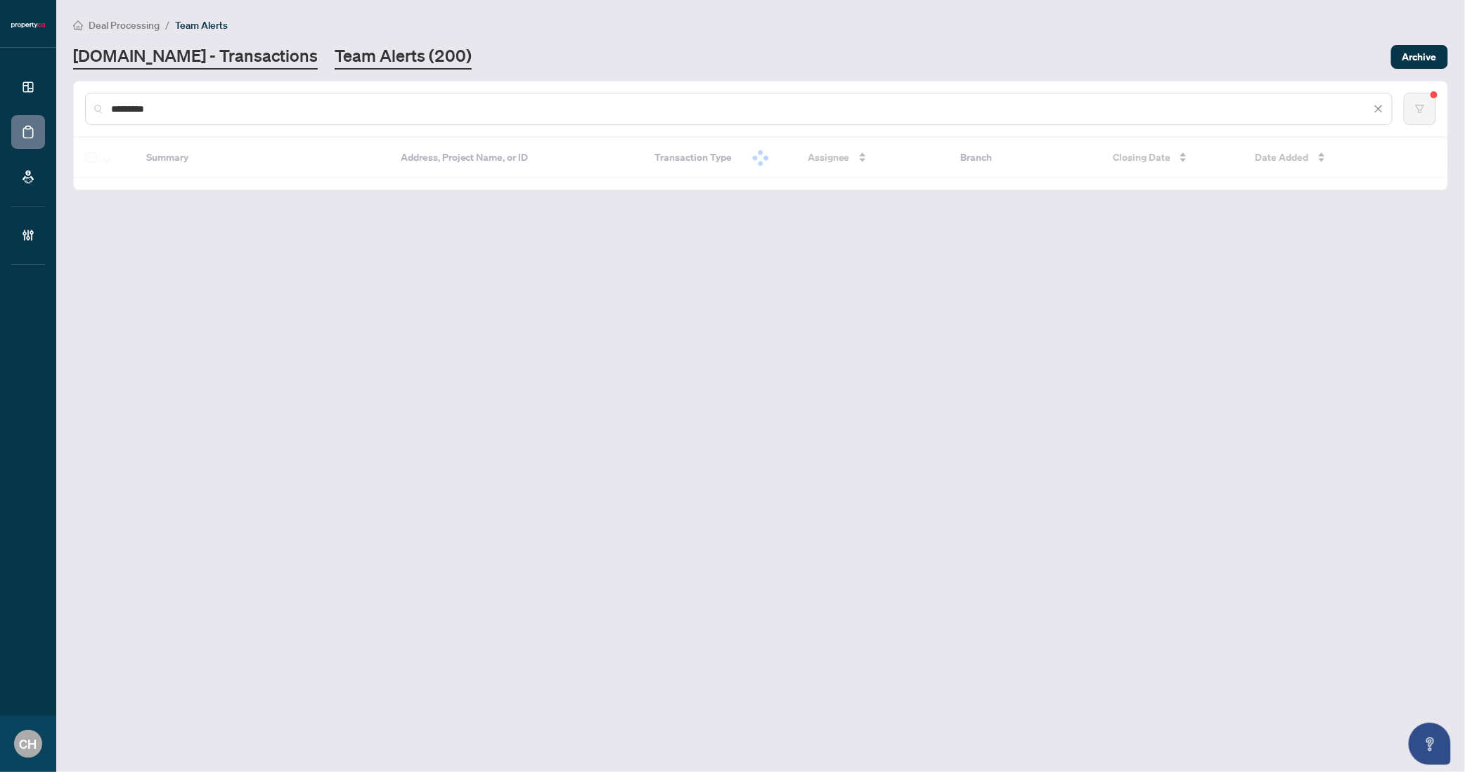
type input "*********"
click at [206, 64] on link "Property.ca - Transactions" at bounding box center [195, 56] width 245 height 25
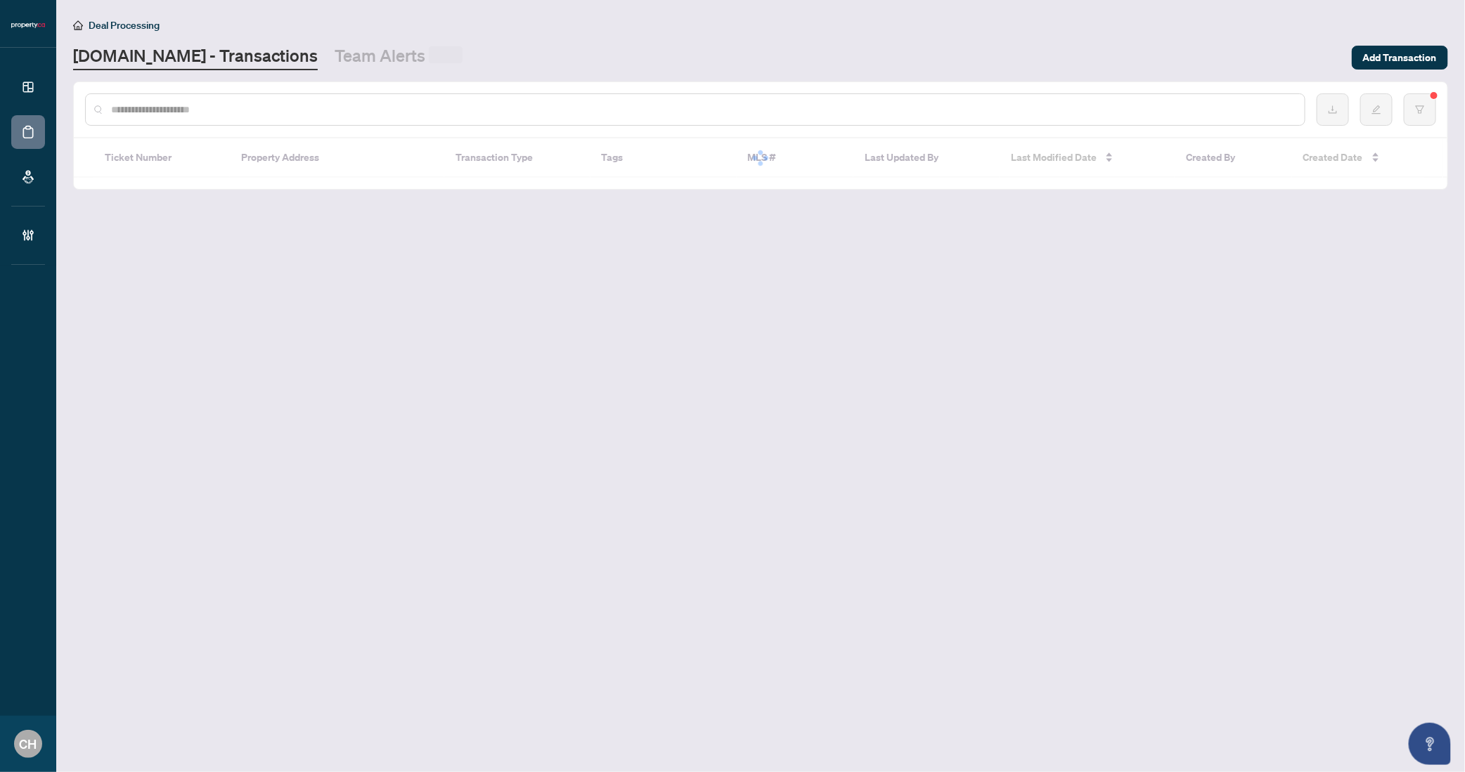
click at [206, 112] on input "text" at bounding box center [702, 109] width 1182 height 15
paste input "*********"
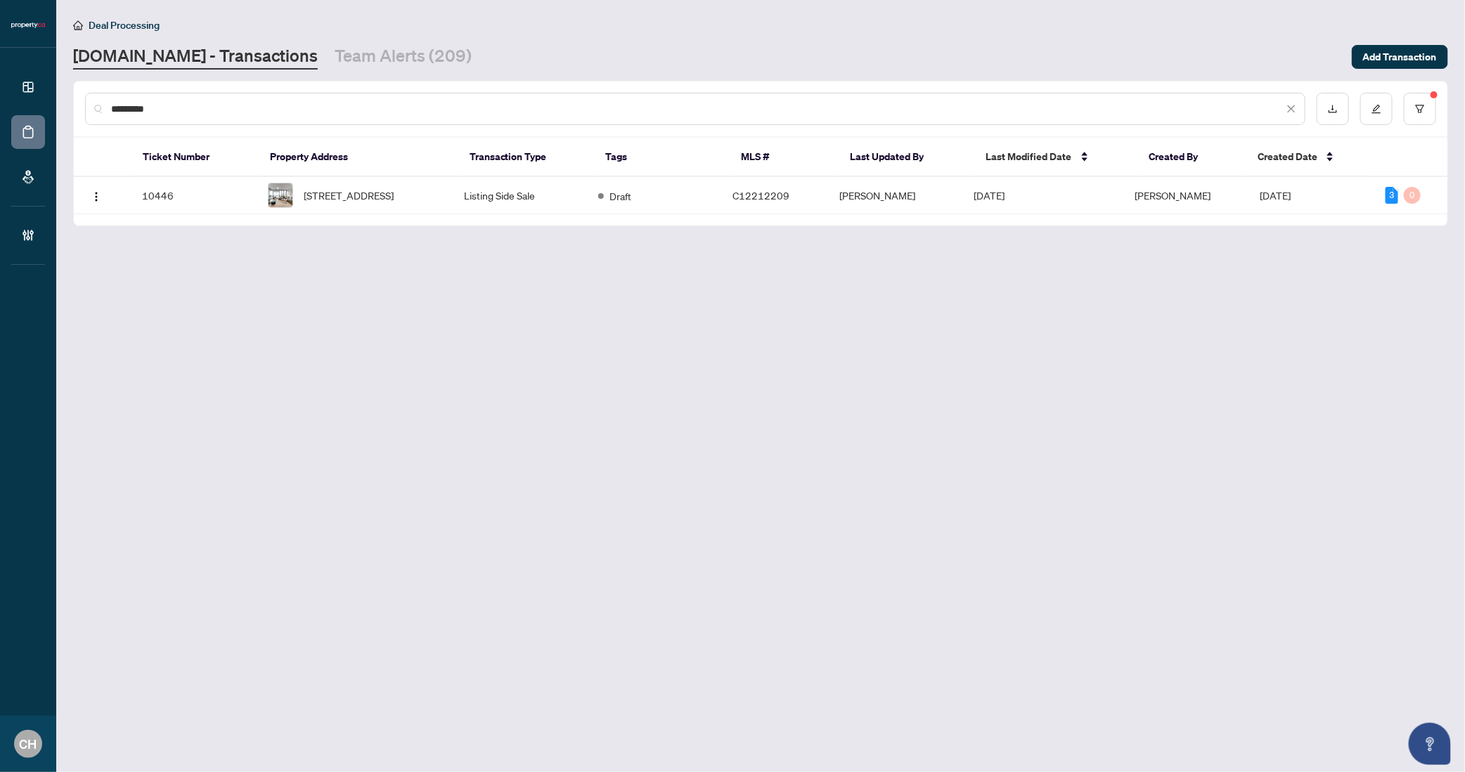
type input "*********"
click at [340, 174] on th "Property Address" at bounding box center [359, 157] width 200 height 39
click at [330, 203] on span "3002-33 Mill St, Toronto, Ontario M5A 3R3, Canada" at bounding box center [349, 195] width 90 height 15
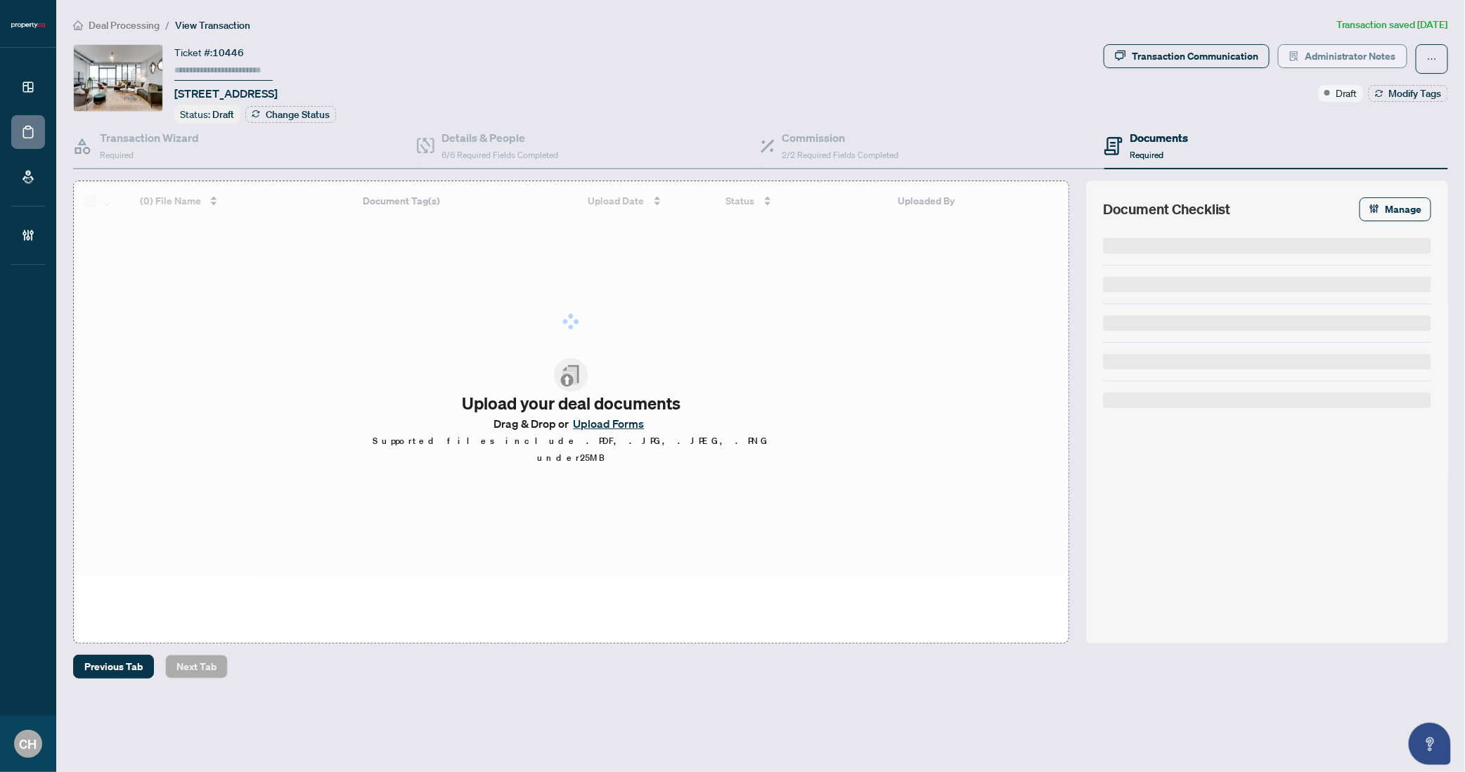
click at [1353, 63] on span "Administrator Notes" at bounding box center [1349, 56] width 91 height 22
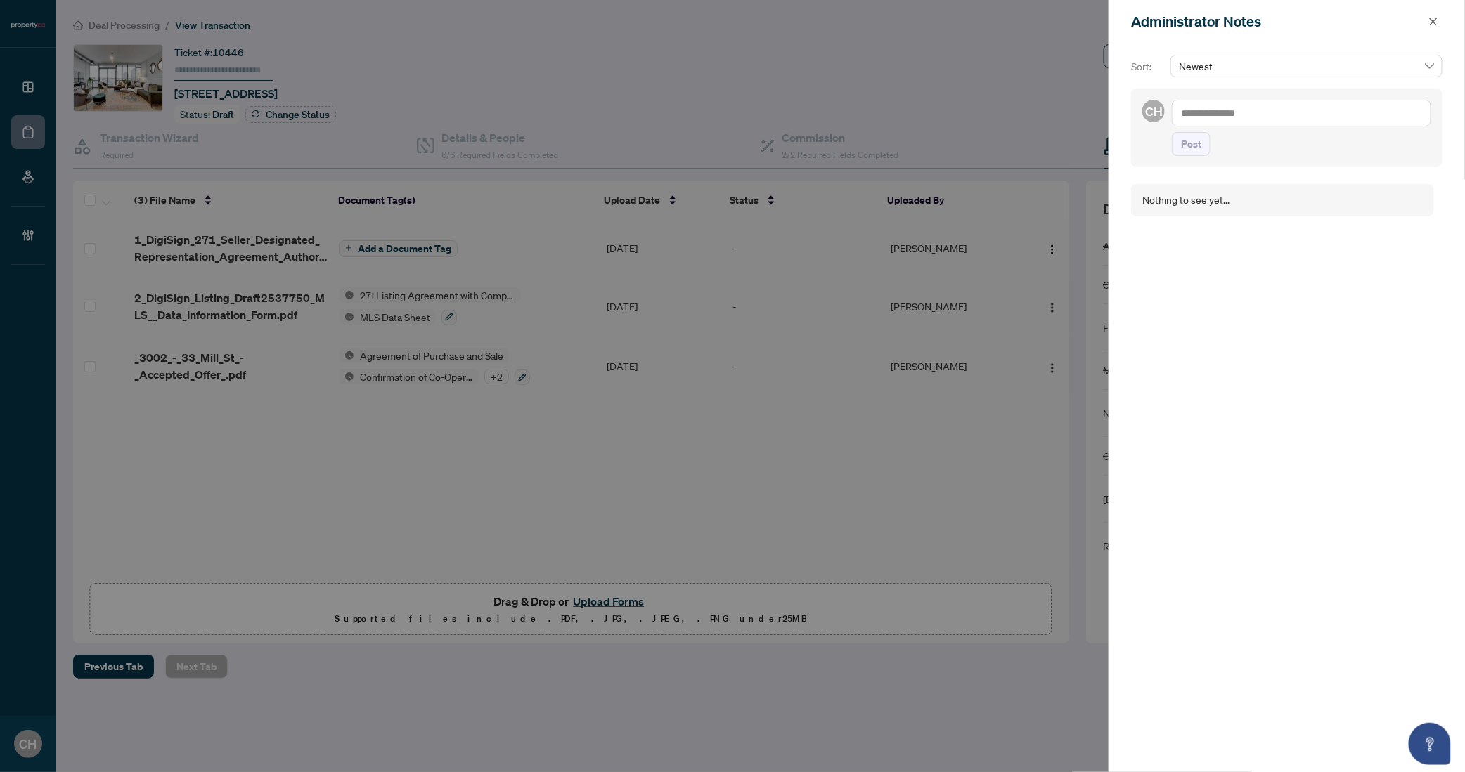
click at [1223, 113] on textarea at bounding box center [1300, 113] width 259 height 27
type textarea "*"
click at [1207, 115] on textarea "**********" at bounding box center [1298, 120] width 255 height 41
type textarea "**********"
click at [1190, 158] on span "Post" at bounding box center [1191, 158] width 20 height 22
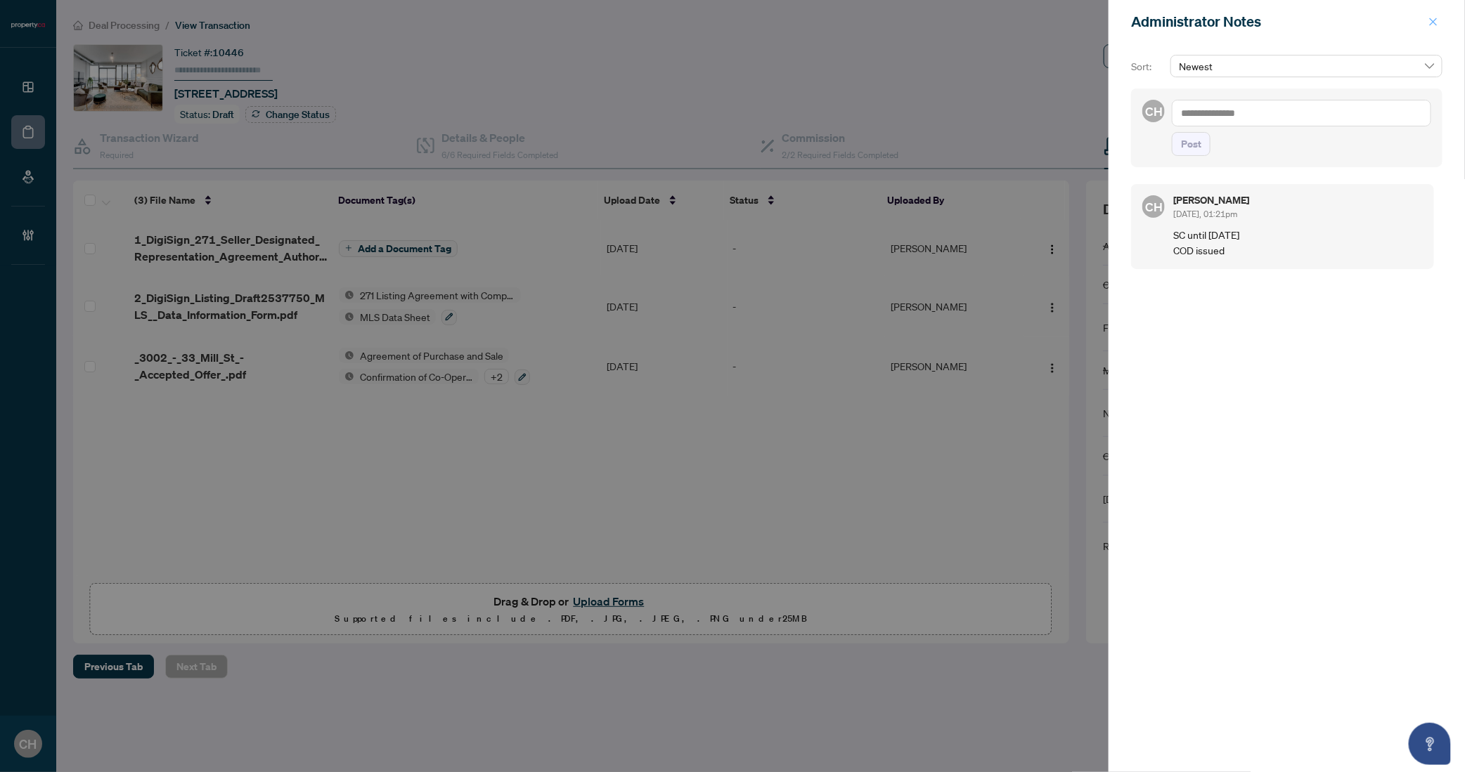
click at [1440, 21] on button "button" at bounding box center [1433, 21] width 18 height 17
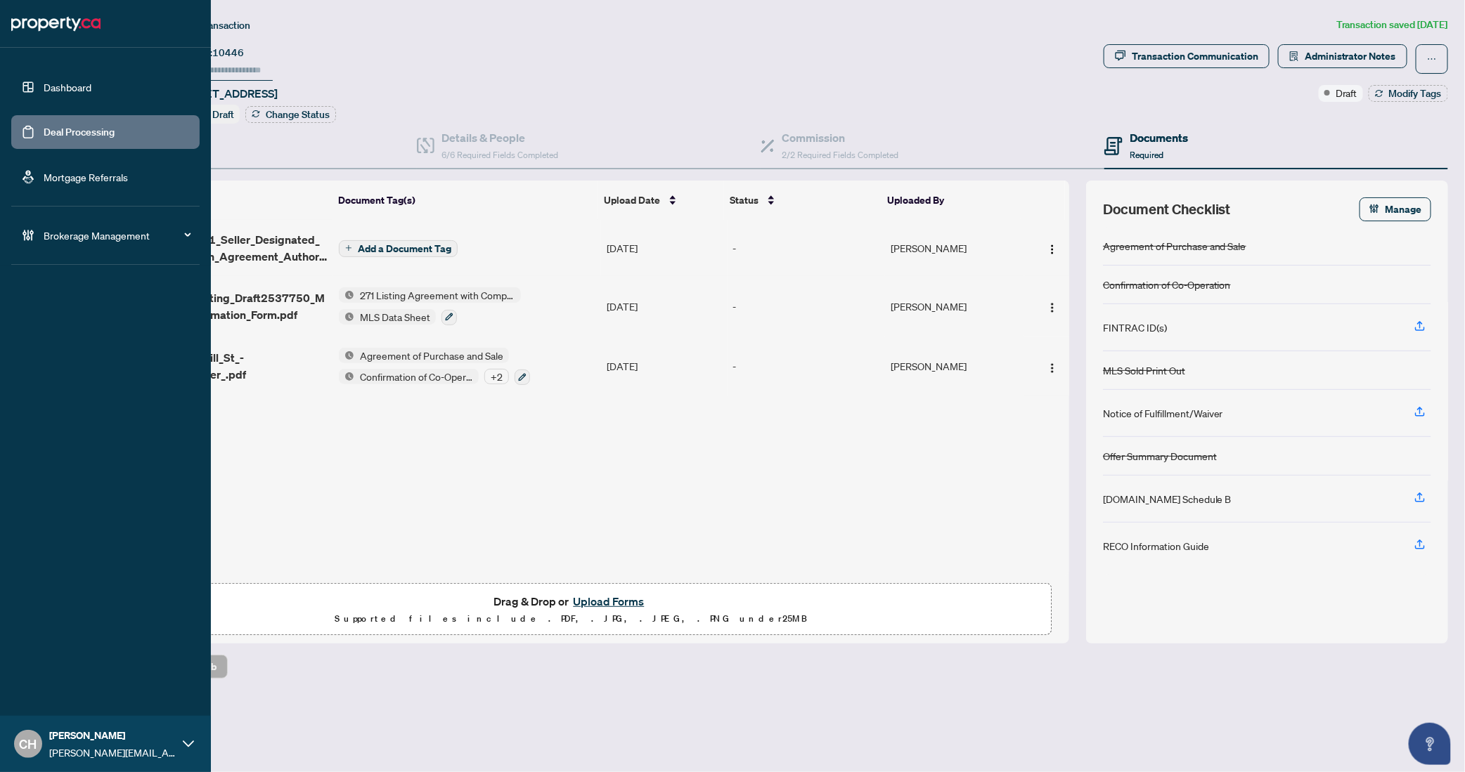
click at [44, 131] on link "Deal Processing" at bounding box center [79, 132] width 71 height 13
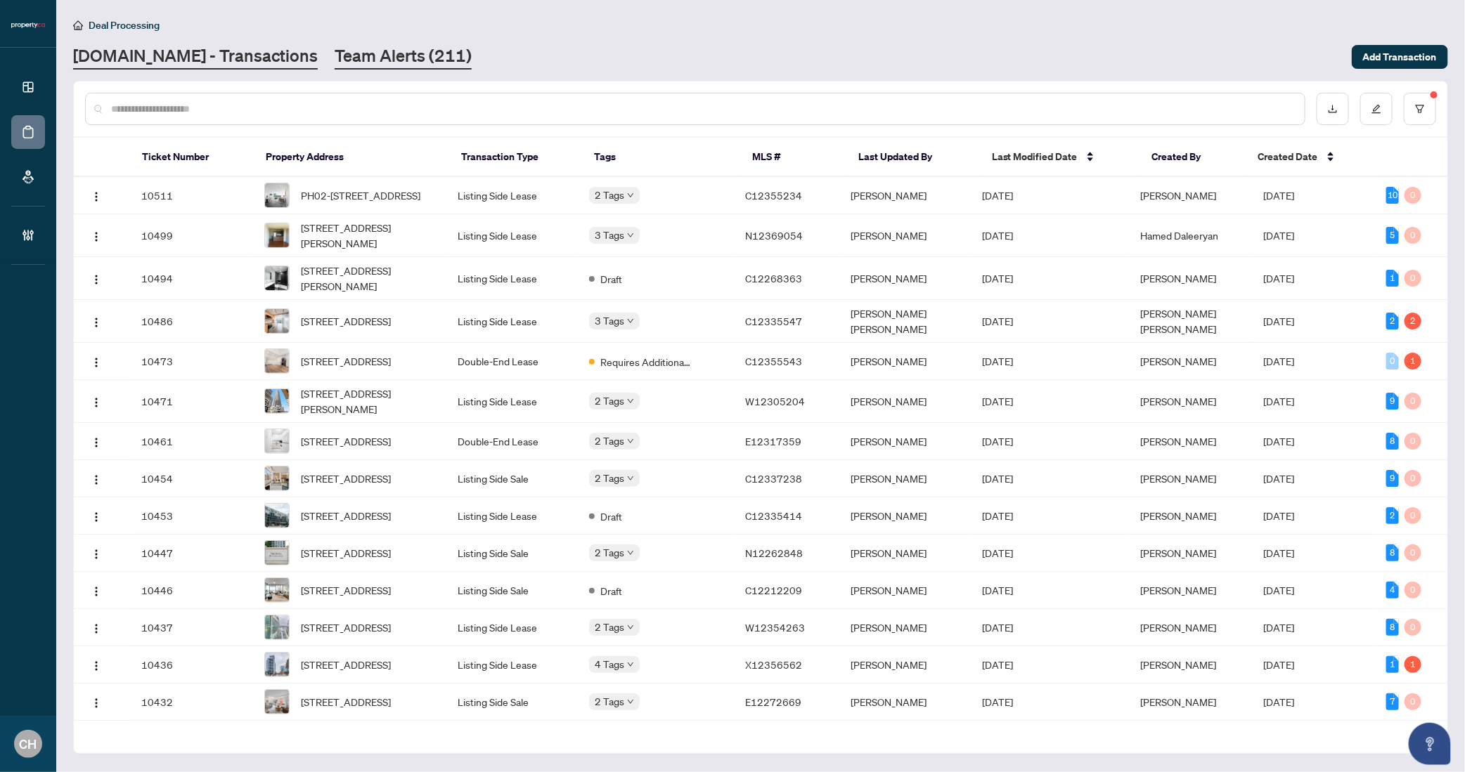
click at [346, 44] on link "Team Alerts (211)" at bounding box center [403, 56] width 137 height 25
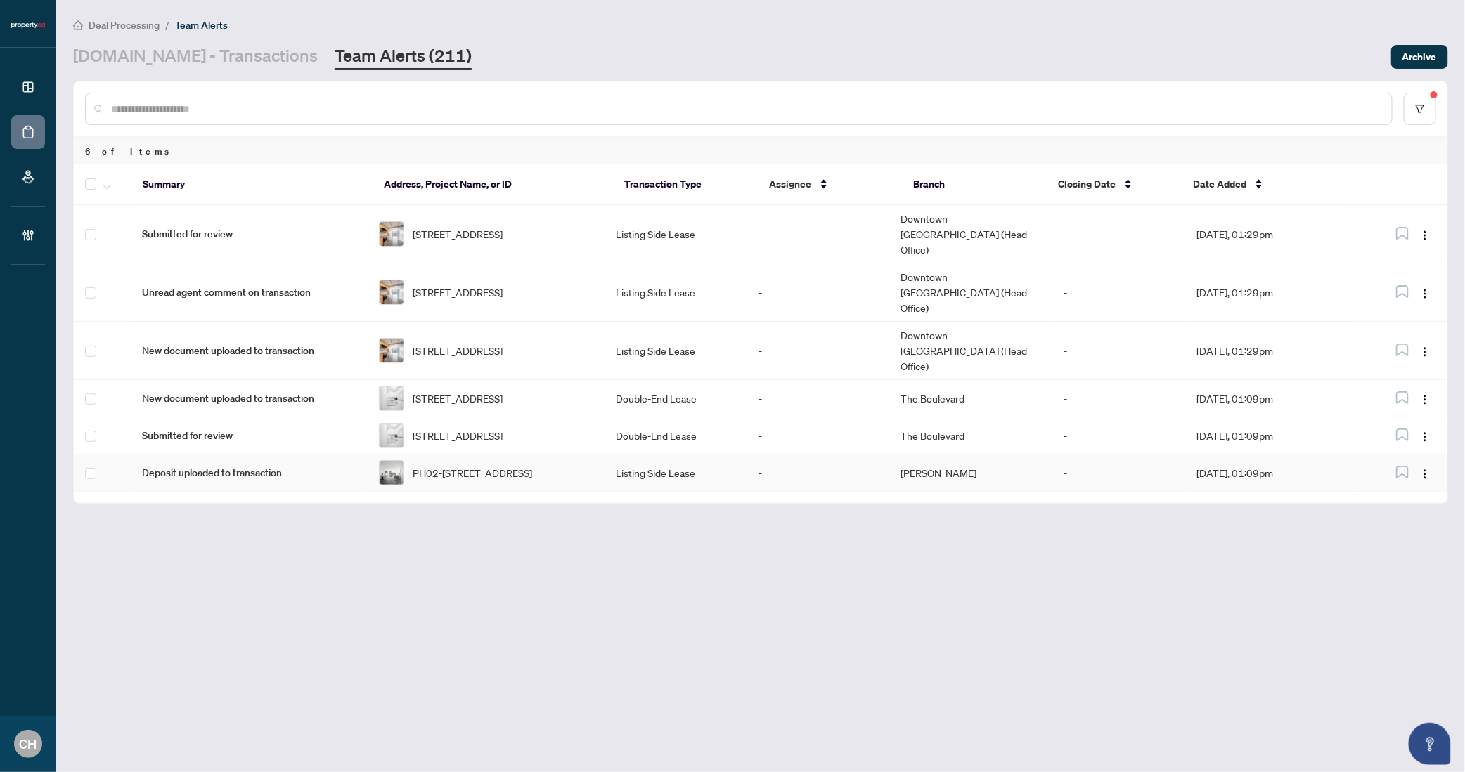
click at [905, 455] on td "Vaughan" at bounding box center [970, 473] width 163 height 37
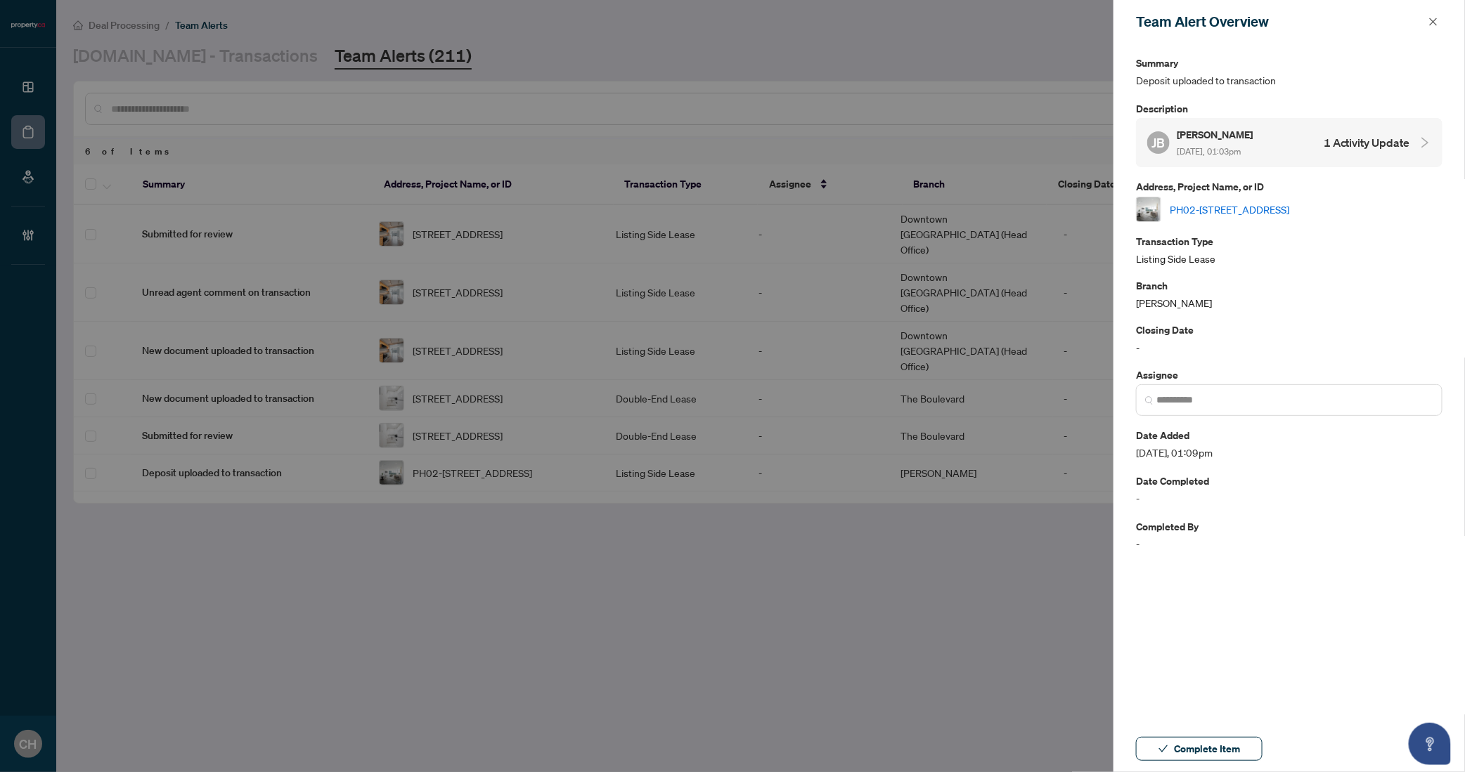
click at [1372, 135] on h4 "1 Activity Update" at bounding box center [1366, 142] width 86 height 17
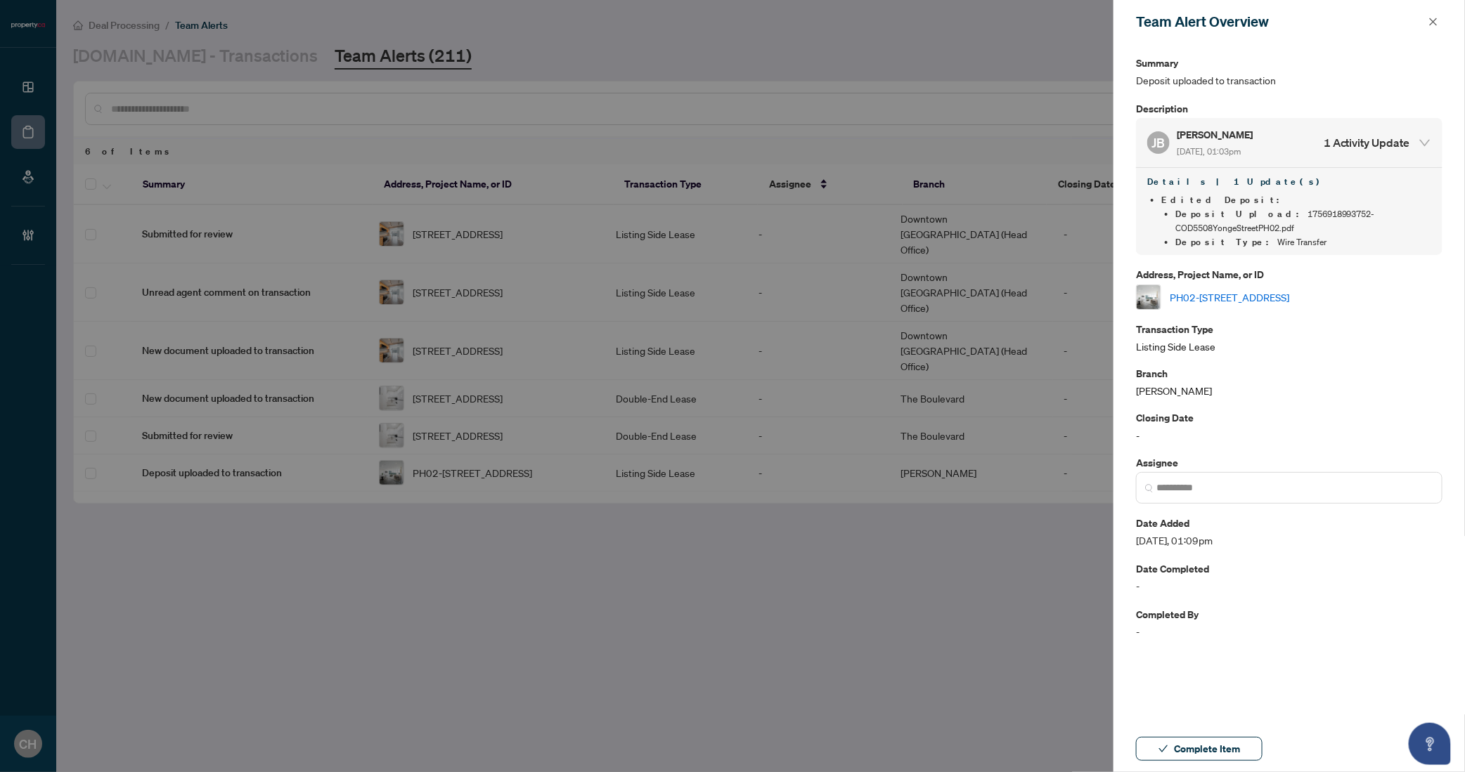
click at [1265, 290] on link "PH02-5508 Yonge St, Toronto, Ontario M2N 7L2, Canada" at bounding box center [1228, 297] width 119 height 15
click at [1214, 748] on span "Complete Item" at bounding box center [1207, 749] width 66 height 22
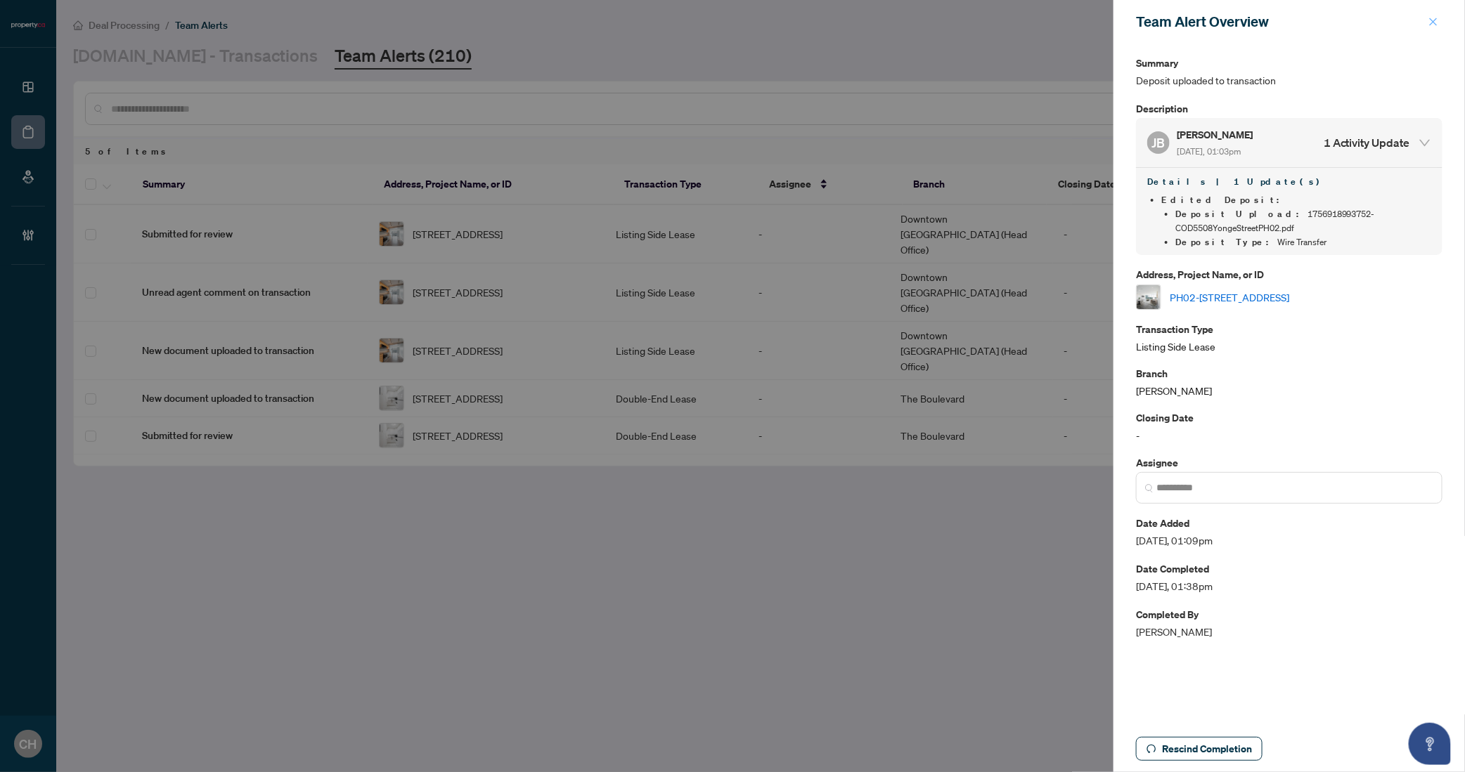
click at [1431, 20] on icon "close" at bounding box center [1433, 22] width 10 height 10
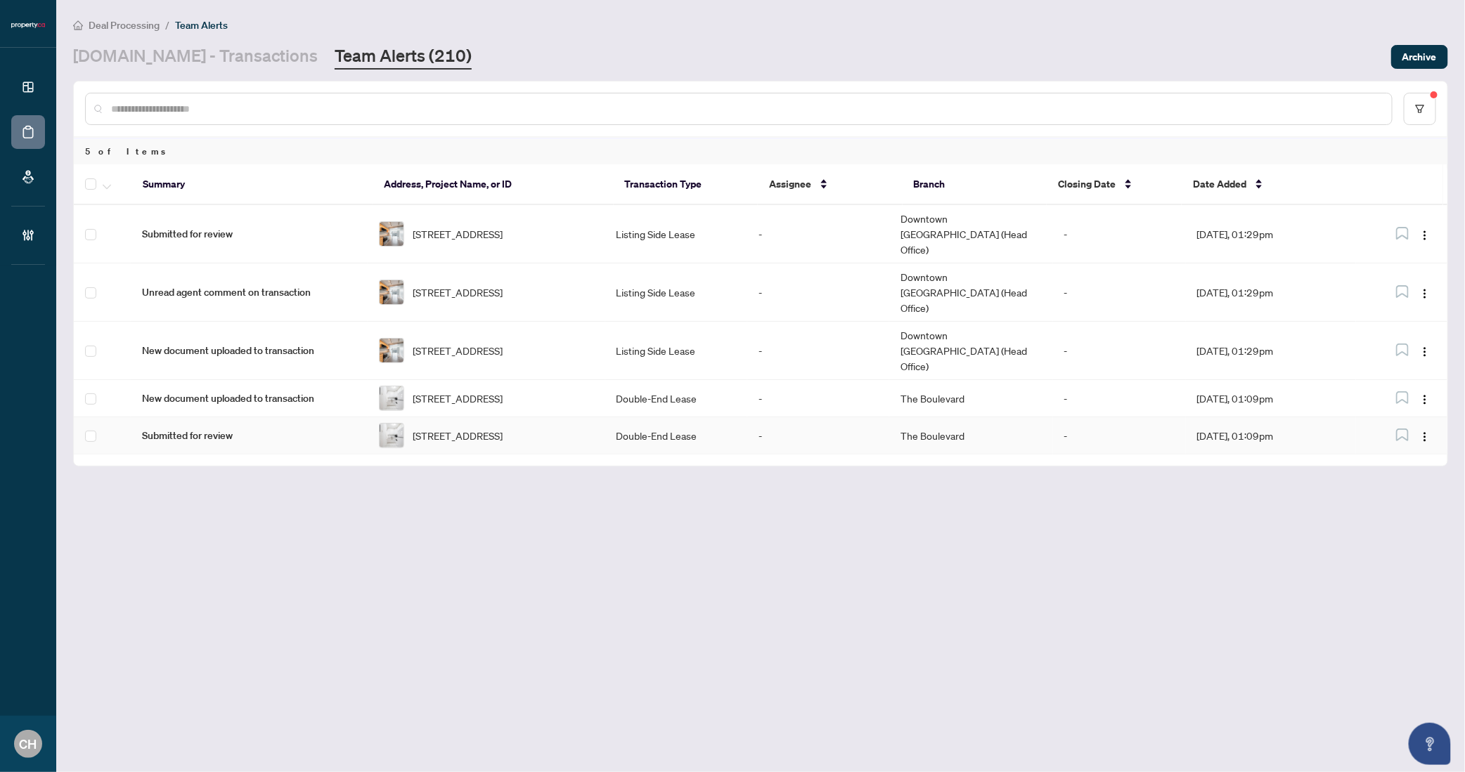
click at [1086, 417] on td "-" at bounding box center [1119, 435] width 133 height 37
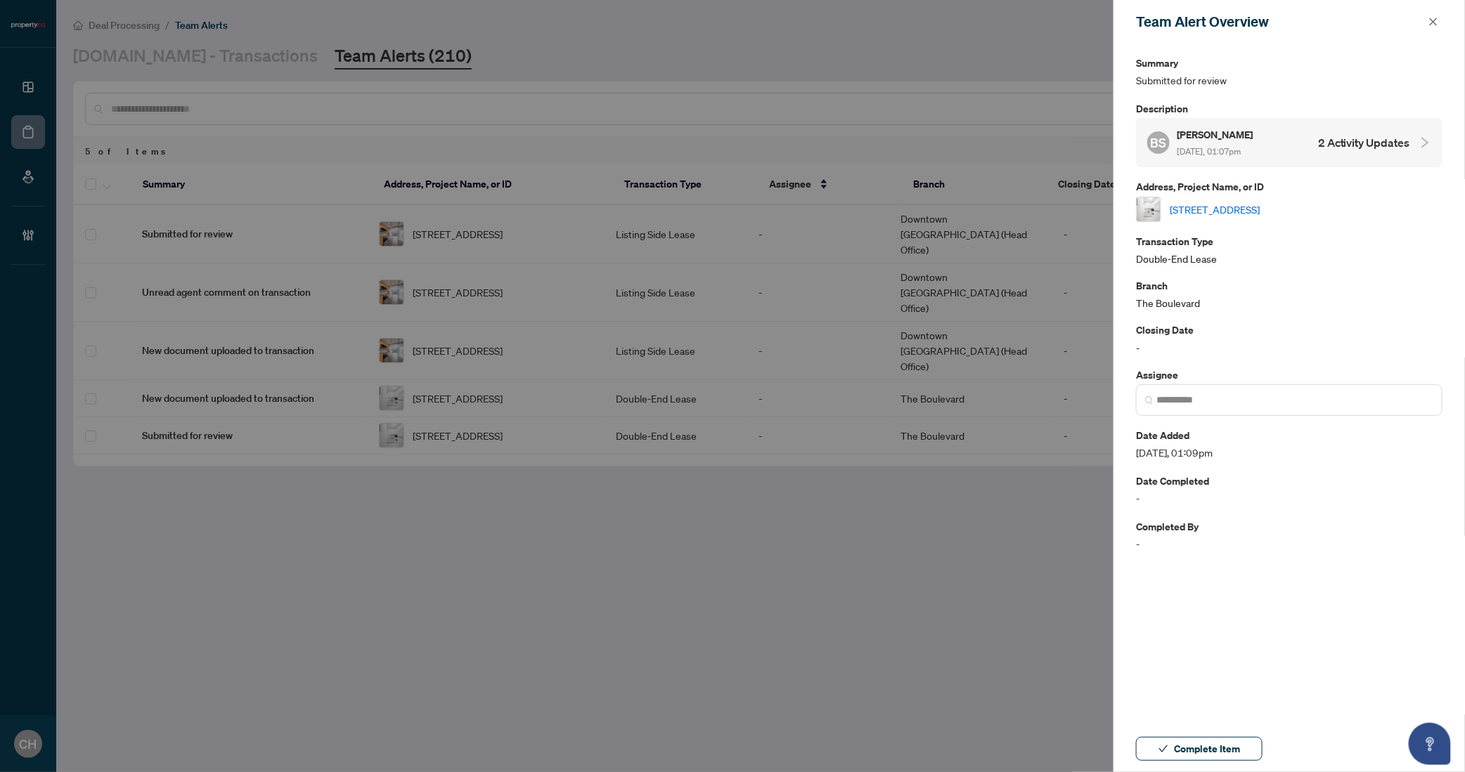
click at [1355, 145] on h4 "2 Activity Updates" at bounding box center [1364, 142] width 92 height 17
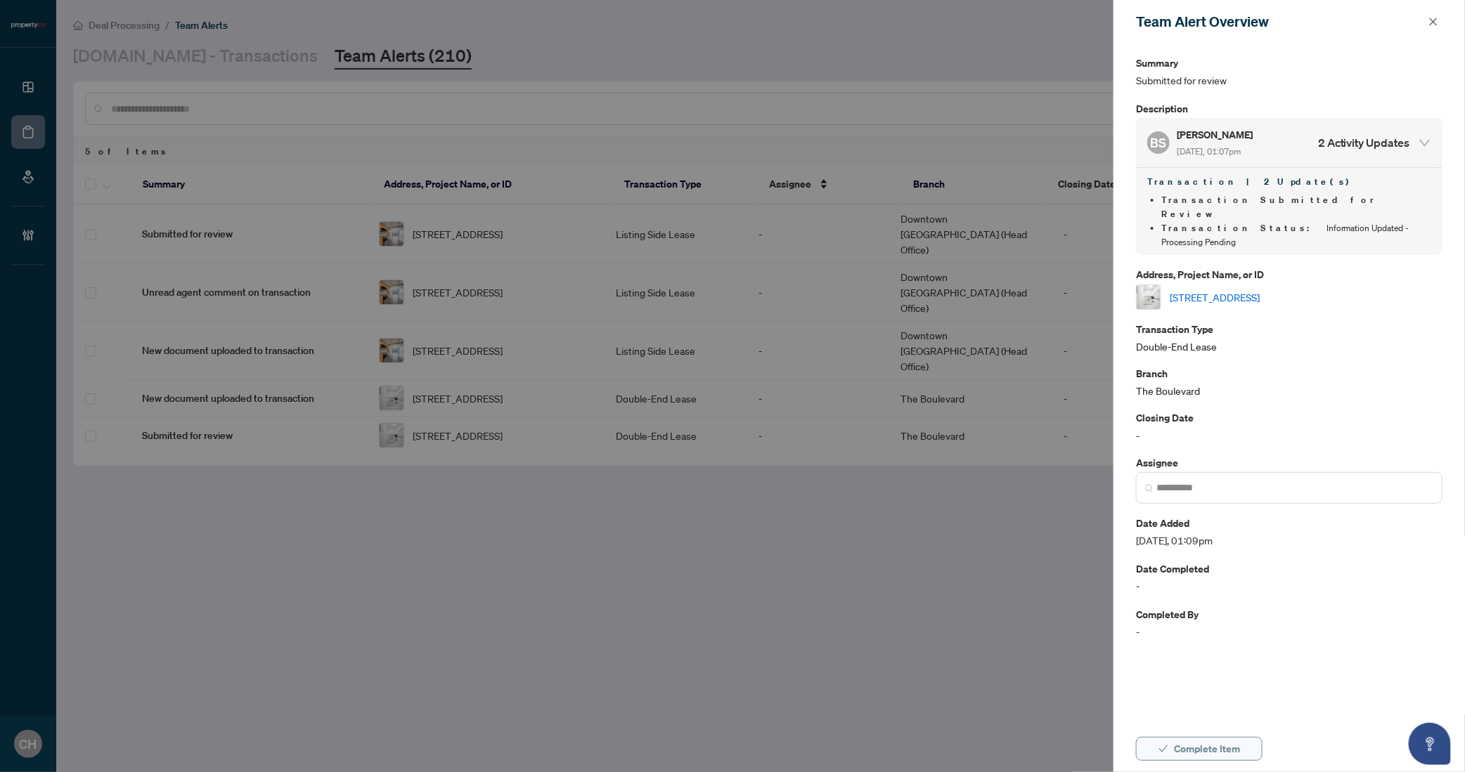
click at [1226, 755] on span "Complete Item" at bounding box center [1207, 749] width 66 height 22
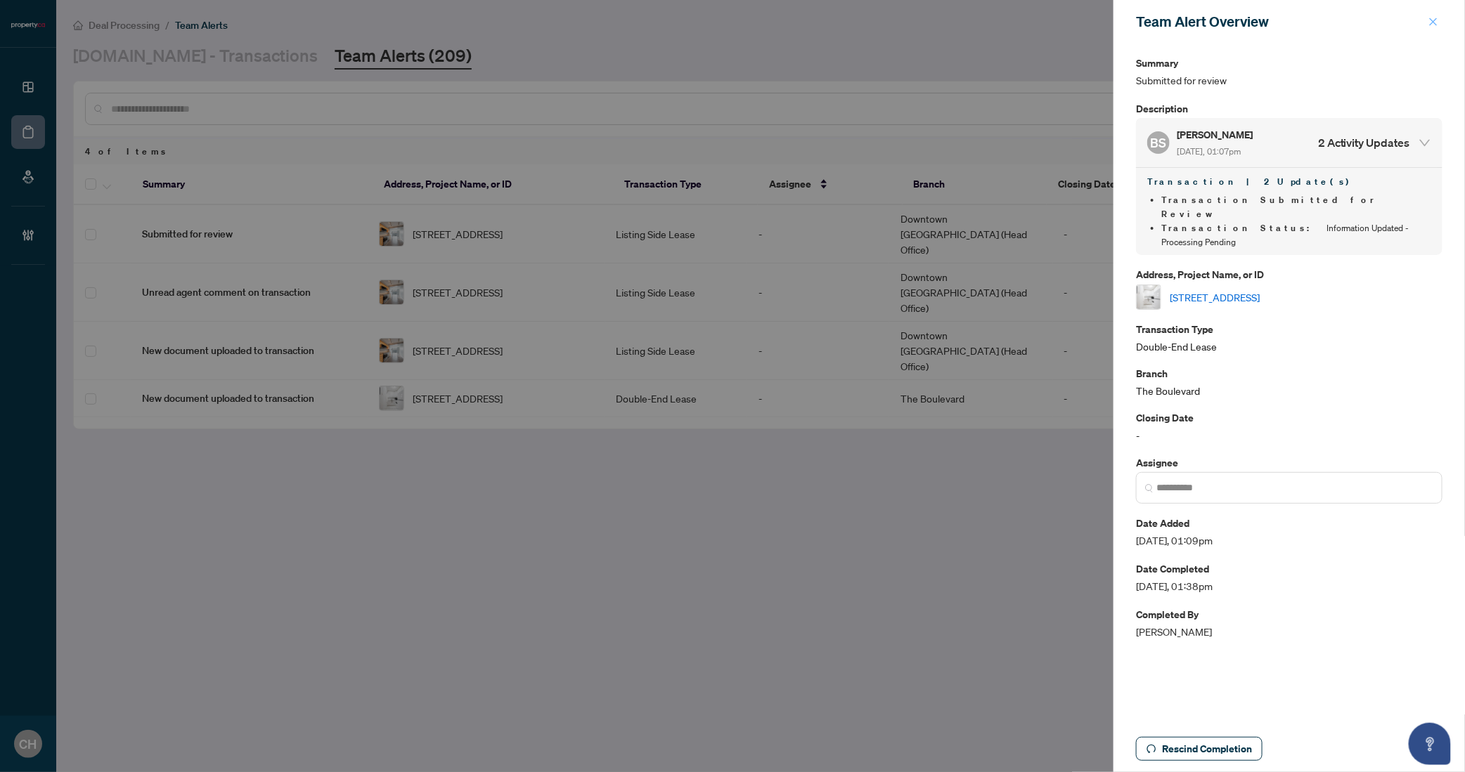
click at [1431, 24] on icon "close" at bounding box center [1433, 22] width 10 height 10
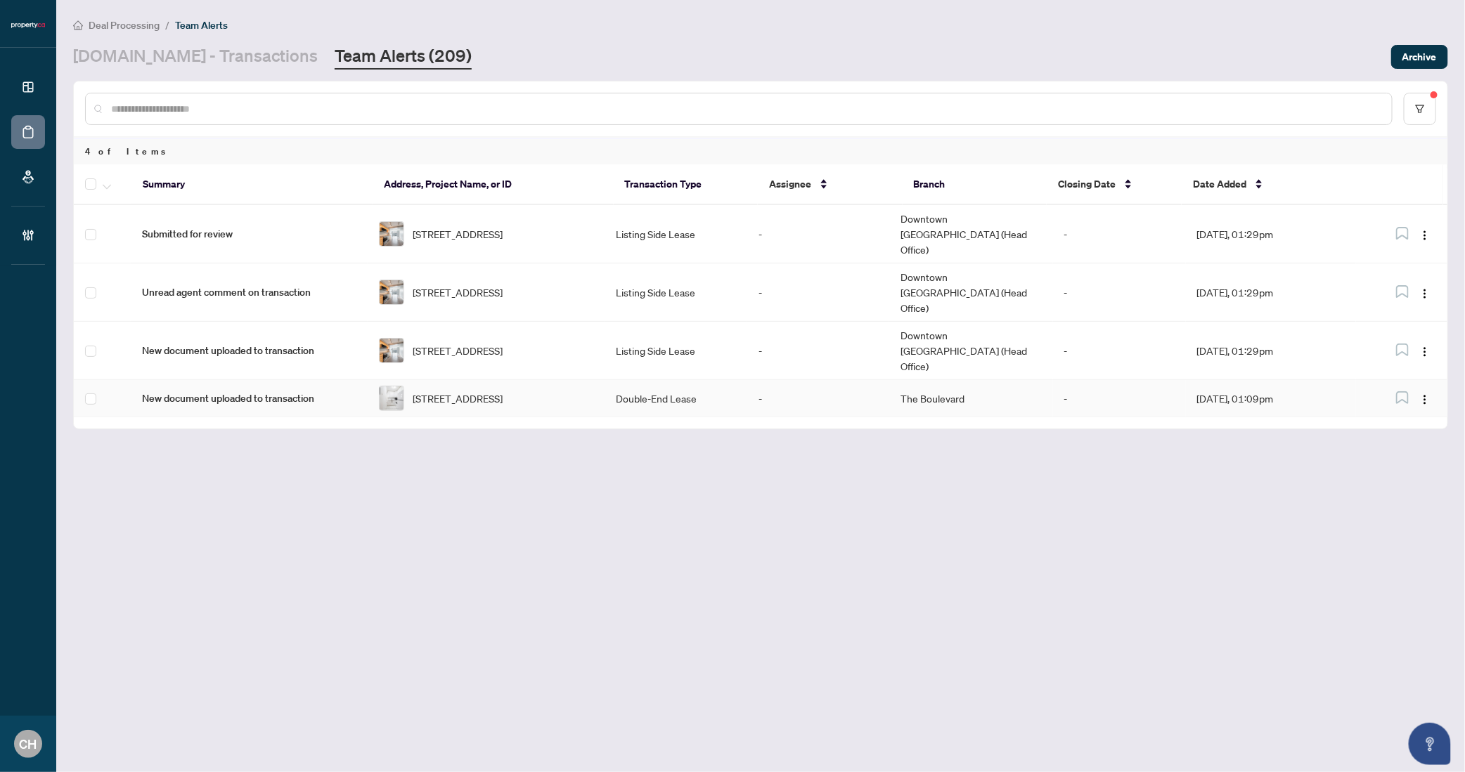
click at [1115, 380] on td "-" at bounding box center [1119, 398] width 133 height 37
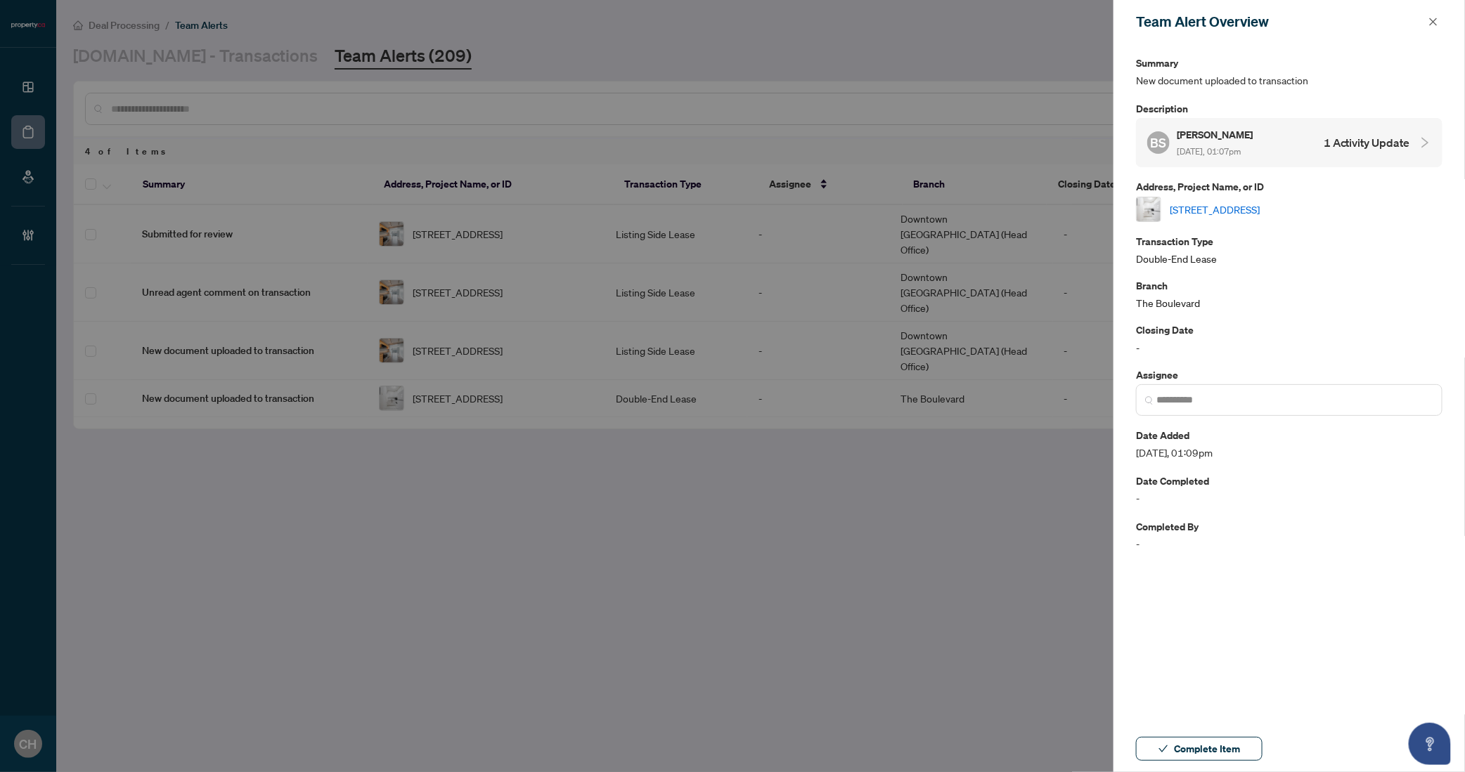
click at [1376, 149] on h4 "1 Activity Update" at bounding box center [1366, 142] width 86 height 17
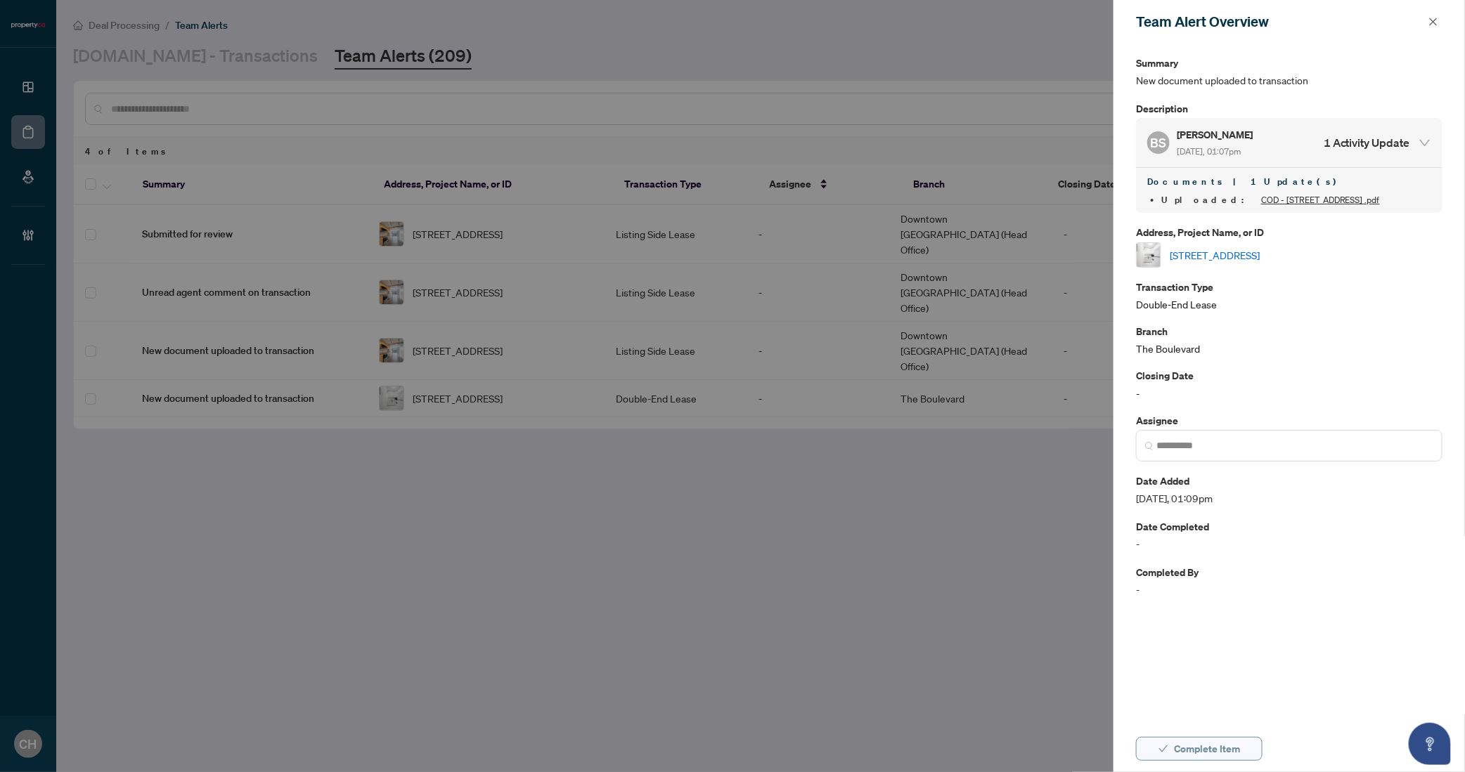
click at [1185, 740] on span "Complete Item" at bounding box center [1207, 749] width 66 height 22
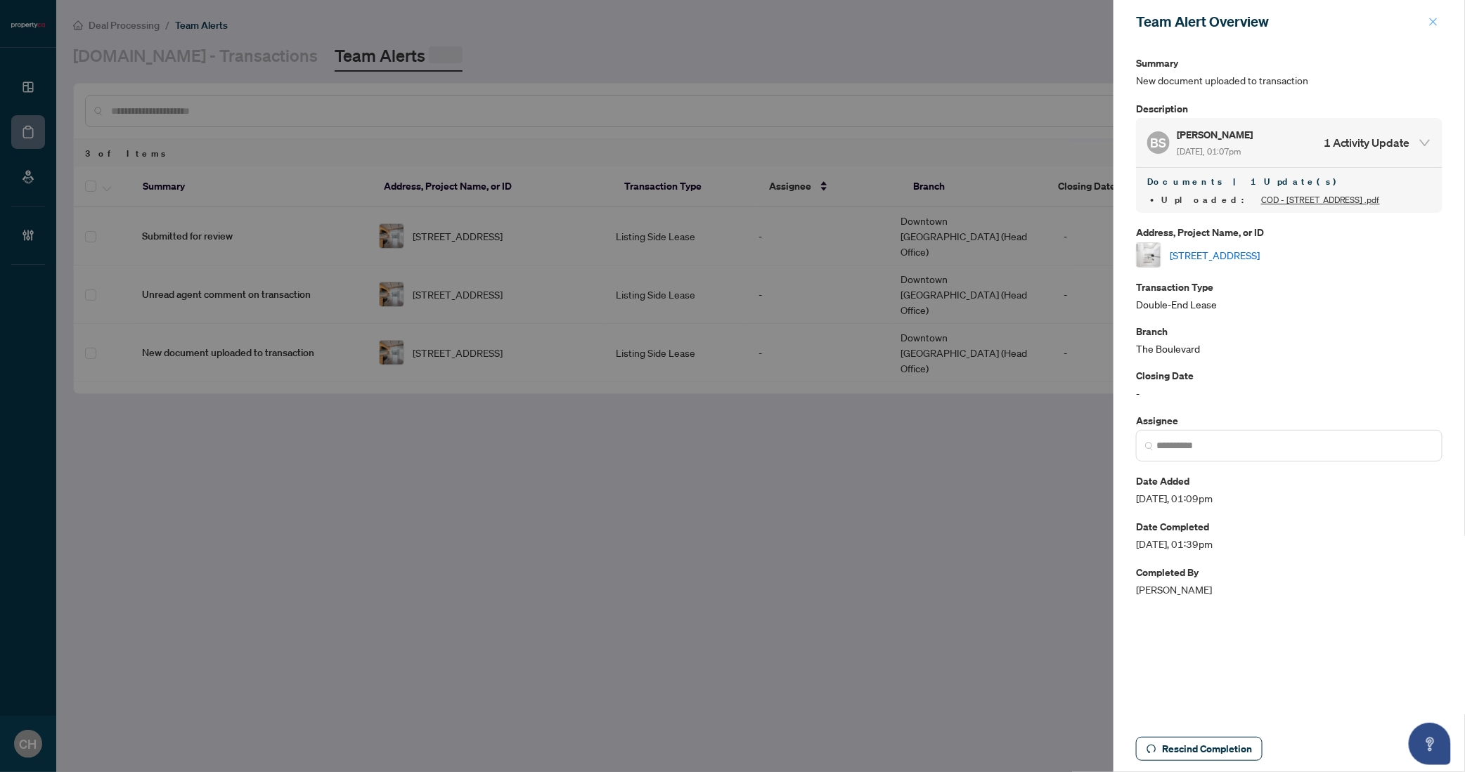
click at [1439, 21] on button "button" at bounding box center [1433, 21] width 18 height 17
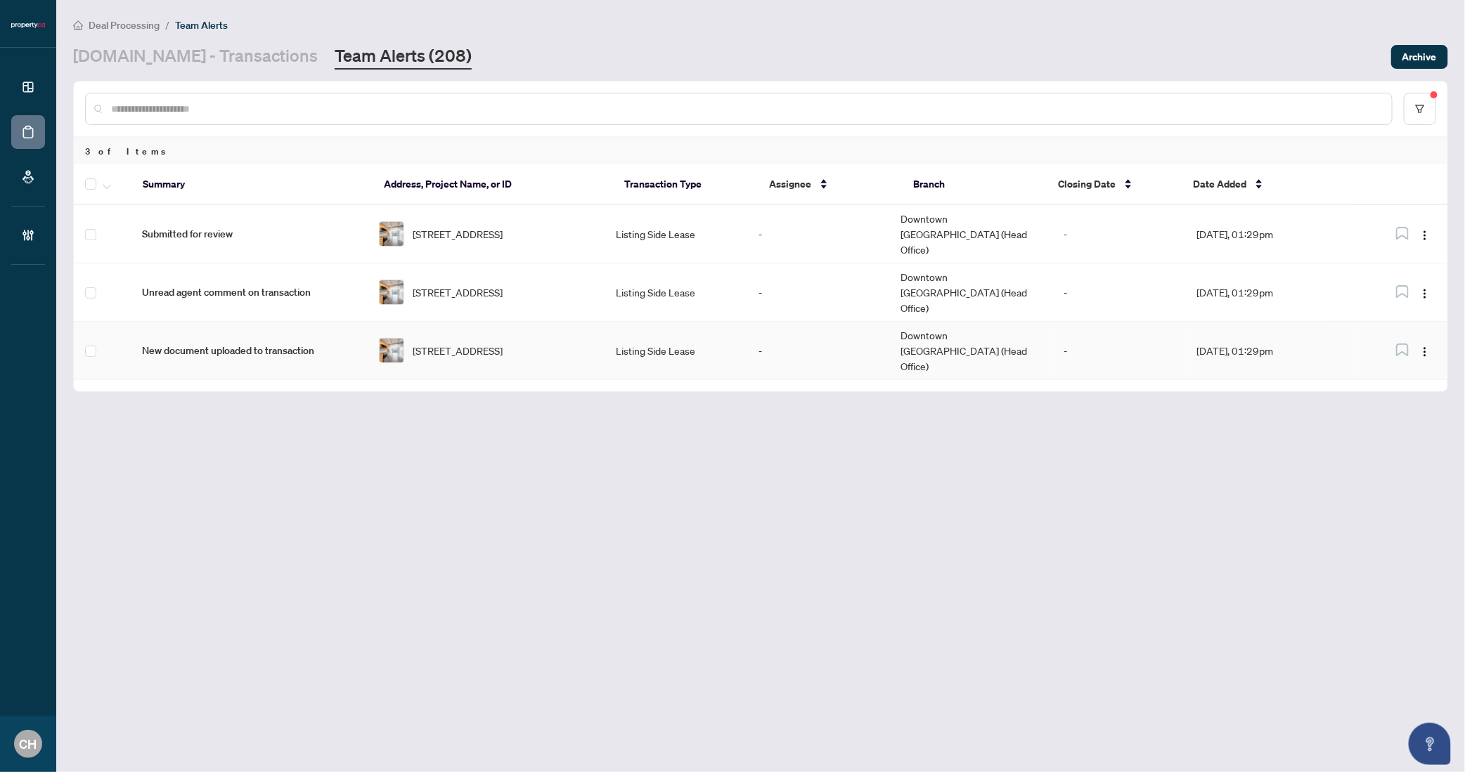
click at [1024, 322] on td "Downtown Toronto (Head Office)" at bounding box center [970, 351] width 163 height 58
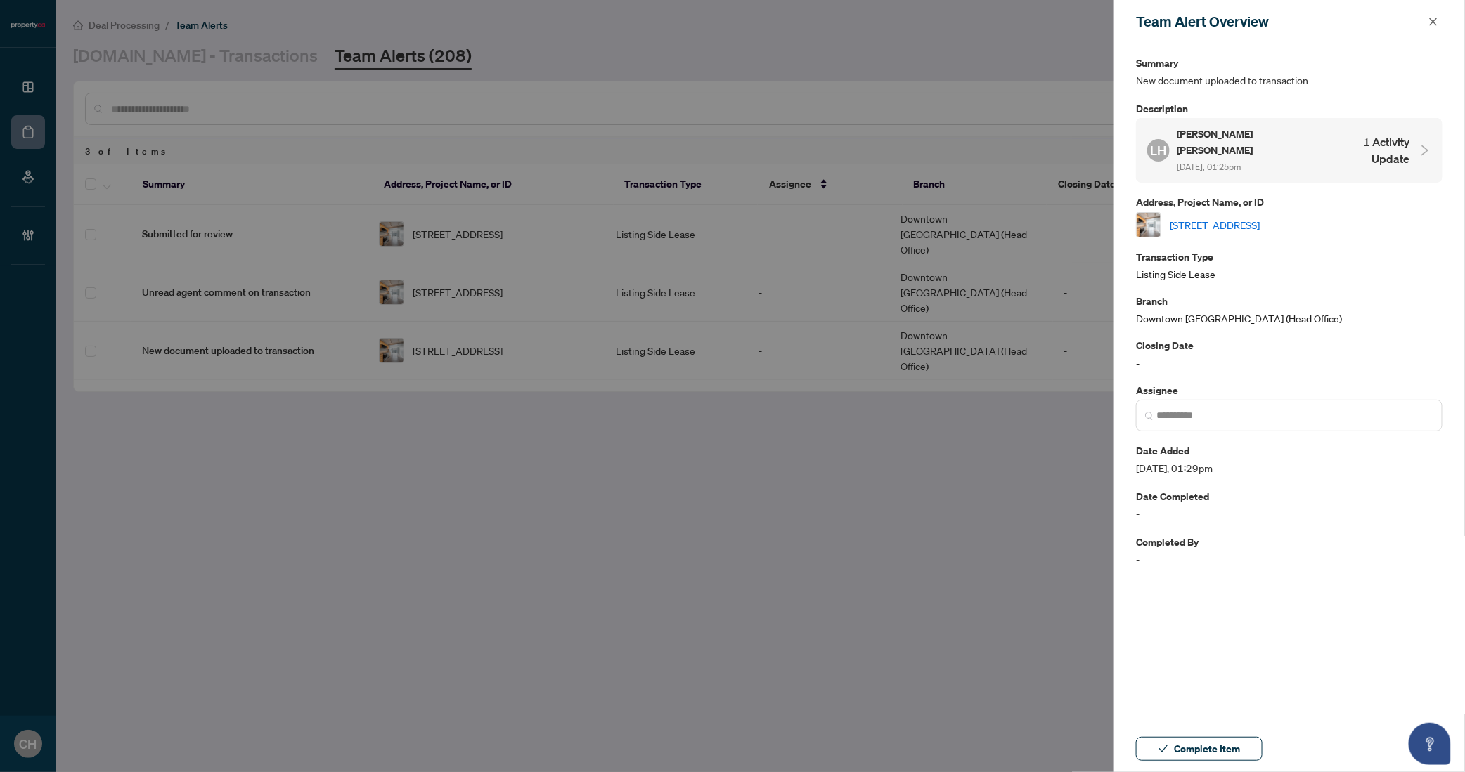
click at [1368, 155] on div "LH Linda Hope Cho Sep/03/2025, 01:25pm 1 Activity Update" at bounding box center [1278, 150] width 263 height 48
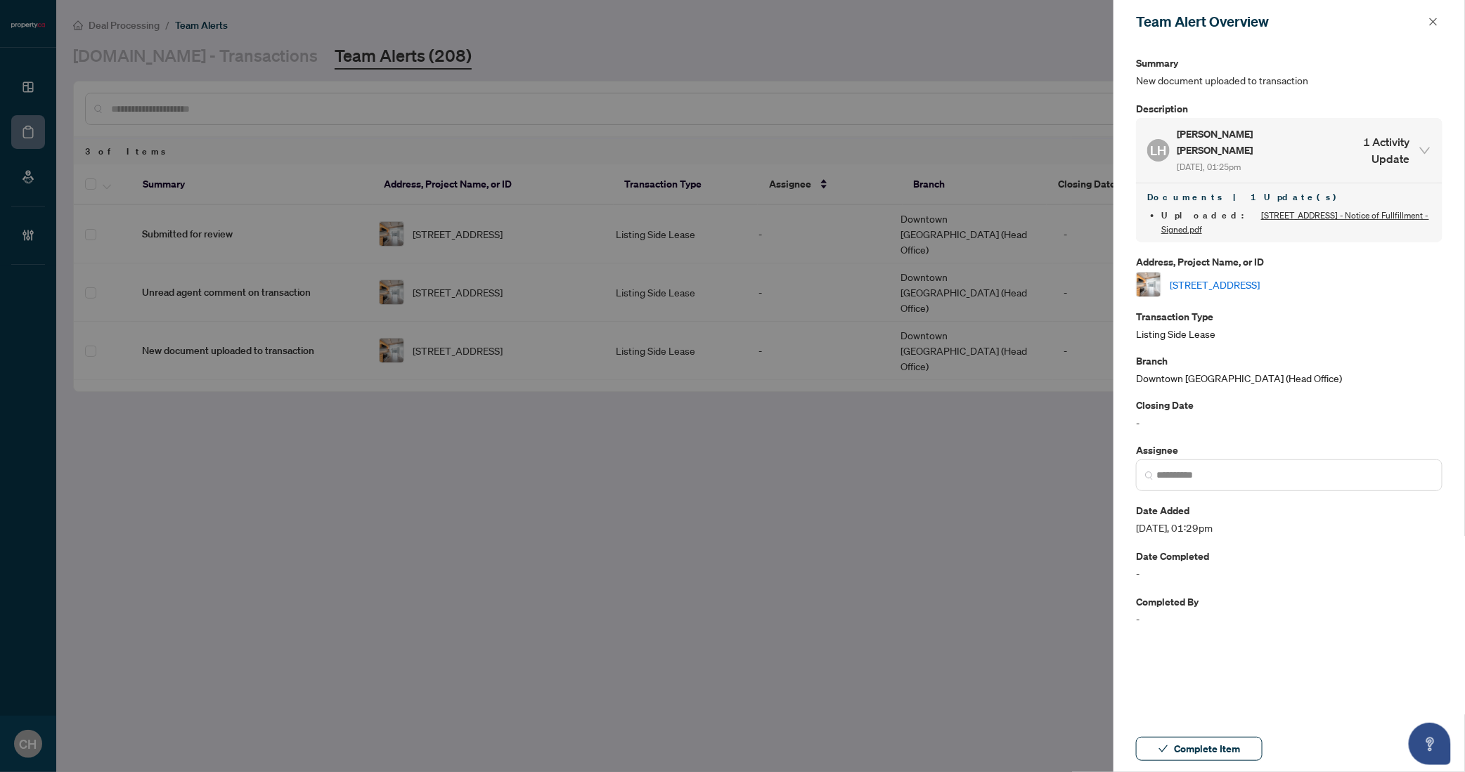
click at [1339, 210] on link "[STREET_ADDRESS] - Notice of Fullfillment - Signed.pdf" at bounding box center [1295, 222] width 268 height 25
click at [1209, 742] on span "Complete Item" at bounding box center [1207, 749] width 66 height 22
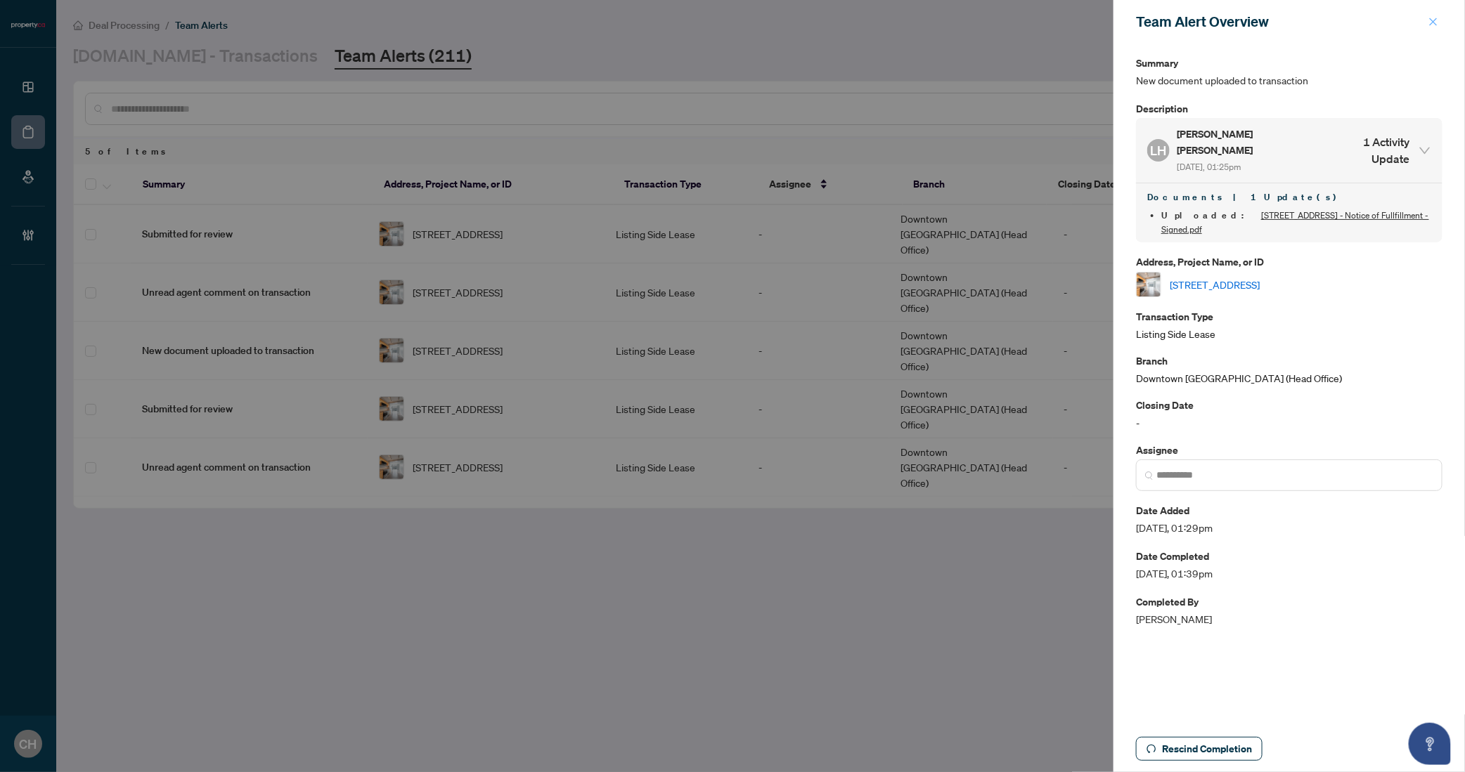
click at [1434, 22] on icon "close" at bounding box center [1433, 22] width 8 height 8
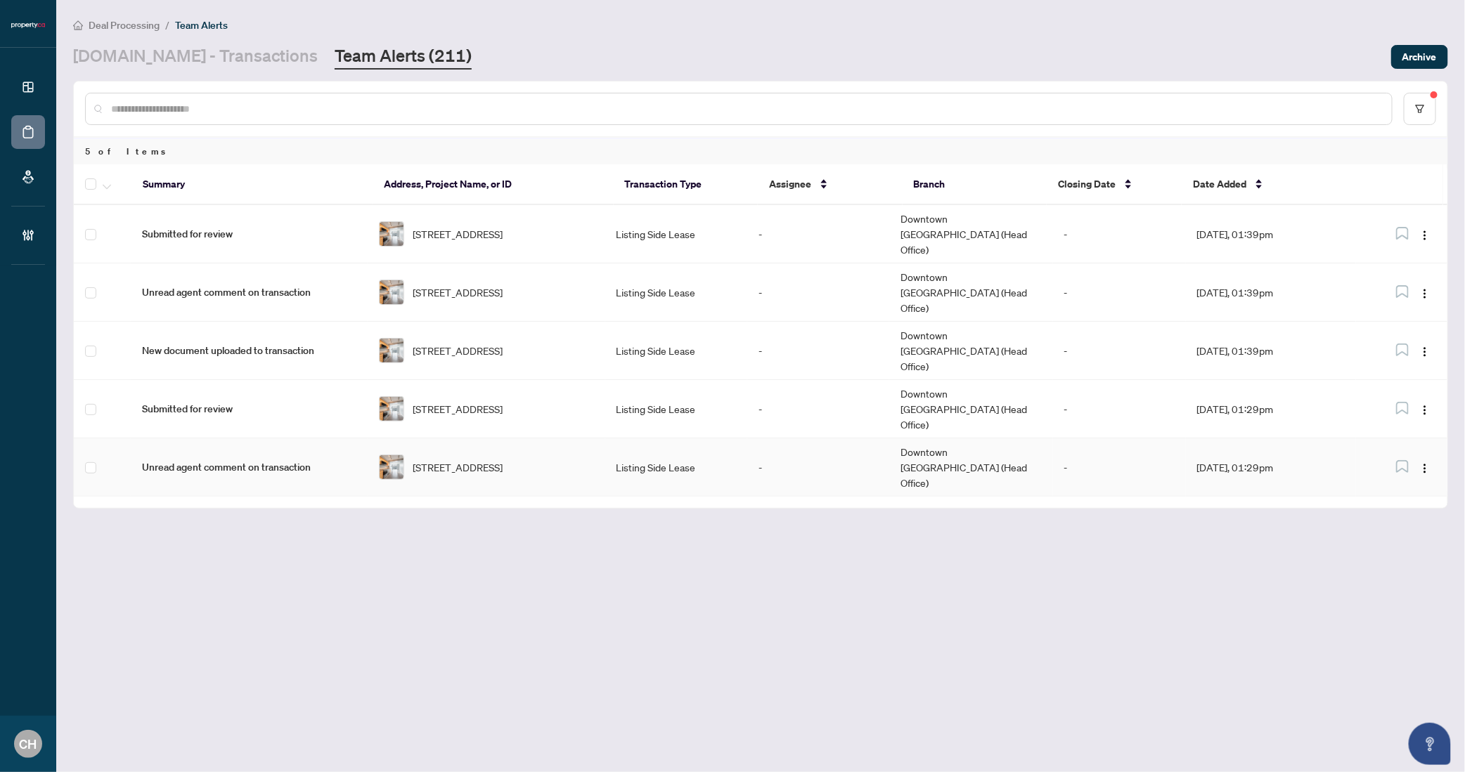
click at [822, 439] on td "-" at bounding box center [818, 468] width 142 height 58
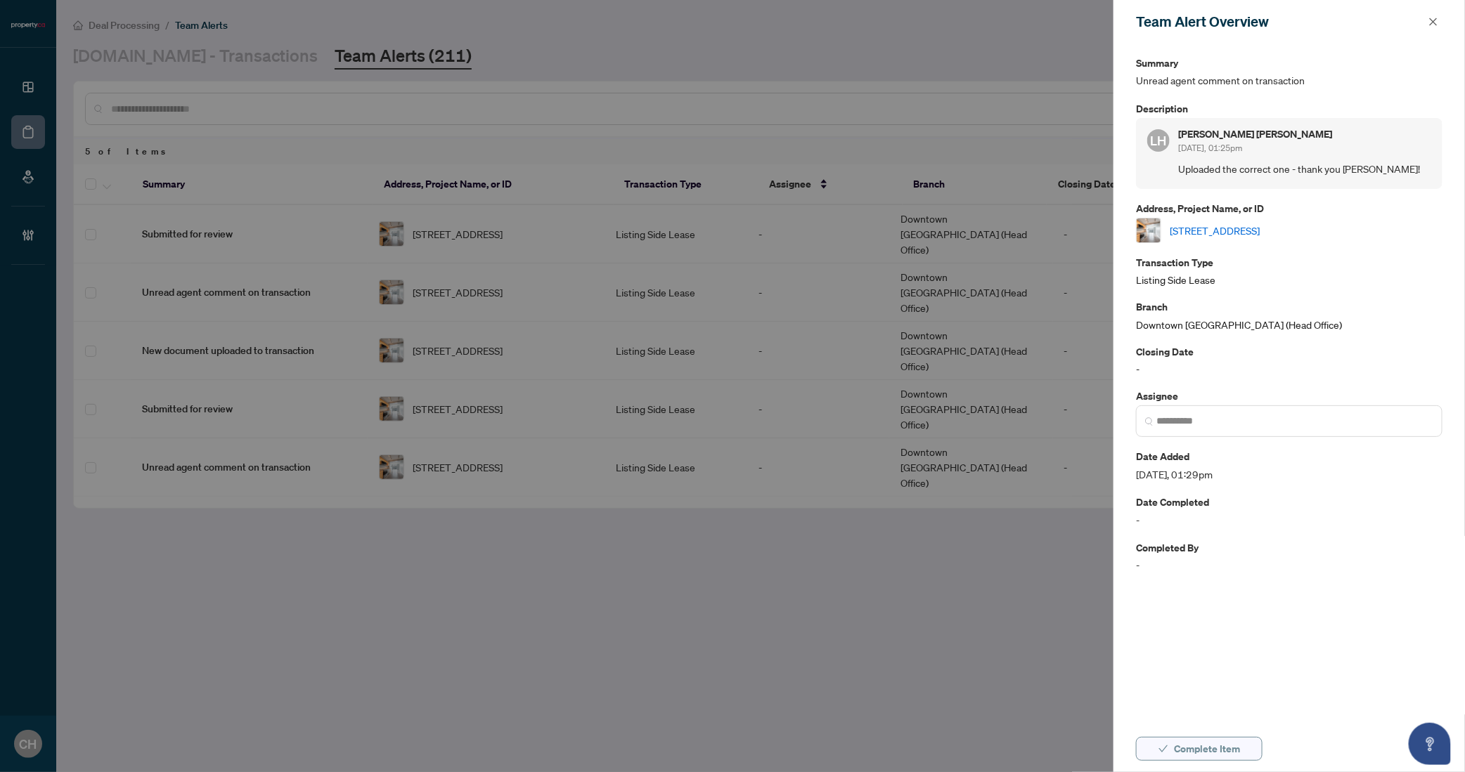
click at [1178, 748] on span "Complete Item" at bounding box center [1207, 749] width 66 height 22
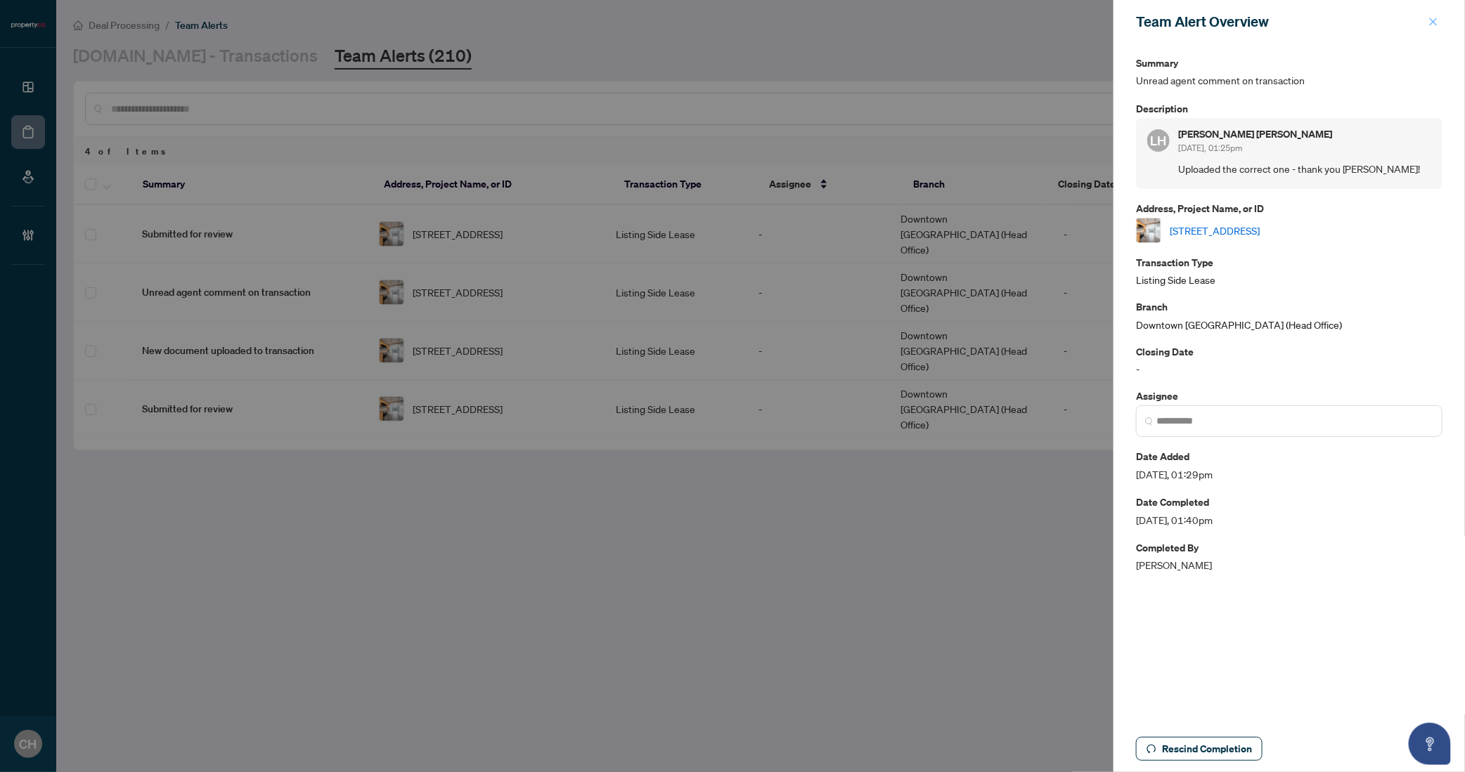
click at [1430, 11] on span "button" at bounding box center [1433, 22] width 10 height 22
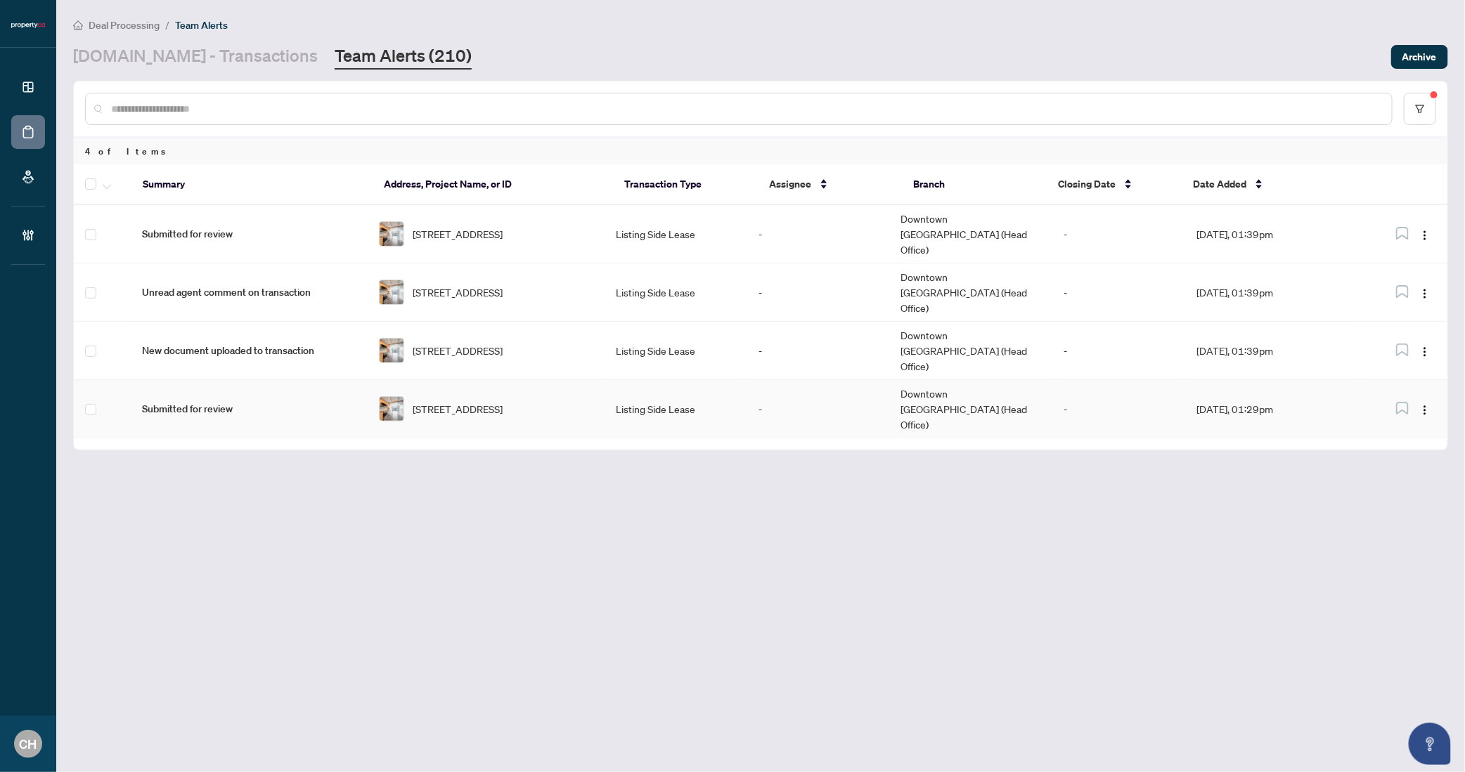
click at [727, 380] on td "Listing Side Lease" at bounding box center [676, 409] width 142 height 58
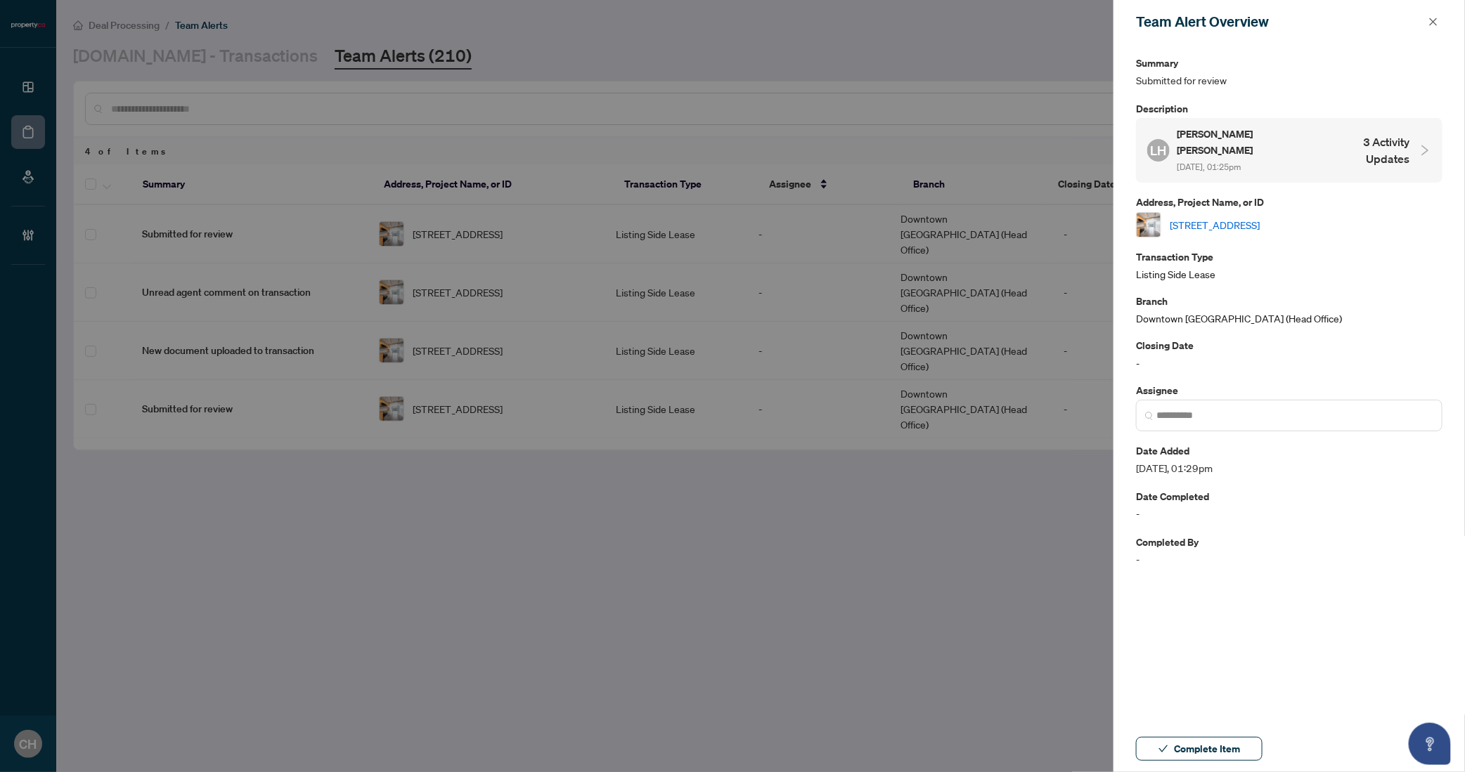
click at [1348, 142] on h4 "3 Activity Updates" at bounding box center [1367, 151] width 84 height 34
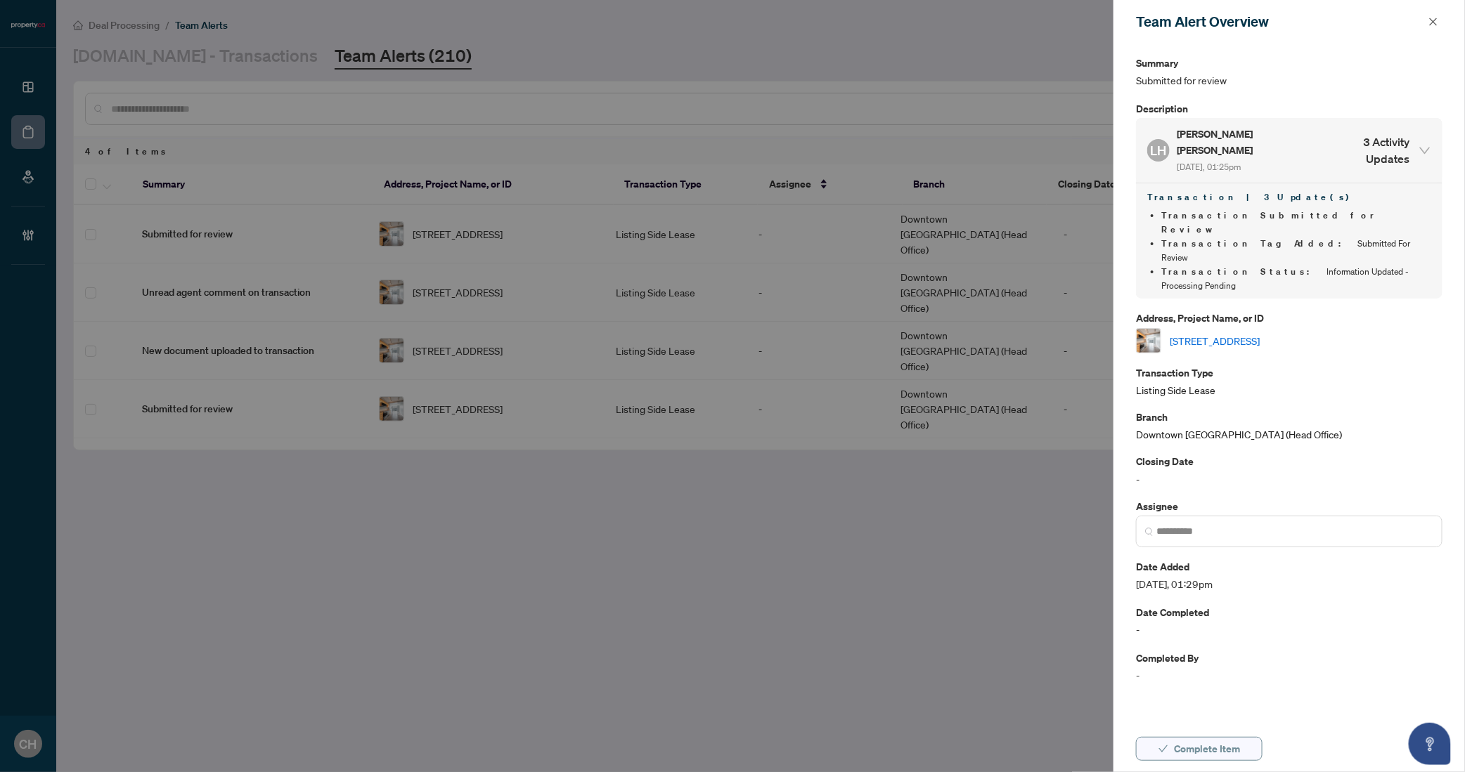
click at [1143, 746] on button "Complete Item" at bounding box center [1199, 749] width 126 height 24
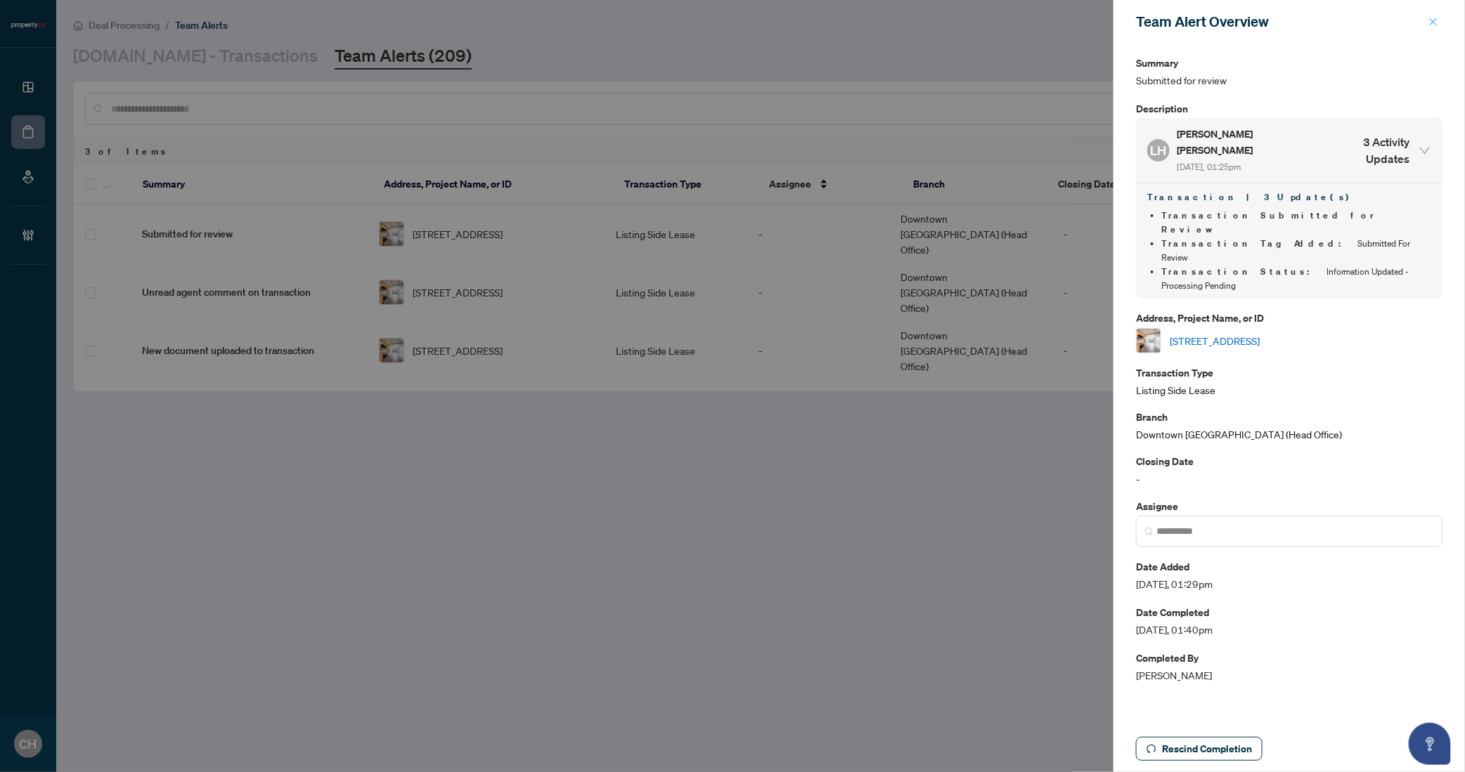
click at [1428, 17] on button "button" at bounding box center [1433, 21] width 18 height 17
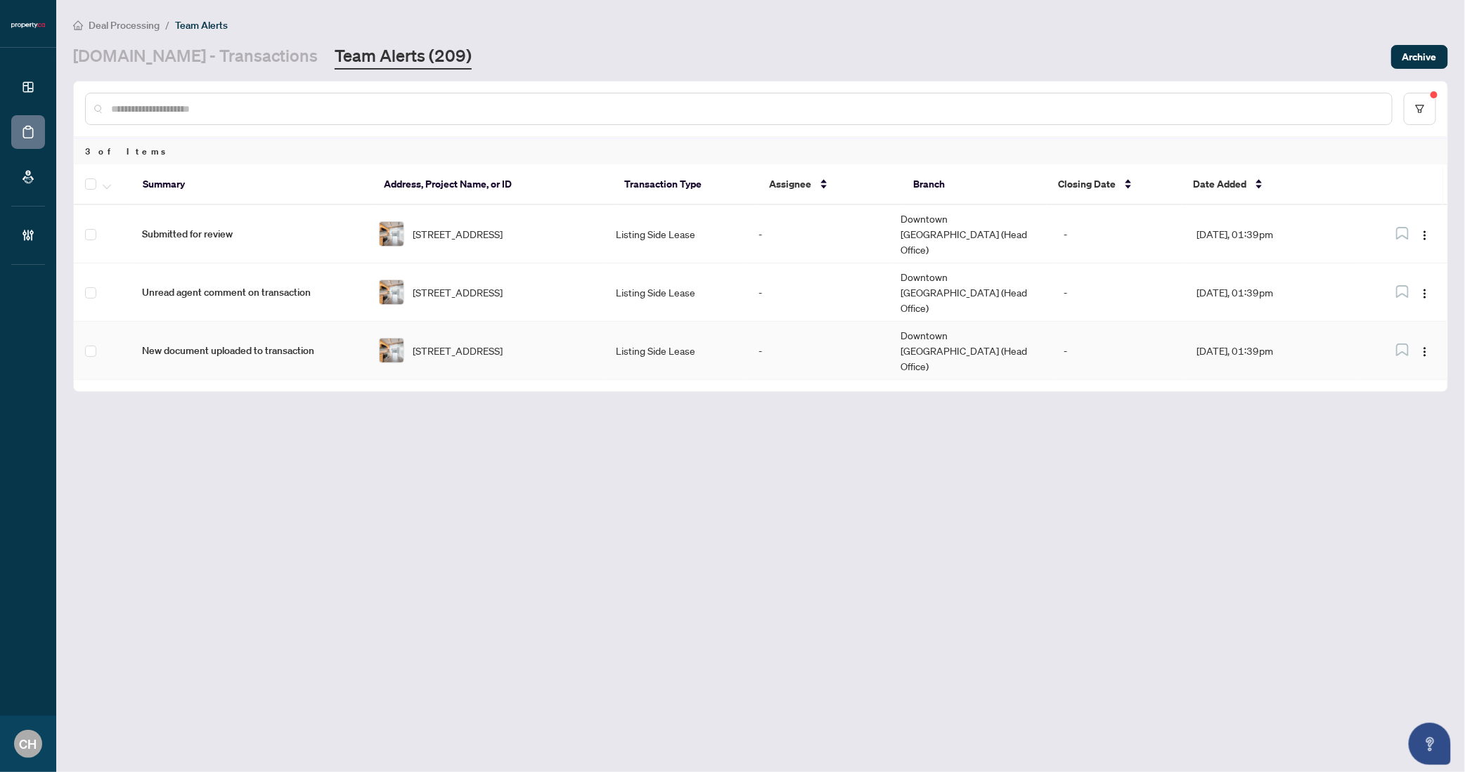
click at [996, 322] on td "Downtown Toronto (Head Office)" at bounding box center [970, 351] width 163 height 58
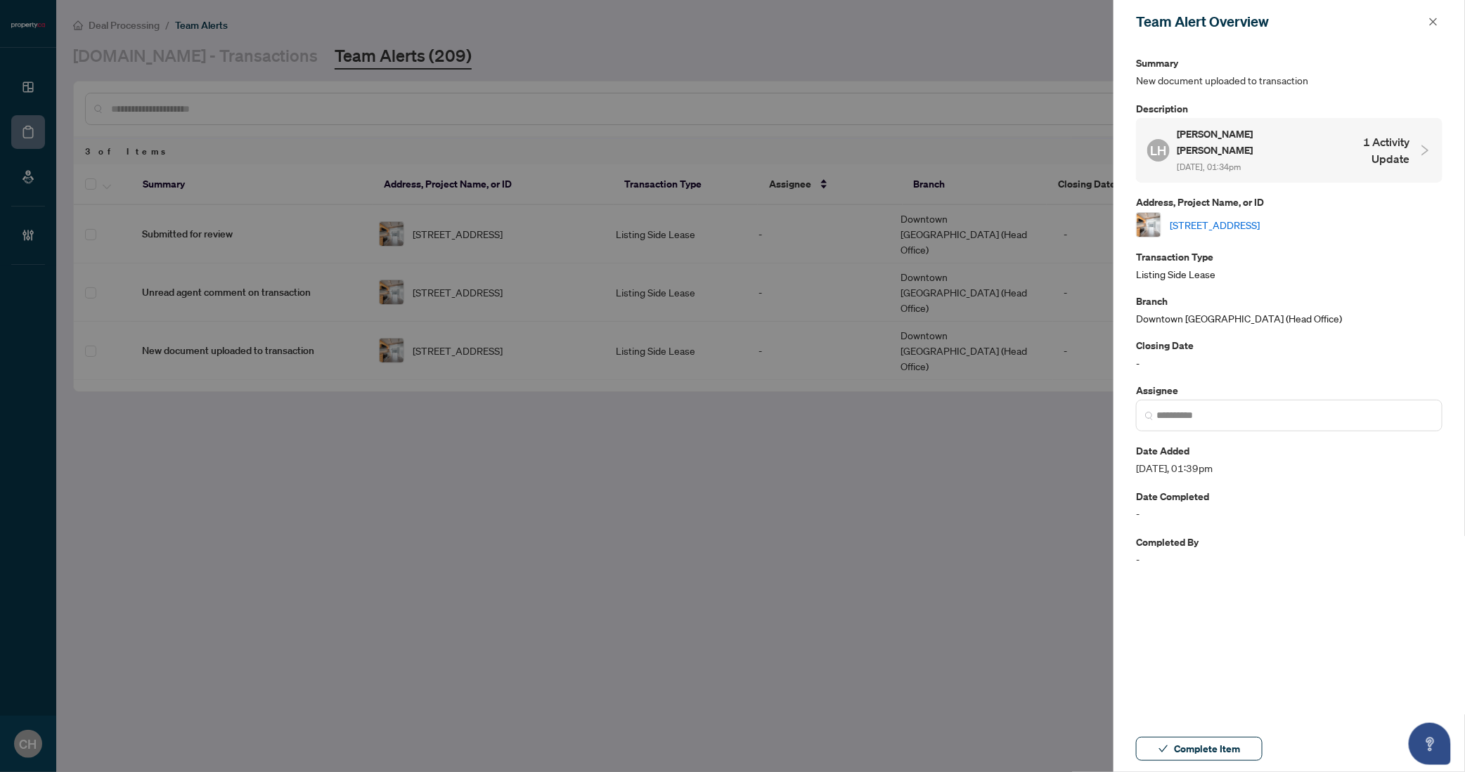
click at [1345, 148] on h4 "1 Activity Update" at bounding box center [1369, 151] width 81 height 34
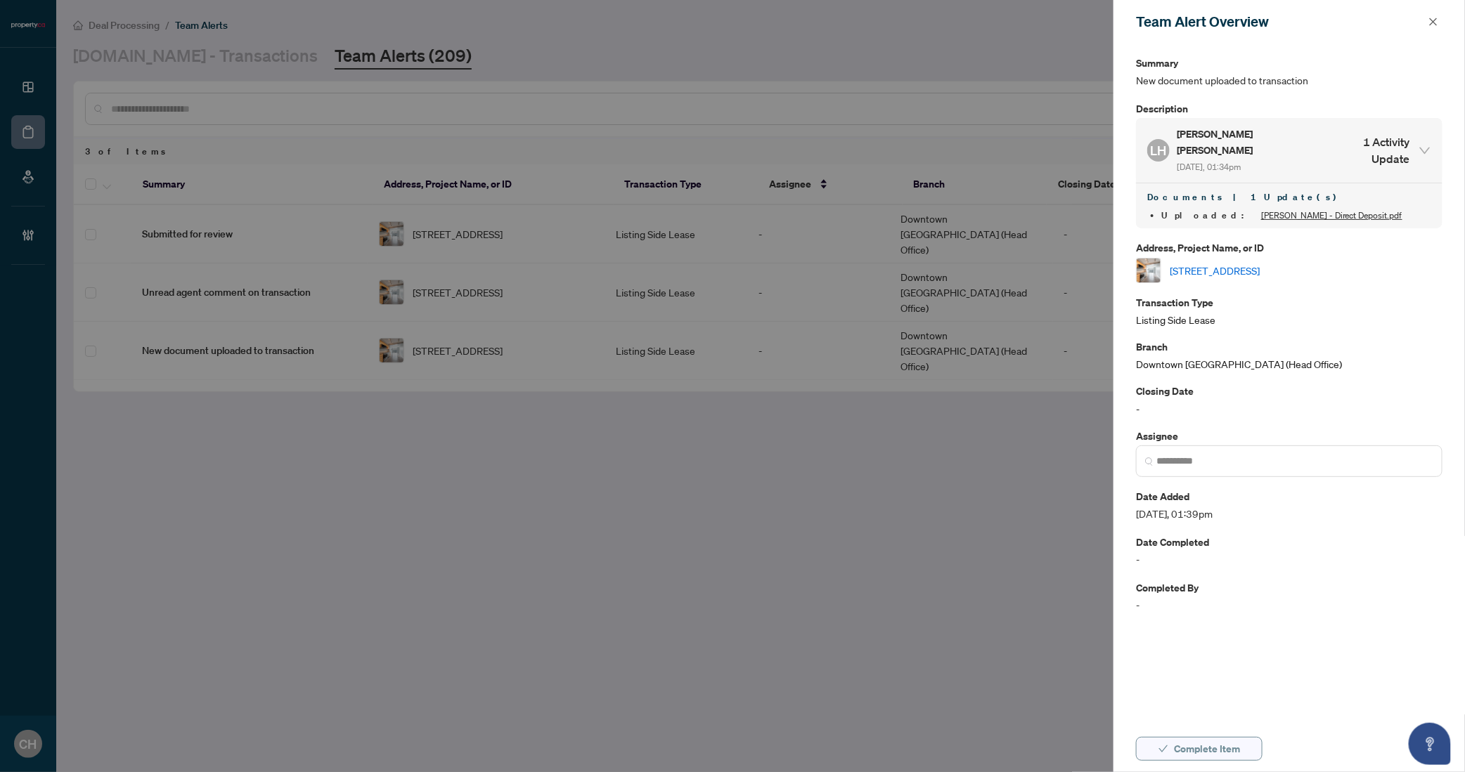
click at [1171, 754] on button "Complete Item" at bounding box center [1199, 749] width 126 height 24
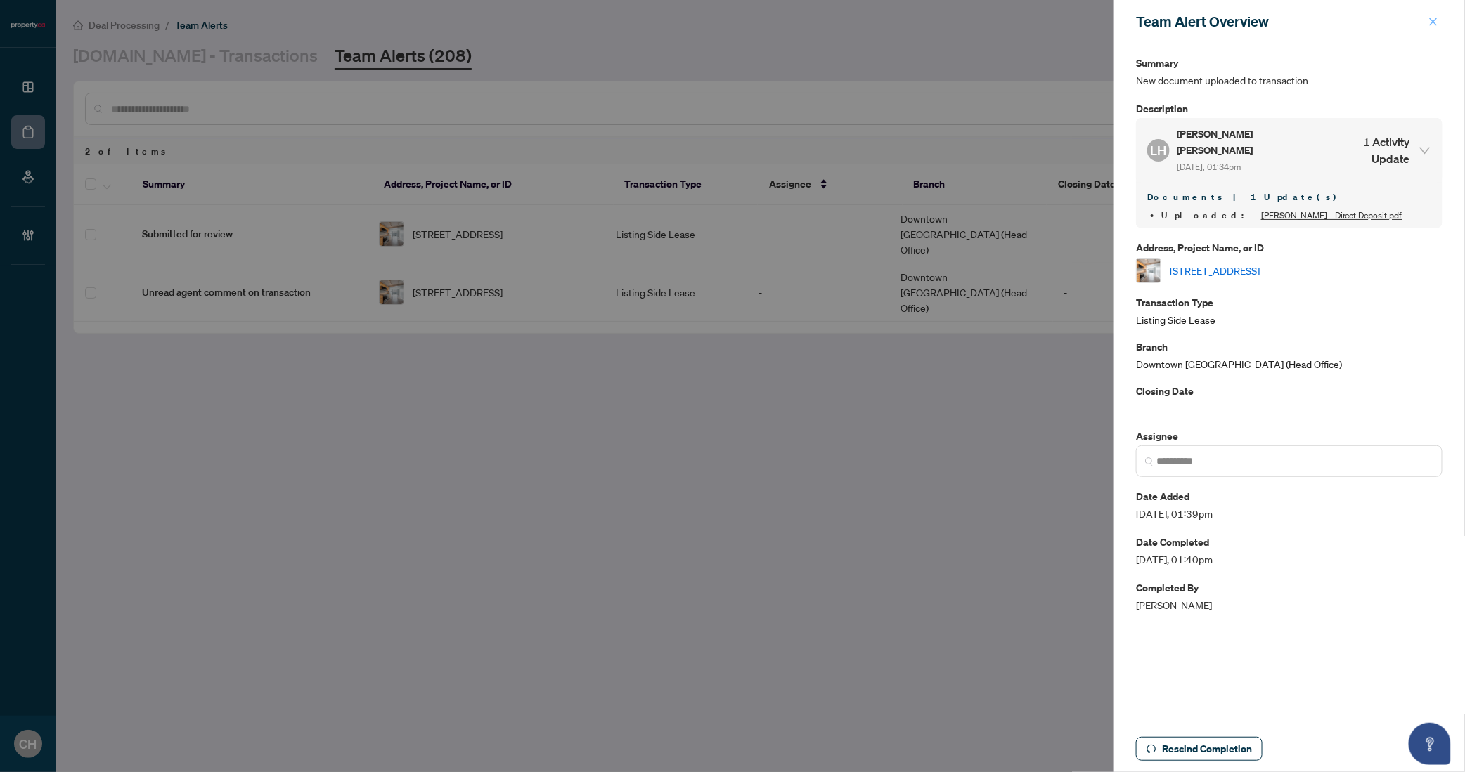
click at [1436, 24] on icon "close" at bounding box center [1433, 22] width 10 height 10
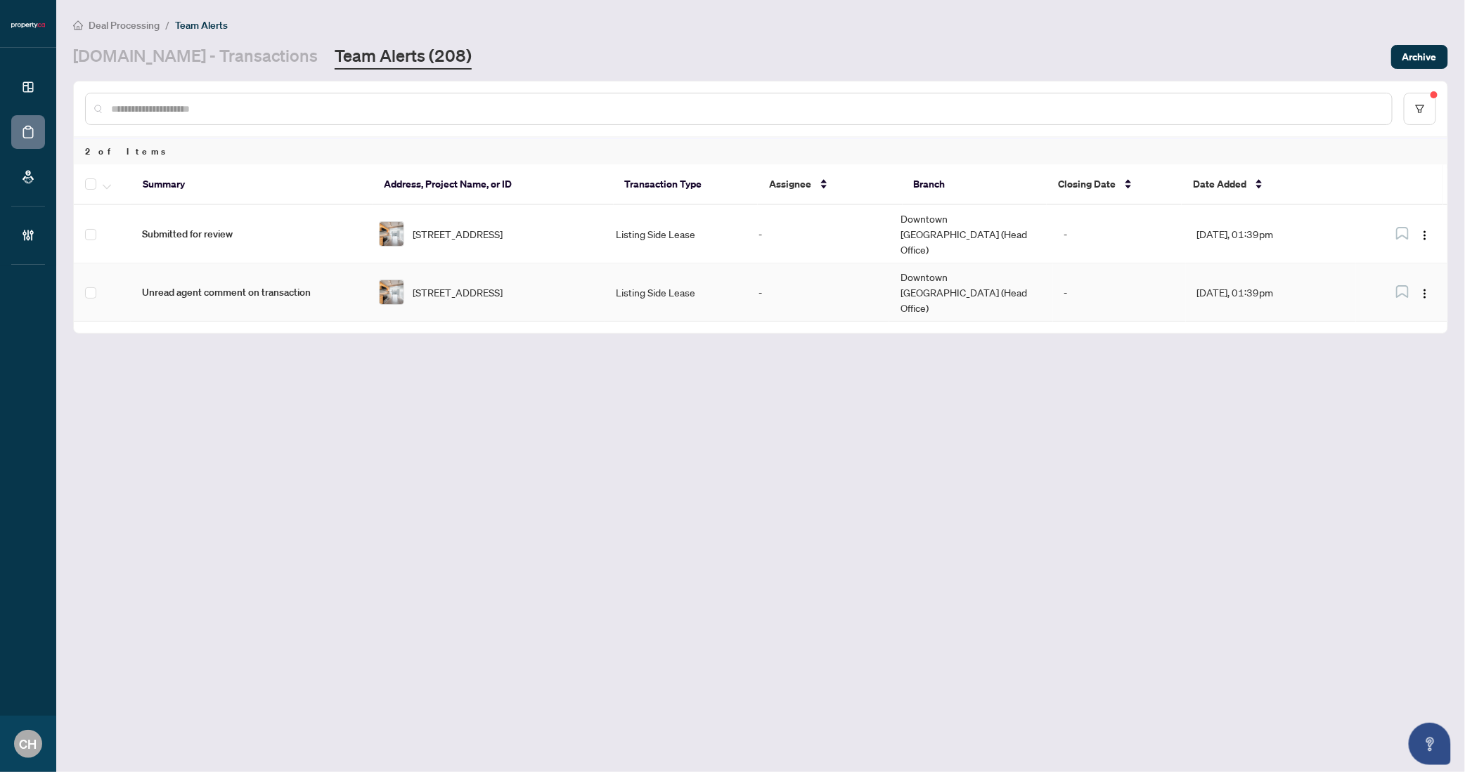
click at [1025, 287] on td "Downtown Toronto (Head Office)" at bounding box center [970, 293] width 163 height 58
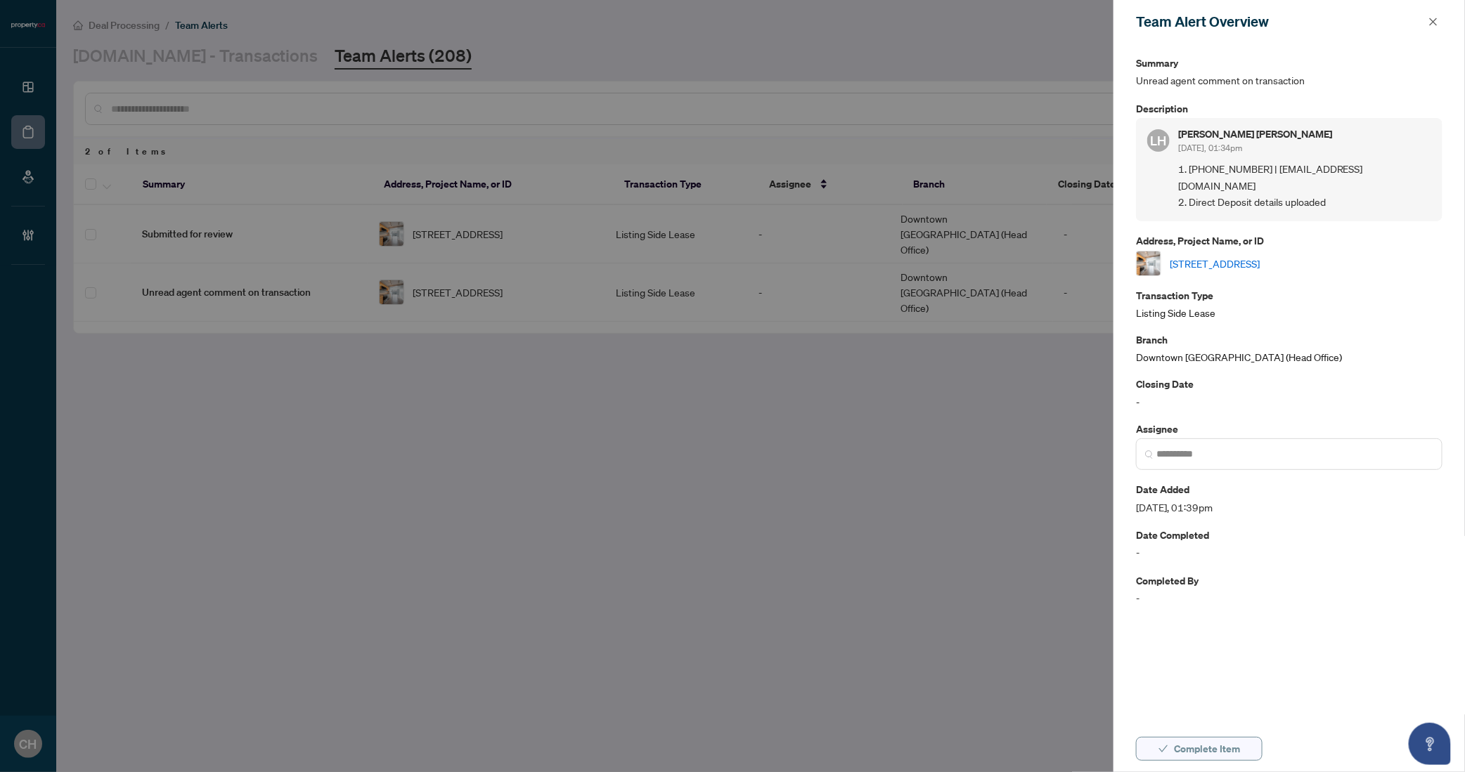
click at [1194, 739] on span "Complete Item" at bounding box center [1207, 749] width 66 height 22
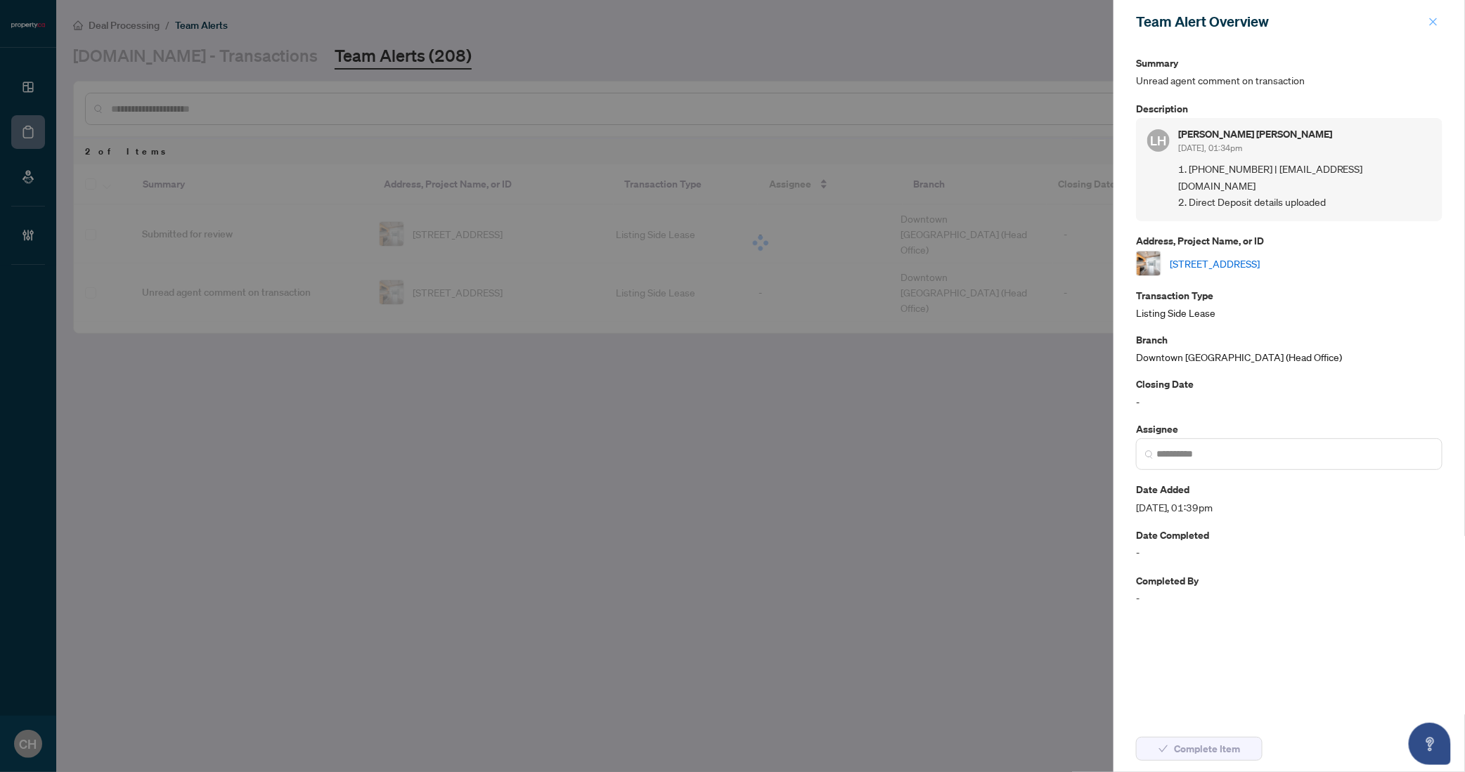
click at [1433, 28] on span "button" at bounding box center [1433, 22] width 10 height 22
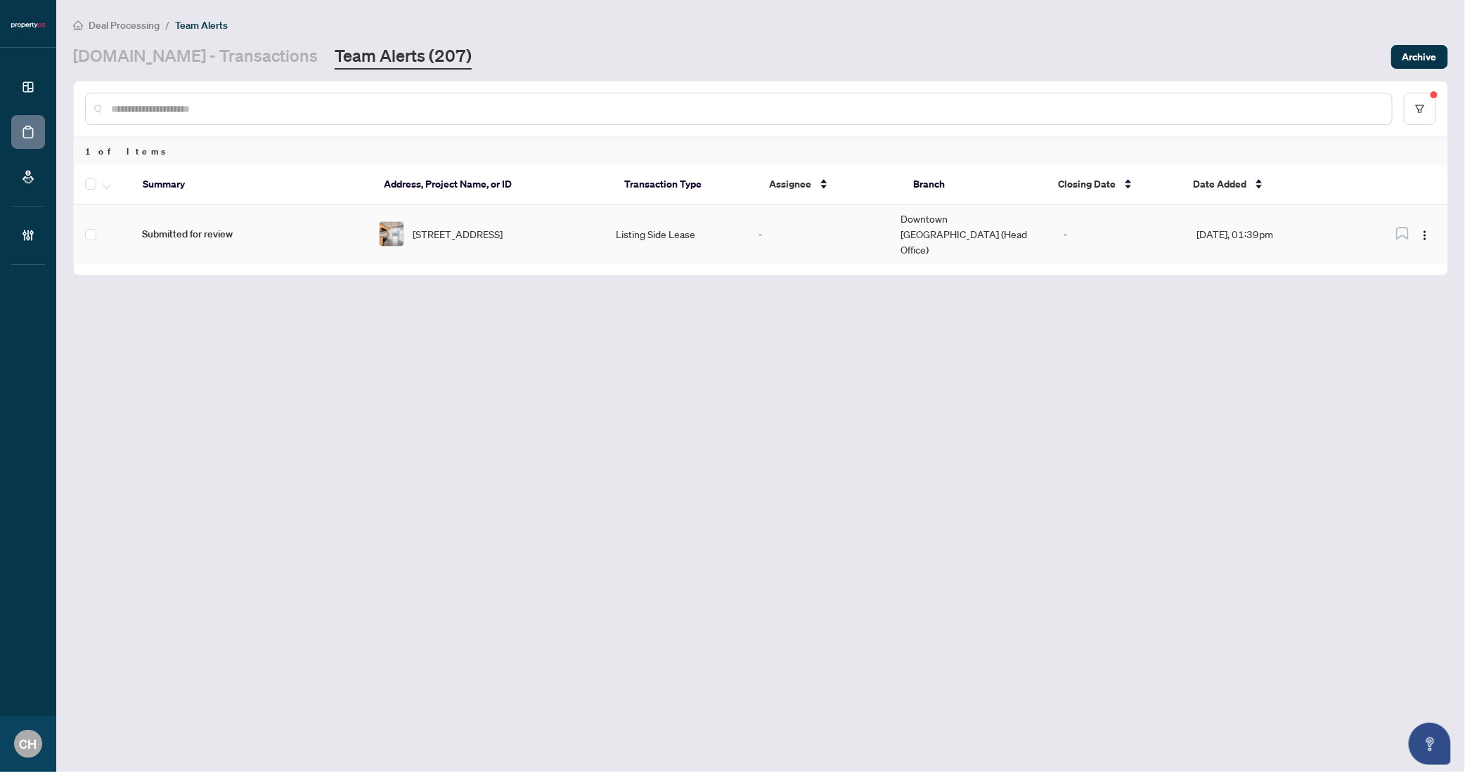
click at [793, 240] on td "-" at bounding box center [818, 234] width 142 height 58
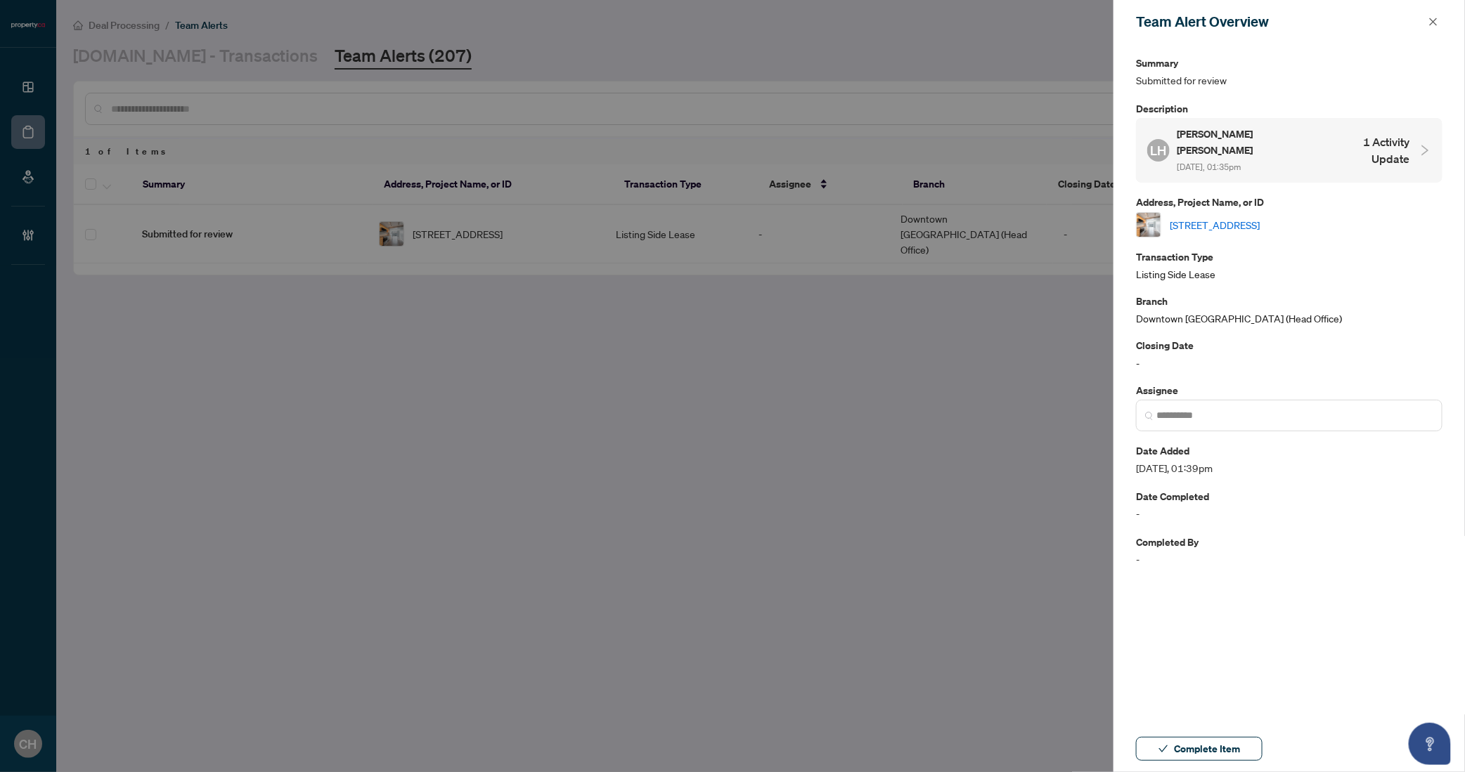
click at [1385, 138] on h4 "1 Activity Update" at bounding box center [1369, 151] width 81 height 34
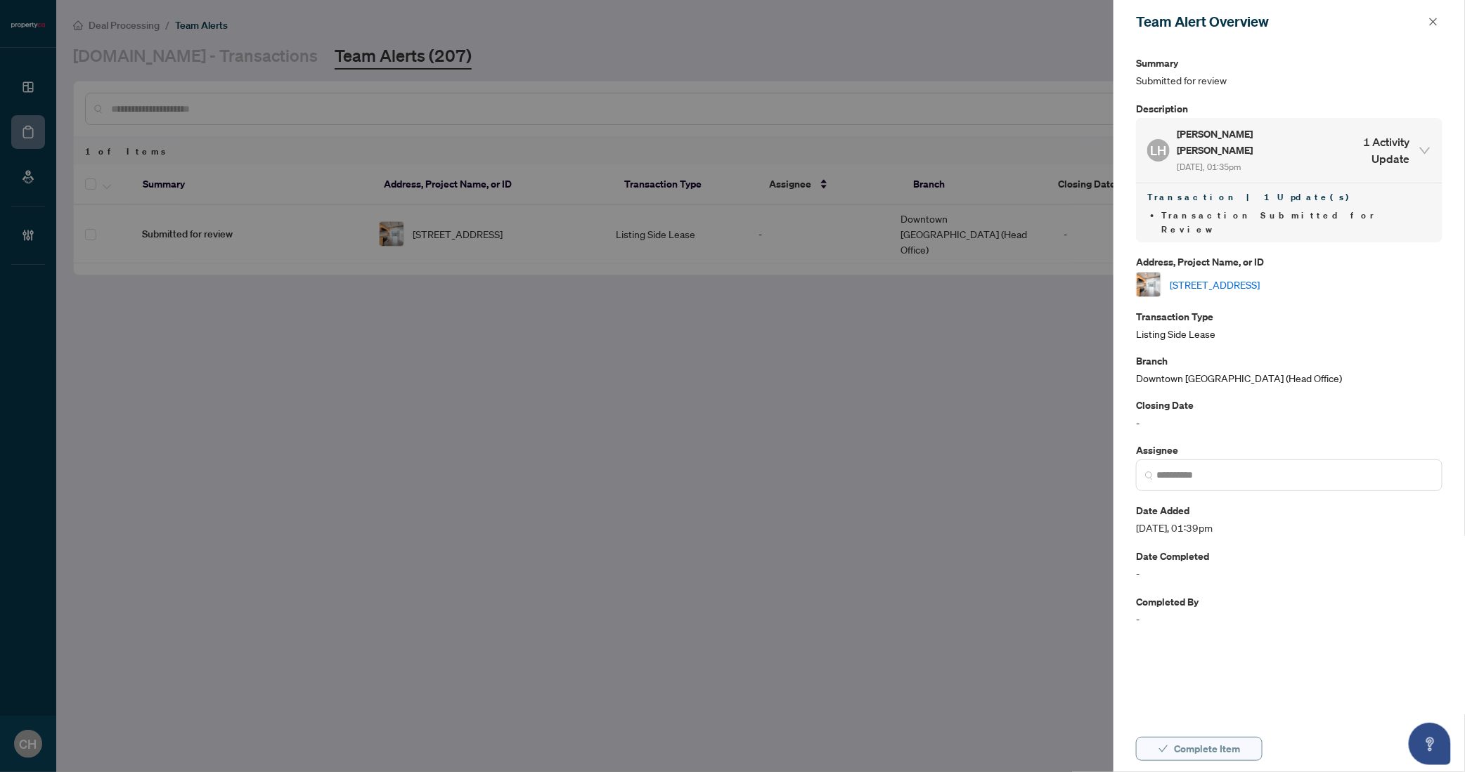
click at [1179, 751] on span "Complete Item" at bounding box center [1207, 749] width 66 height 22
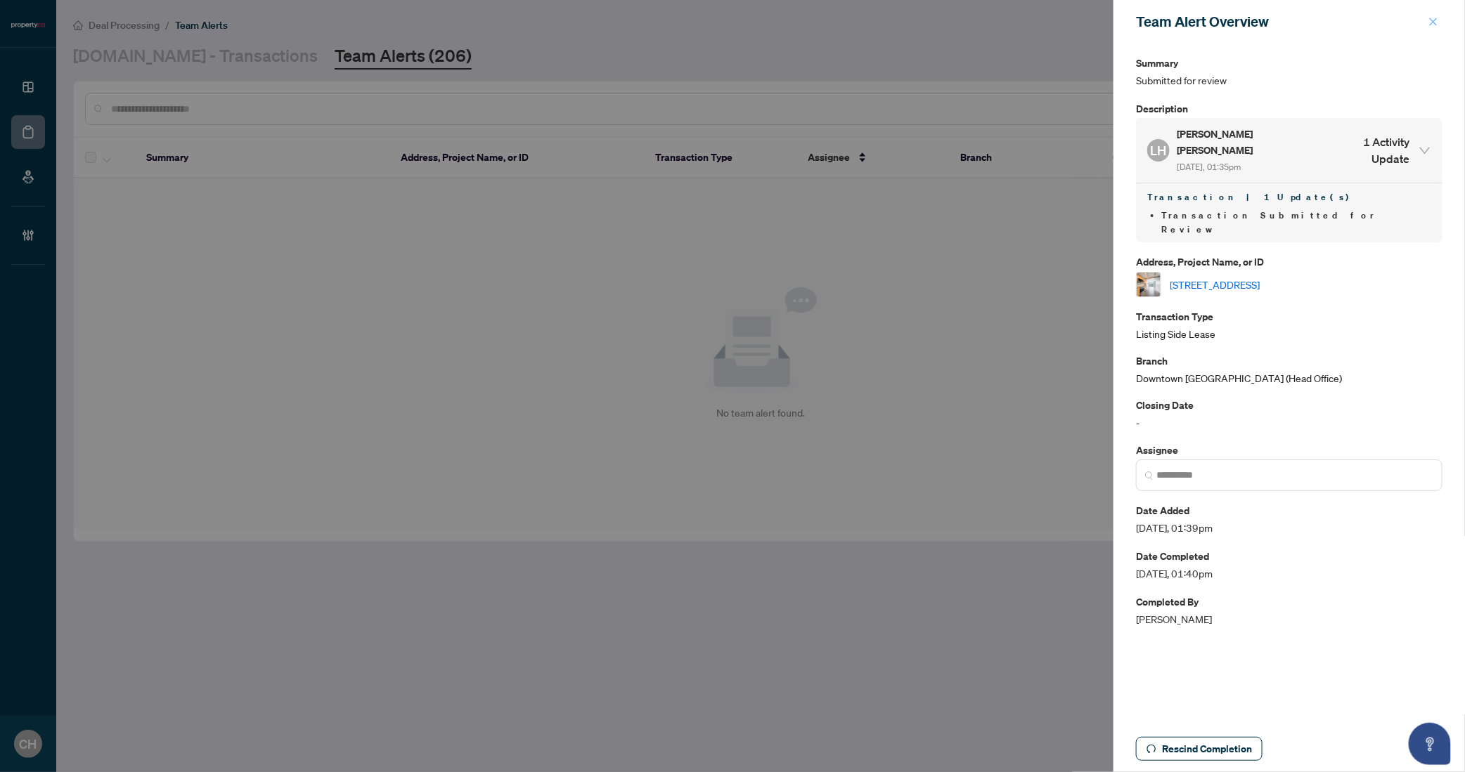
click at [1436, 19] on icon "close" at bounding box center [1433, 22] width 8 height 8
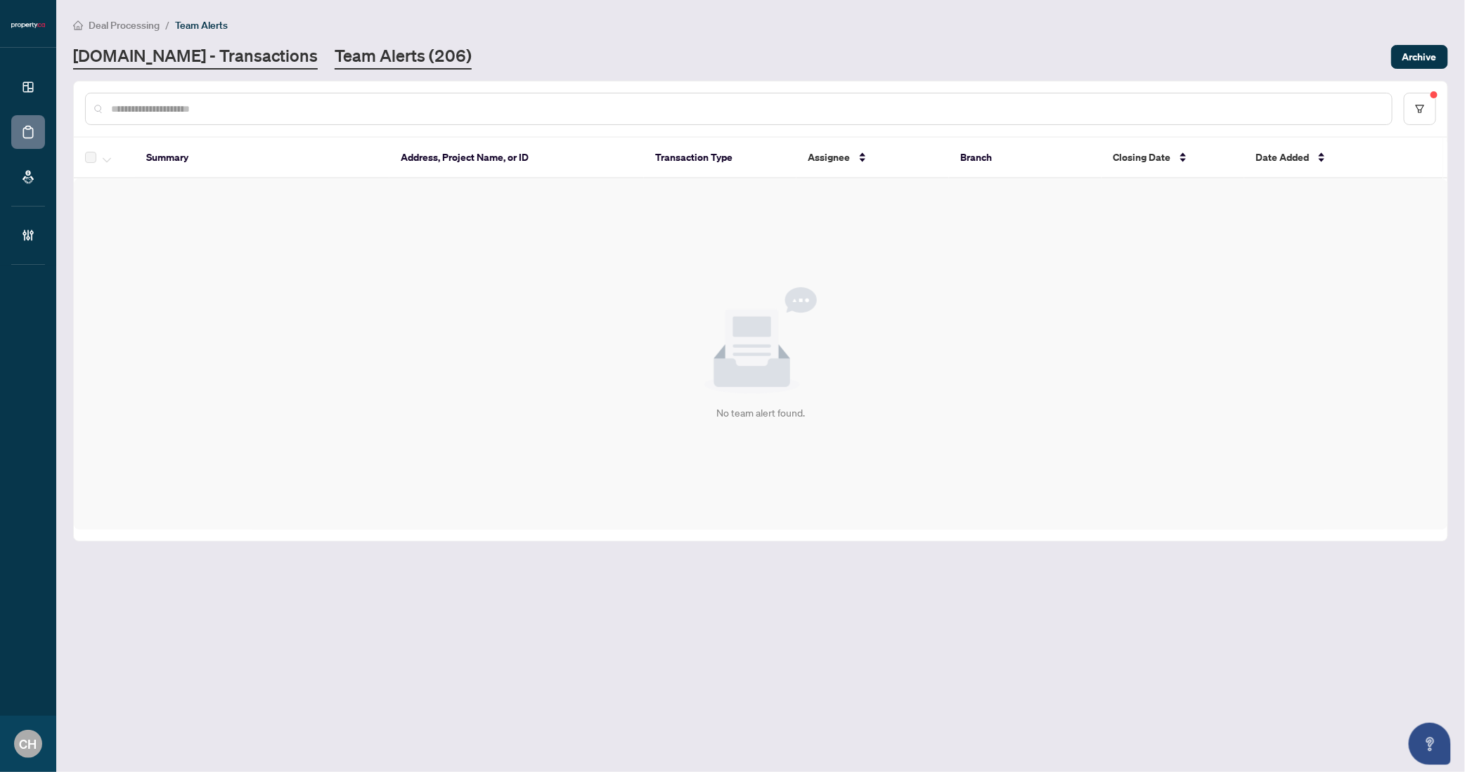
click at [164, 55] on link "Property.ca - Transactions" at bounding box center [195, 56] width 245 height 25
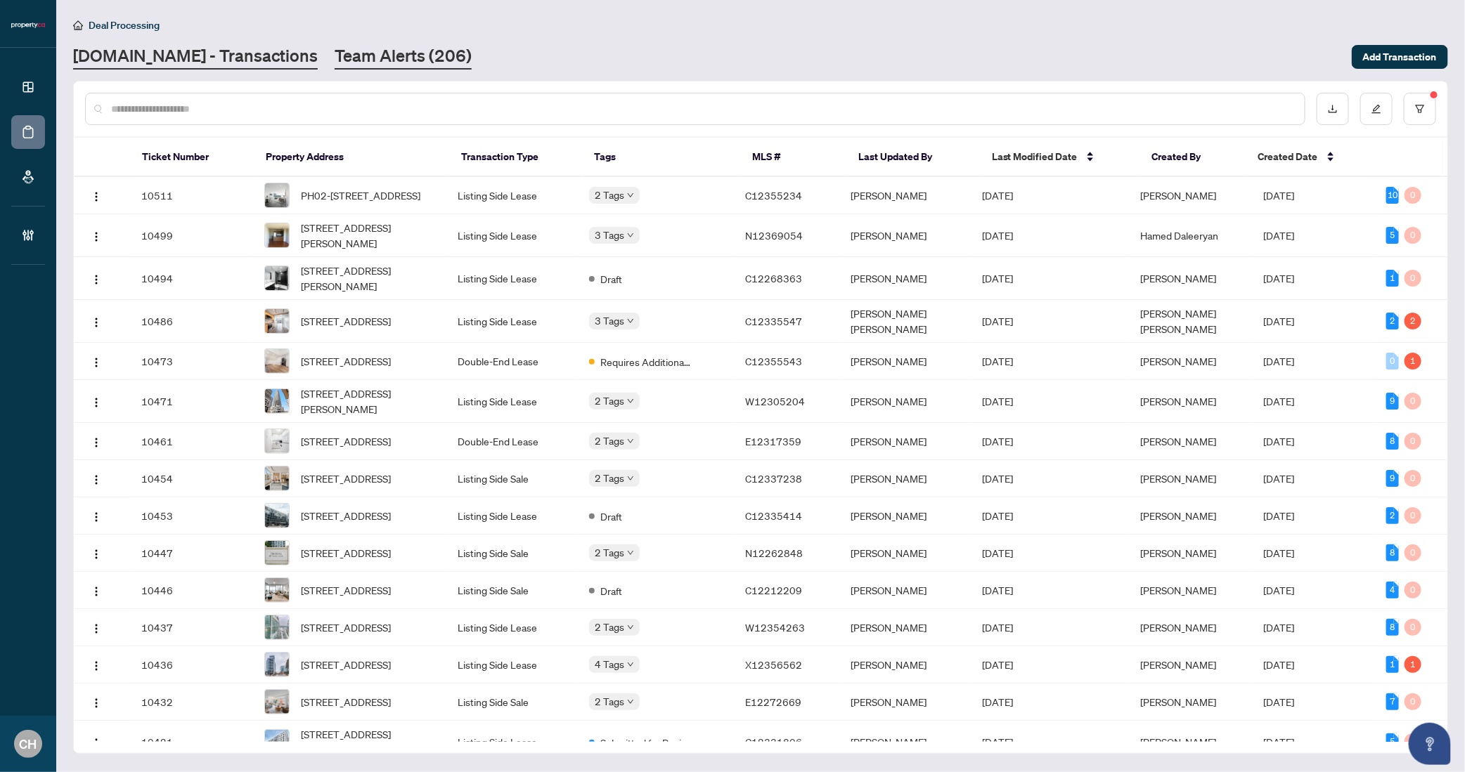
click at [386, 56] on link "Team Alerts (206)" at bounding box center [403, 56] width 137 height 25
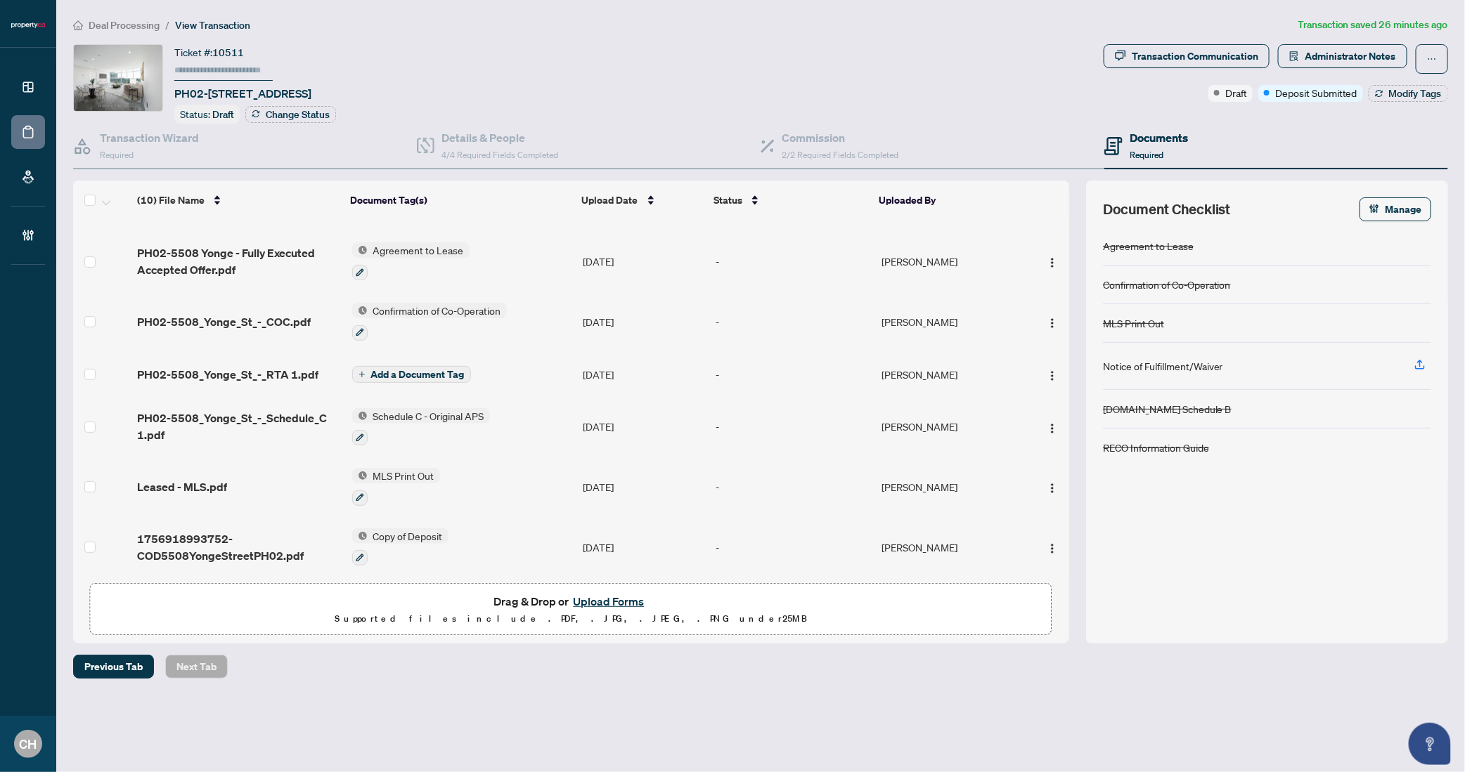
scroll to position [219, 0]
click at [779, 546] on div "-" at bounding box center [792, 549] width 155 height 15
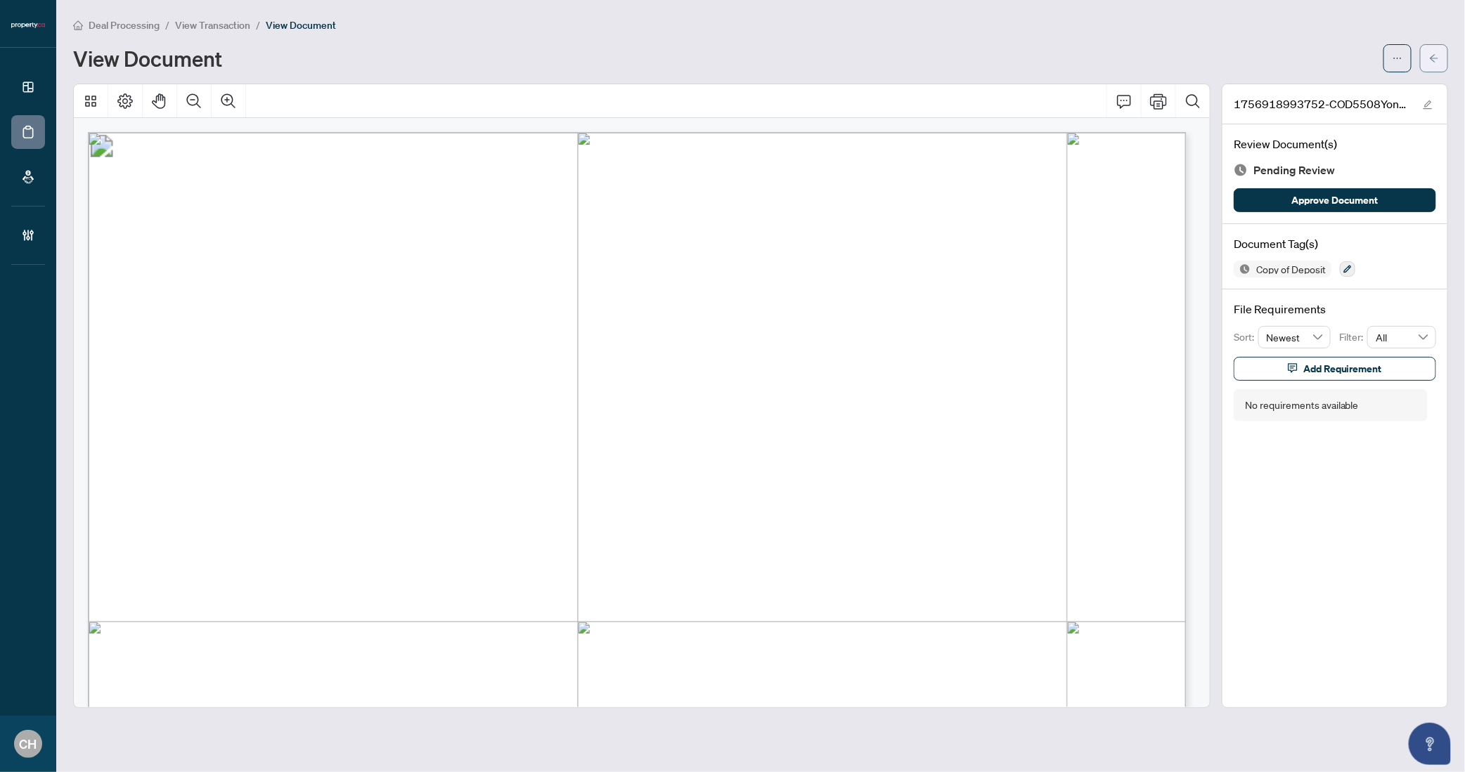
click at [1432, 60] on icon "arrow-left" at bounding box center [1434, 58] width 10 height 10
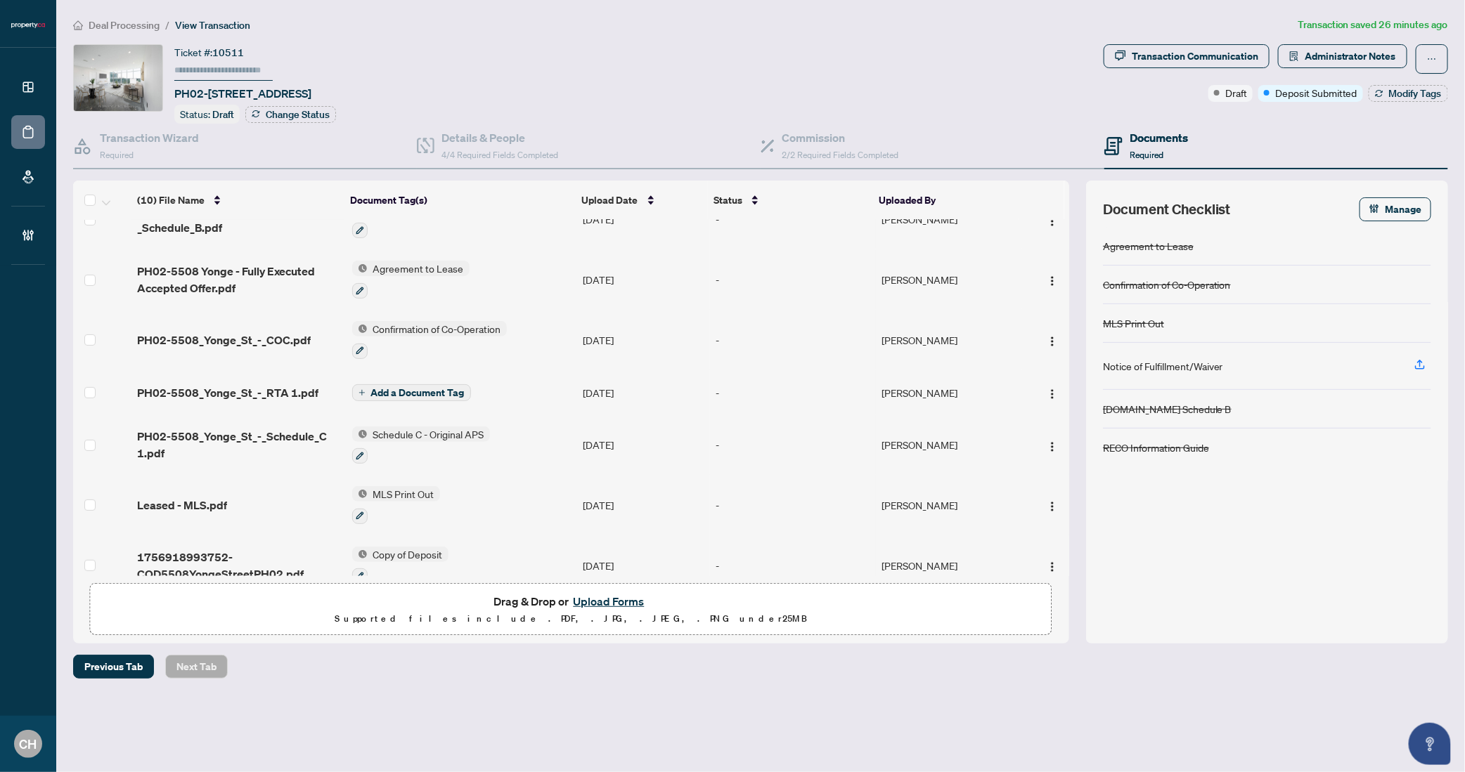
scroll to position [221, 0]
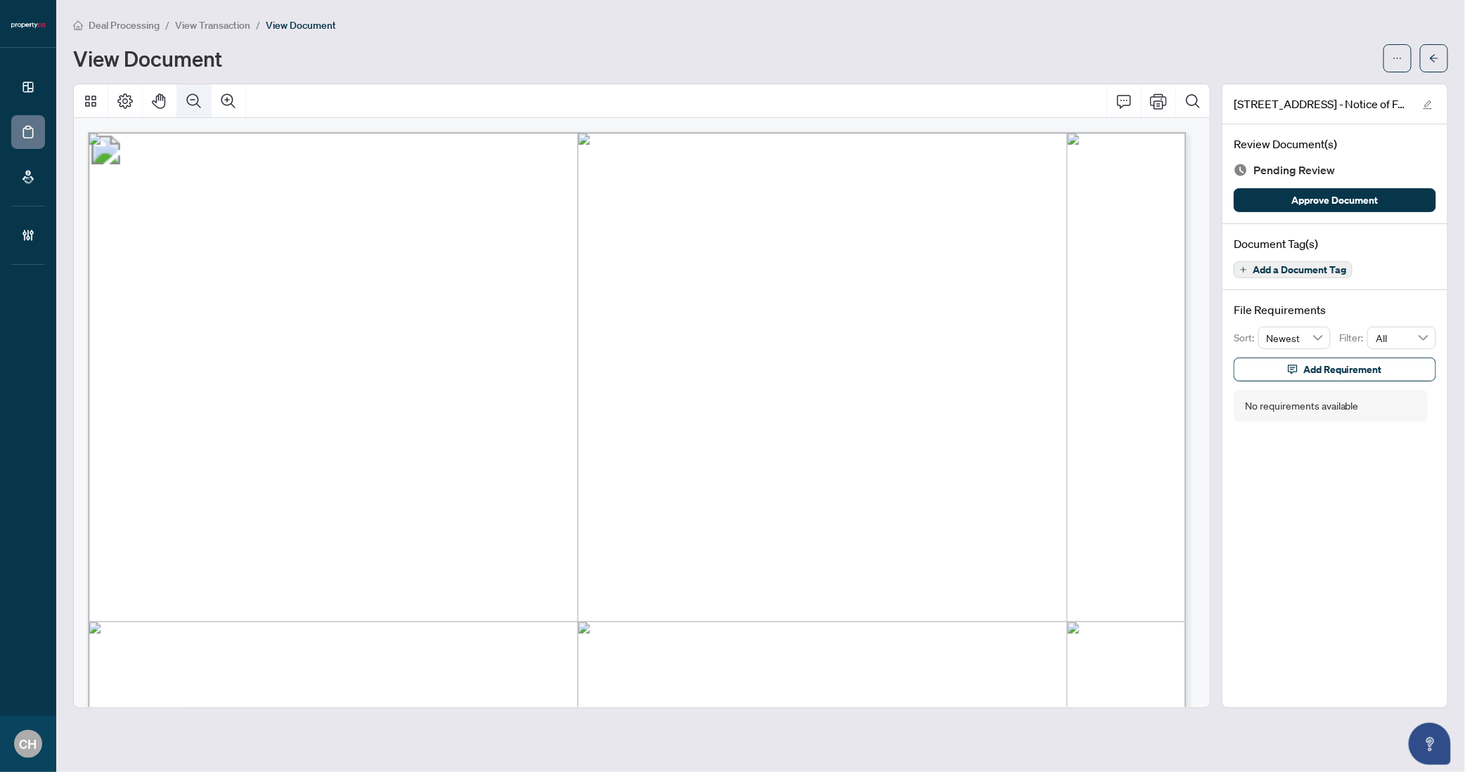
click at [186, 96] on icon "Zoom Out" at bounding box center [194, 101] width 17 height 17
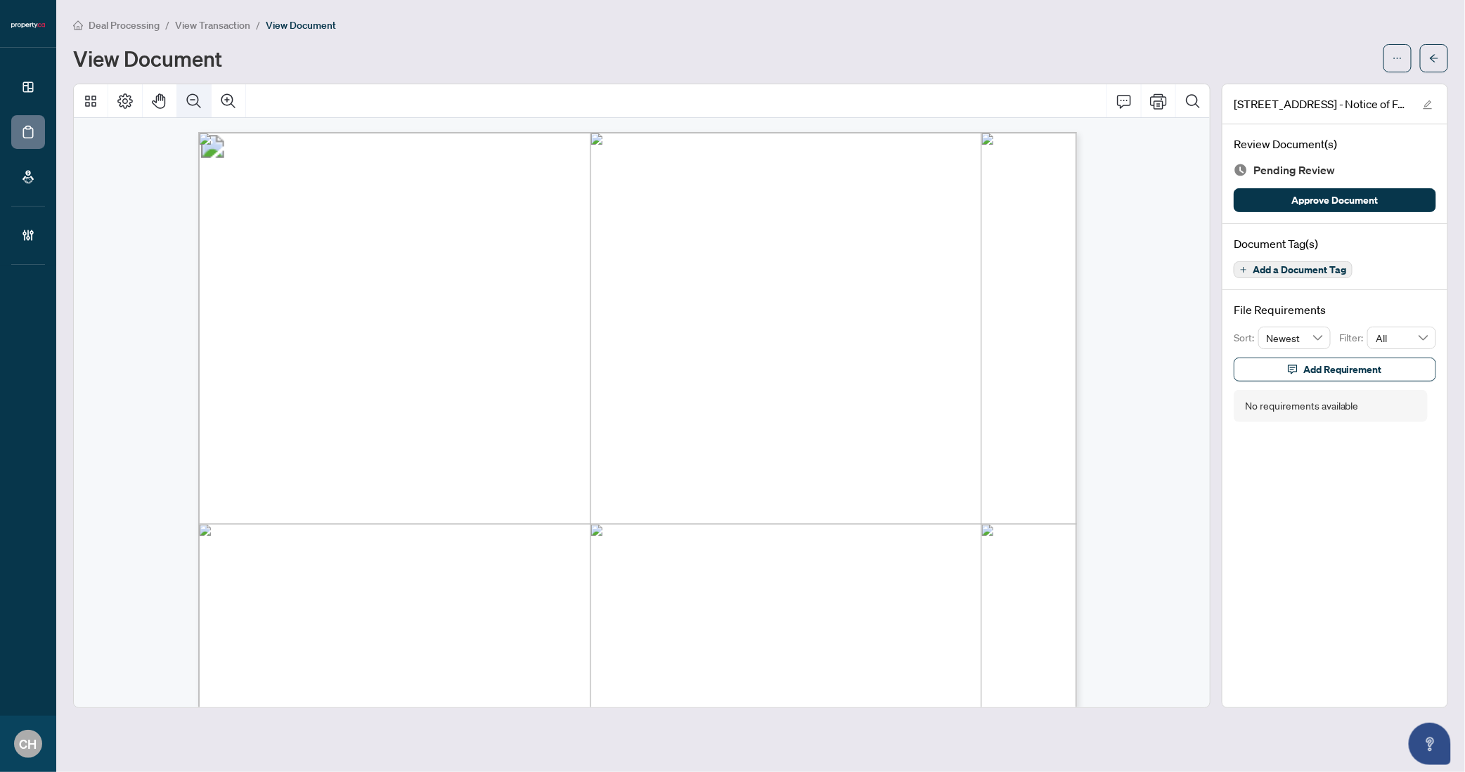
click at [186, 96] on icon "Zoom Out" at bounding box center [194, 101] width 17 height 17
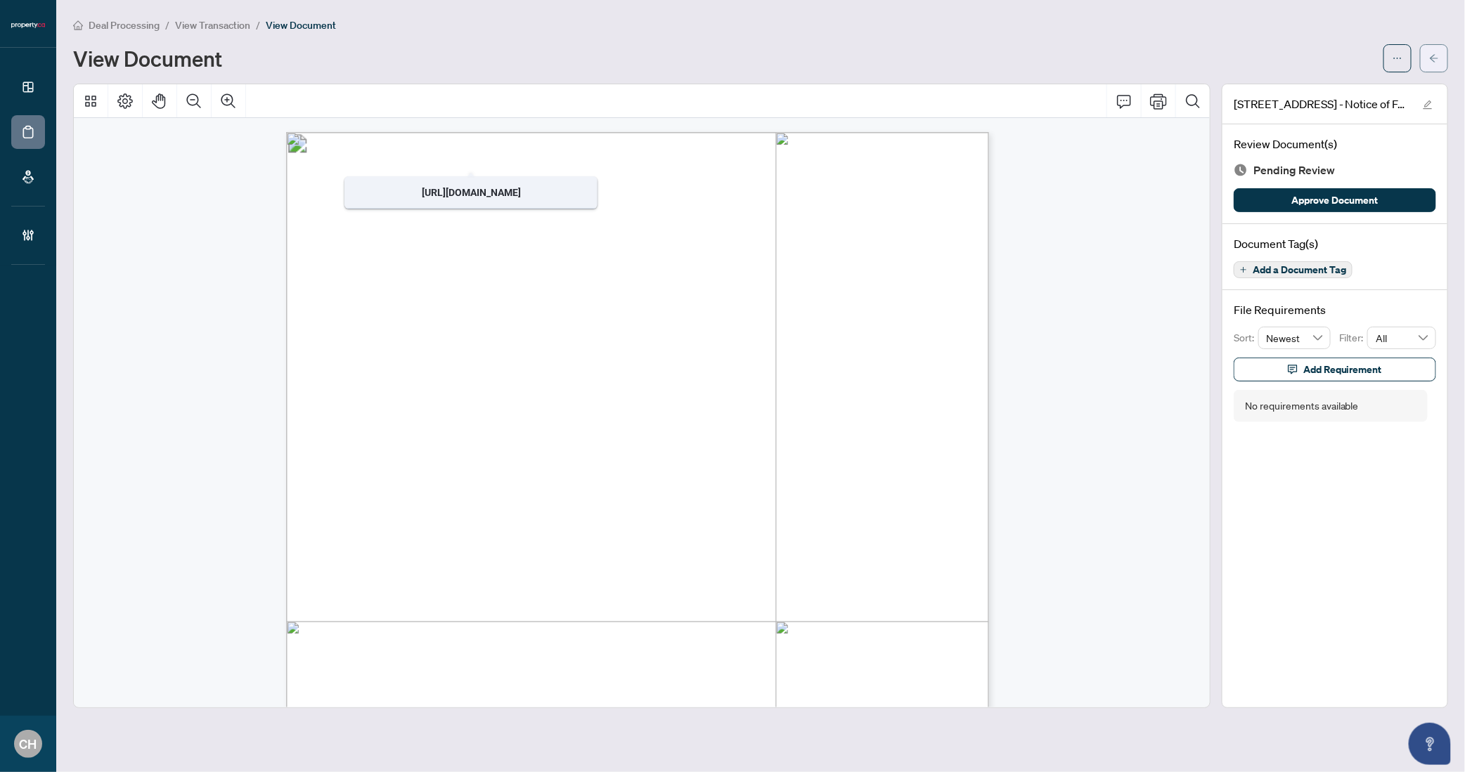
click at [1424, 53] on button "button" at bounding box center [1434, 58] width 28 height 28
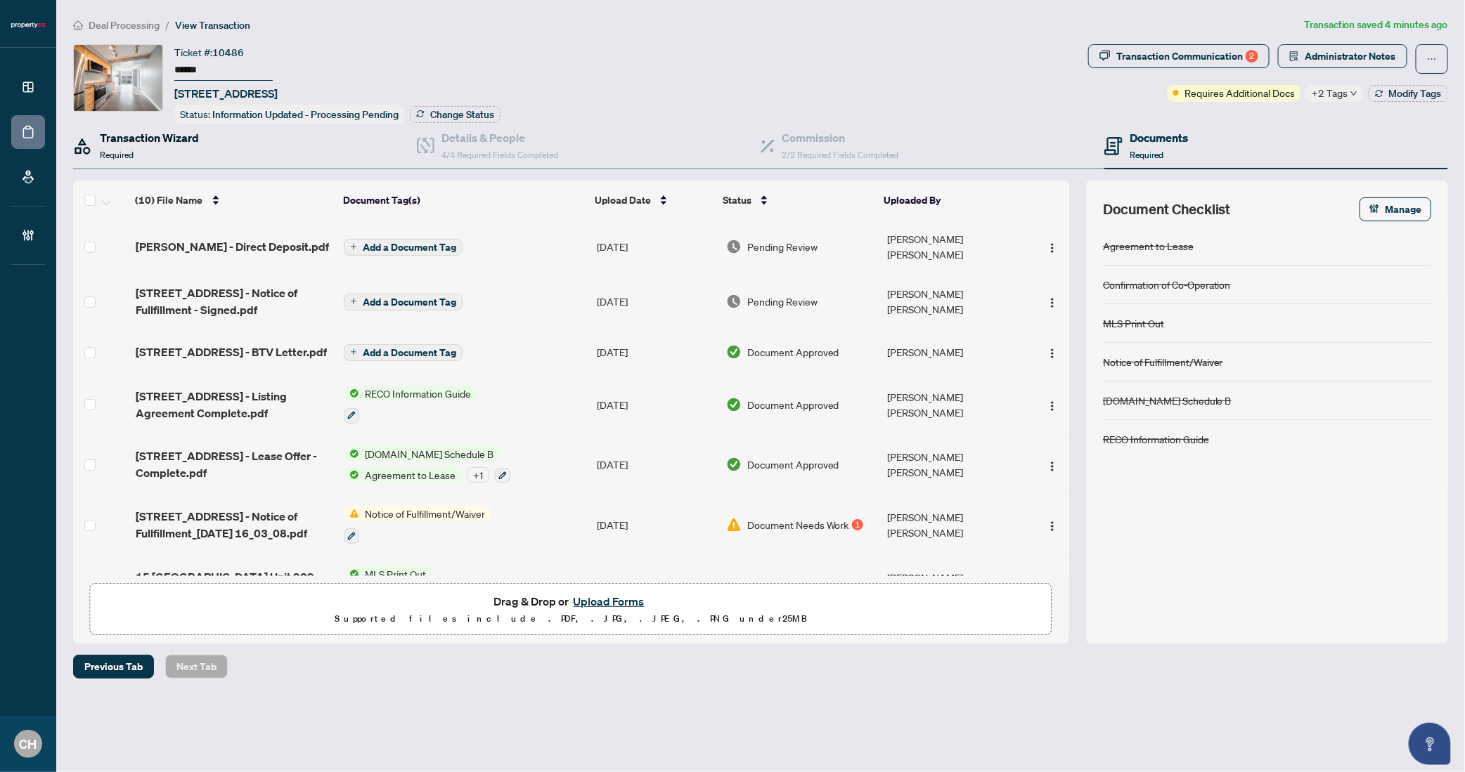
click at [152, 157] on div "Transaction Wizard Required" at bounding box center [149, 145] width 99 height 33
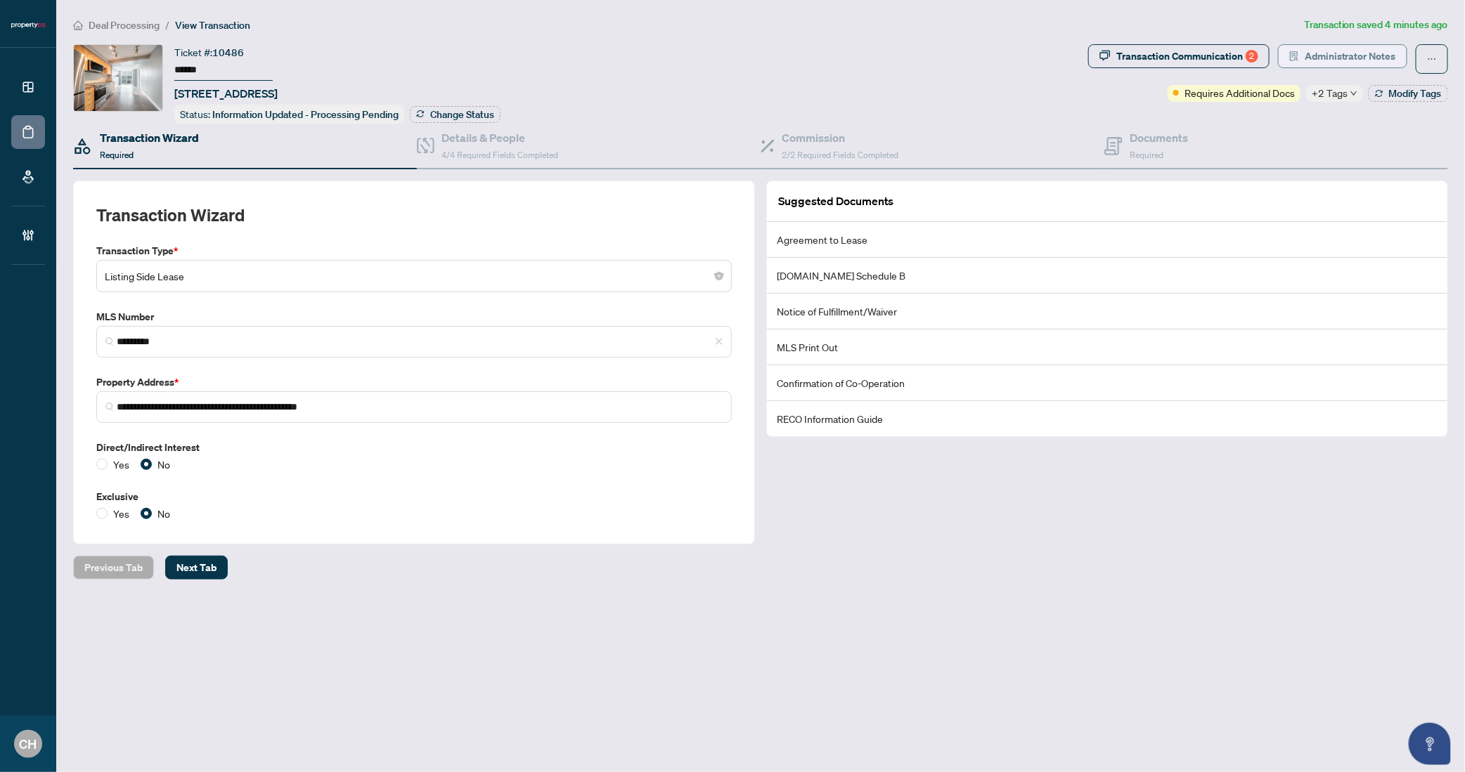
click at [1306, 54] on span "Administrator Notes" at bounding box center [1349, 56] width 91 height 22
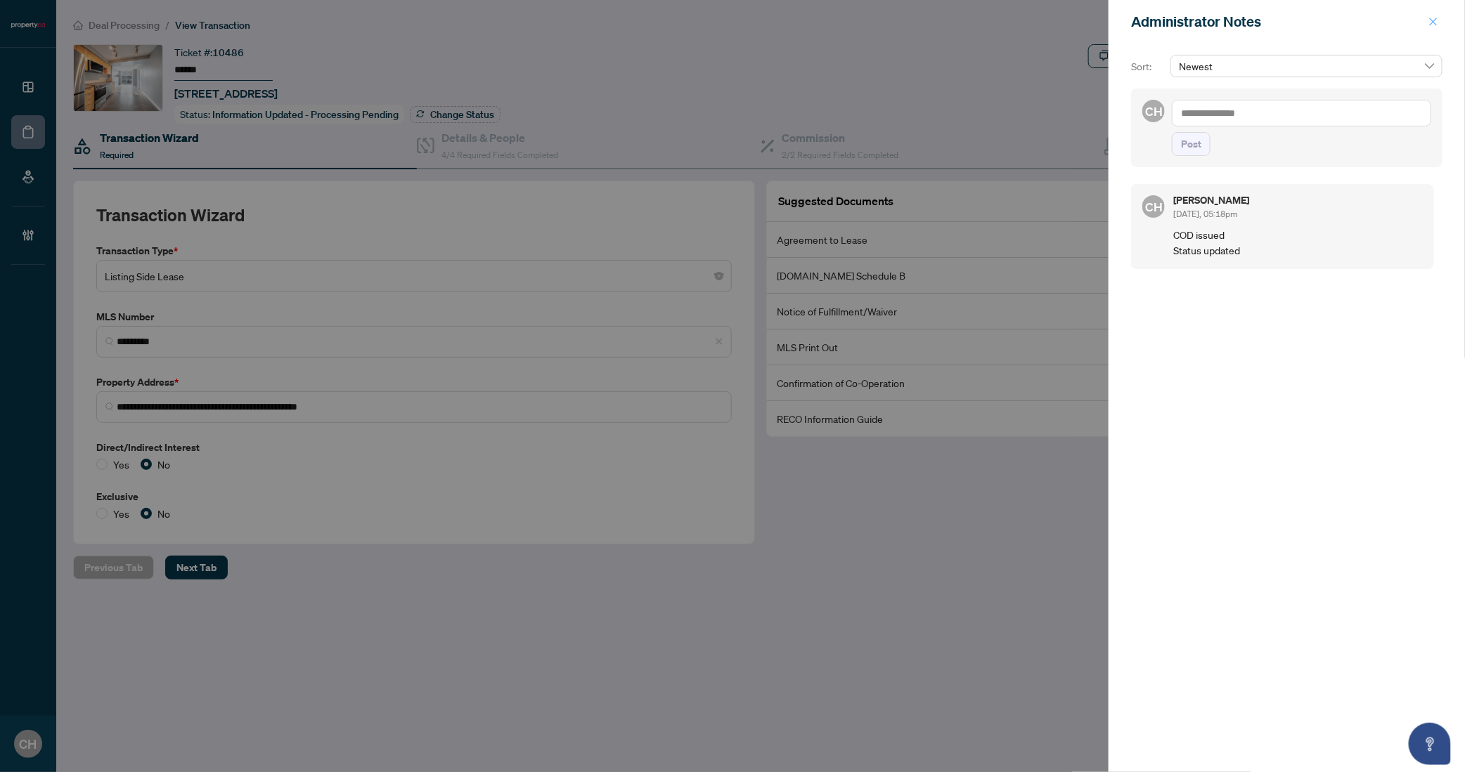
click at [1432, 22] on icon "close" at bounding box center [1433, 22] width 8 height 8
